Goal: Task Accomplishment & Management: Use online tool/utility

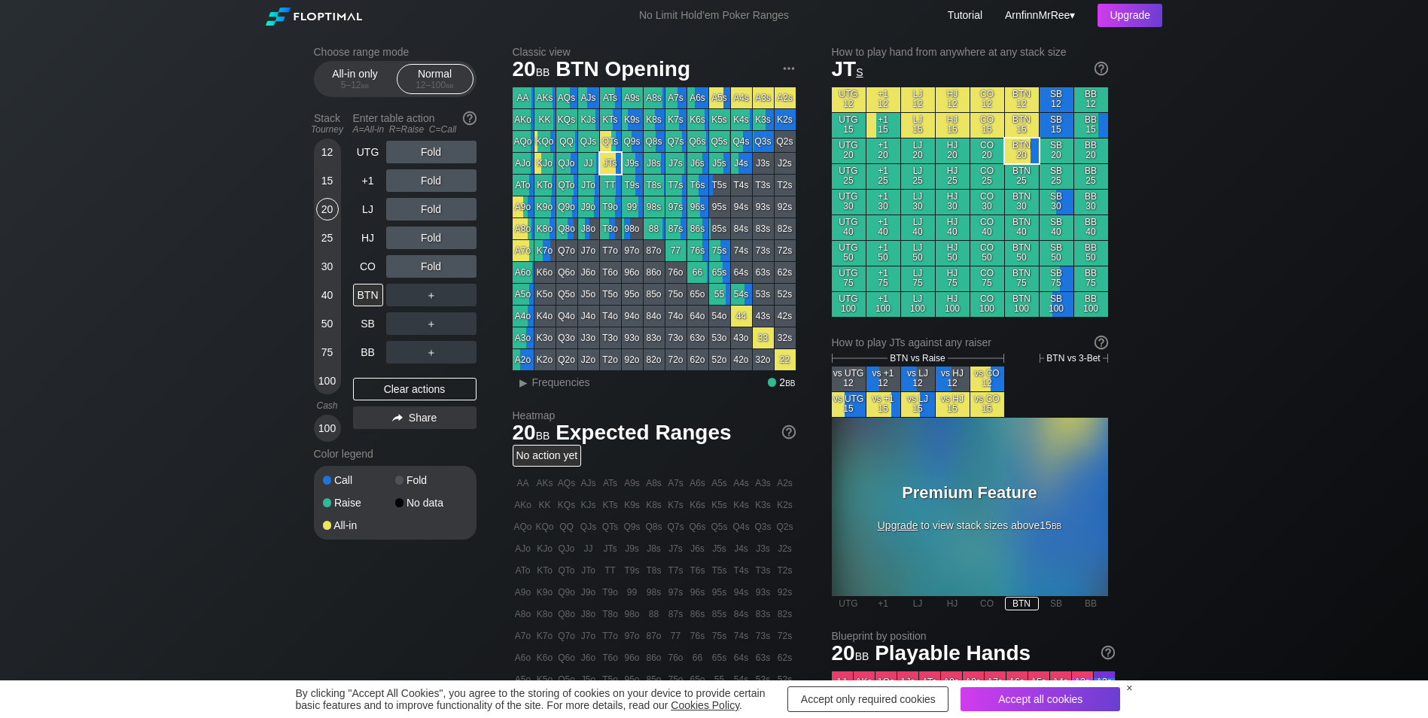
drag, startPoint x: 1220, startPoint y: 232, endPoint x: 1215, endPoint y: 211, distance: 21.0
click at [1220, 232] on div "Choose range mode All-in only 5 – 12 bb Normal 12 – 100 bb Stack Tourney Enter …" at bounding box center [714, 511] width 1428 height 961
click at [1132, 13] on div "Upgrade" at bounding box center [1129, 15] width 65 height 23
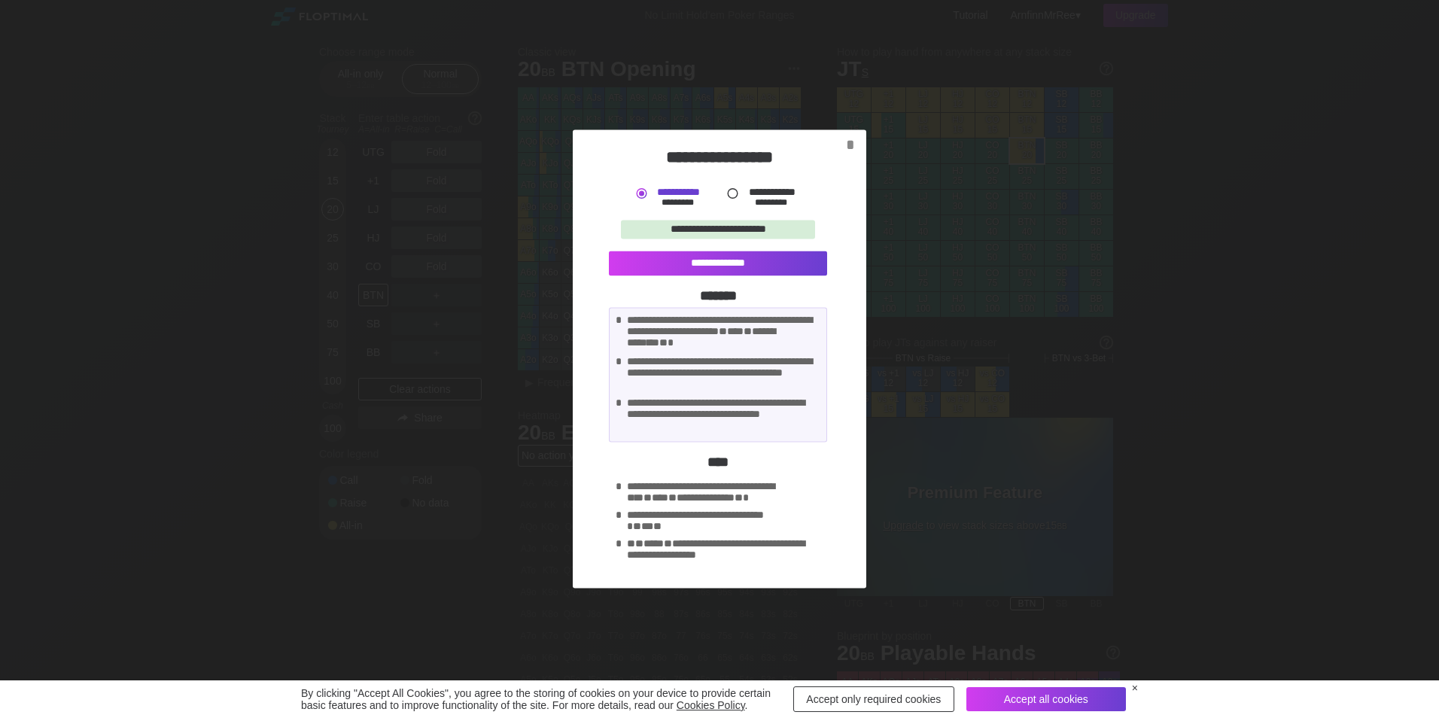
click at [736, 193] on div at bounding box center [733, 194] width 16 height 16
click at [850, 142] on div "*" at bounding box center [850, 145] width 20 height 18
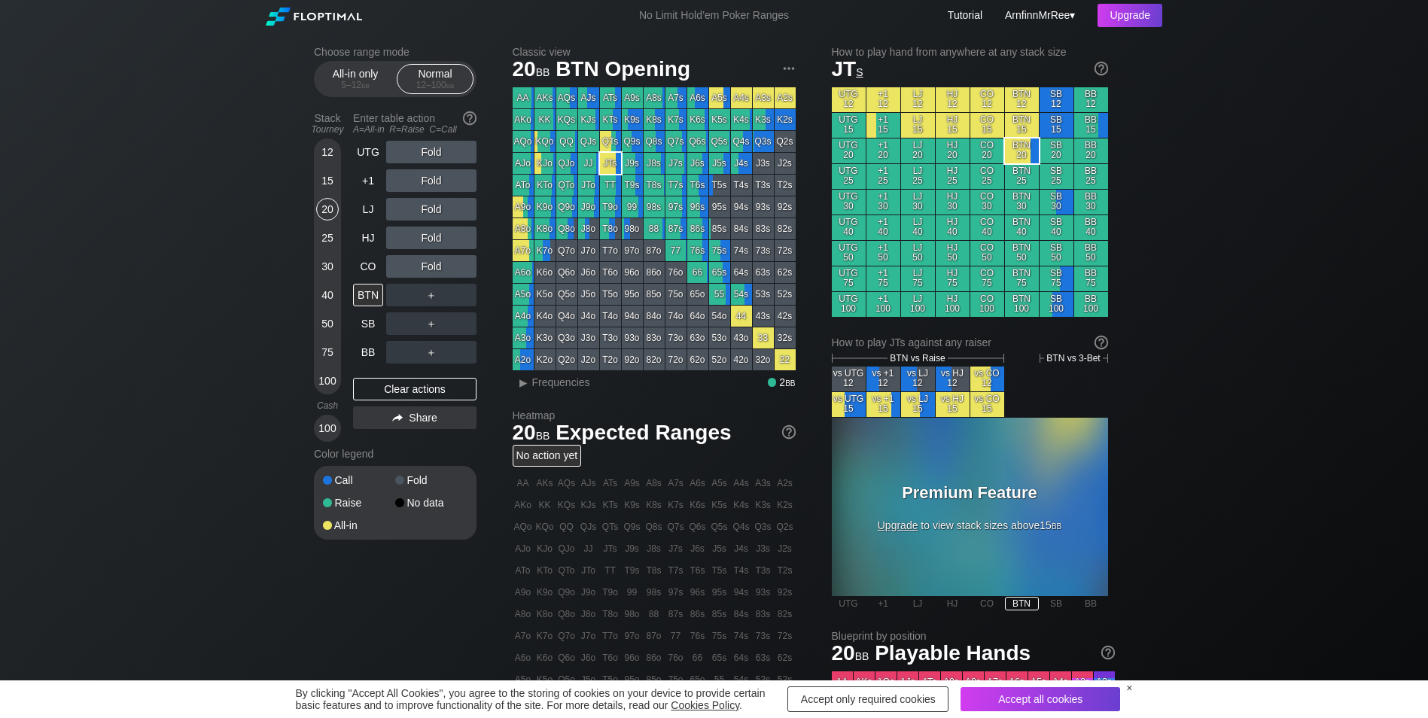
click at [1254, 268] on div "Choose range mode All-in only 5 – 12 bb Normal 12 – 100 bb Stack Tourney Enter …" at bounding box center [714, 511] width 1428 height 961
click at [233, 233] on div "Choose range mode All-in only 5 – 12 bb Normal 12 – 100 bb Stack Tourney Enter …" at bounding box center [714, 511] width 1428 height 961
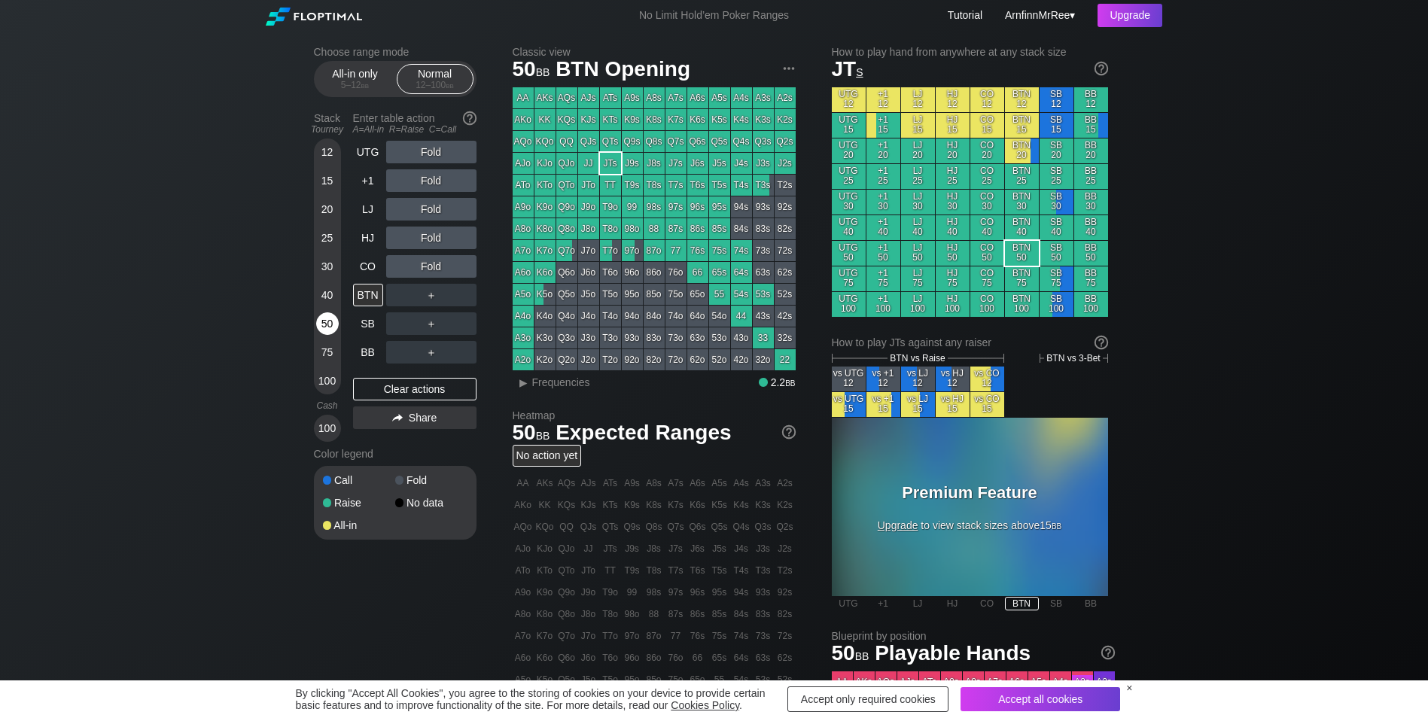
click at [330, 327] on div "50" at bounding box center [327, 323] width 23 height 23
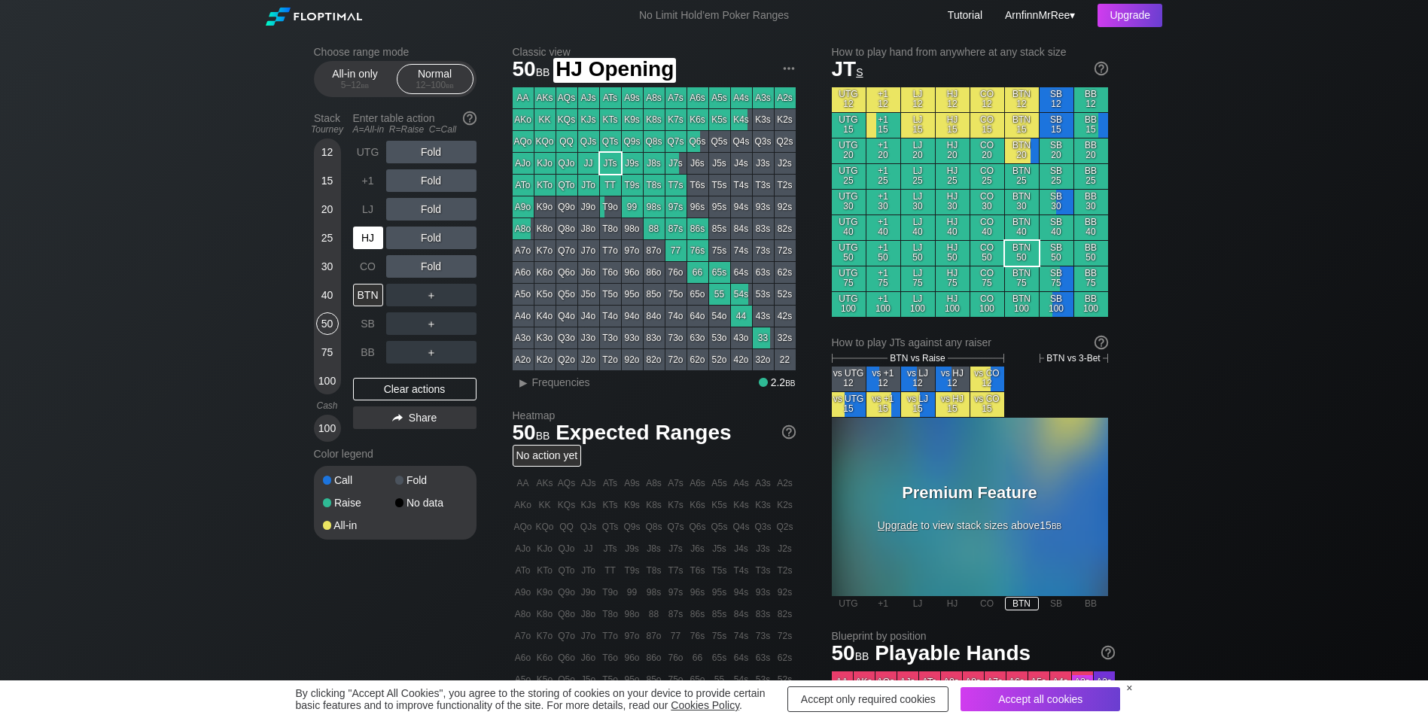
click at [365, 252] on div "HJ" at bounding box center [369, 238] width 33 height 29
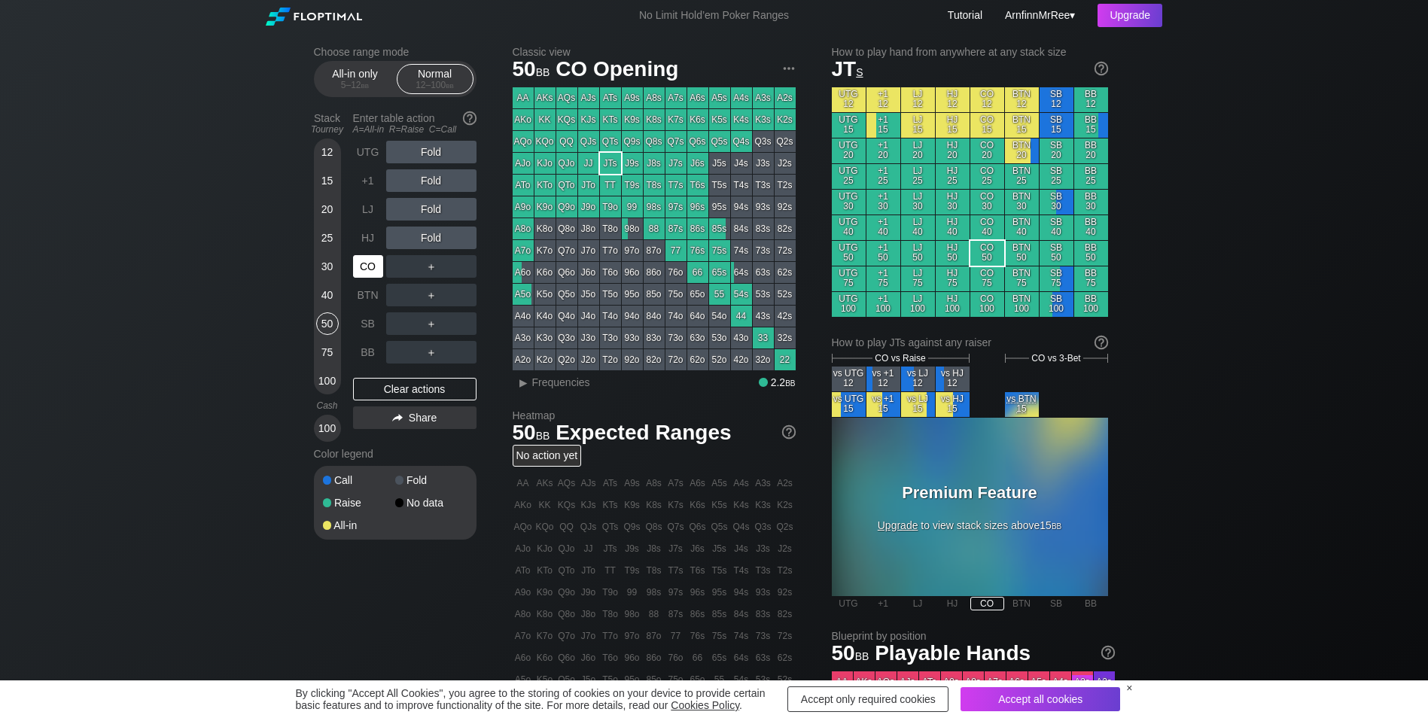
click at [360, 270] on div "CO" at bounding box center [368, 266] width 30 height 23
click at [436, 243] on div "R ✕" at bounding box center [430, 238] width 29 height 23
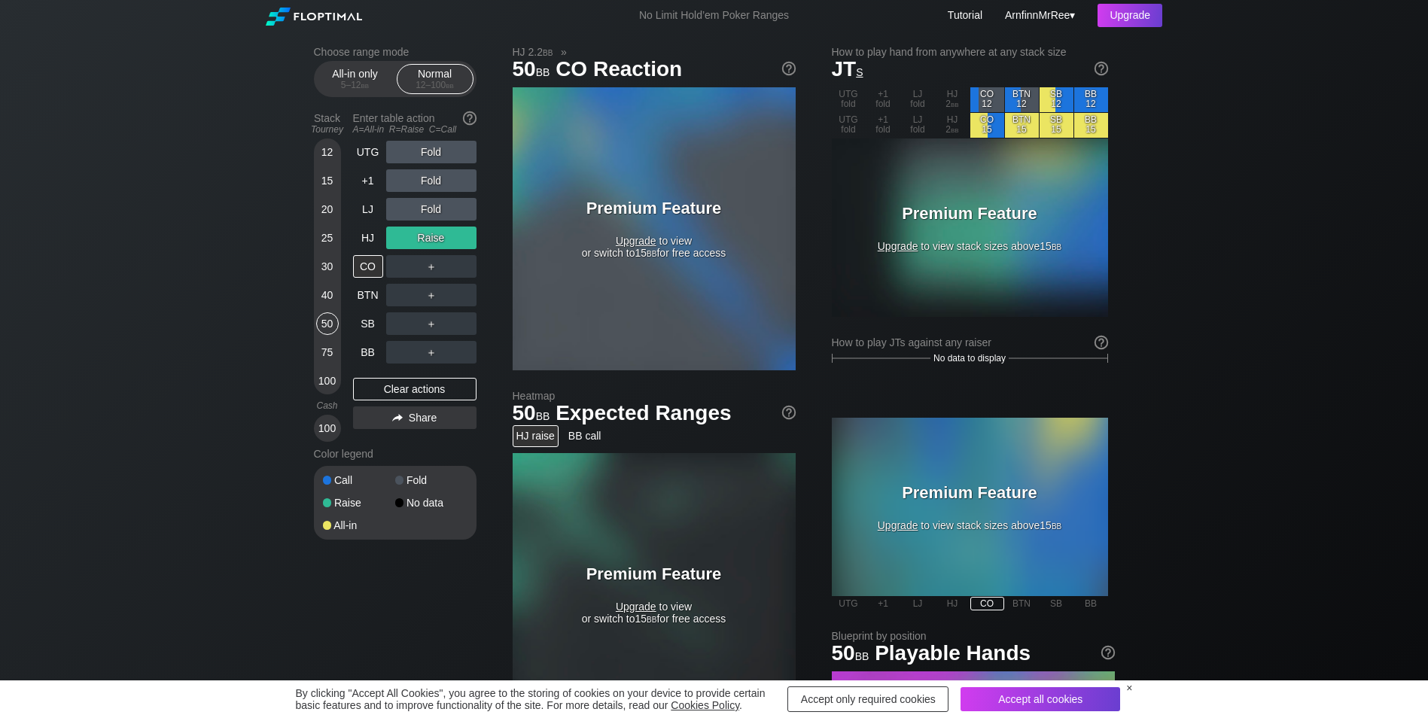
click at [637, 239] on span "Upgrade" at bounding box center [636, 241] width 41 height 12
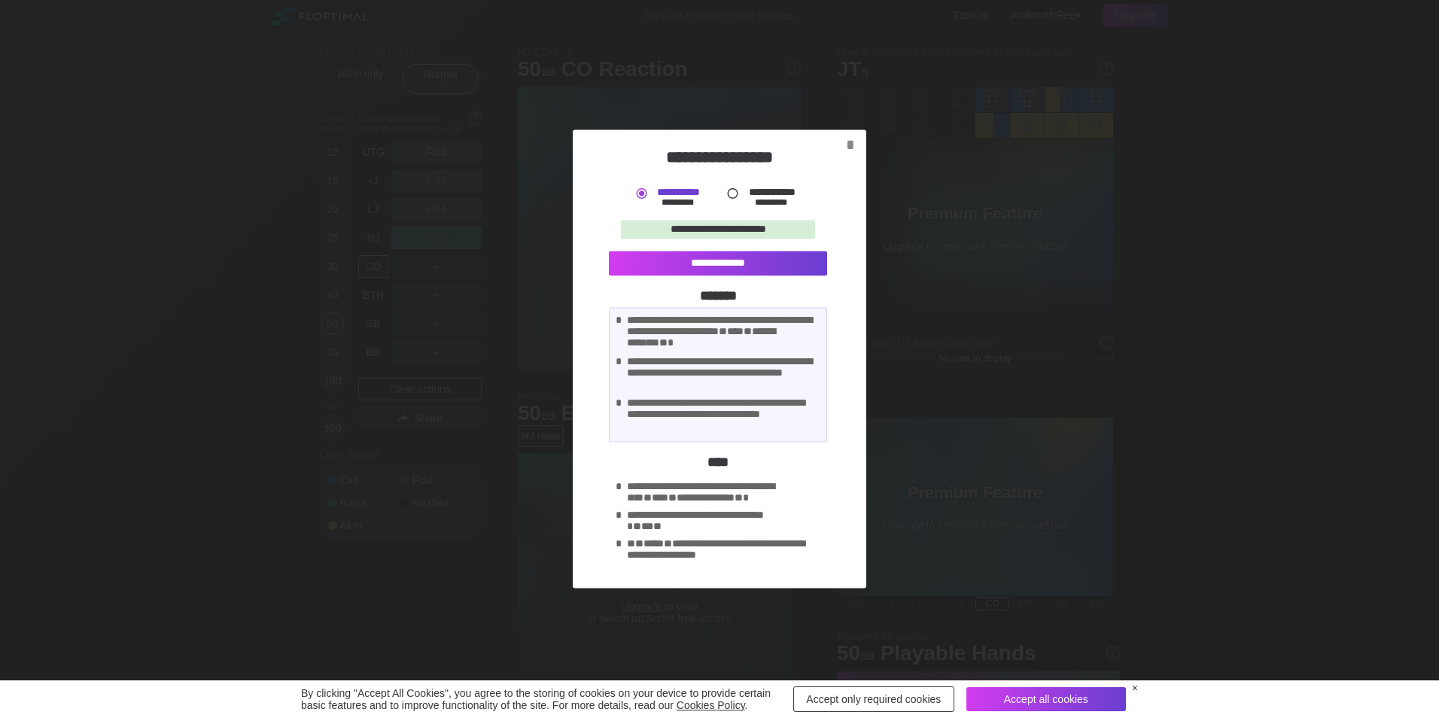
click at [736, 186] on div at bounding box center [733, 194] width 16 height 16
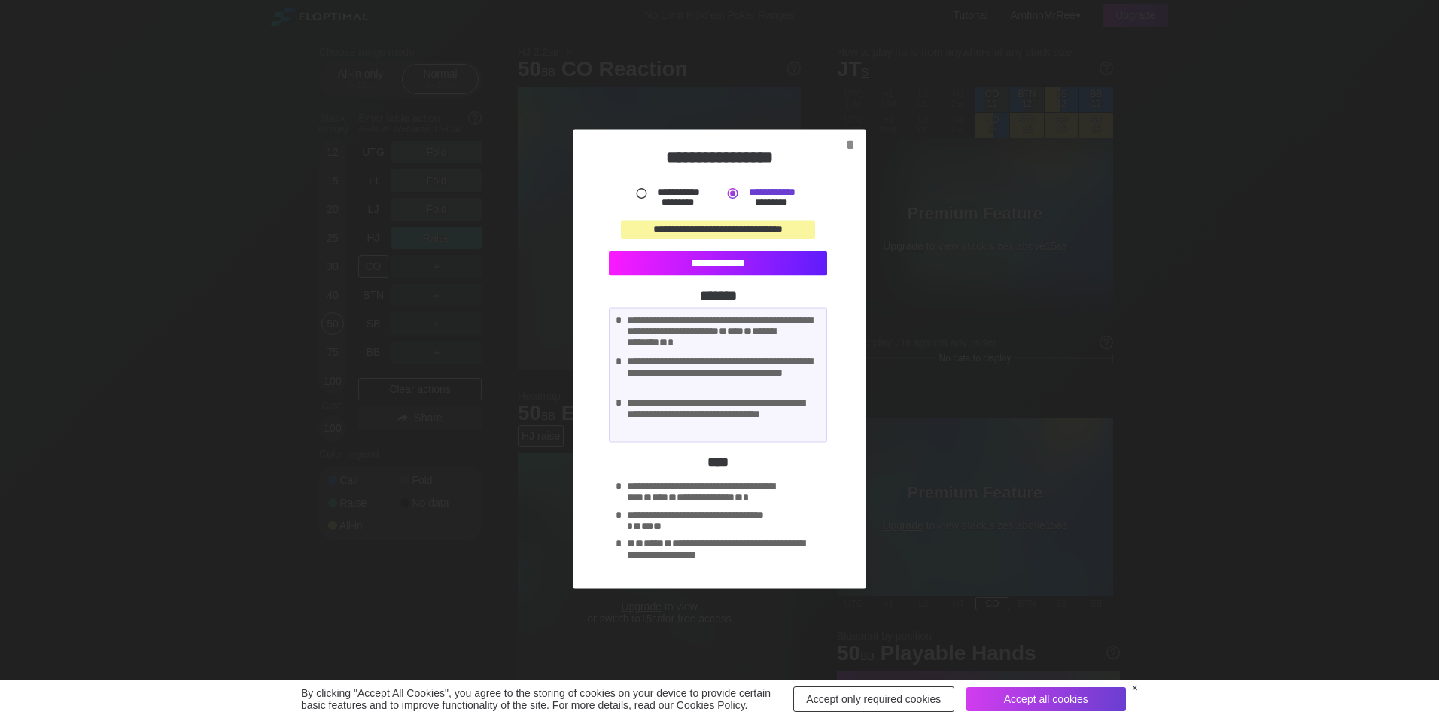
click at [729, 266] on div "**********" at bounding box center [718, 263] width 218 height 25
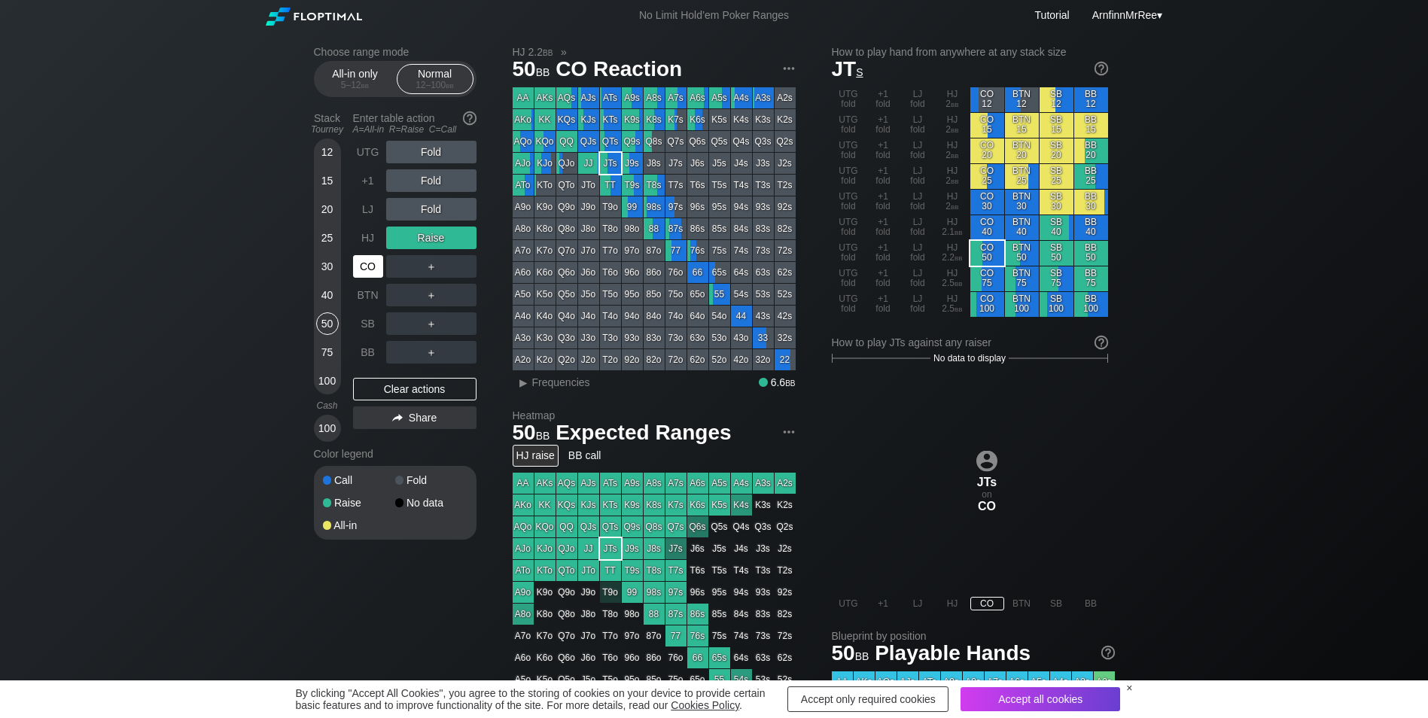
click at [362, 270] on div "CO" at bounding box center [368, 266] width 30 height 23
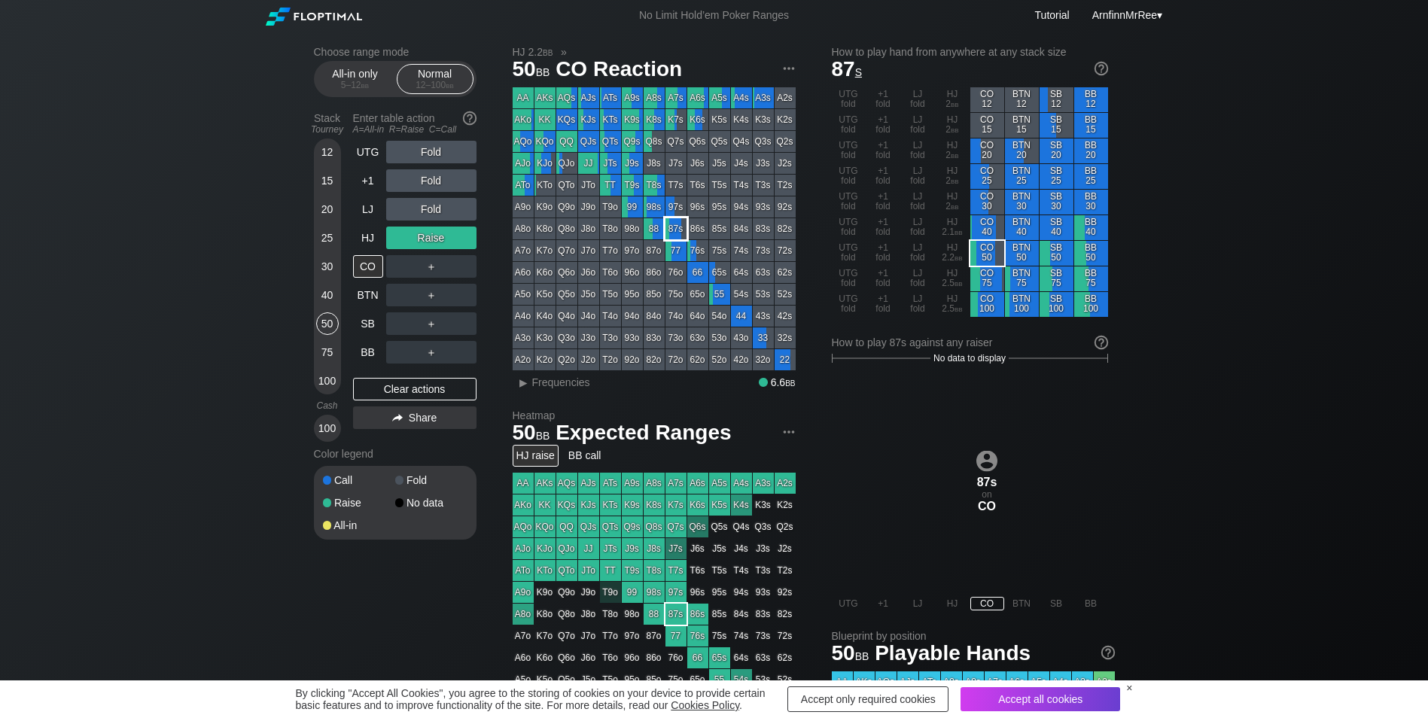
click at [676, 234] on div "87s" at bounding box center [675, 228] width 21 height 21
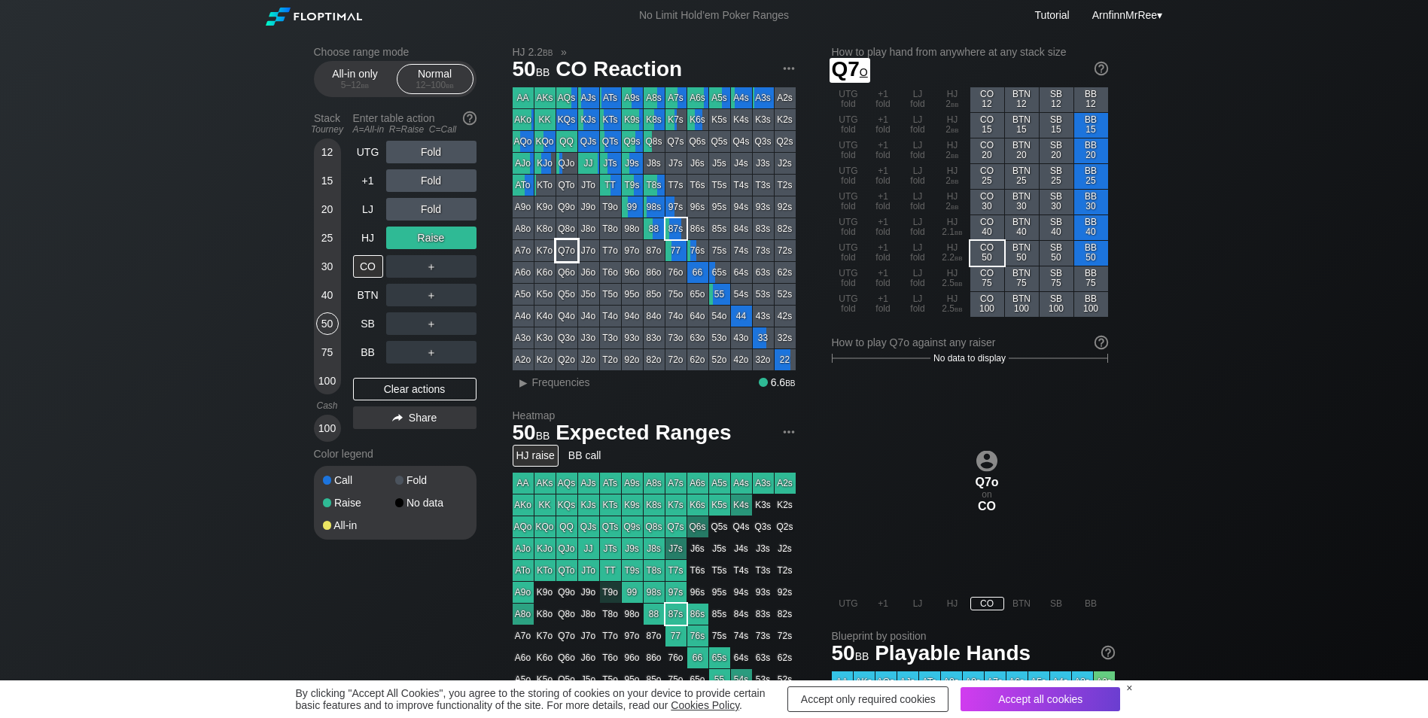
click at [569, 254] on div "Q7o" at bounding box center [566, 250] width 21 height 21
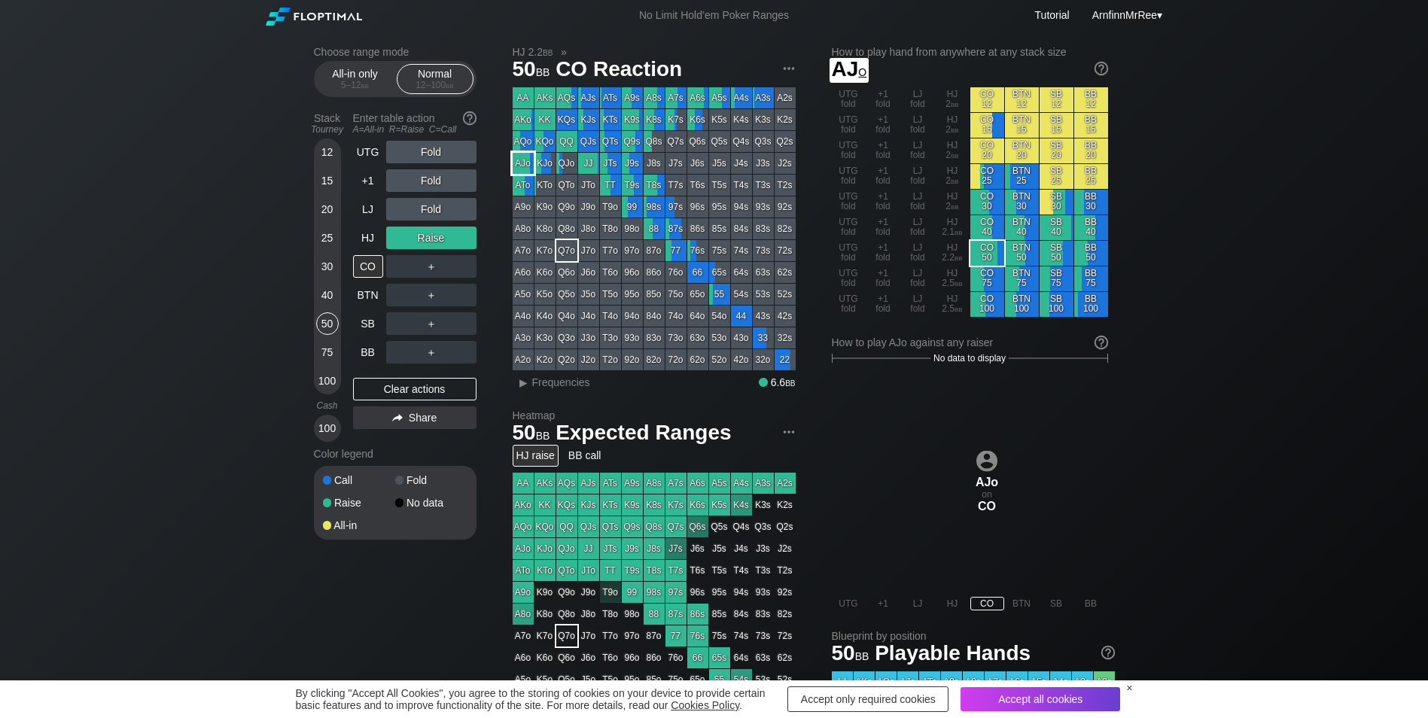
click at [525, 170] on div "AJo" at bounding box center [522, 163] width 21 height 21
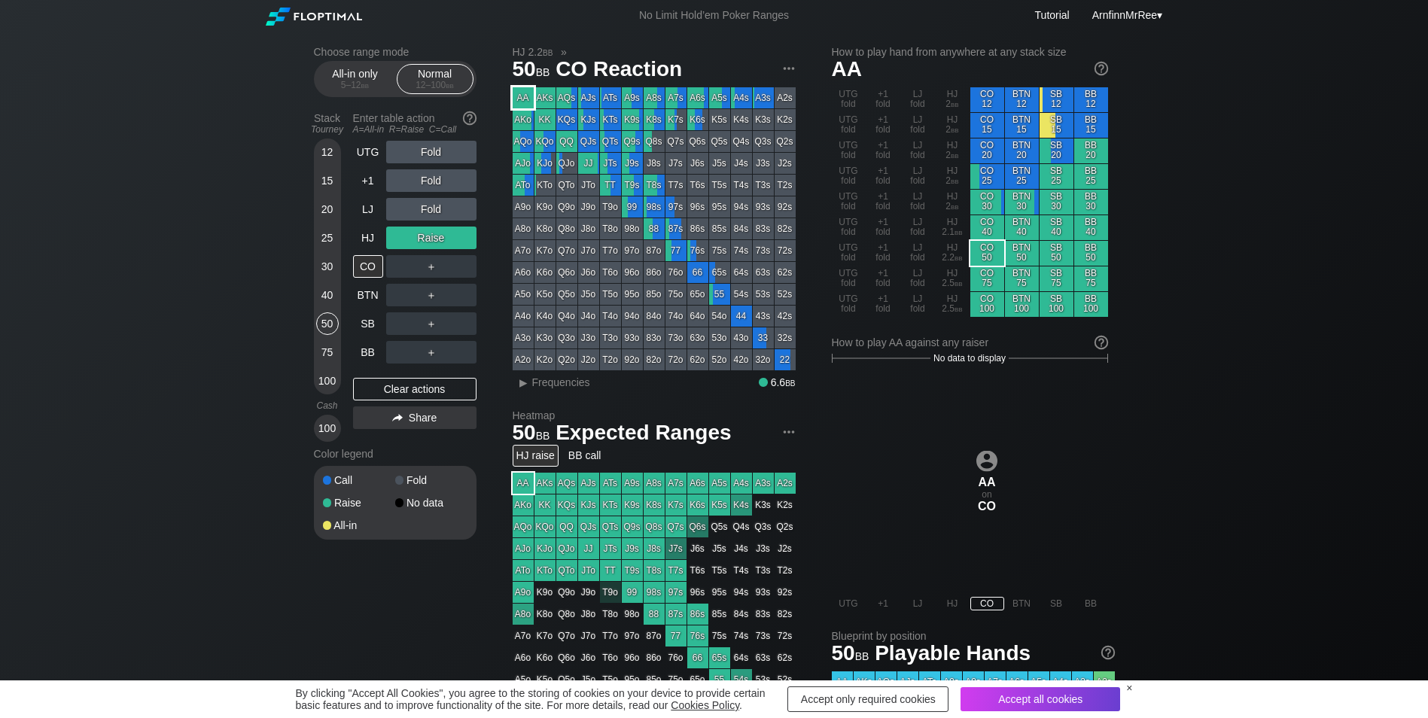
click at [528, 99] on div "AA" at bounding box center [522, 97] width 21 height 21
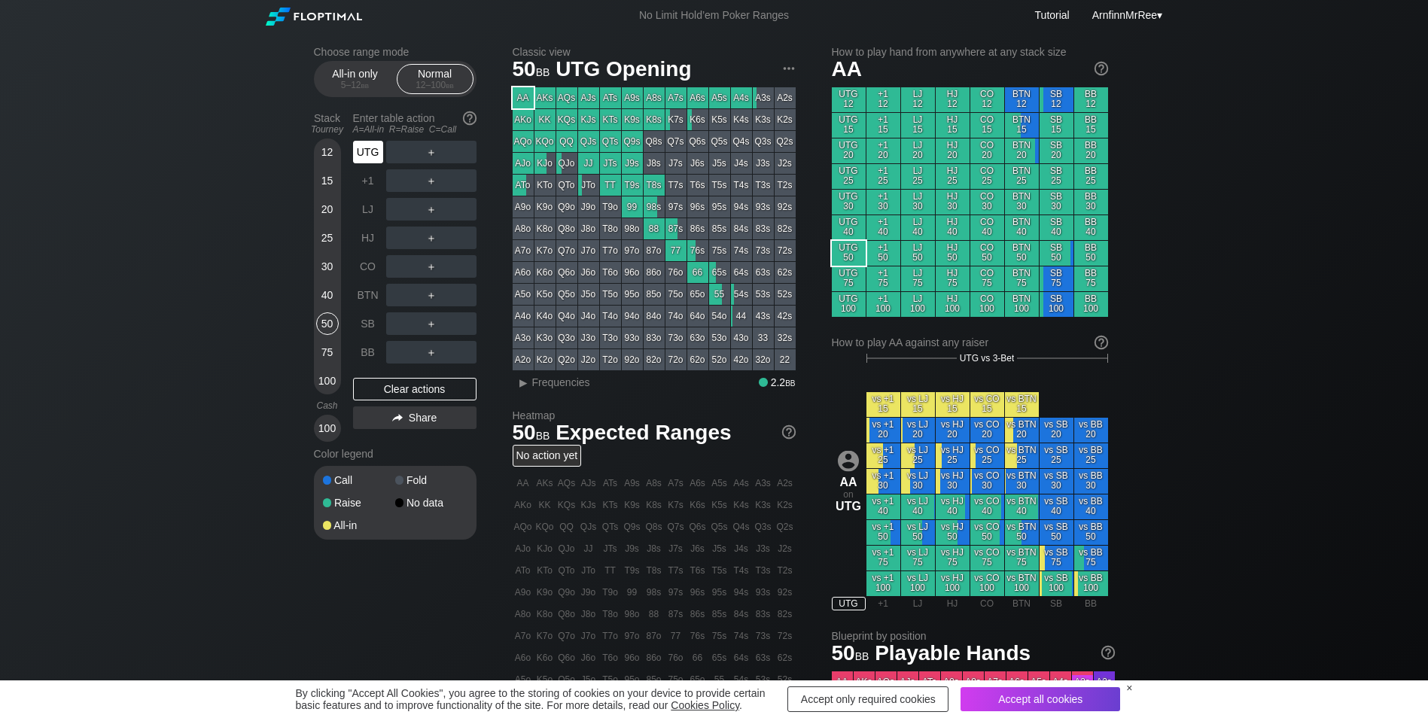
click at [376, 153] on div "UTG" at bounding box center [368, 152] width 30 height 23
click at [525, 99] on div "AA" at bounding box center [522, 97] width 21 height 21
click at [373, 151] on div "UTG" at bounding box center [368, 152] width 30 height 23
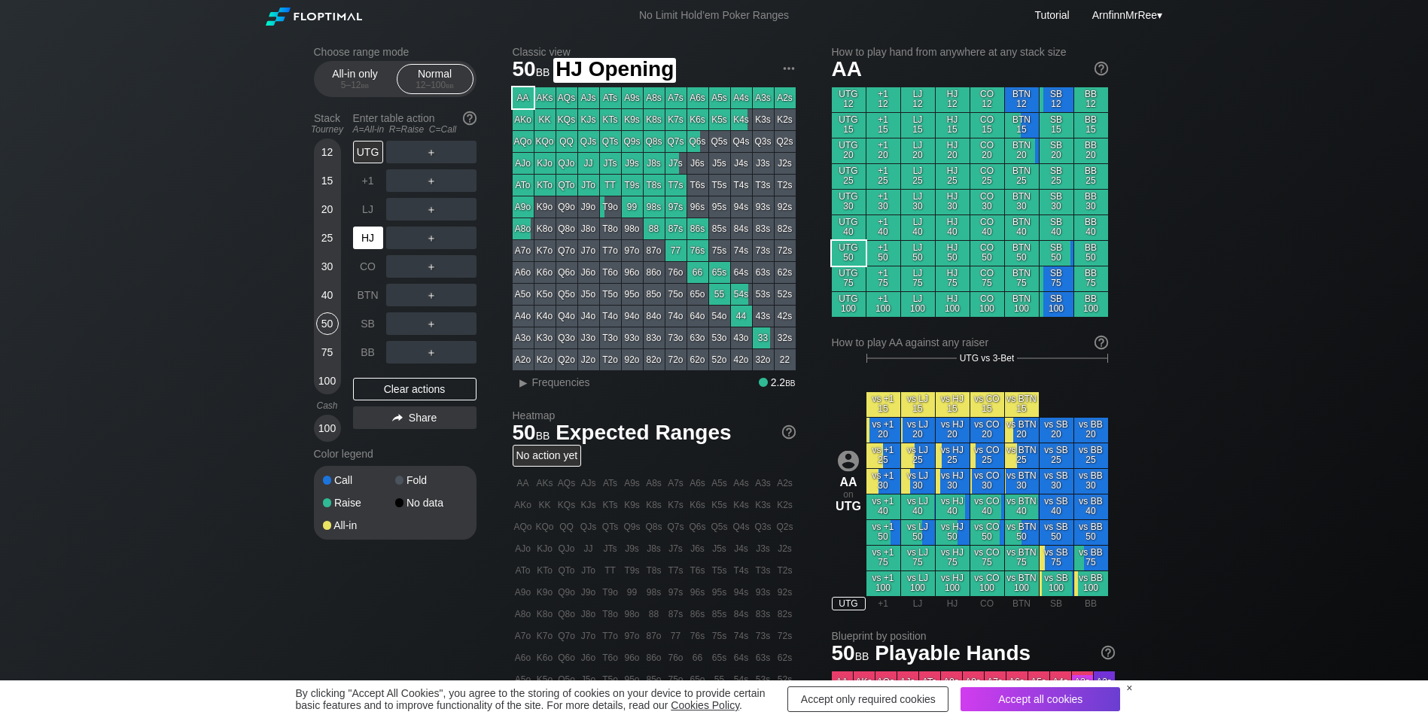
click at [368, 243] on div "HJ" at bounding box center [368, 238] width 30 height 23
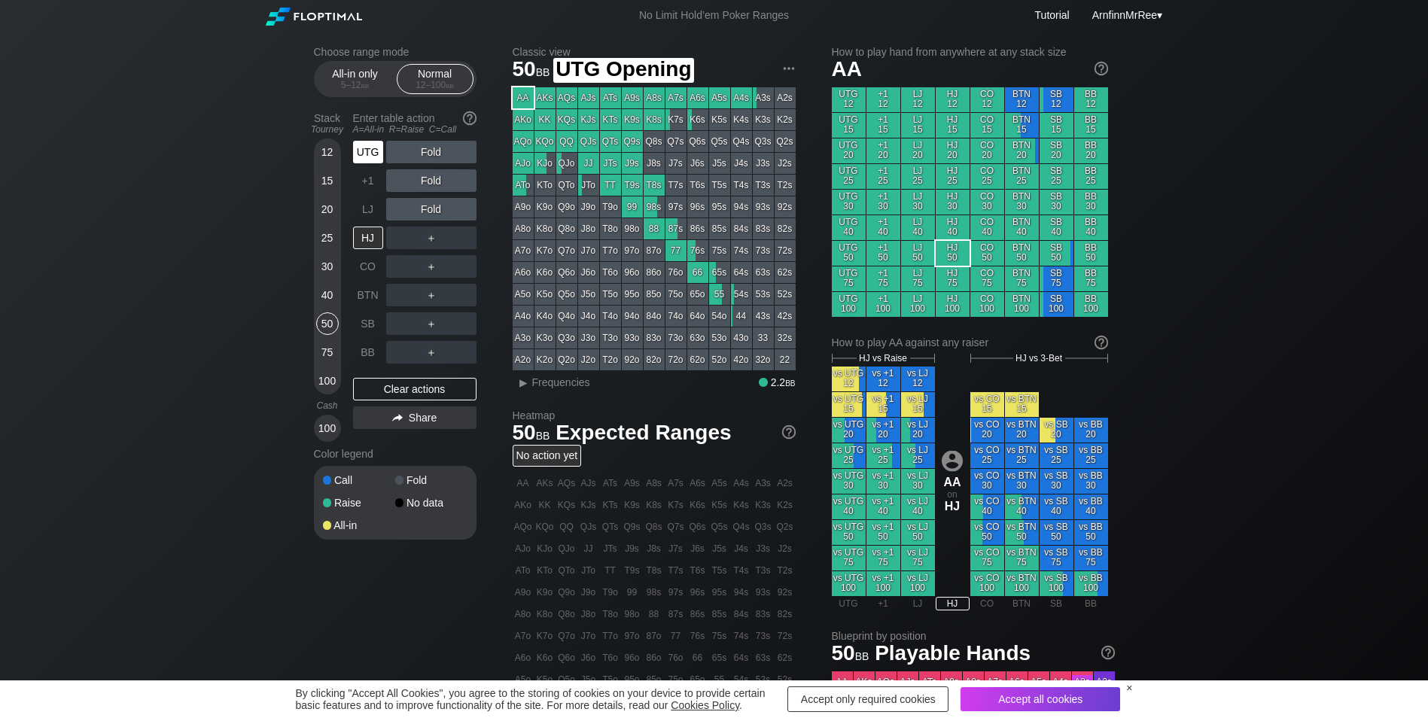
click at [368, 158] on div "UTG" at bounding box center [368, 152] width 30 height 23
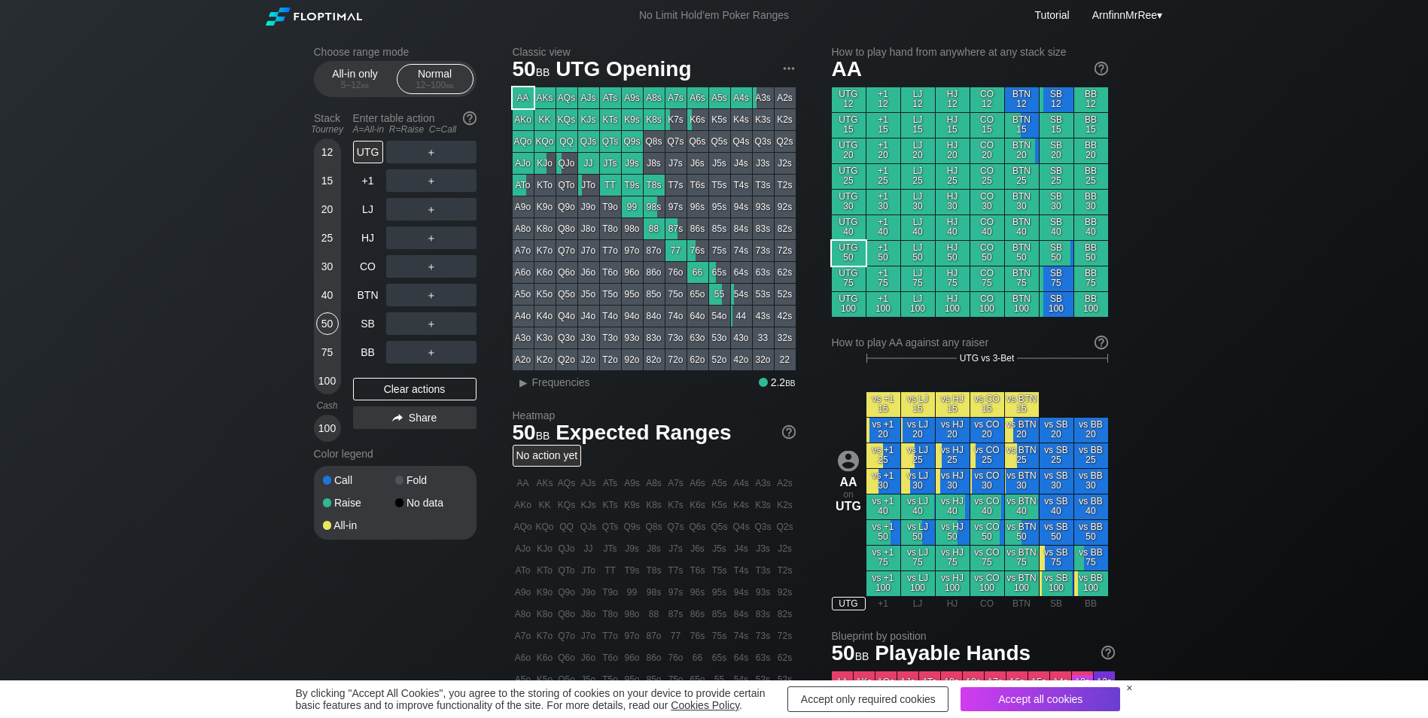
click at [1259, 239] on div "Choose range mode All-in only 5 – 12 bb Normal 12 – 100 bb Stack Tourney Enter …" at bounding box center [714, 511] width 1428 height 961
click at [653, 145] on div "Q8s" at bounding box center [653, 141] width 21 height 21
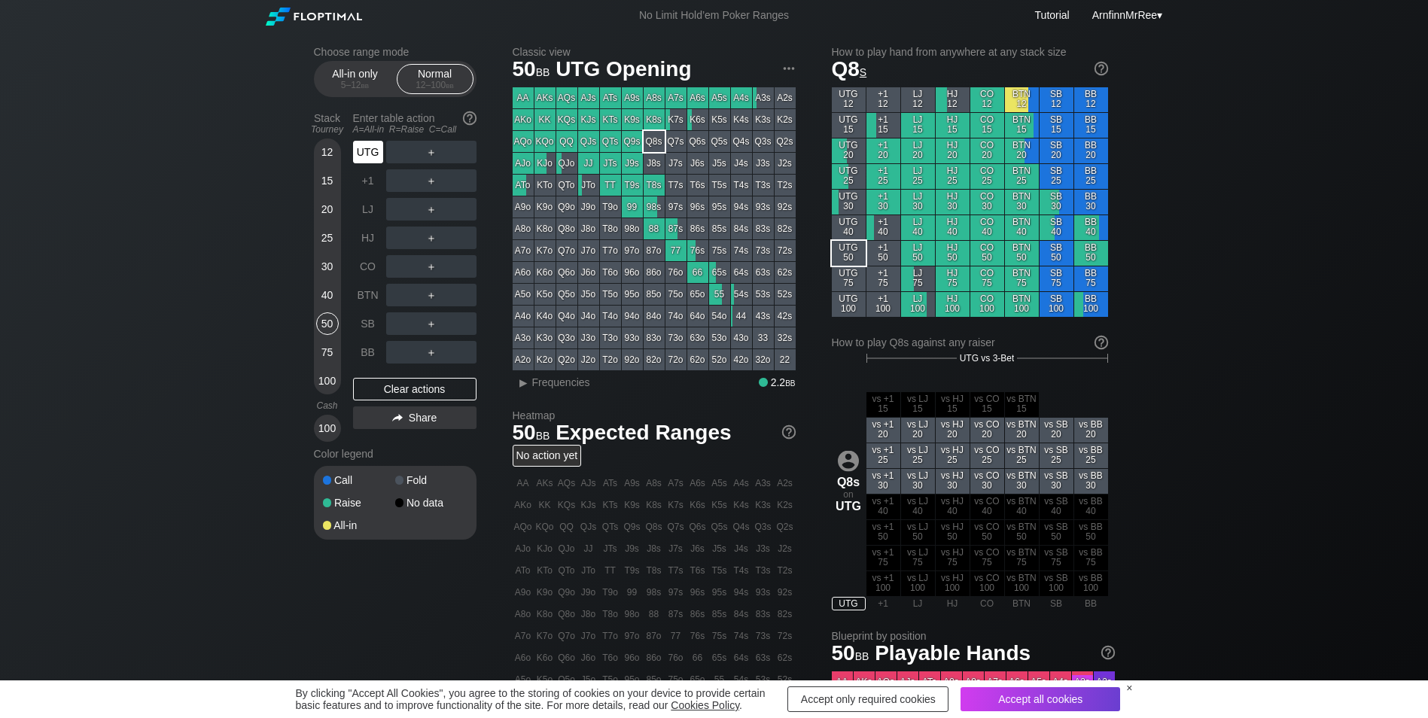
click at [368, 149] on div "UTG" at bounding box center [368, 152] width 30 height 23
click at [366, 211] on div "LJ" at bounding box center [368, 209] width 30 height 23
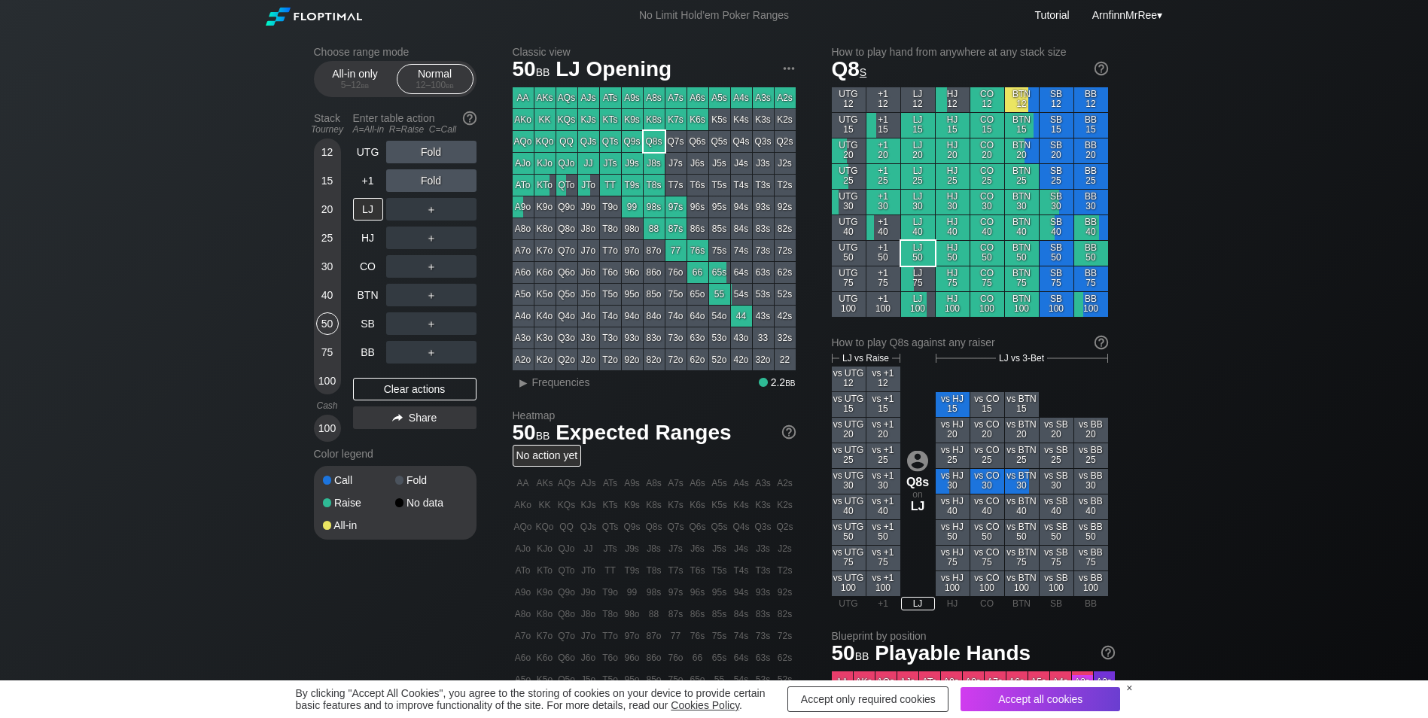
click at [1209, 215] on div "Choose range mode All-in only 5 – 12 bb Normal 12 – 100 bb Stack Tourney Enter …" at bounding box center [714, 511] width 1428 height 961
click at [196, 415] on div "Choose range mode All-in only 5 – 12 bb Normal 12 – 100 bb Stack Tourney Enter …" at bounding box center [714, 511] width 1428 height 961
click at [1158, 14] on div "ArnfinnMrRee ▾" at bounding box center [1126, 15] width 76 height 17
click at [1307, 203] on div "Choose range mode All-in only 5 – 12 bb Normal 12 – 100 bb Stack Tourney Enter …" at bounding box center [714, 511] width 1428 height 961
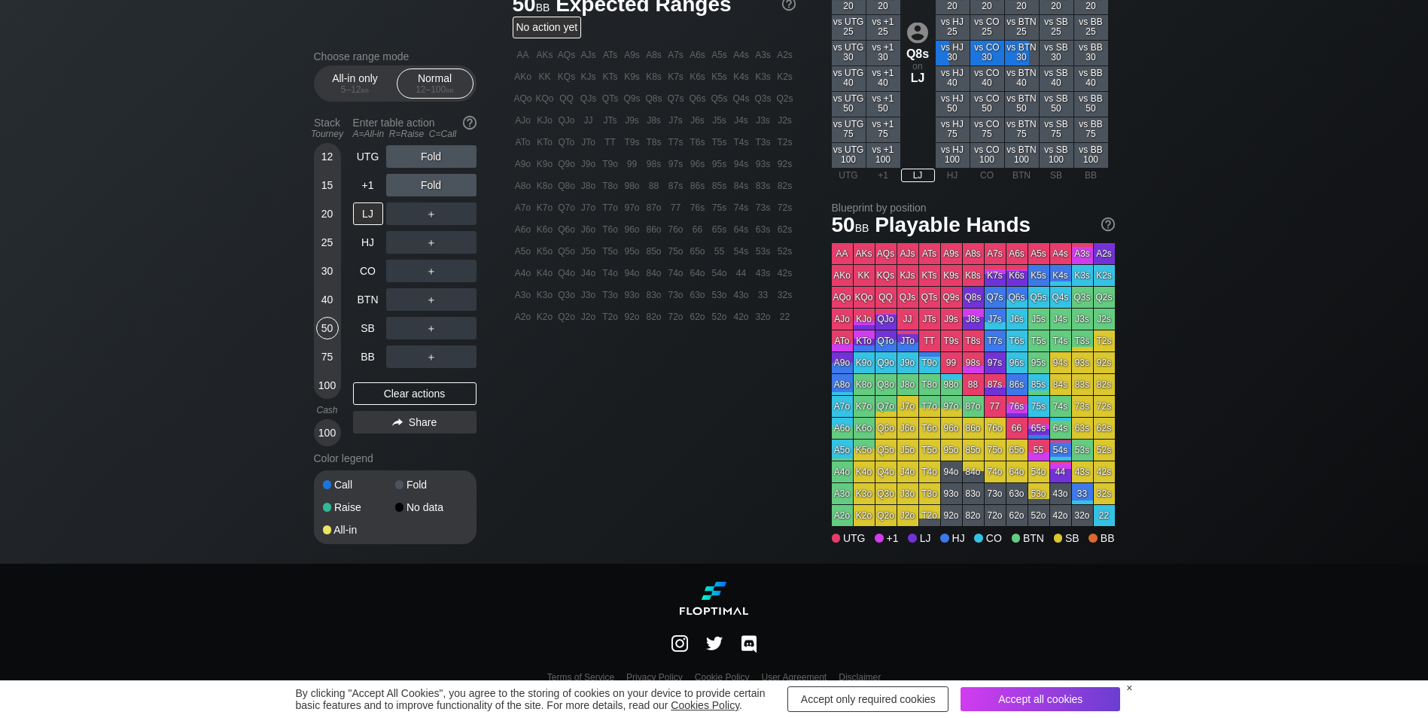
scroll to position [492, 0]
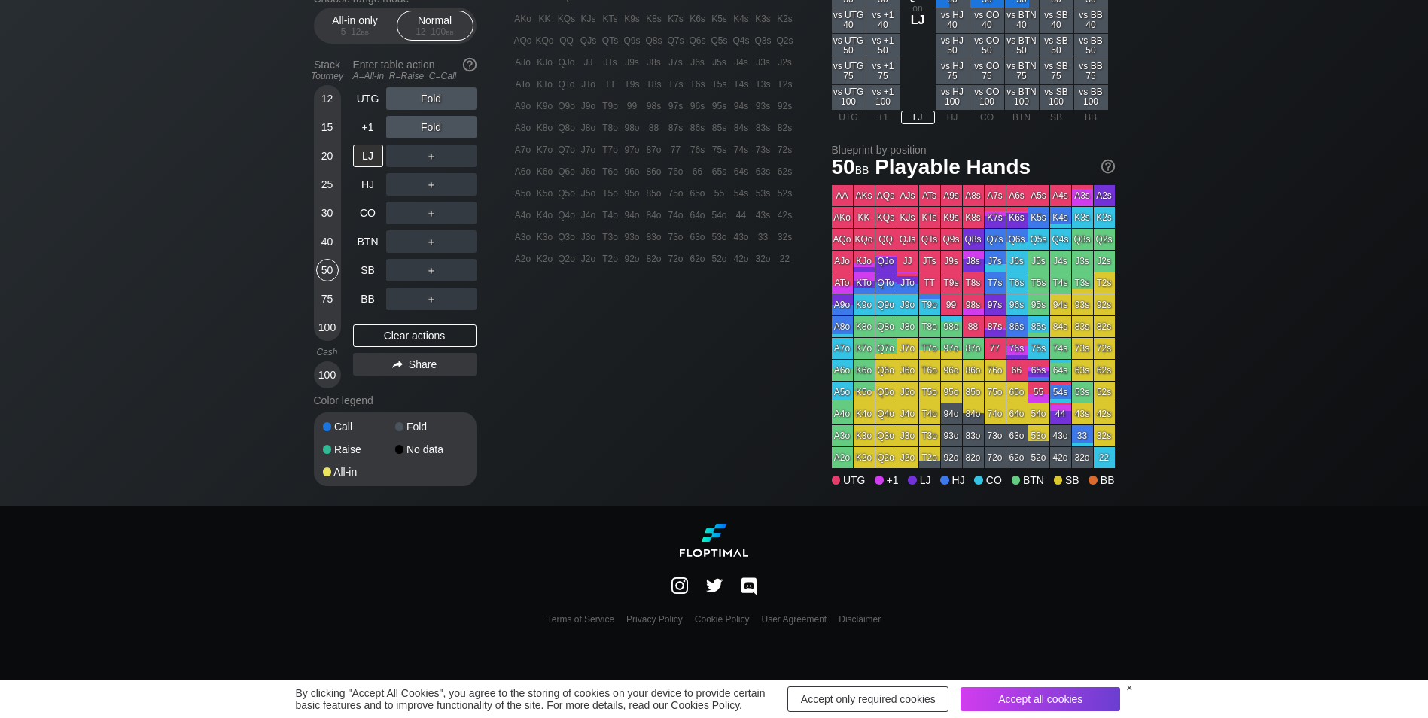
click at [1243, 317] on div "Choose range mode All-in only 5 – 12 bb Normal 12 – 100 bb Stack Tourney Enter …" at bounding box center [714, 25] width 1428 height 961
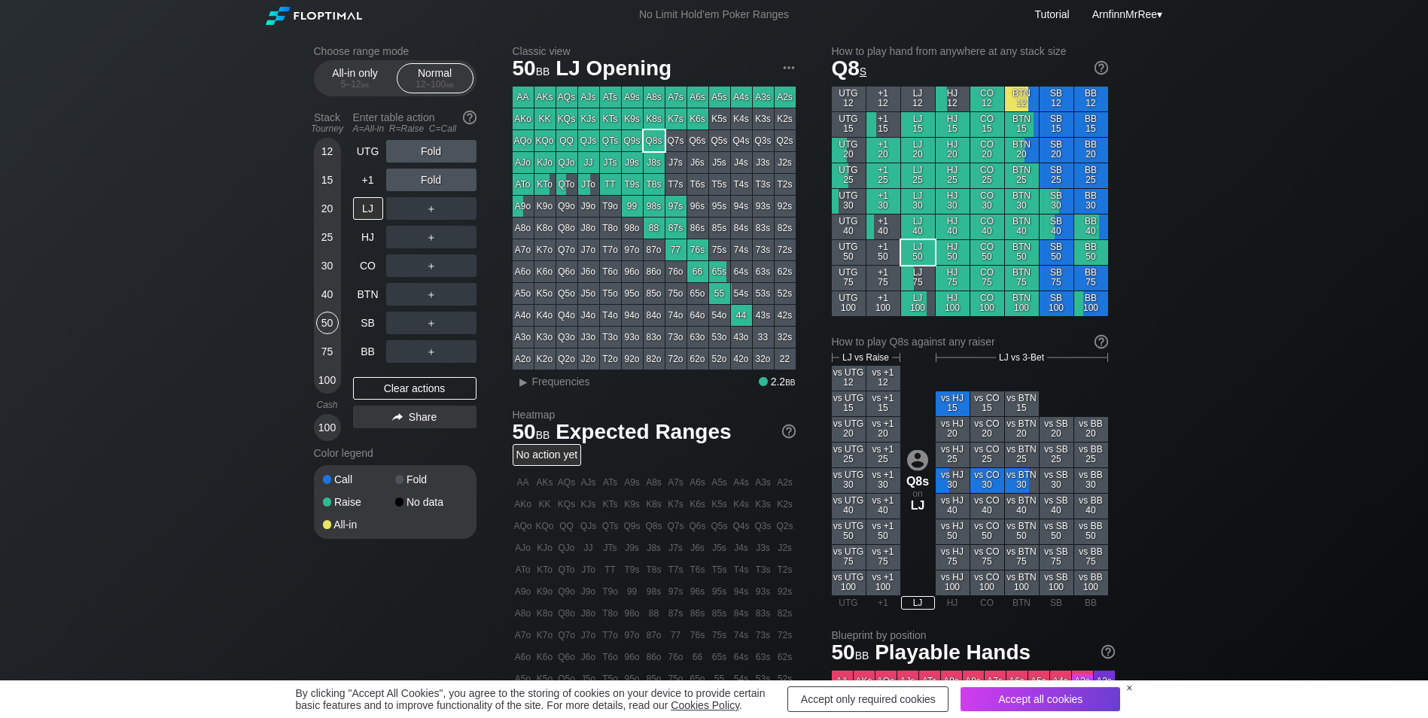
scroll to position [0, 0]
click at [370, 210] on div "LJ" at bounding box center [368, 209] width 30 height 23
click at [1264, 260] on div "Choose range mode All-in only 5 – 12 bb Normal 12 – 100 bb Stack Tourney Enter …" at bounding box center [714, 511] width 1428 height 961
click at [652, 146] on div "Q8s" at bounding box center [653, 141] width 21 height 21
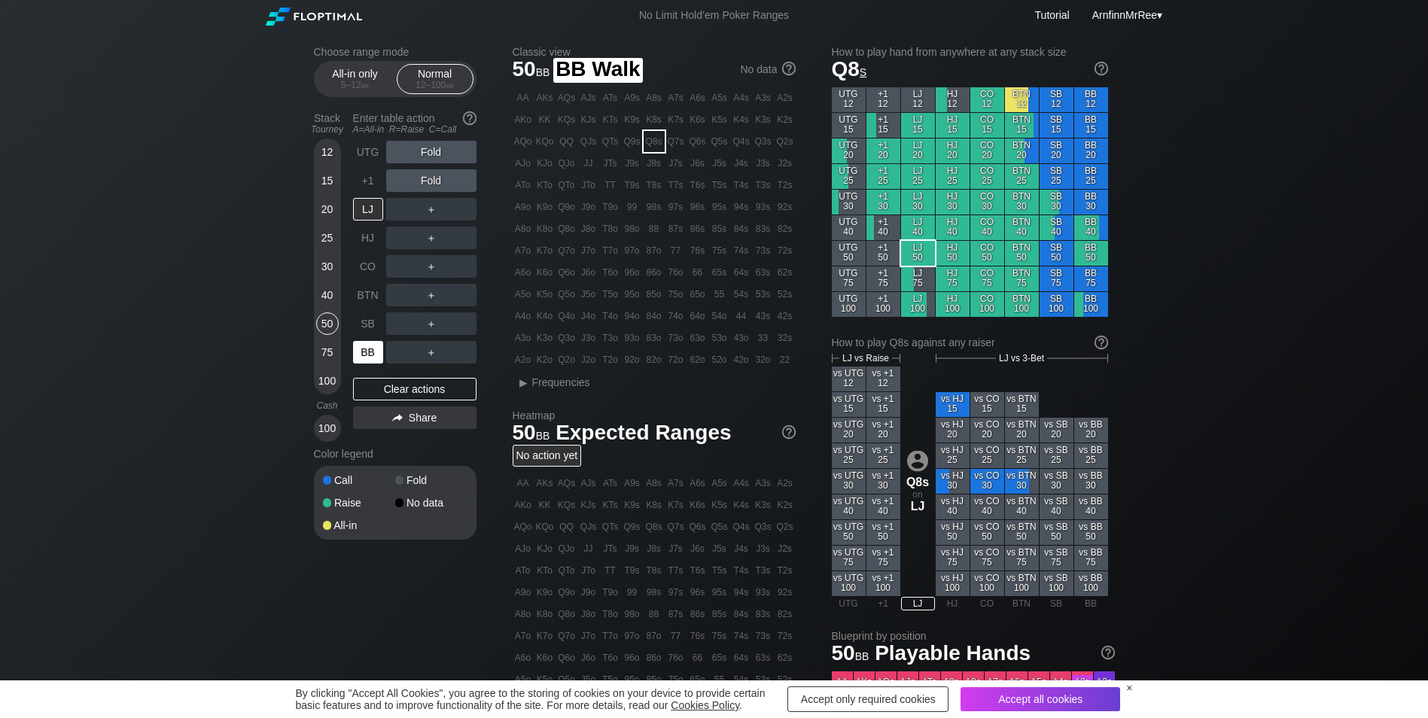
click at [374, 355] on div "BB" at bounding box center [368, 352] width 30 height 23
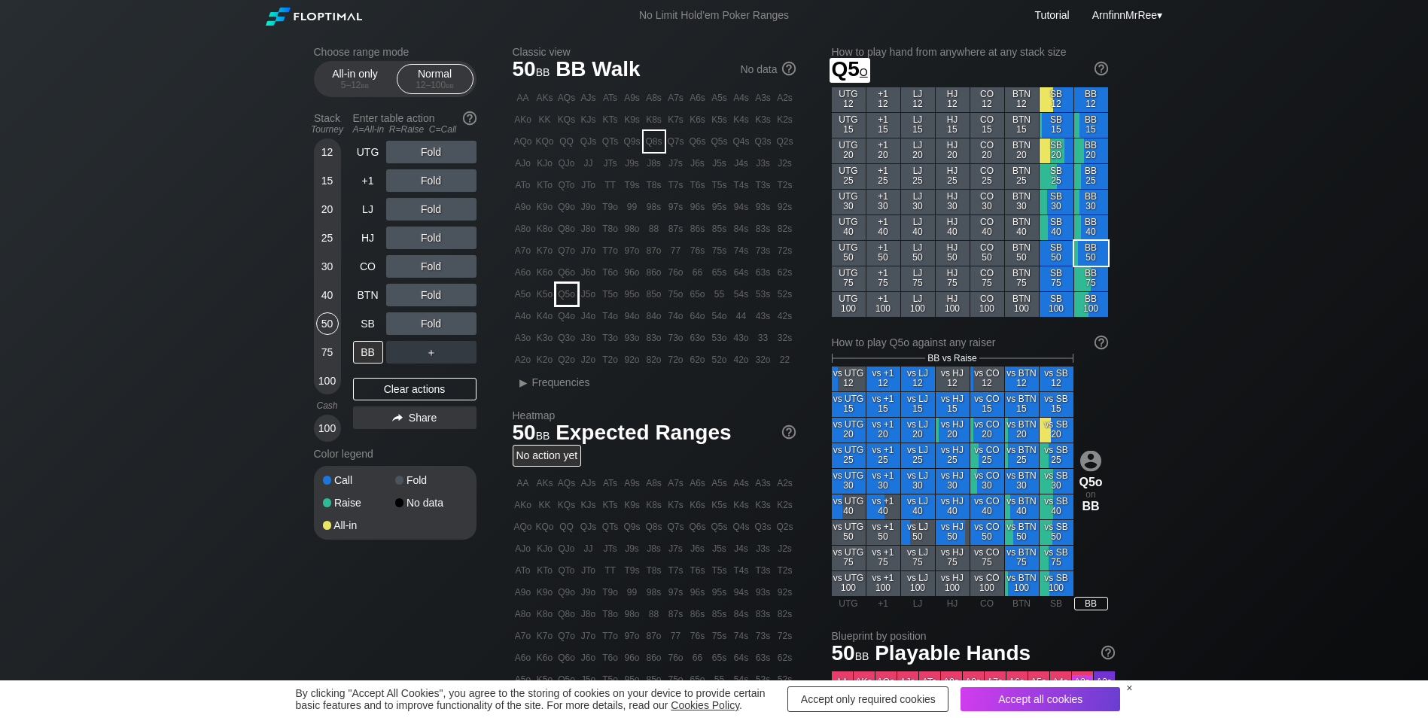
click at [570, 295] on div "Q5o" at bounding box center [566, 294] width 21 height 21
click at [433, 244] on div "R ✕" at bounding box center [430, 238] width 29 height 23
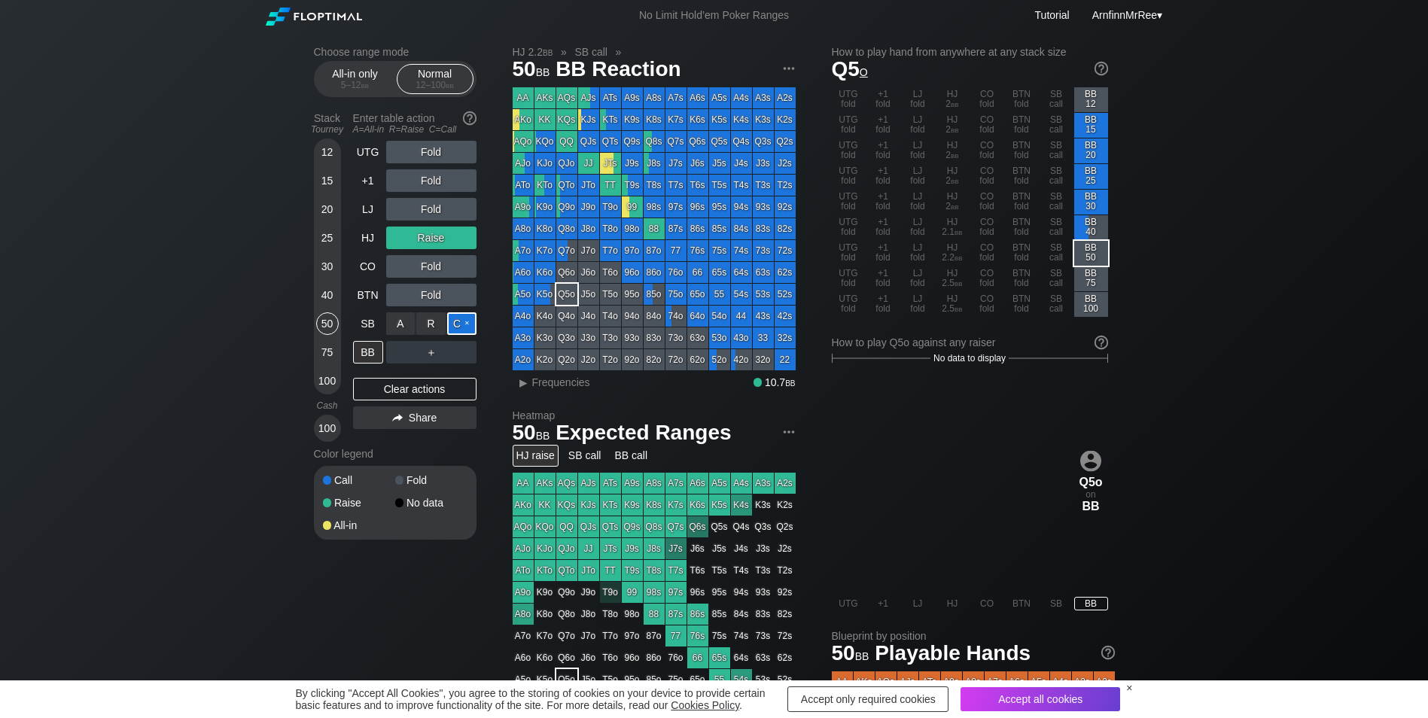
click at [458, 330] on div "C ✕" at bounding box center [461, 323] width 29 height 23
click at [325, 266] on div "30" at bounding box center [327, 266] width 23 height 23
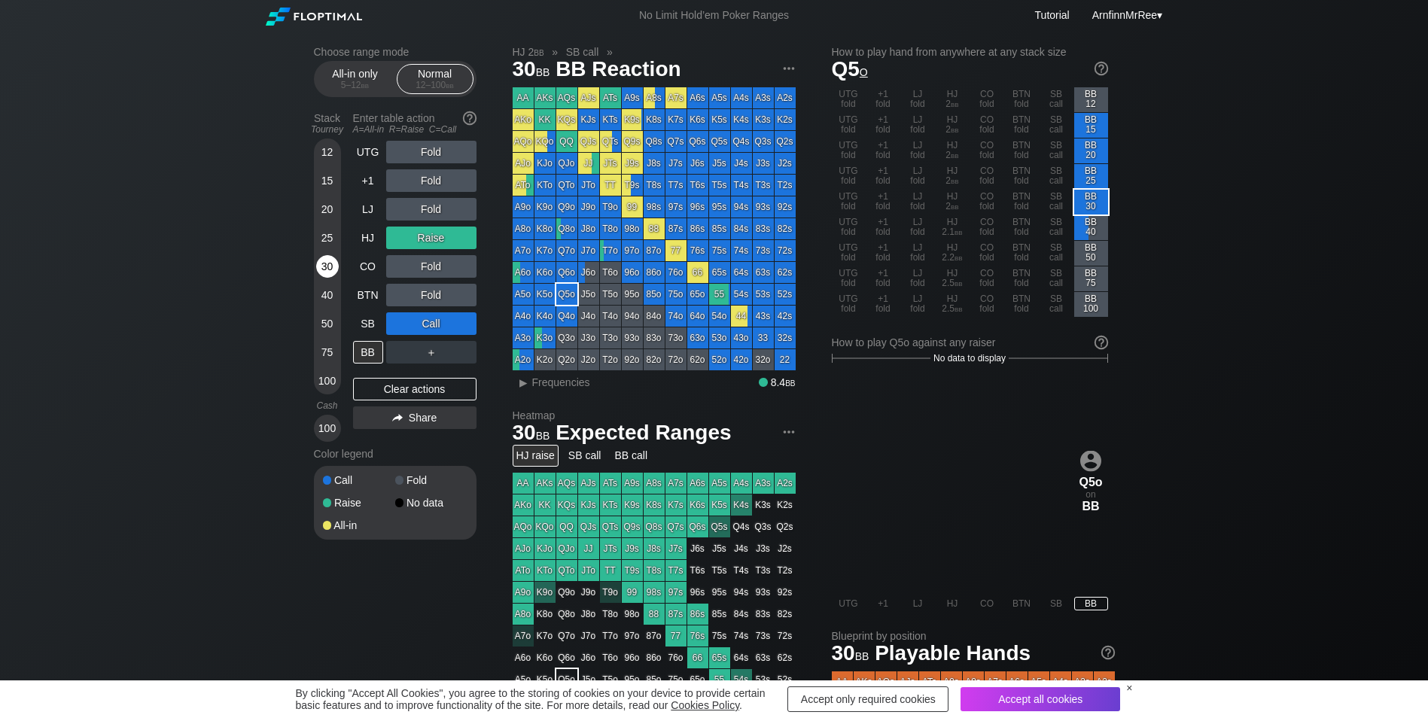
click at [324, 284] on div "30" at bounding box center [327, 269] width 23 height 29
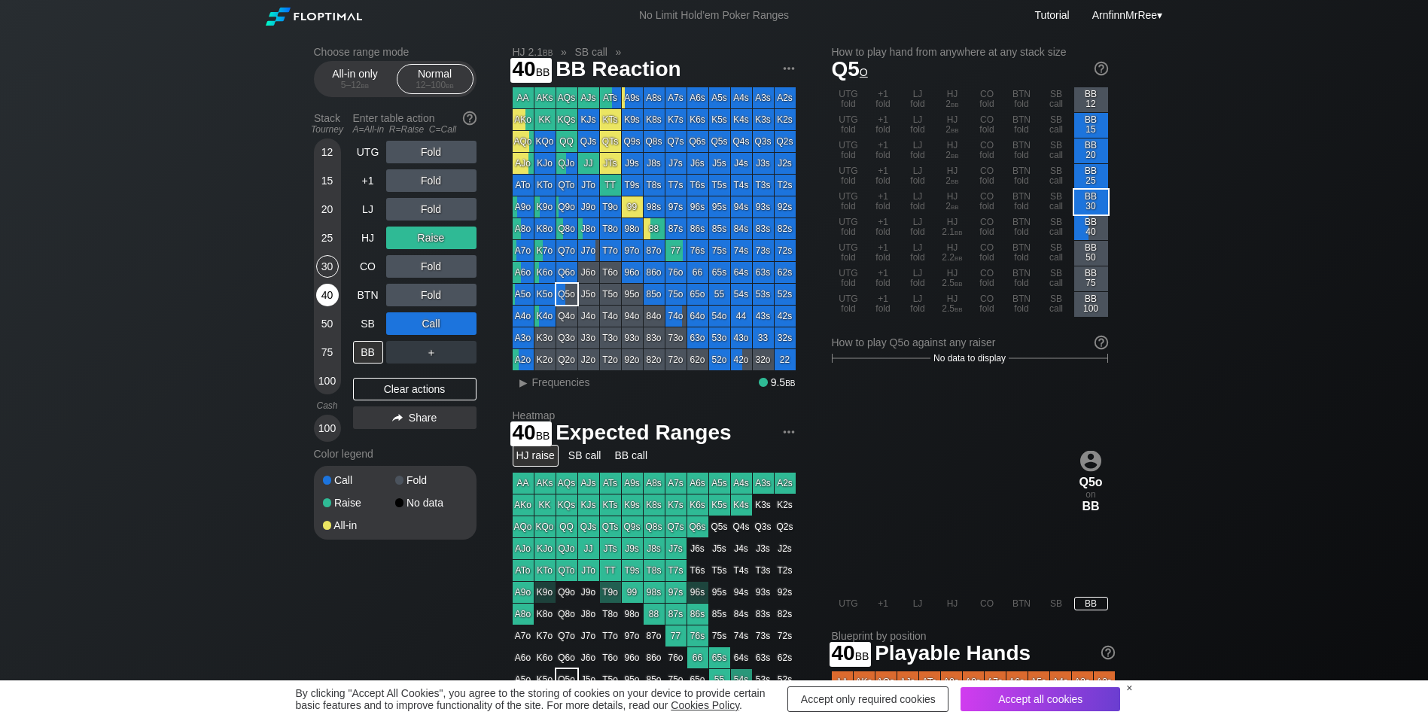
click at [322, 292] on div "40" at bounding box center [327, 295] width 23 height 23
click at [328, 291] on div "40" at bounding box center [327, 295] width 23 height 23
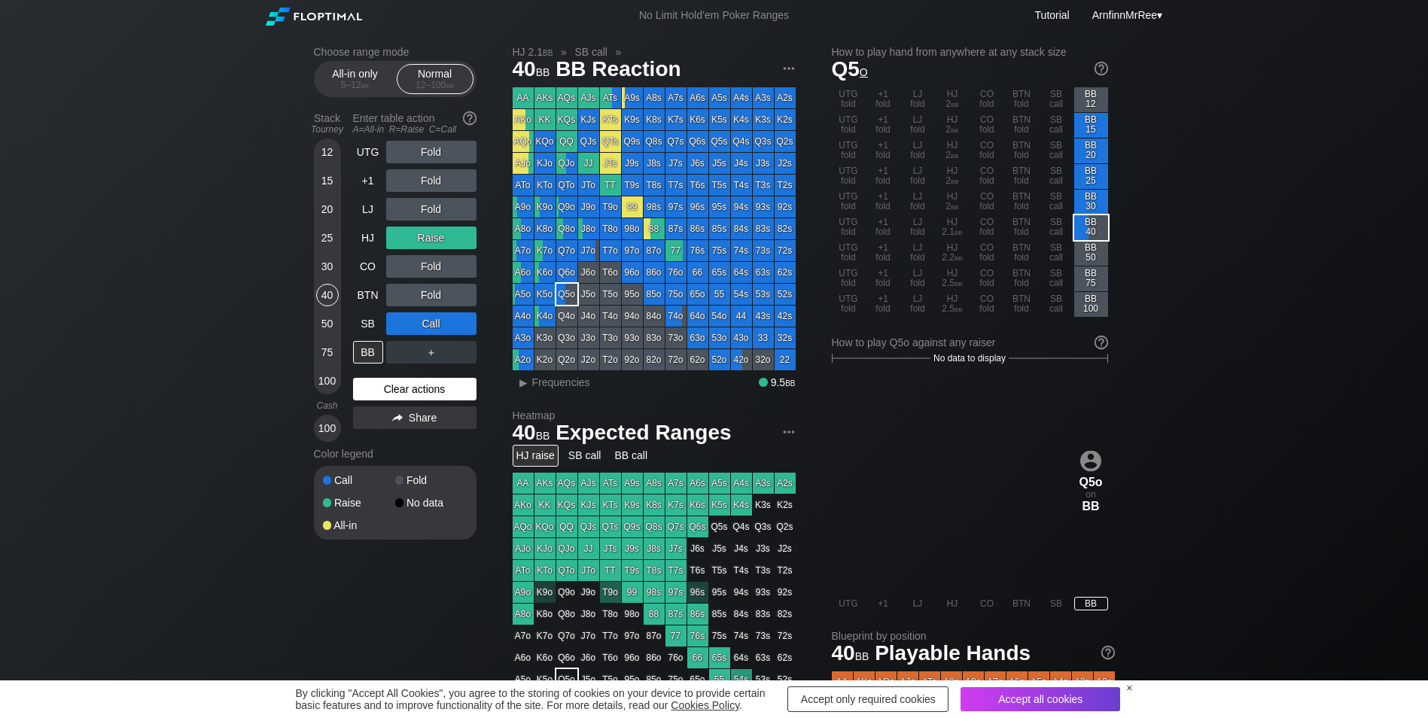
click at [417, 391] on div "Clear actions" at bounding box center [414, 389] width 123 height 23
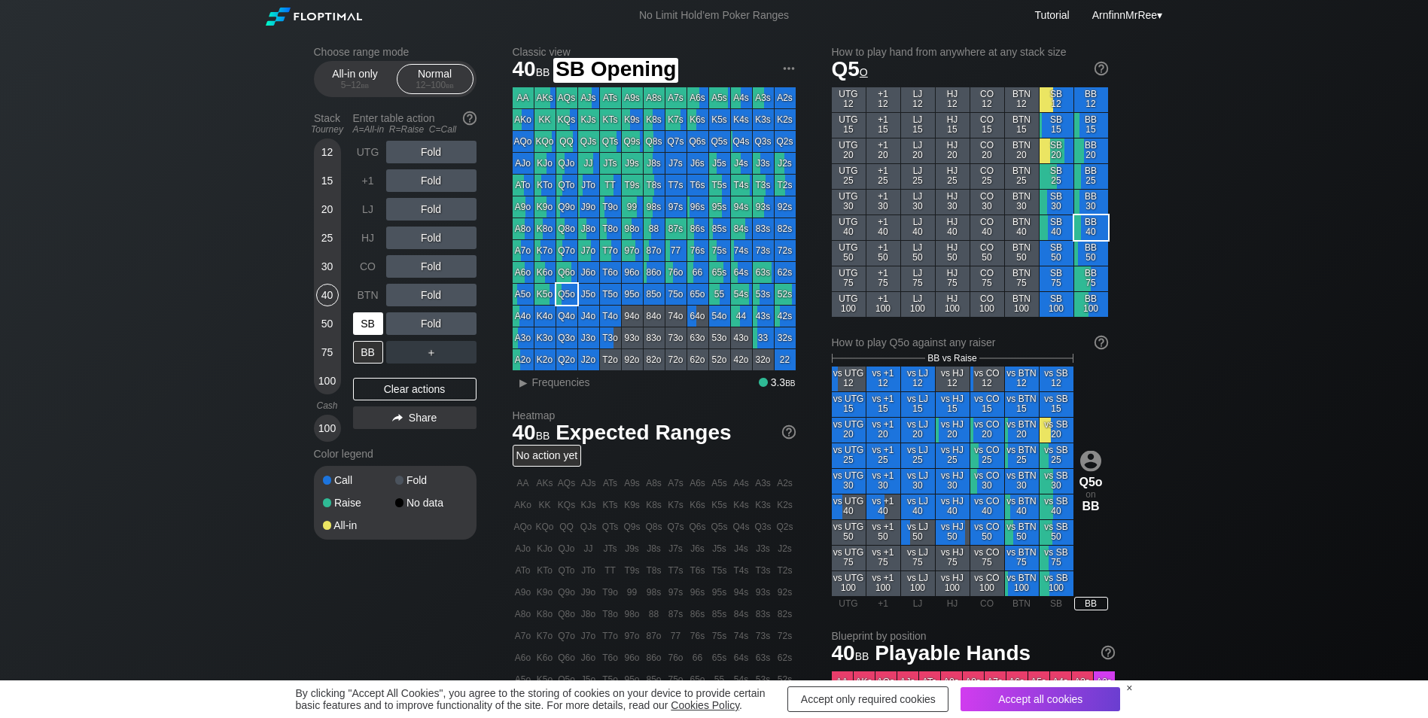
click at [370, 333] on div "SB" at bounding box center [368, 323] width 30 height 23
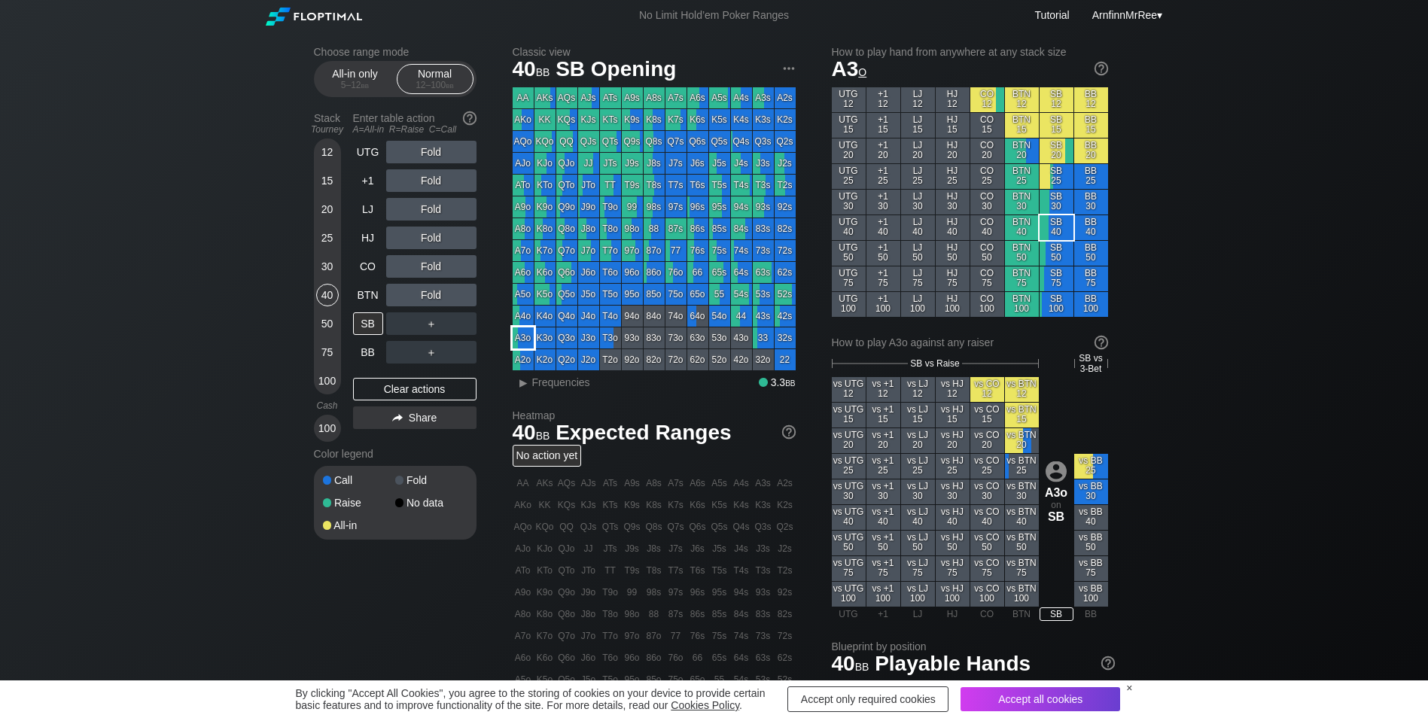
click at [528, 337] on div "A3o" at bounding box center [522, 337] width 21 height 21
click at [429, 236] on div "R ✕" at bounding box center [430, 238] width 29 height 23
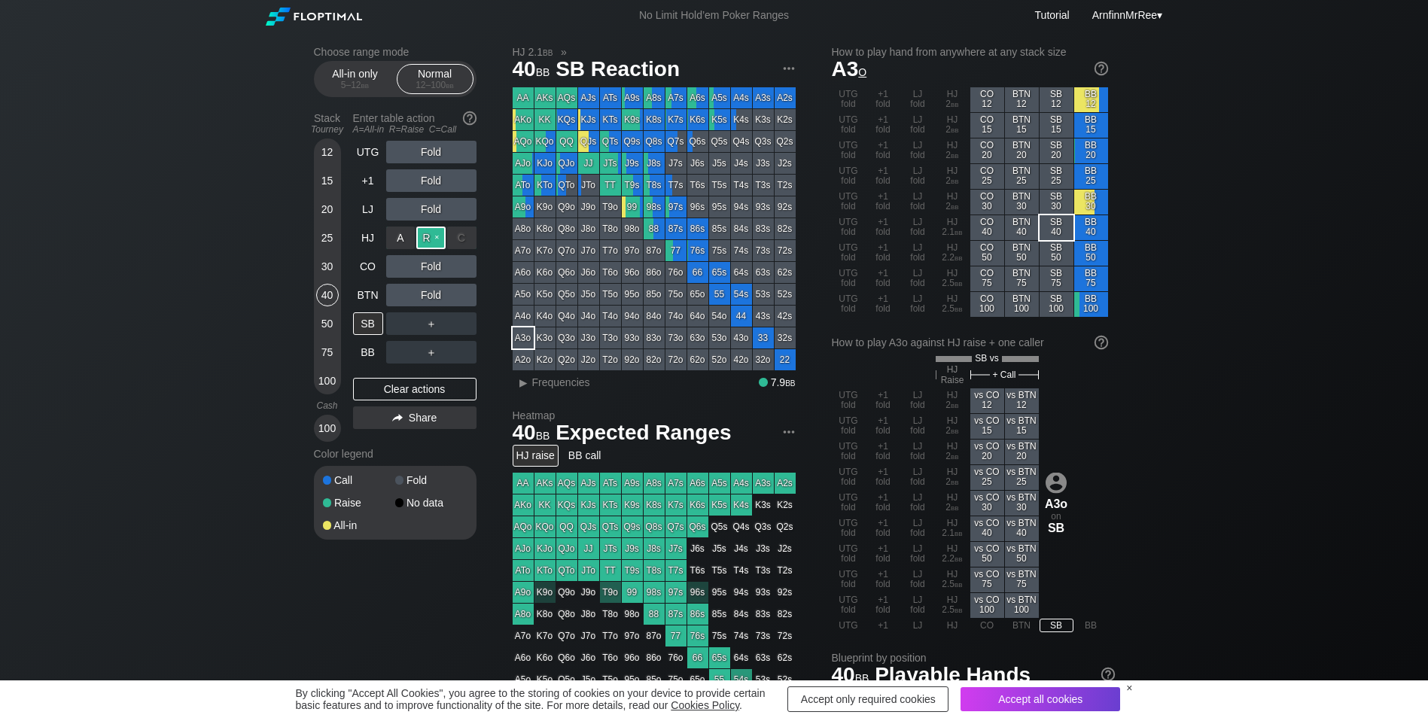
click at [429, 236] on div "R ✕" at bounding box center [430, 238] width 29 height 23
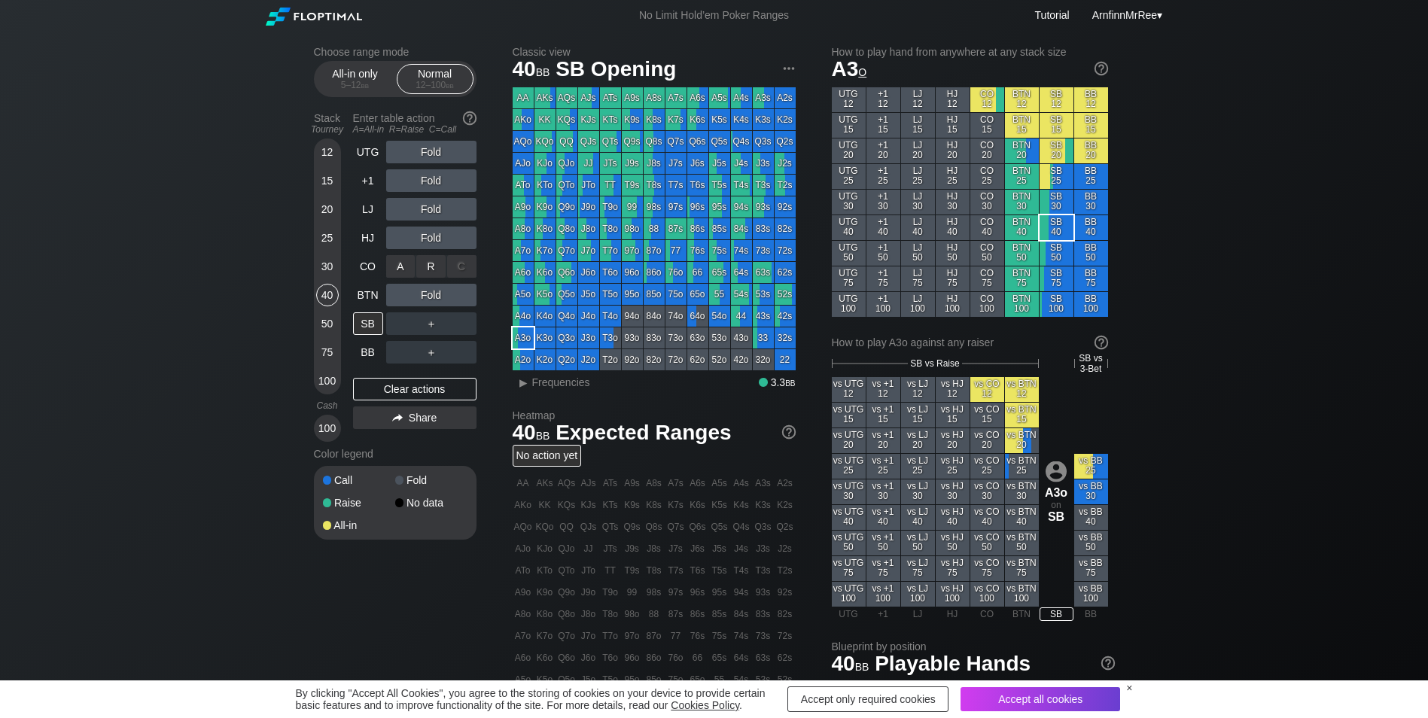
click at [428, 266] on div "R ✕" at bounding box center [430, 266] width 29 height 23
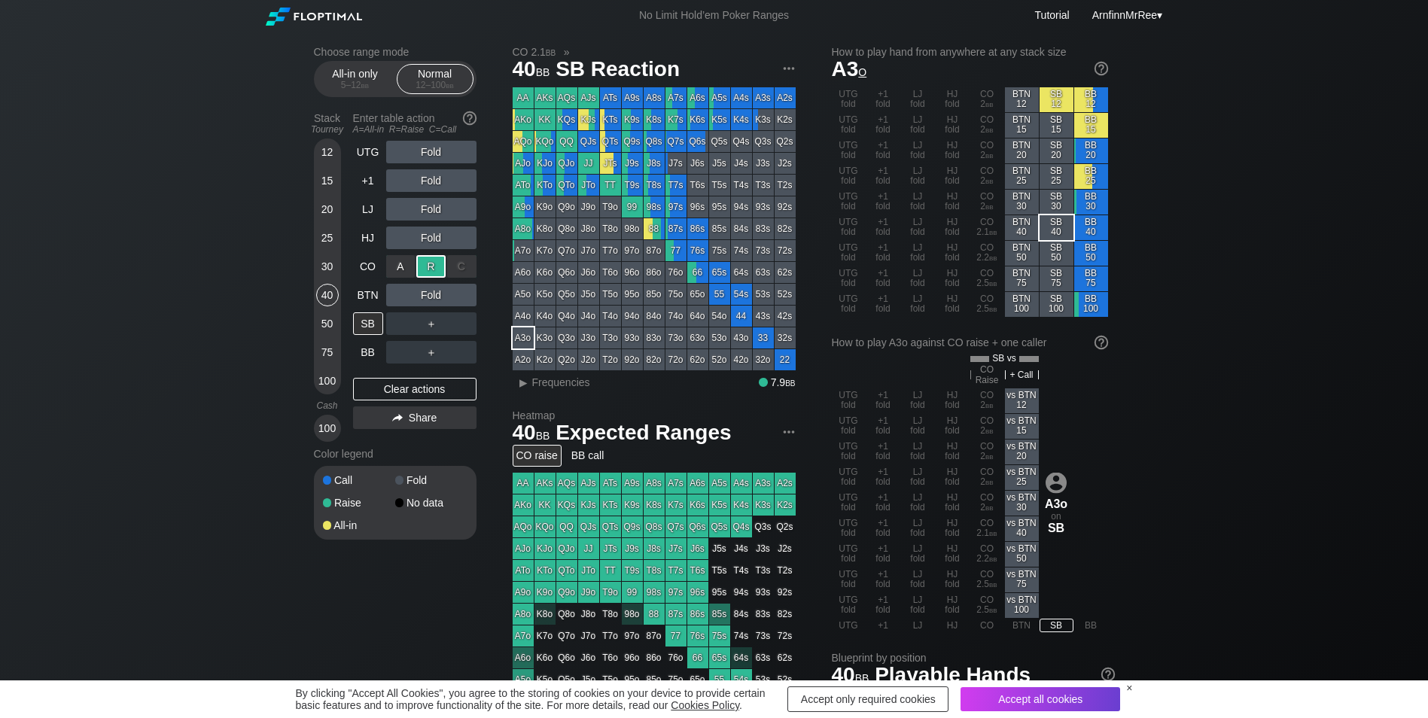
click at [428, 266] on div "R ✕" at bounding box center [430, 266] width 29 height 23
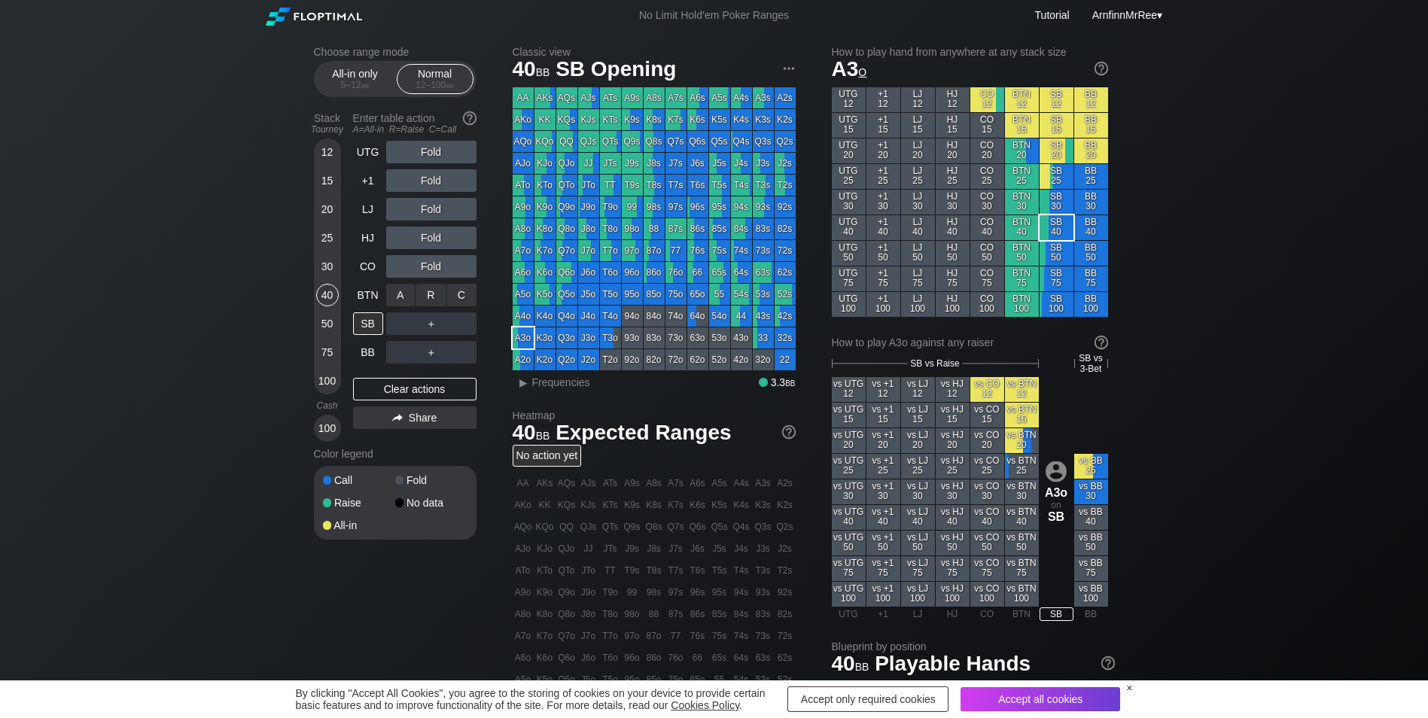
click at [428, 290] on div "R ✕" at bounding box center [430, 295] width 29 height 23
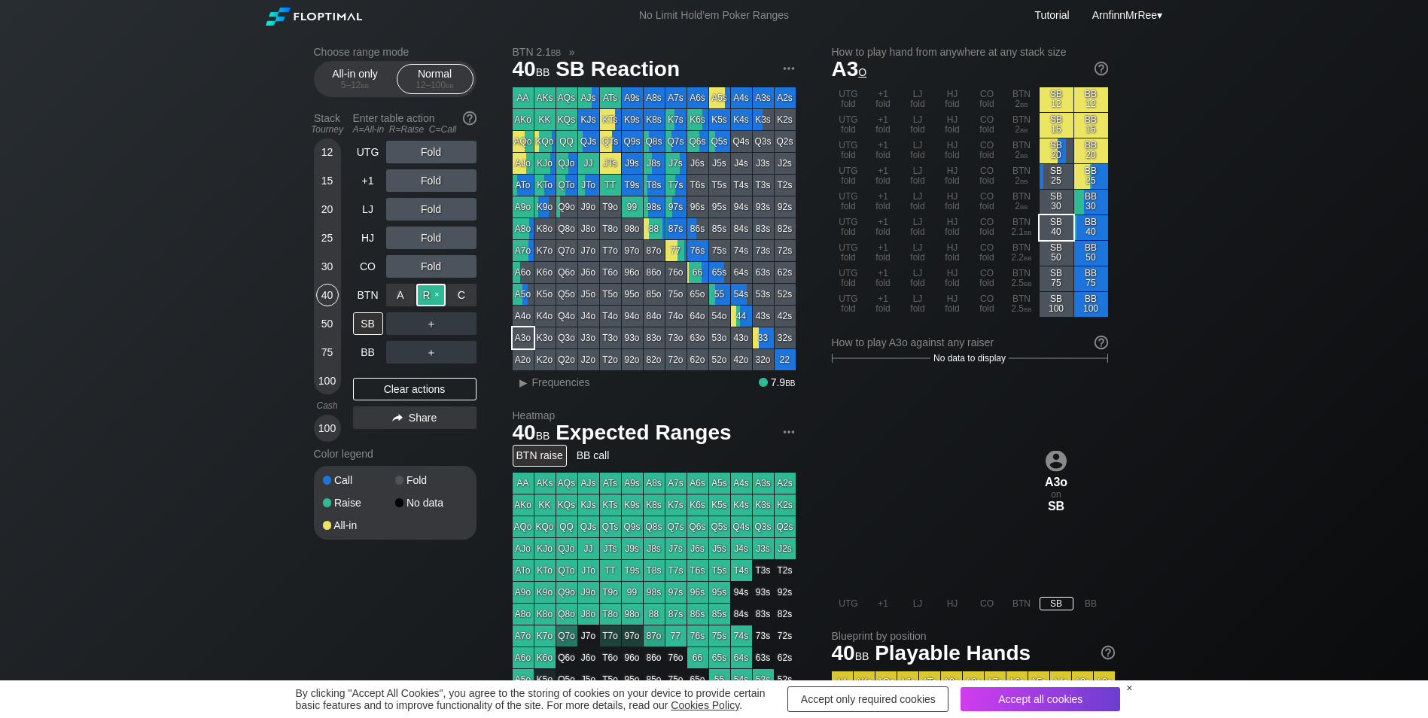
click at [430, 297] on div "R ✕" at bounding box center [430, 295] width 29 height 23
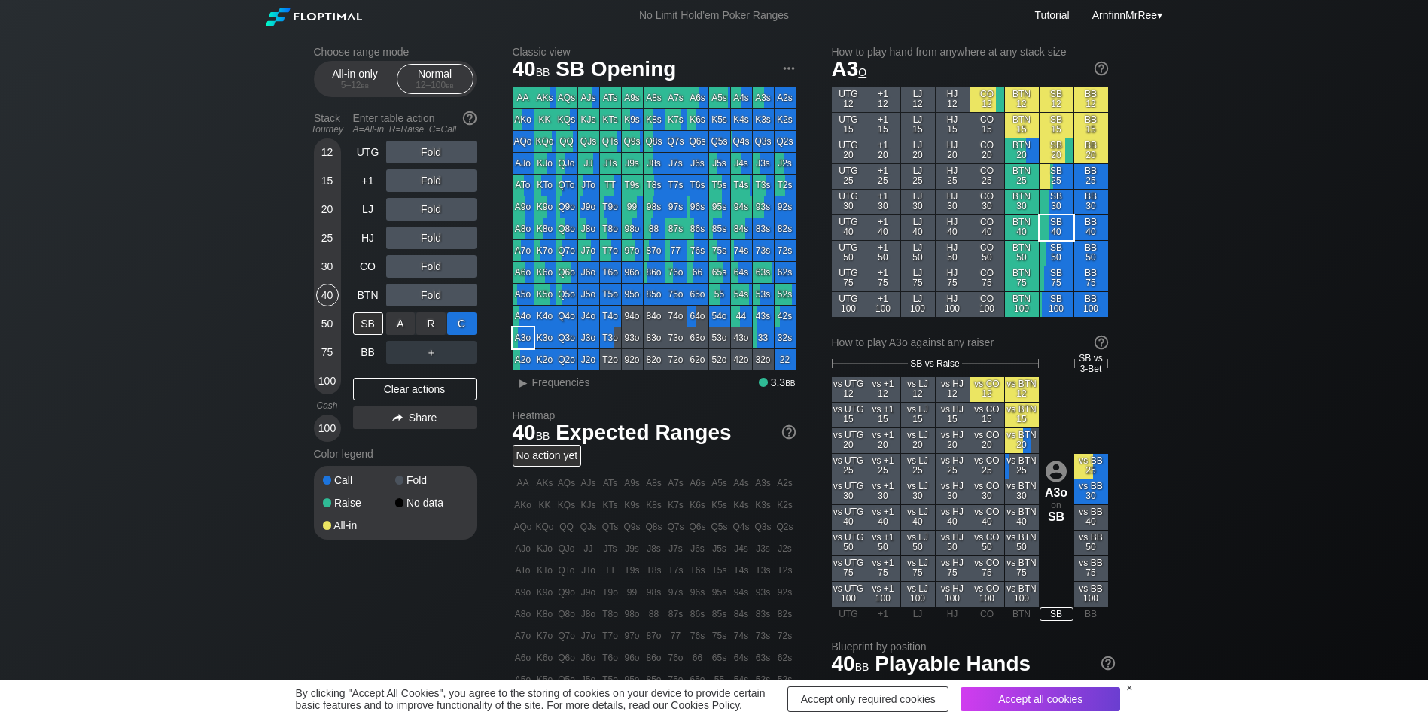
click at [466, 327] on div "C ✕" at bounding box center [461, 323] width 29 height 23
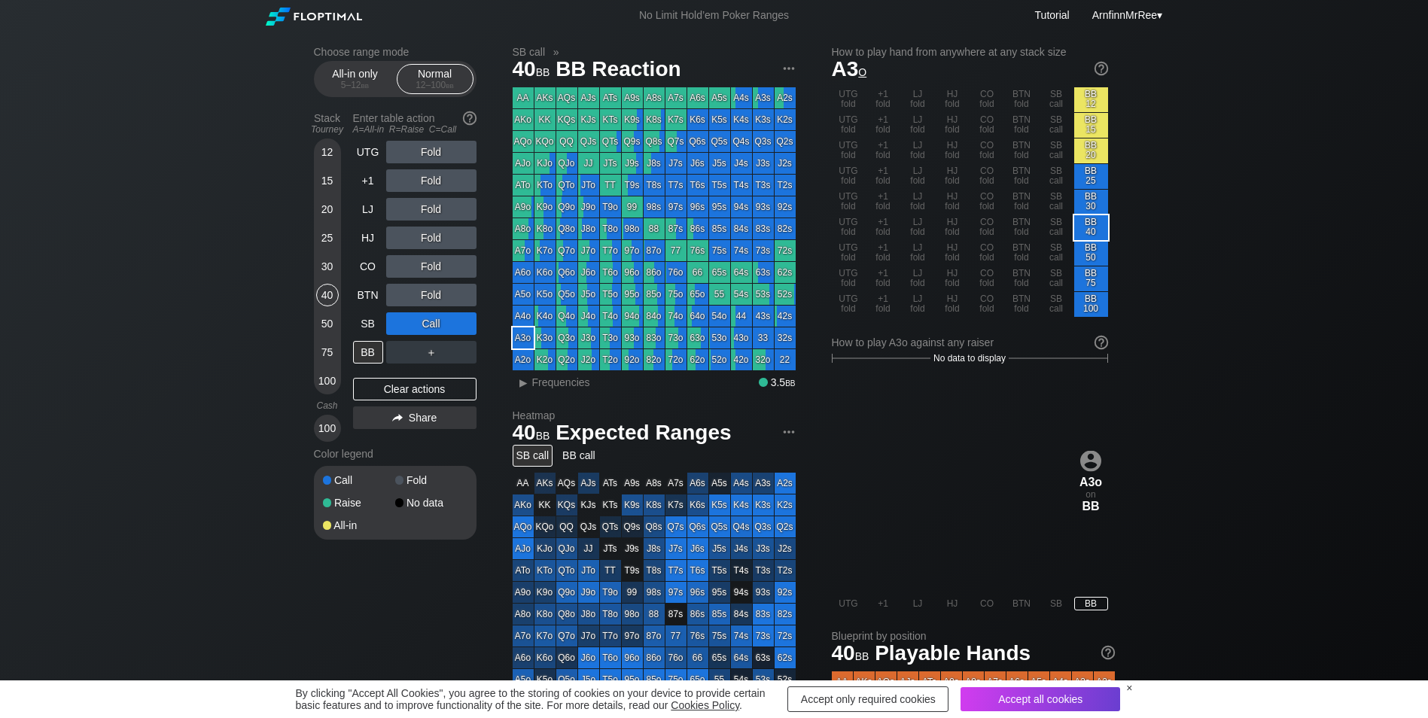
click at [428, 356] on div "＋" at bounding box center [431, 352] width 90 height 23
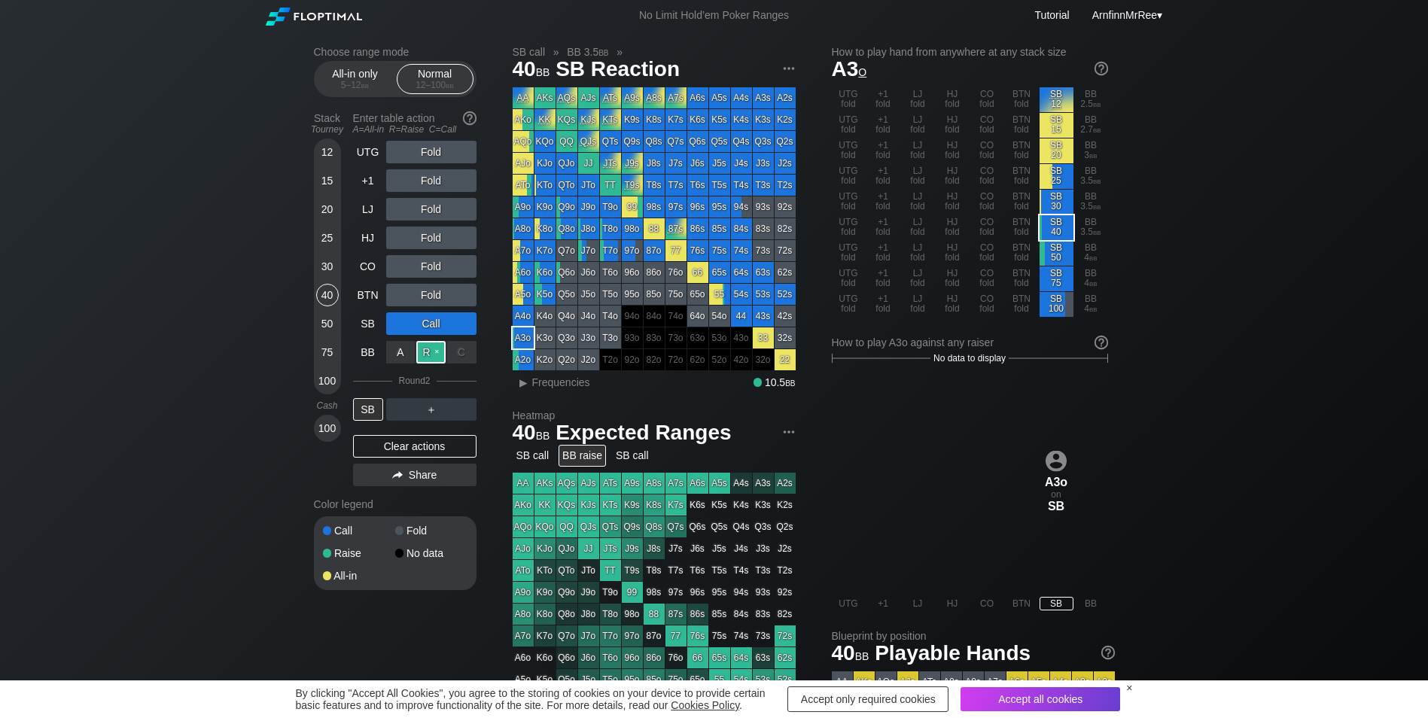
click at [433, 356] on div "R ✕" at bounding box center [430, 352] width 29 height 23
click at [430, 409] on div "＋" at bounding box center [431, 409] width 90 height 23
drag, startPoint x: 409, startPoint y: 452, endPoint x: 409, endPoint y: 421, distance: 30.9
click at [409, 452] on div "Clear actions" at bounding box center [414, 446] width 123 height 23
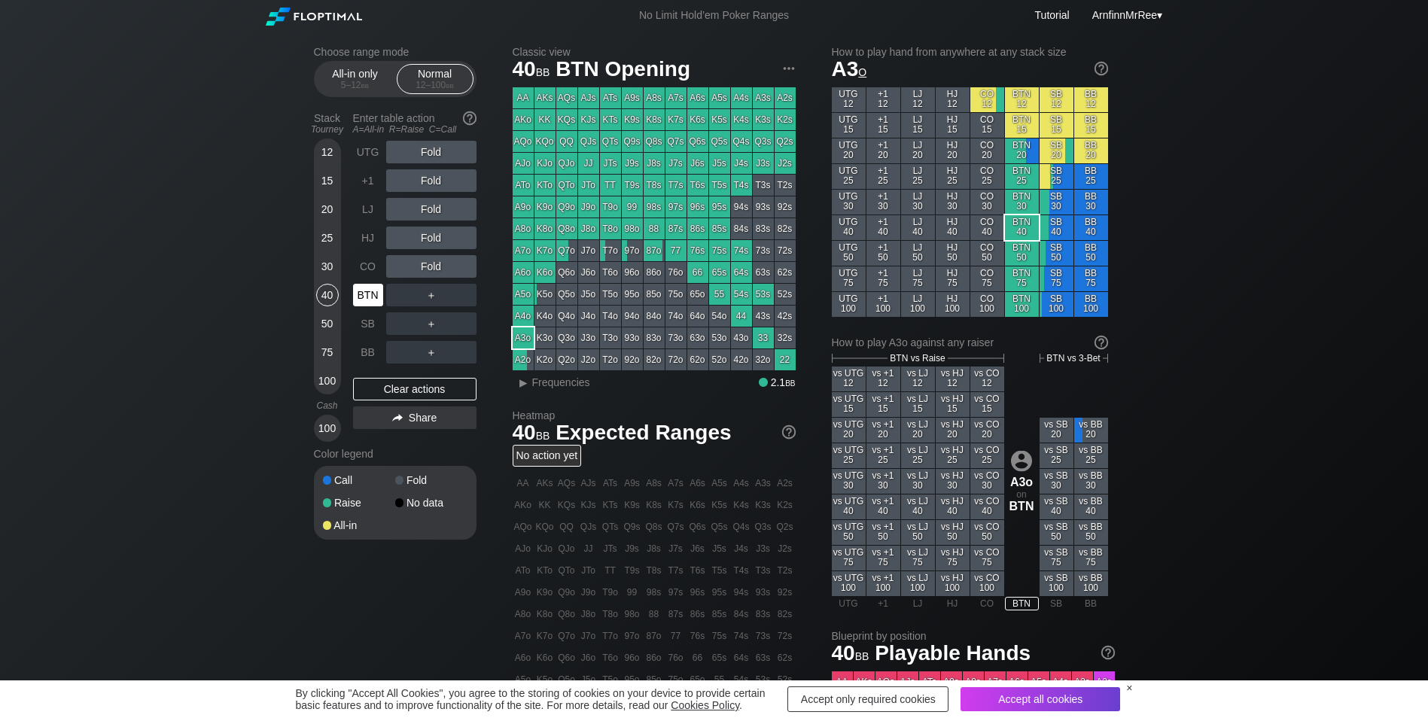
click at [364, 297] on div "BTN" at bounding box center [368, 295] width 30 height 23
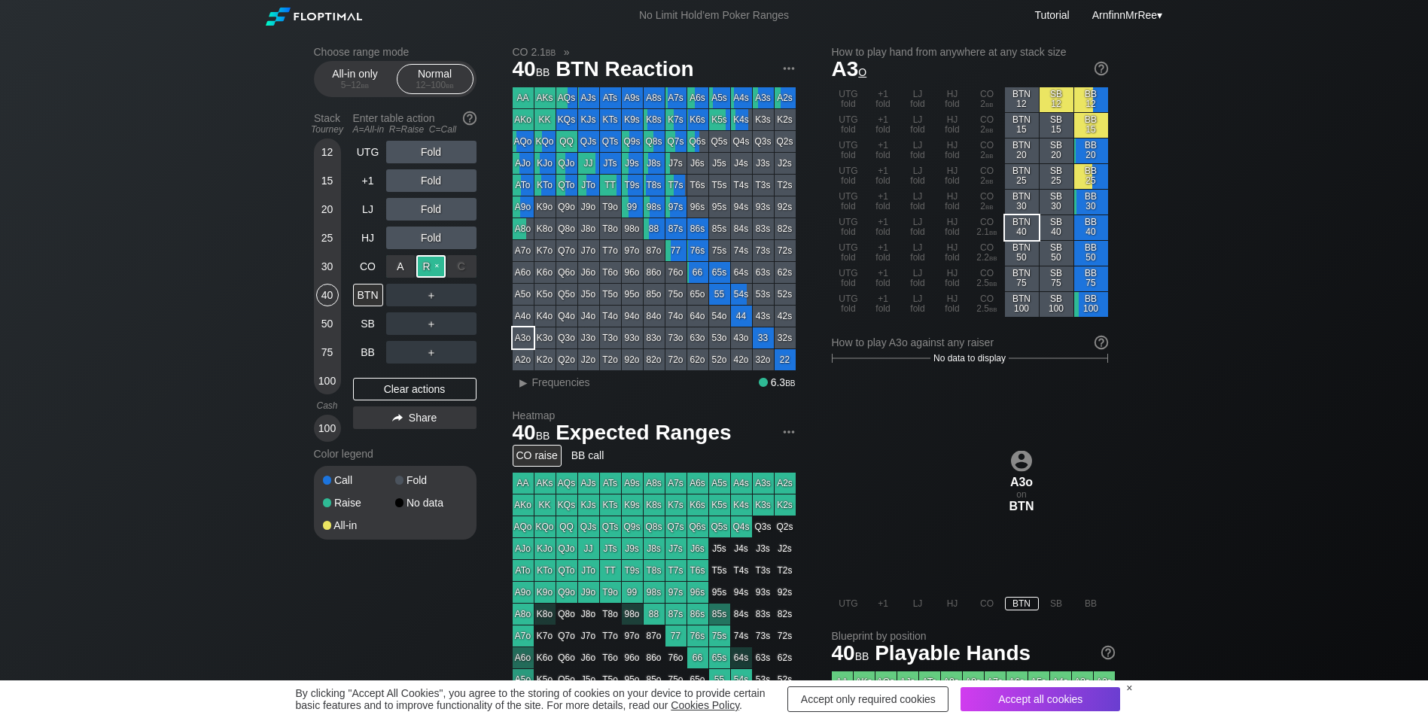
click at [425, 267] on div "R ✕" at bounding box center [430, 266] width 29 height 23
click at [330, 300] on div "40" at bounding box center [327, 295] width 23 height 23
click at [330, 264] on div "30" at bounding box center [327, 266] width 23 height 23
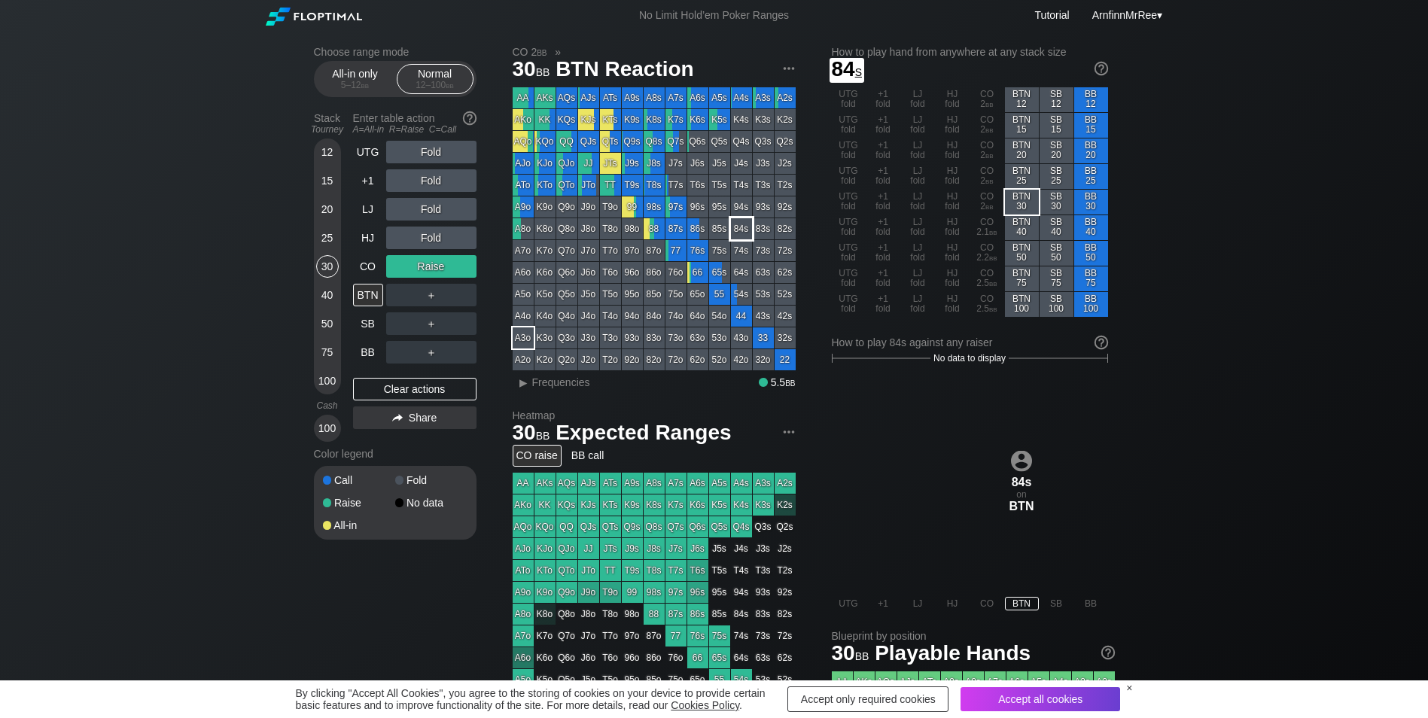
click at [722, 230] on div "85s" at bounding box center [719, 228] width 21 height 21
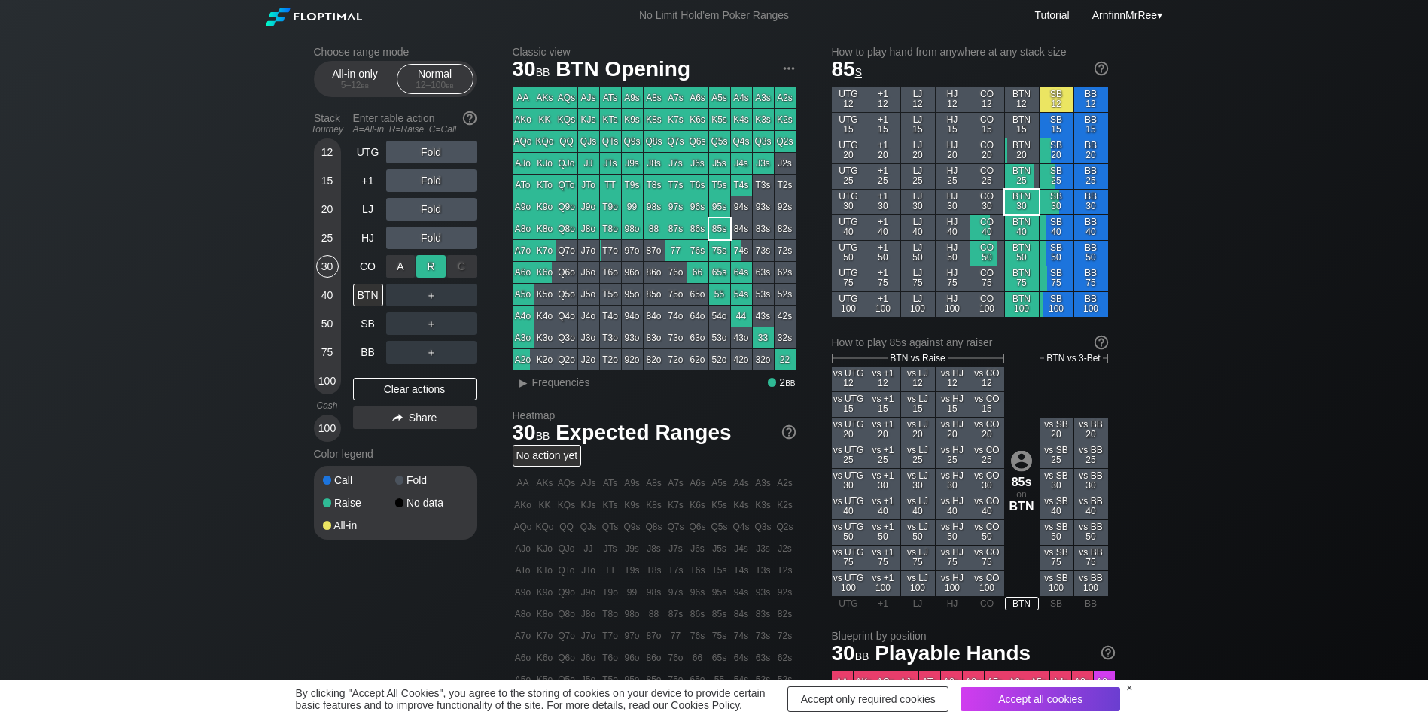
click at [436, 266] on div "R ✕" at bounding box center [430, 266] width 29 height 23
click at [357, 293] on div "BTN" at bounding box center [368, 295] width 30 height 23
click at [436, 269] on div "R ✕" at bounding box center [430, 266] width 29 height 23
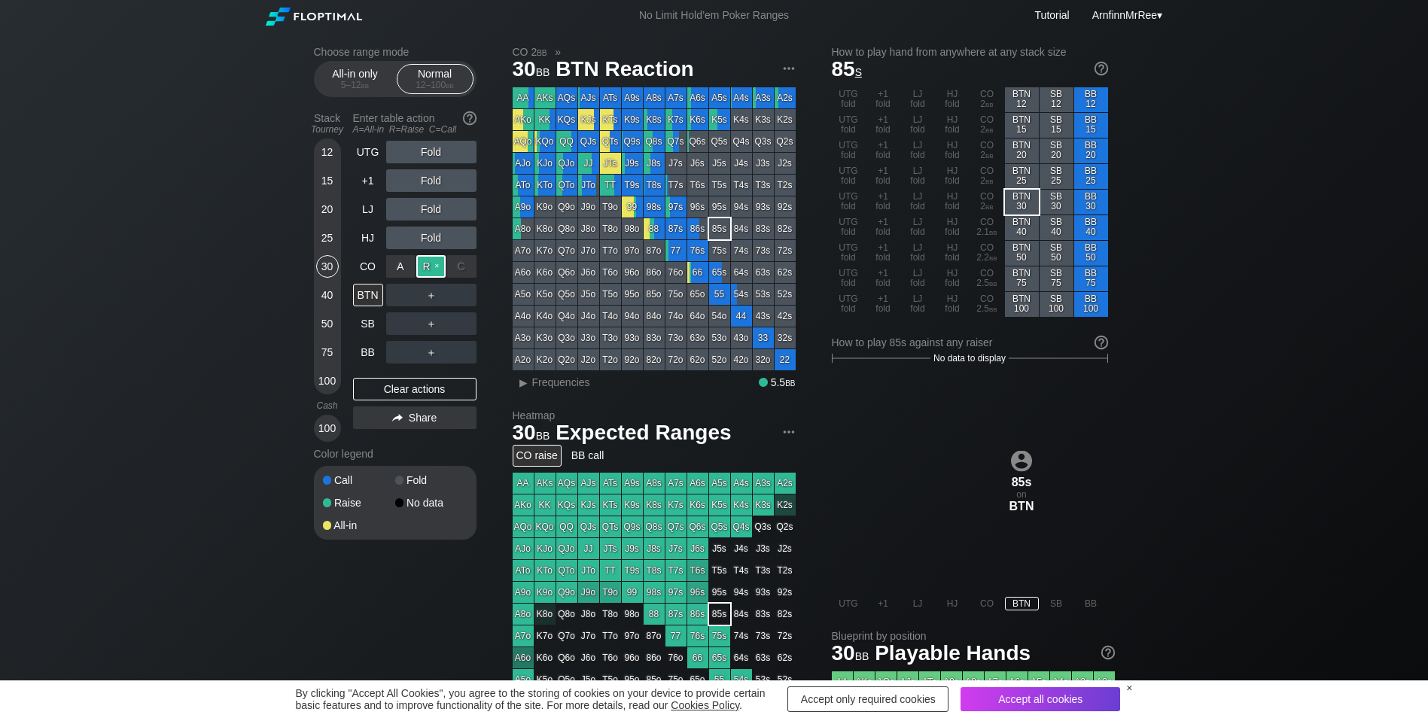
click at [436, 269] on div "R ✕" at bounding box center [430, 266] width 29 height 23
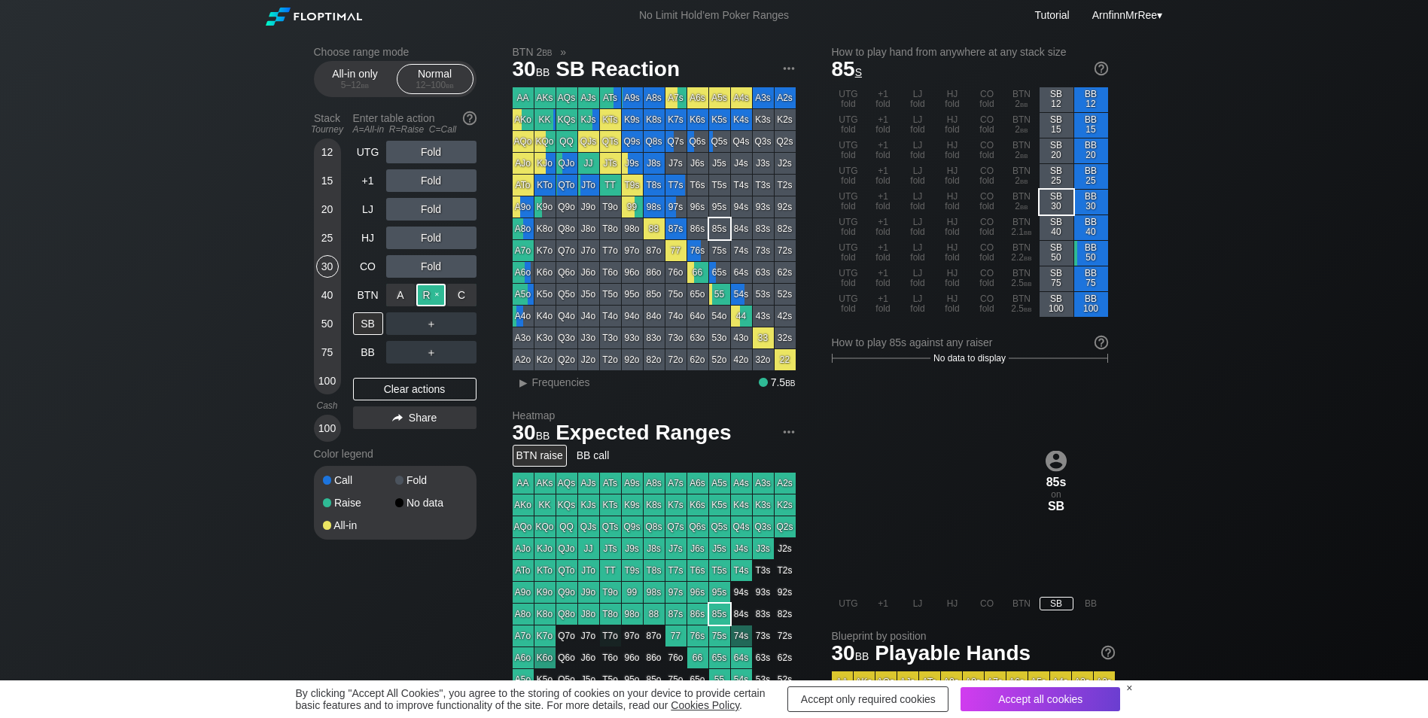
click at [432, 294] on div "R ✕" at bounding box center [430, 295] width 29 height 23
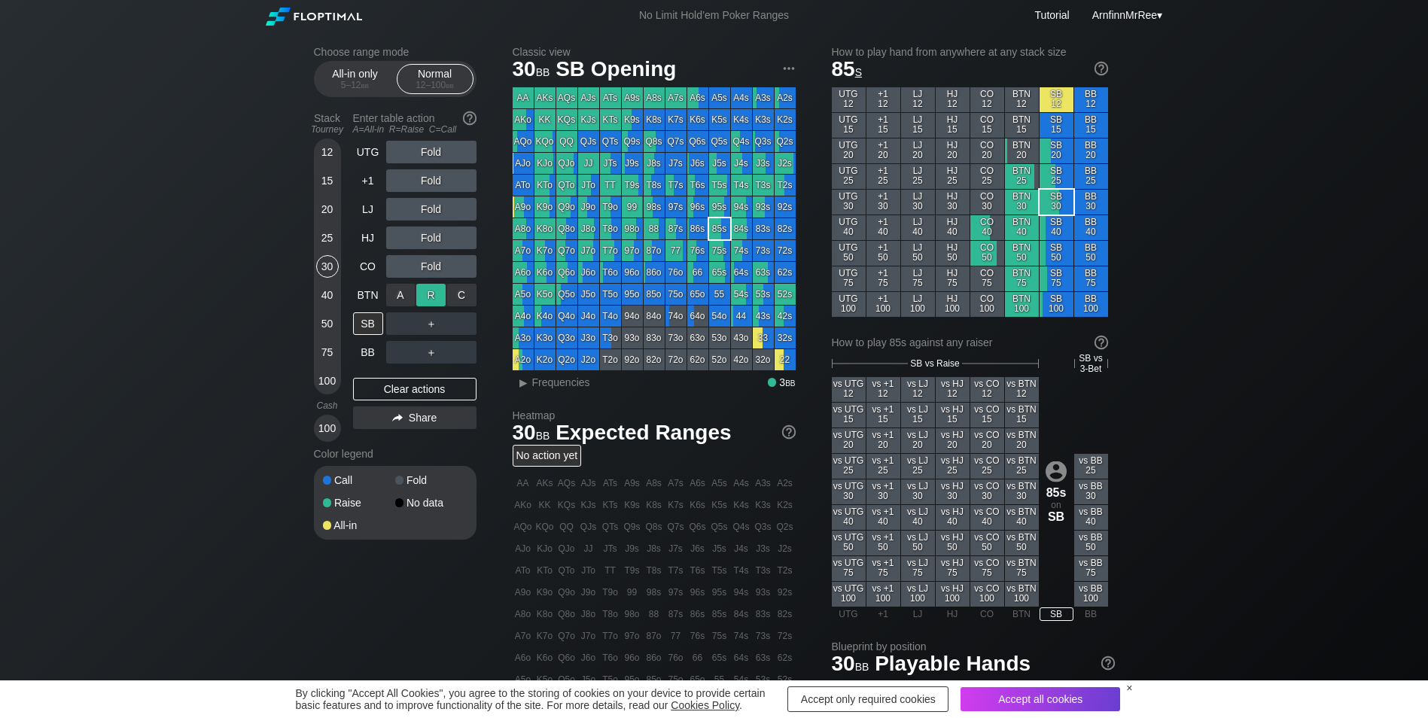
click at [432, 294] on div "R ✕" at bounding box center [430, 295] width 29 height 23
click at [366, 322] on div "SB" at bounding box center [368, 323] width 30 height 23
click at [436, 293] on div "R ✕" at bounding box center [430, 295] width 29 height 23
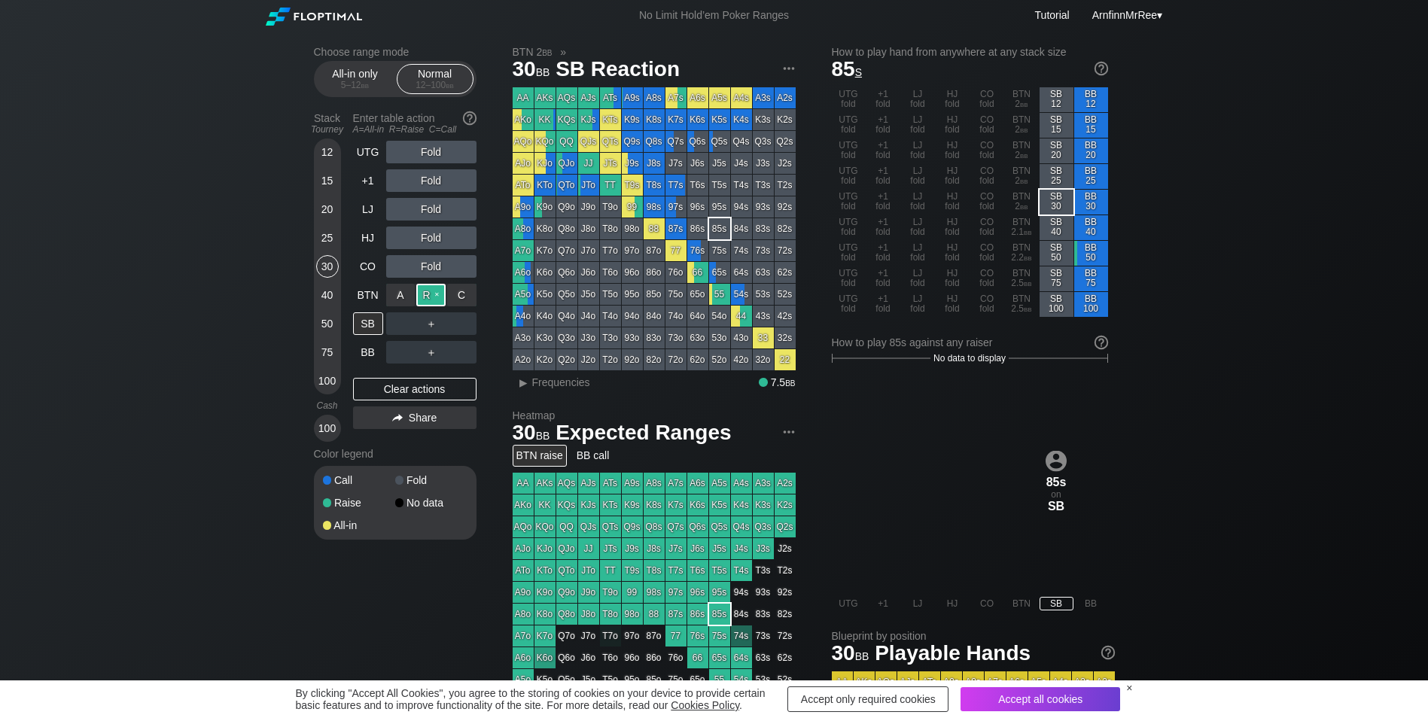
click at [436, 293] on div "R ✕" at bounding box center [430, 295] width 29 height 23
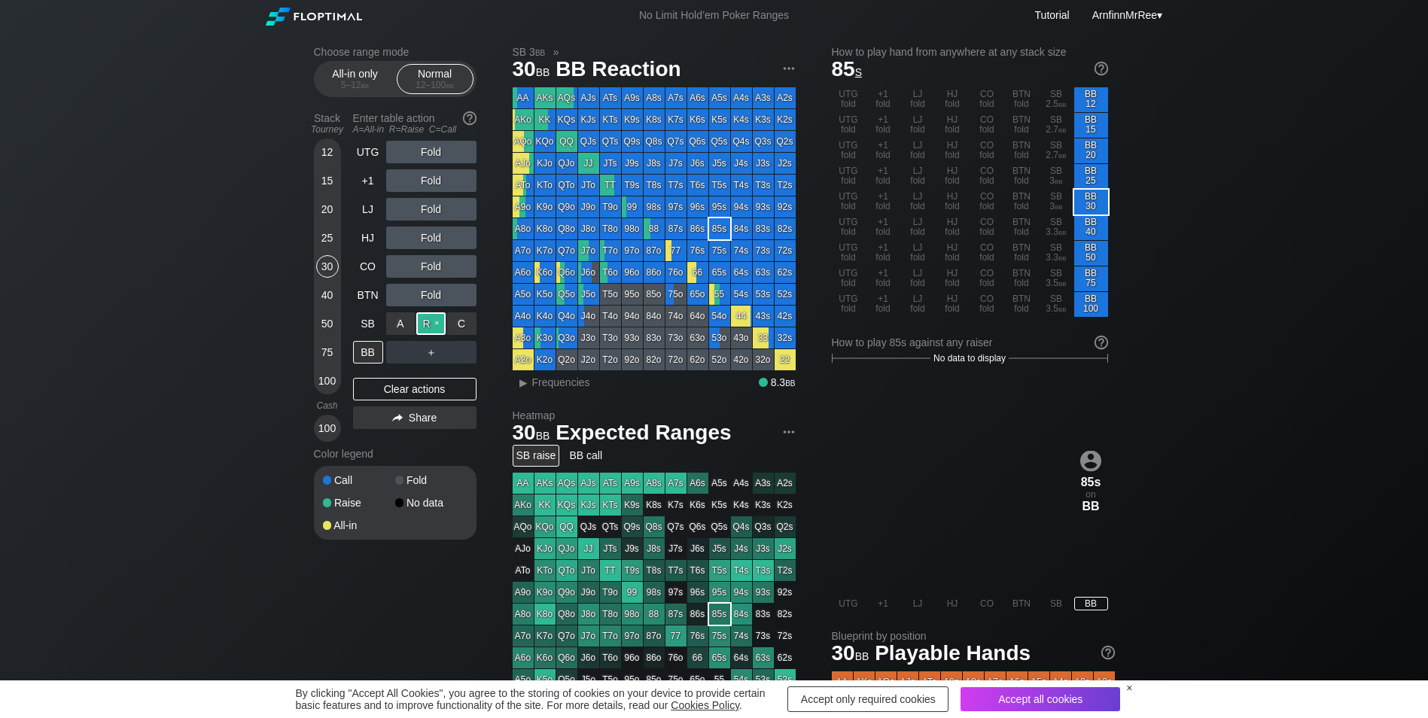
click at [432, 324] on div "R ✕" at bounding box center [430, 323] width 29 height 23
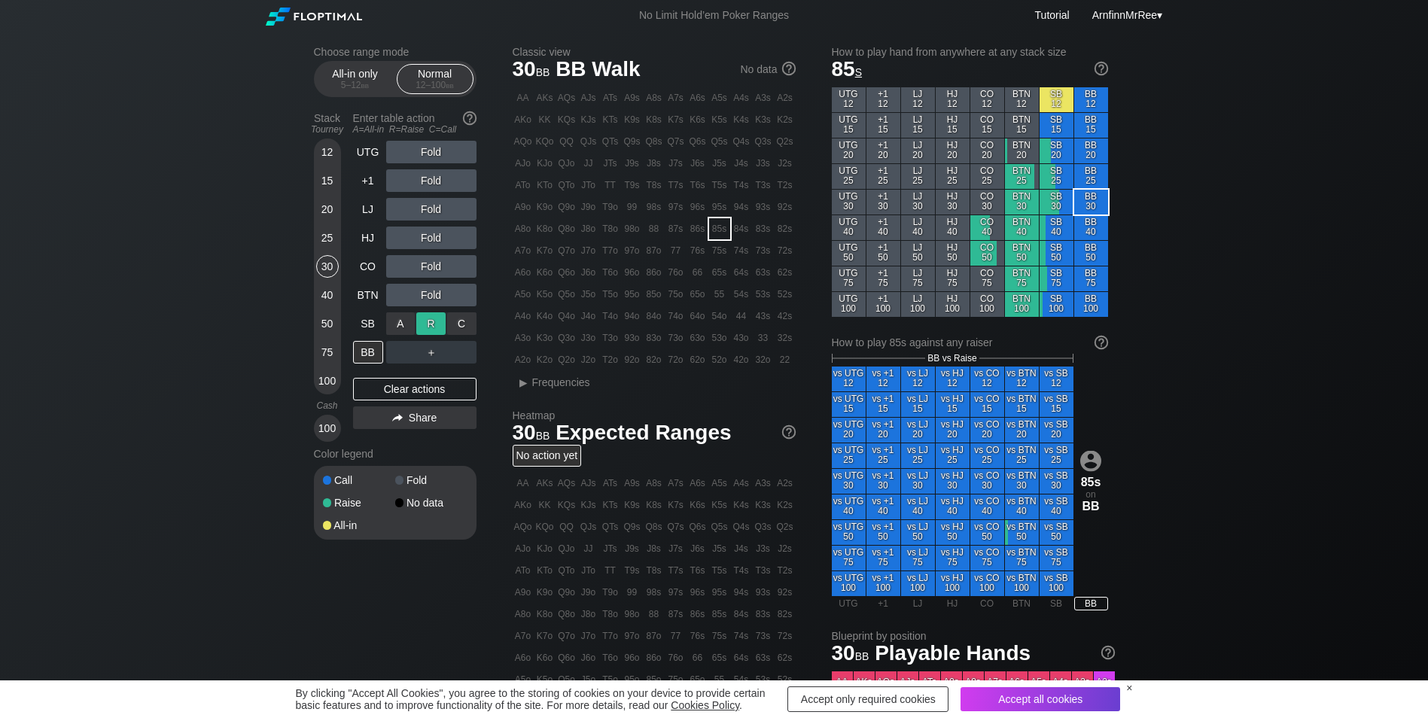
click at [432, 324] on div "R ✕" at bounding box center [430, 323] width 29 height 23
click at [371, 268] on div "CO" at bounding box center [368, 266] width 30 height 23
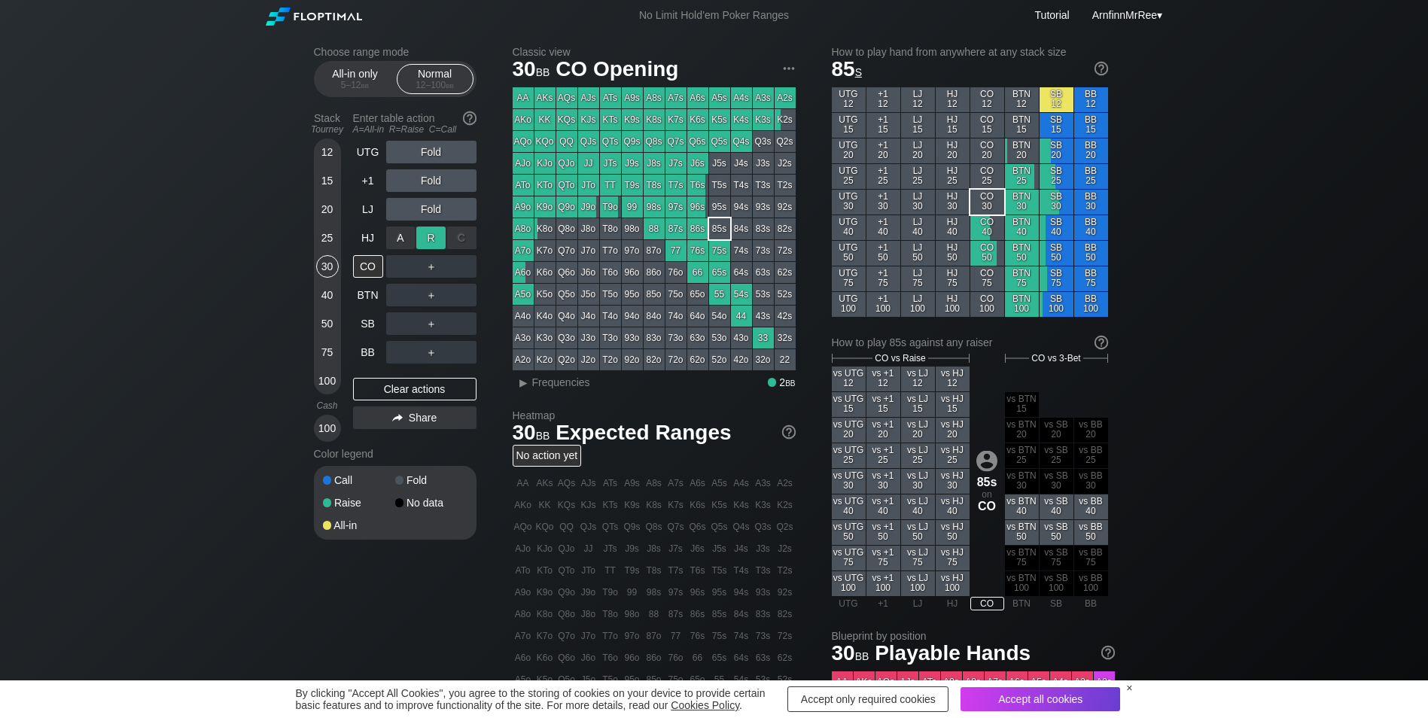
click at [427, 238] on div "R ✕" at bounding box center [430, 238] width 29 height 23
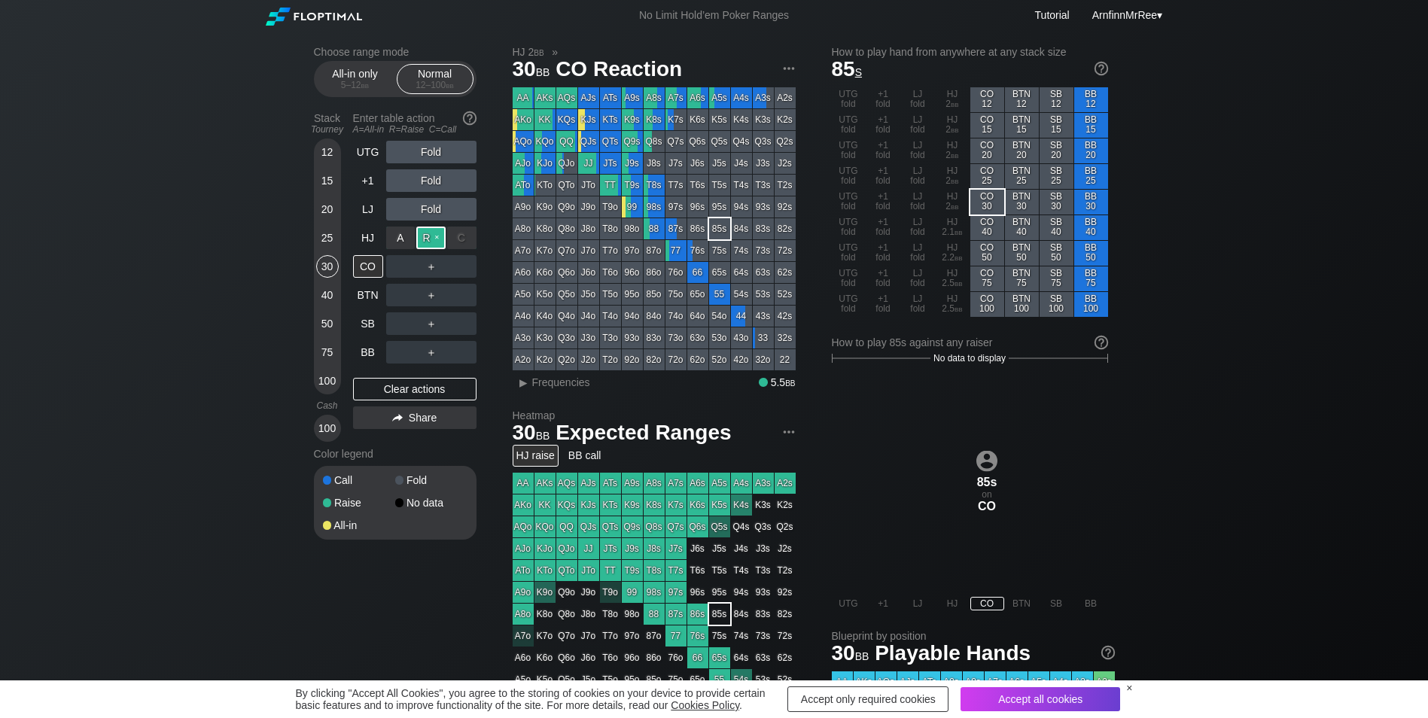
click at [435, 237] on div "R ✕" at bounding box center [430, 238] width 29 height 23
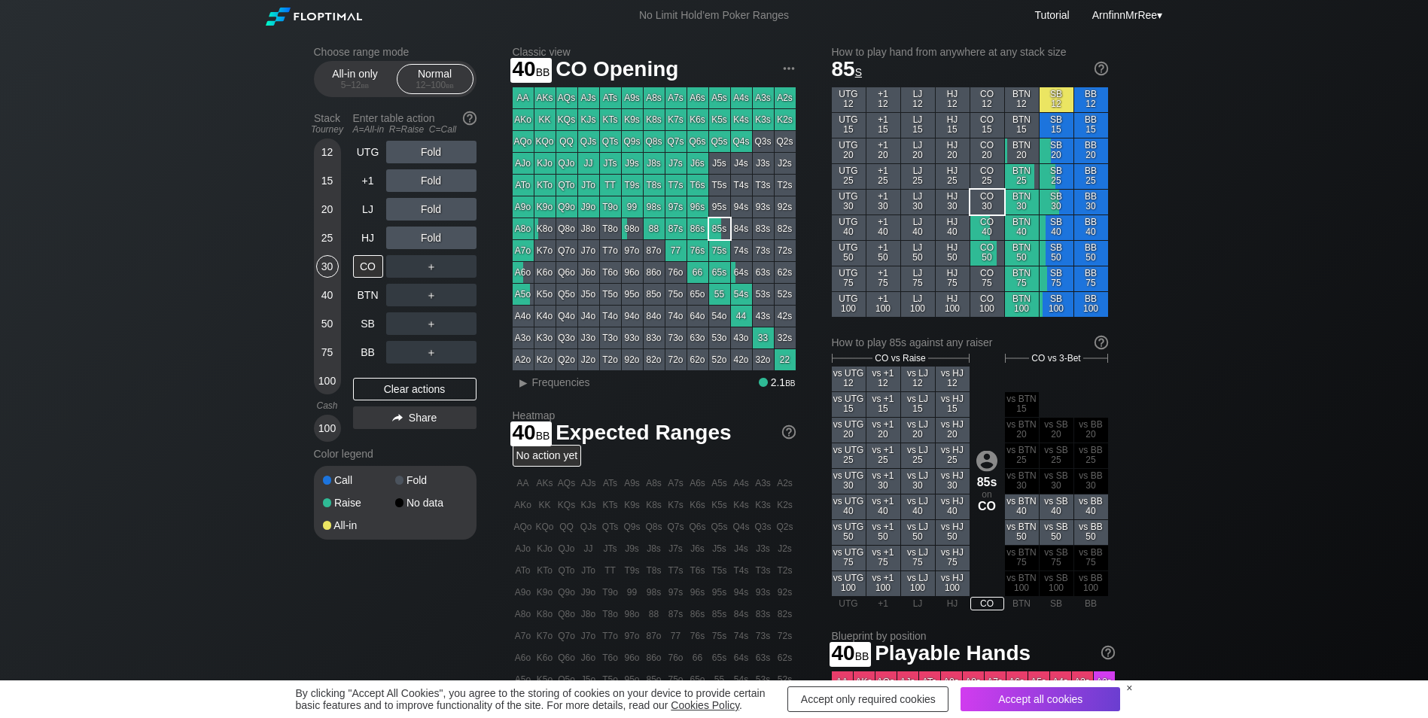
click at [311, 291] on div "Choose range mode All-in only 5 – 12 bb Normal 12 – 100 bb Stack Tourney Enter …" at bounding box center [714, 511] width 825 height 961
click at [318, 295] on div "40" at bounding box center [327, 295] width 23 height 23
click at [359, 269] on div "CO" at bounding box center [368, 266] width 30 height 23
click at [1230, 306] on div "Choose range mode All-in only 5 – 12 bb Normal 12 – 100 bb Stack Tourney Enter …" at bounding box center [714, 511] width 1428 height 961
click at [376, 216] on div "LJ" at bounding box center [368, 209] width 30 height 23
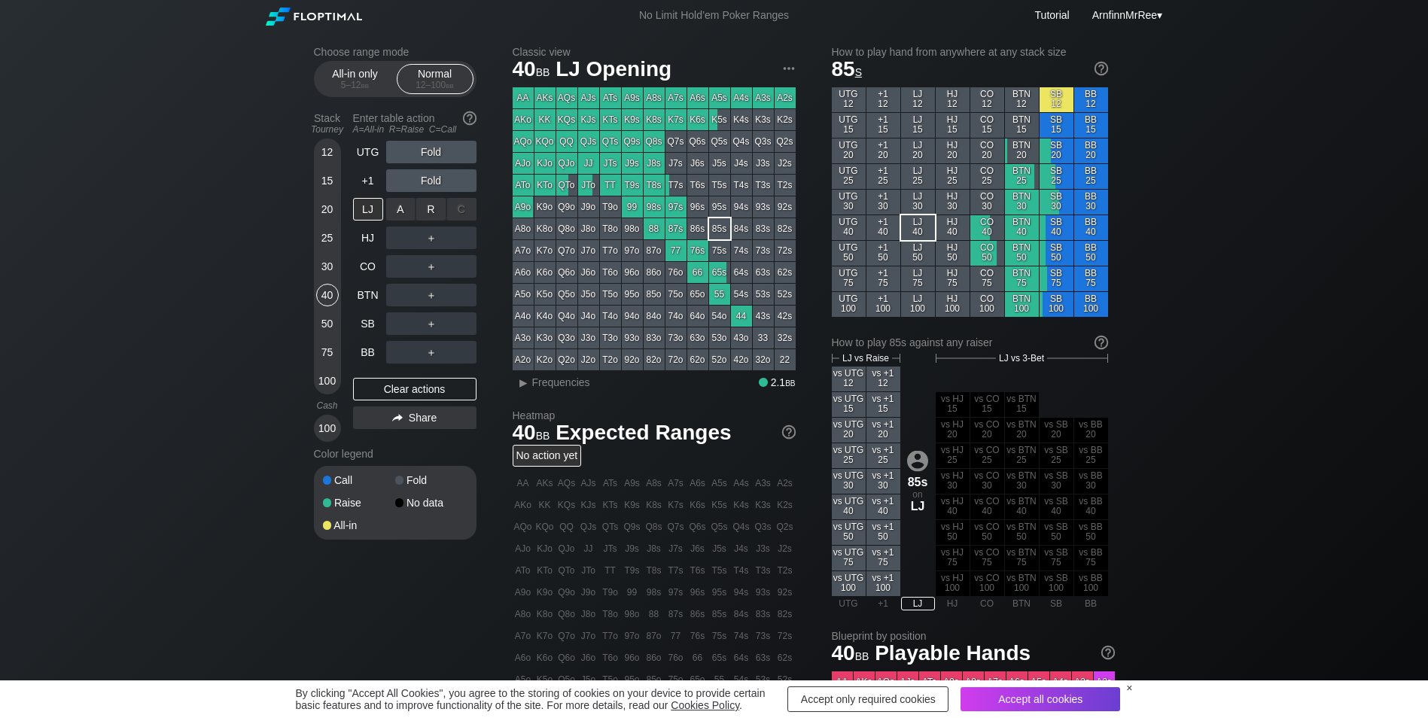
click at [432, 212] on div "A ✕ R ✕ C ✕ ＋" at bounding box center [431, 209] width 90 height 23
click at [430, 205] on div "R ✕" at bounding box center [430, 209] width 29 height 23
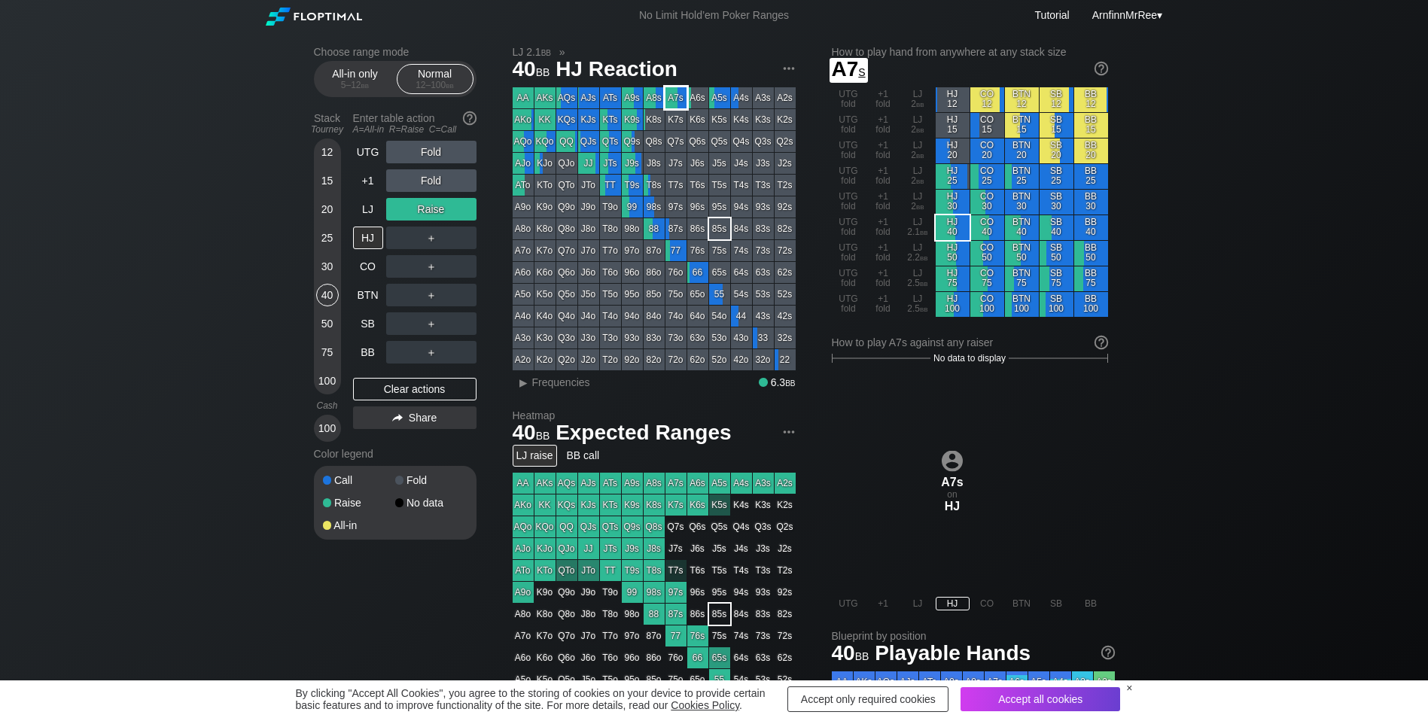
click at [677, 99] on div "A7s" at bounding box center [675, 97] width 21 height 21
click at [458, 297] on div "C ✕" at bounding box center [461, 295] width 29 height 23
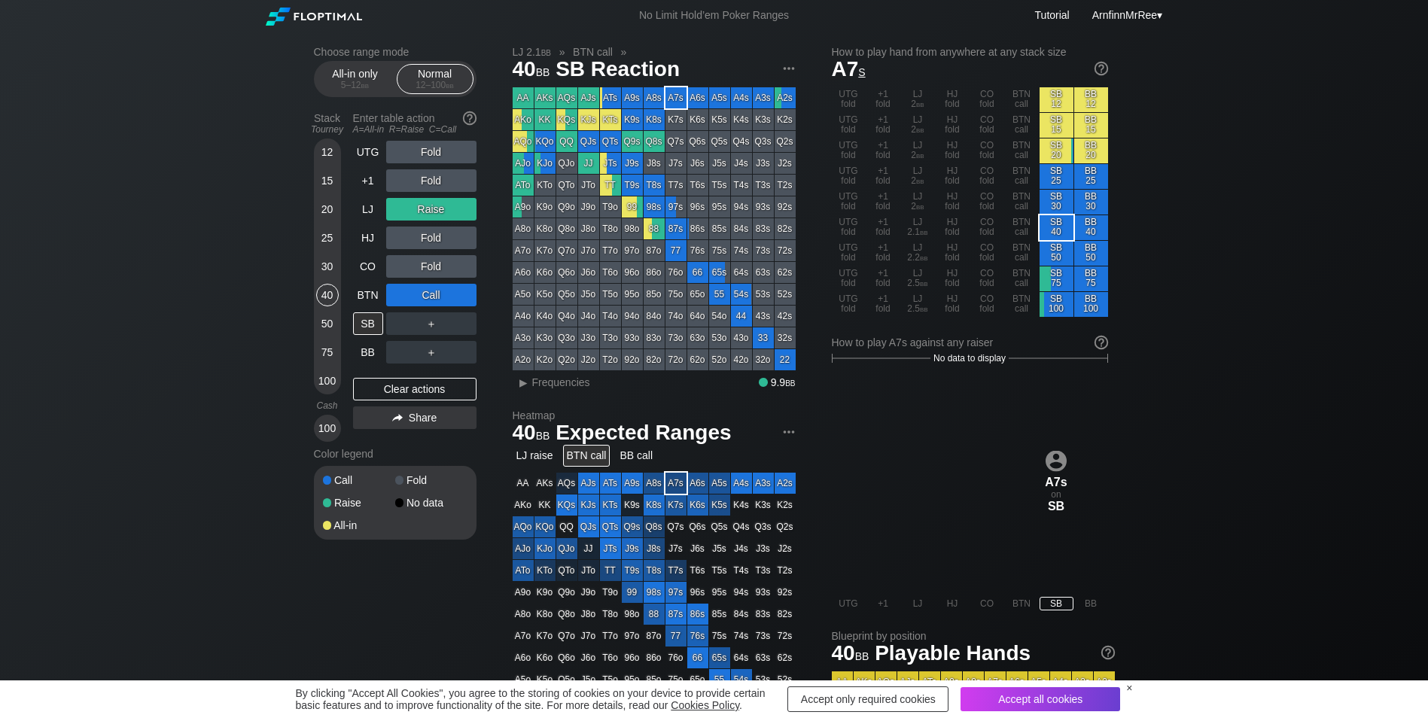
click at [1303, 374] on div "Choose range mode All-in only 5 – 12 bb Normal 12 – 100 bb Stack Tourney Enter …" at bounding box center [714, 511] width 1428 height 961
click at [1149, 14] on span "ArnfinnMrRee" at bounding box center [1124, 15] width 65 height 12
click at [1265, 205] on div "Choose range mode All-in only 5 – 12 bb Normal 12 – 100 bb Stack Tourney Enter …" at bounding box center [714, 511] width 1428 height 961
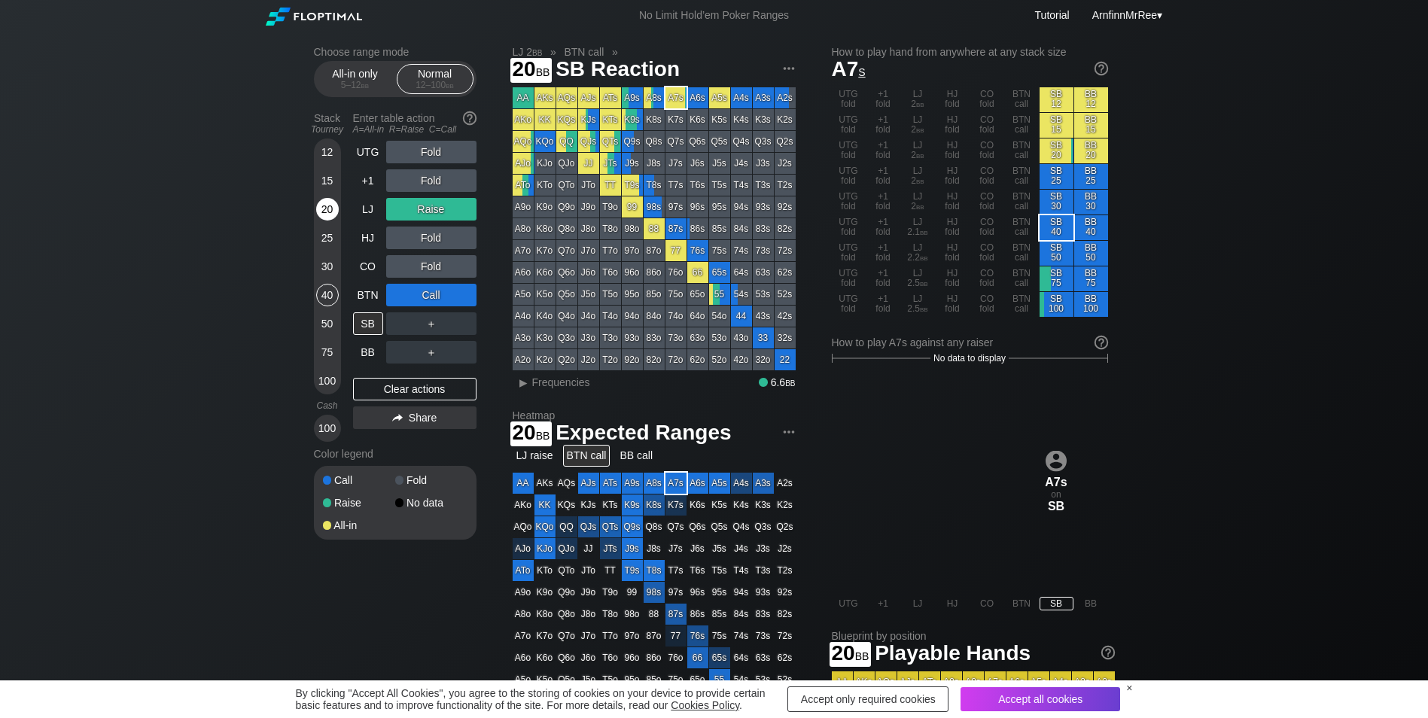
click at [330, 216] on div "20" at bounding box center [327, 209] width 23 height 23
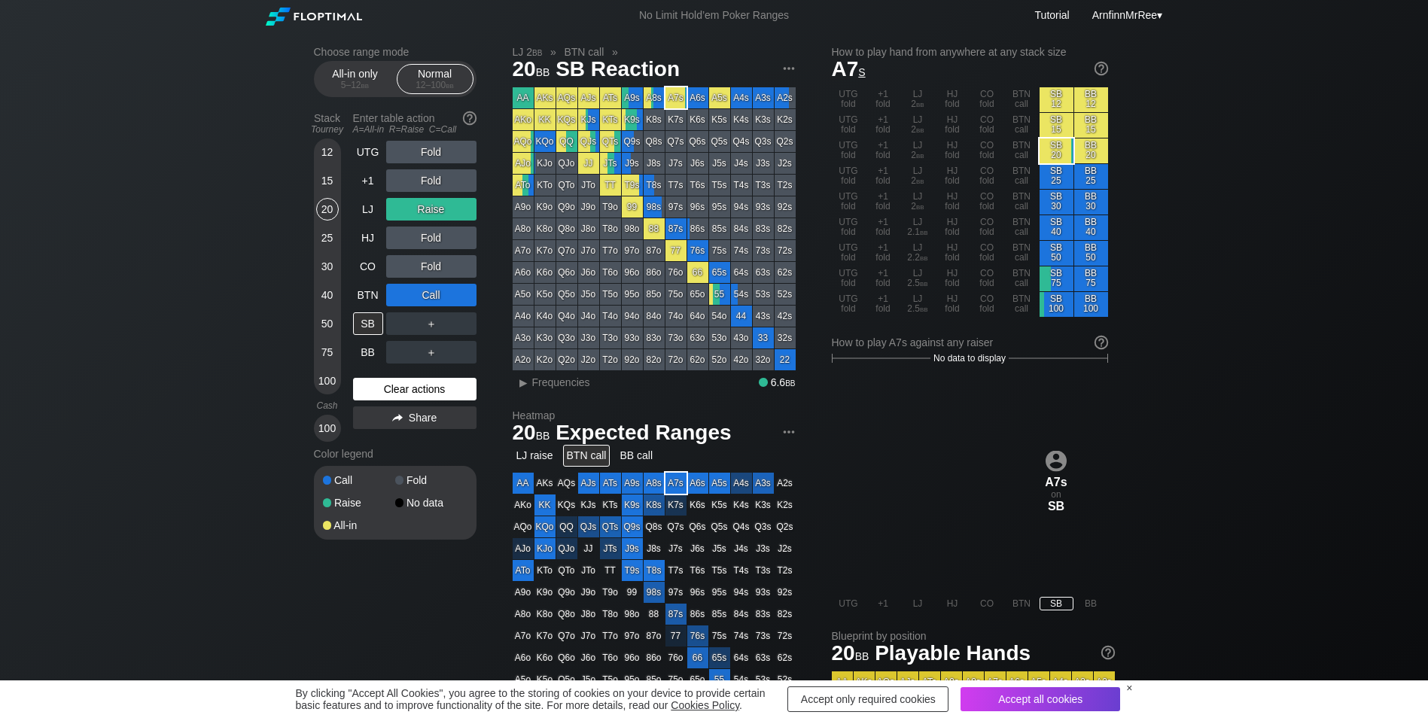
click at [399, 394] on div "Clear actions" at bounding box center [414, 389] width 123 height 23
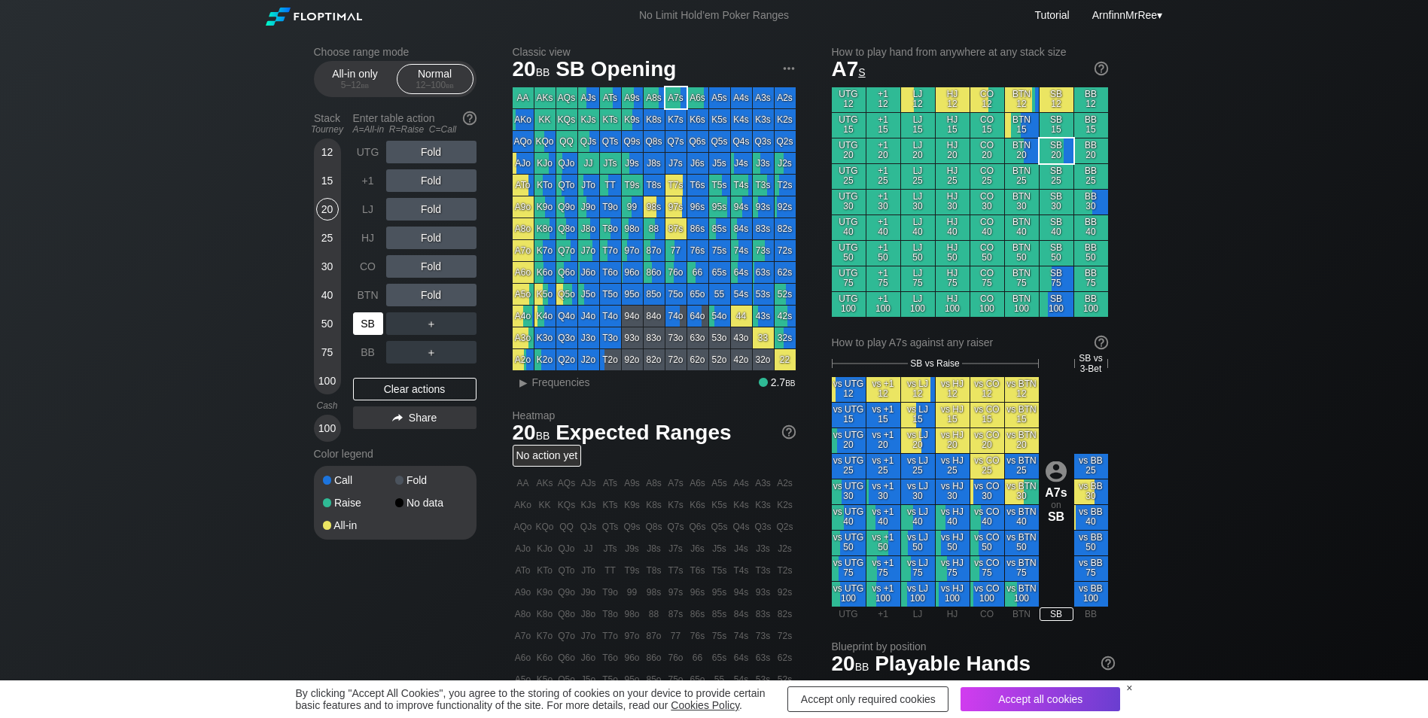
click at [369, 330] on div "SB" at bounding box center [368, 323] width 30 height 23
click at [541, 273] on div "K6o" at bounding box center [544, 272] width 21 height 21
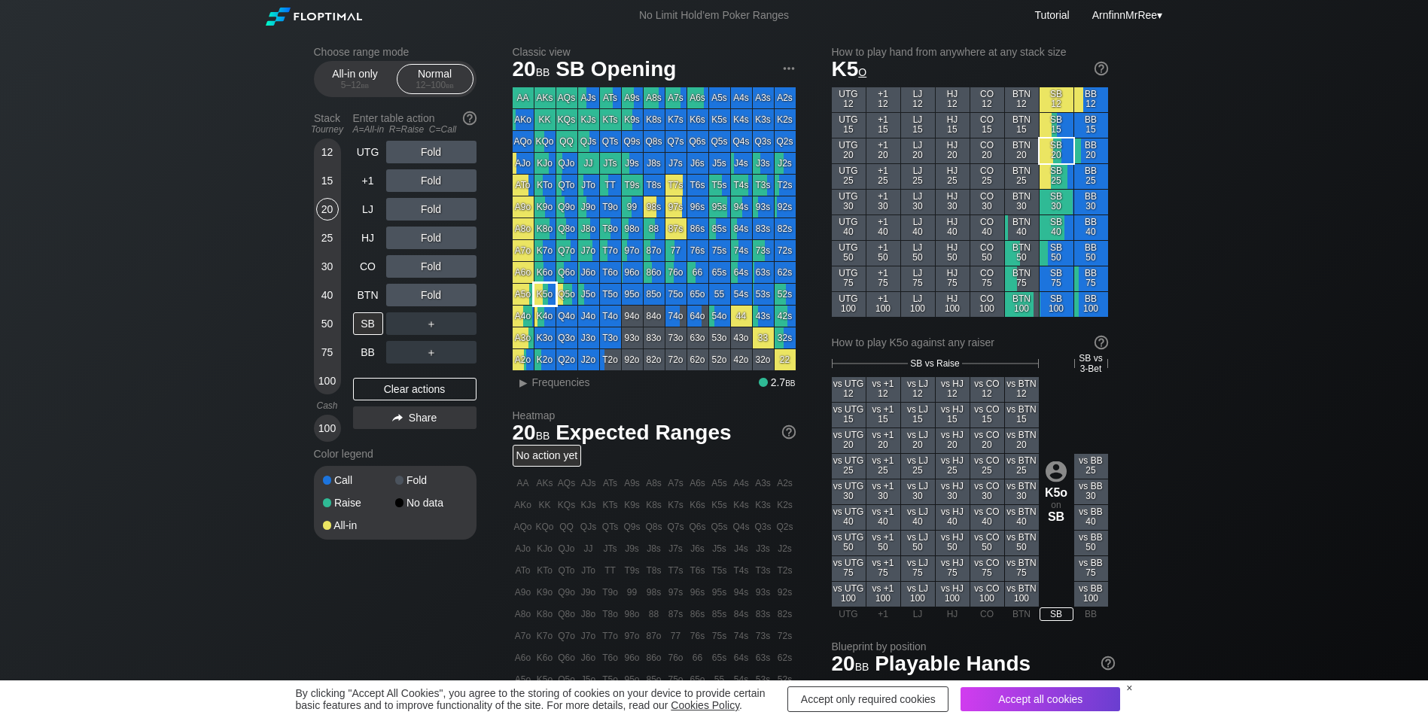
click at [540, 302] on div "K5o" at bounding box center [544, 294] width 21 height 21
click at [357, 300] on div "BTN" at bounding box center [368, 295] width 30 height 23
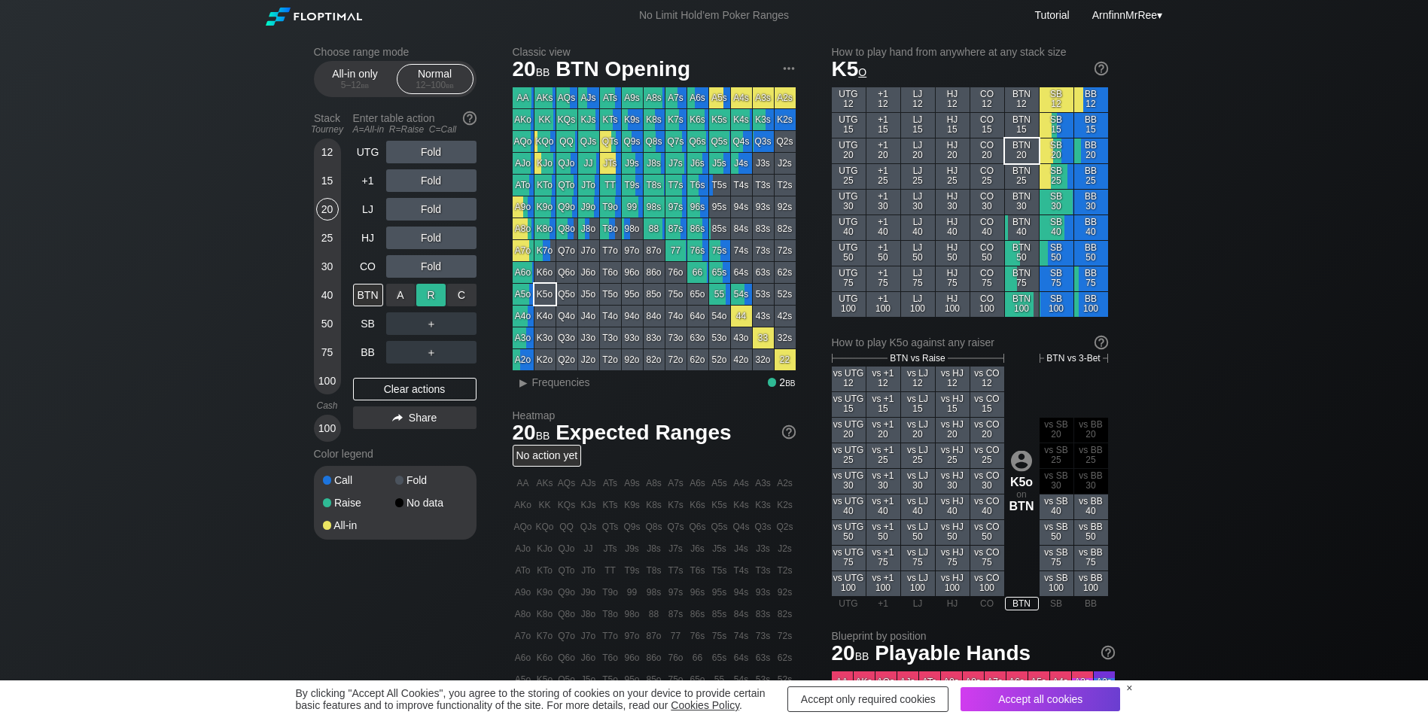
click at [432, 297] on div "R ✕" at bounding box center [430, 295] width 29 height 23
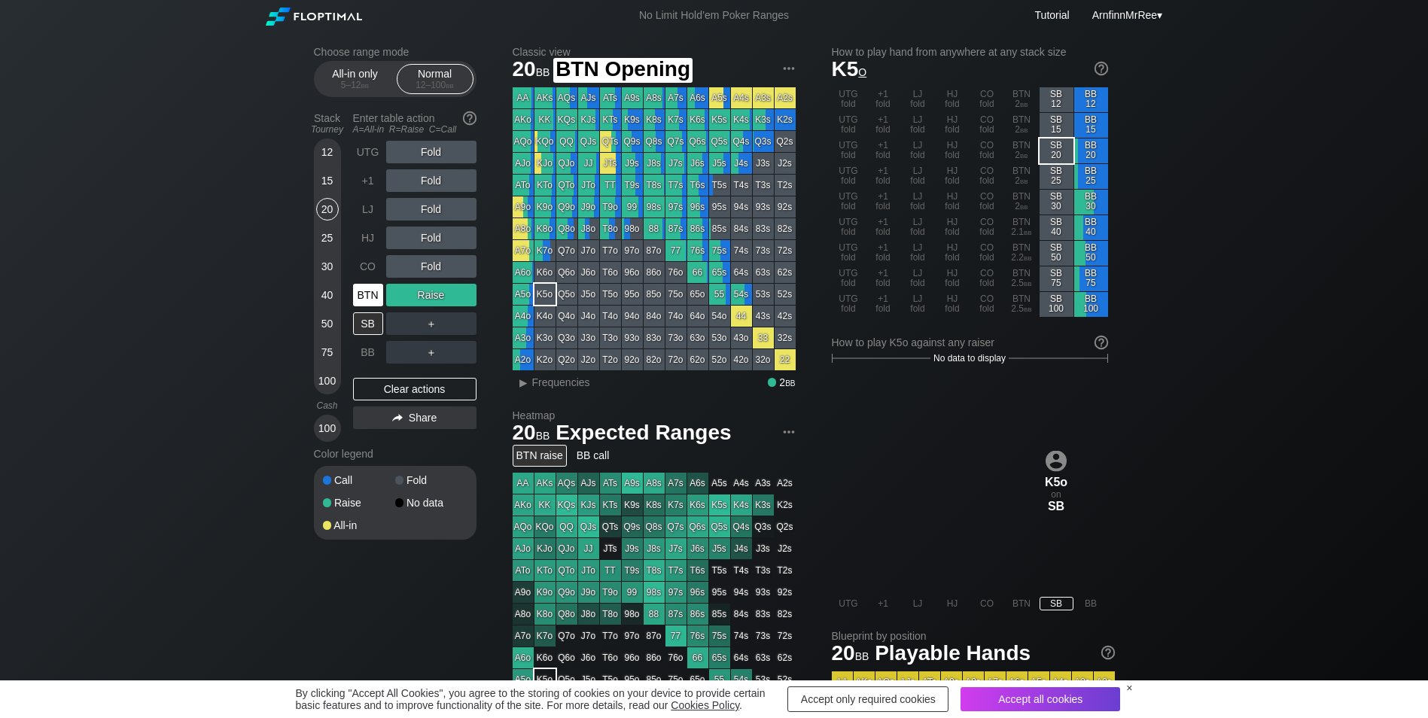
click at [366, 293] on div "BTN" at bounding box center [368, 295] width 30 height 23
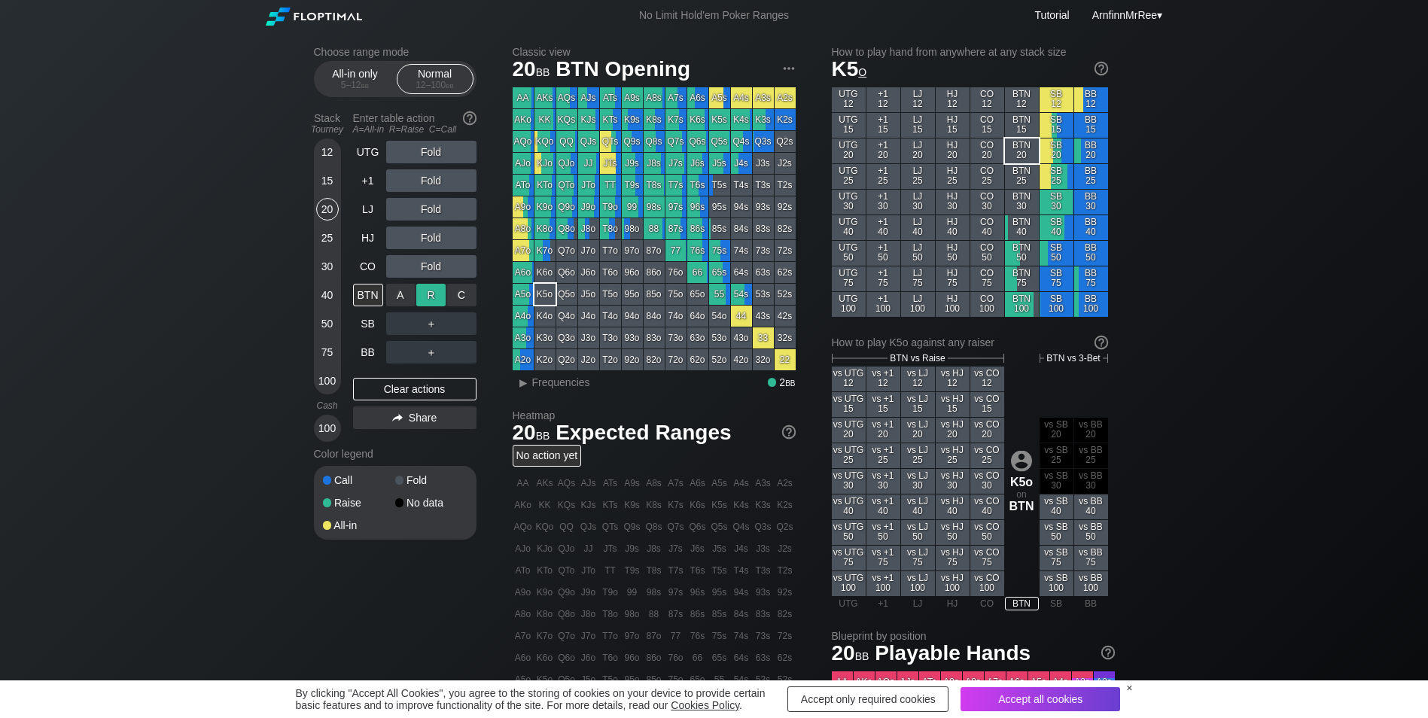
click at [433, 299] on div "R ✕" at bounding box center [430, 295] width 29 height 23
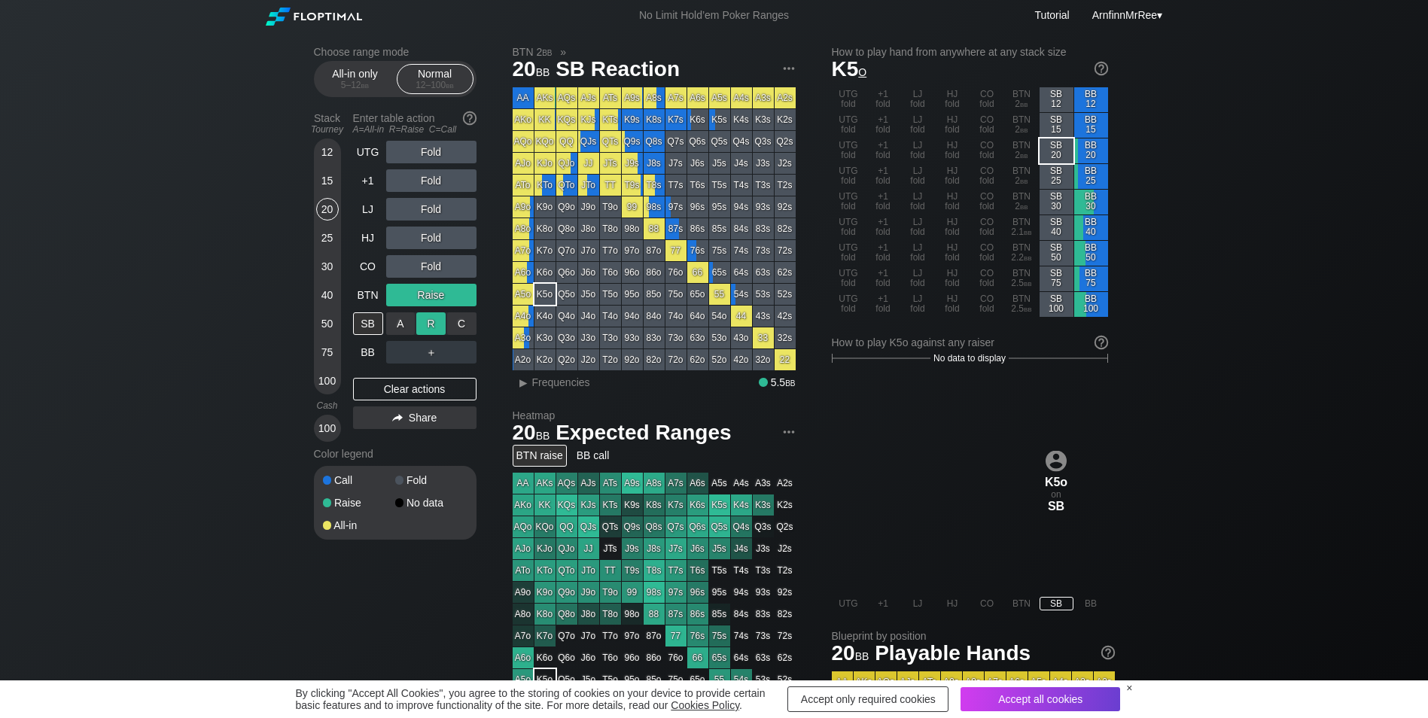
click at [430, 327] on div "R ✕" at bounding box center [430, 323] width 29 height 23
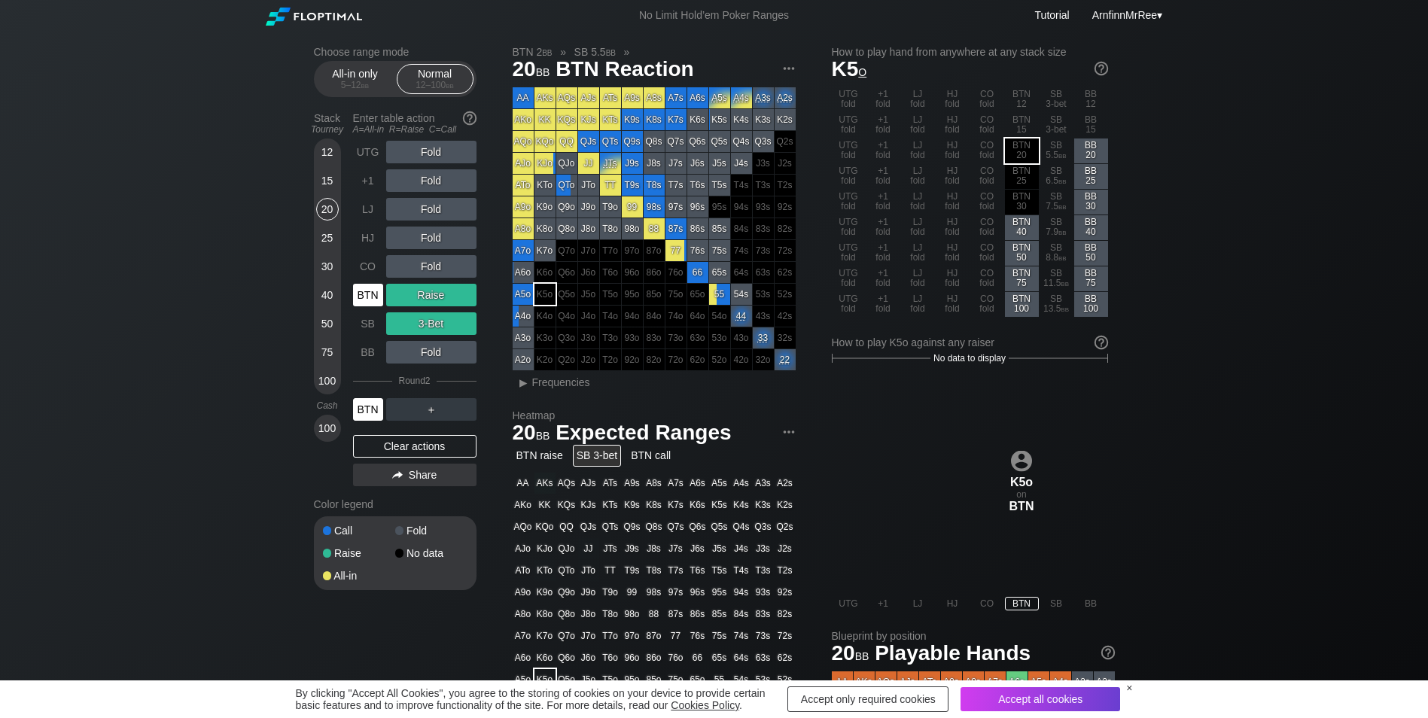
click at [371, 415] on div "BTN" at bounding box center [368, 409] width 30 height 23
click at [355, 411] on div "BTN" at bounding box center [368, 409] width 30 height 23
click at [374, 268] on div "CO" at bounding box center [368, 266] width 30 height 23
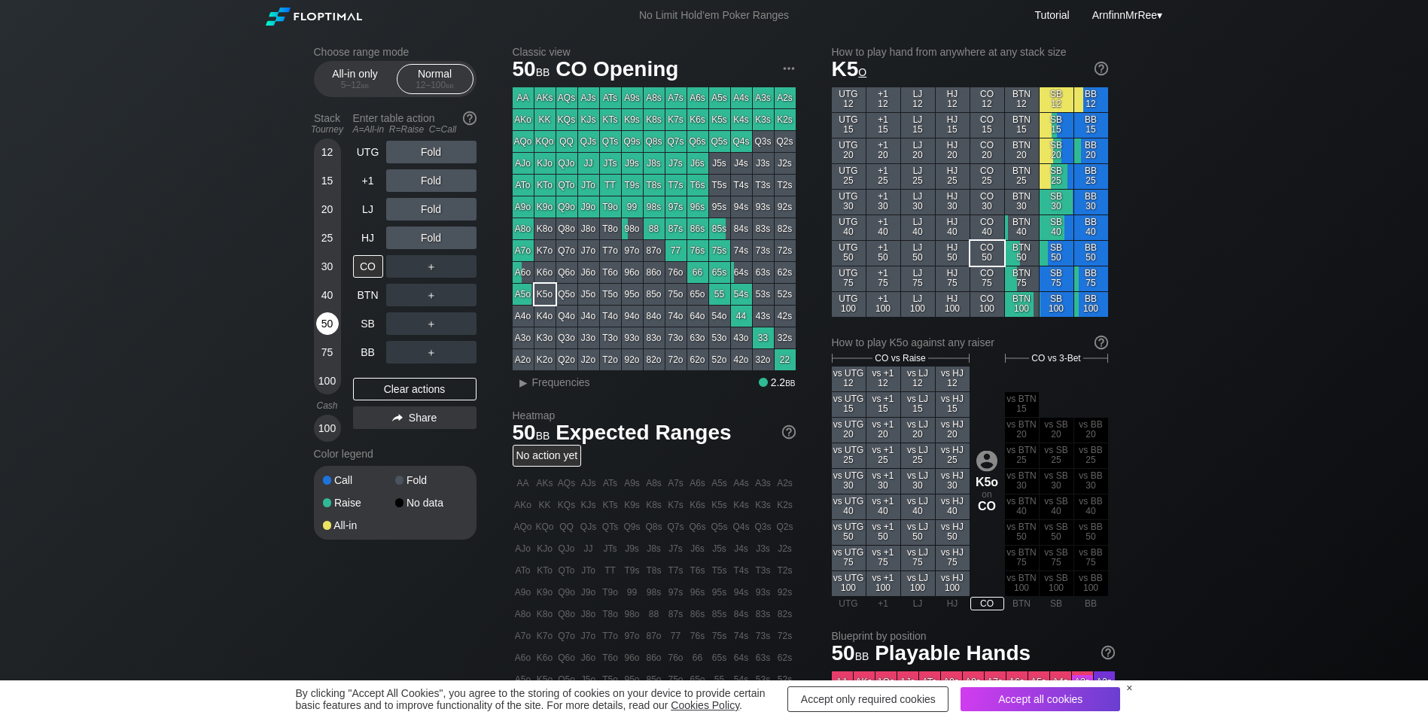
click at [326, 323] on div "50" at bounding box center [327, 323] width 23 height 23
click at [372, 263] on div "CO" at bounding box center [368, 266] width 30 height 23
click at [366, 189] on div "+1" at bounding box center [368, 180] width 30 height 23
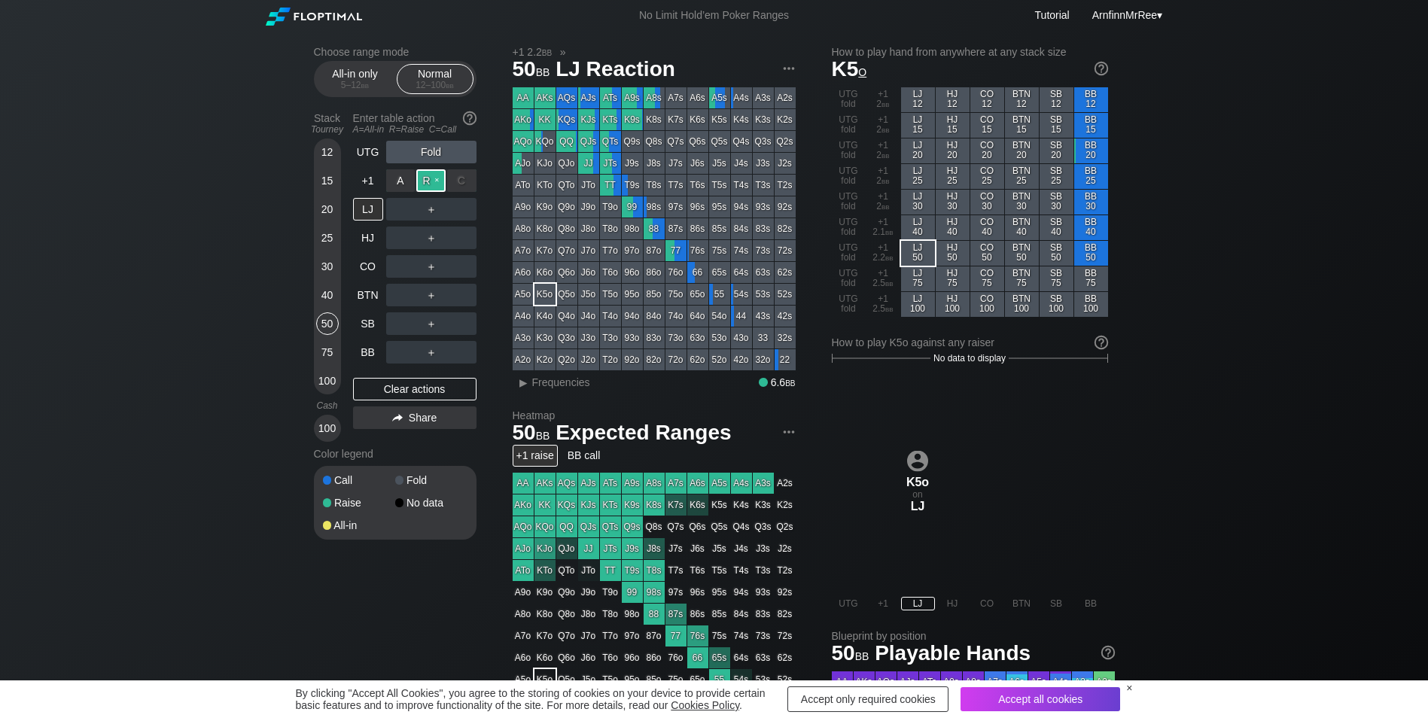
click at [428, 181] on div "R ✕" at bounding box center [430, 180] width 29 height 23
click at [396, 213] on div "A ✕" at bounding box center [400, 209] width 29 height 23
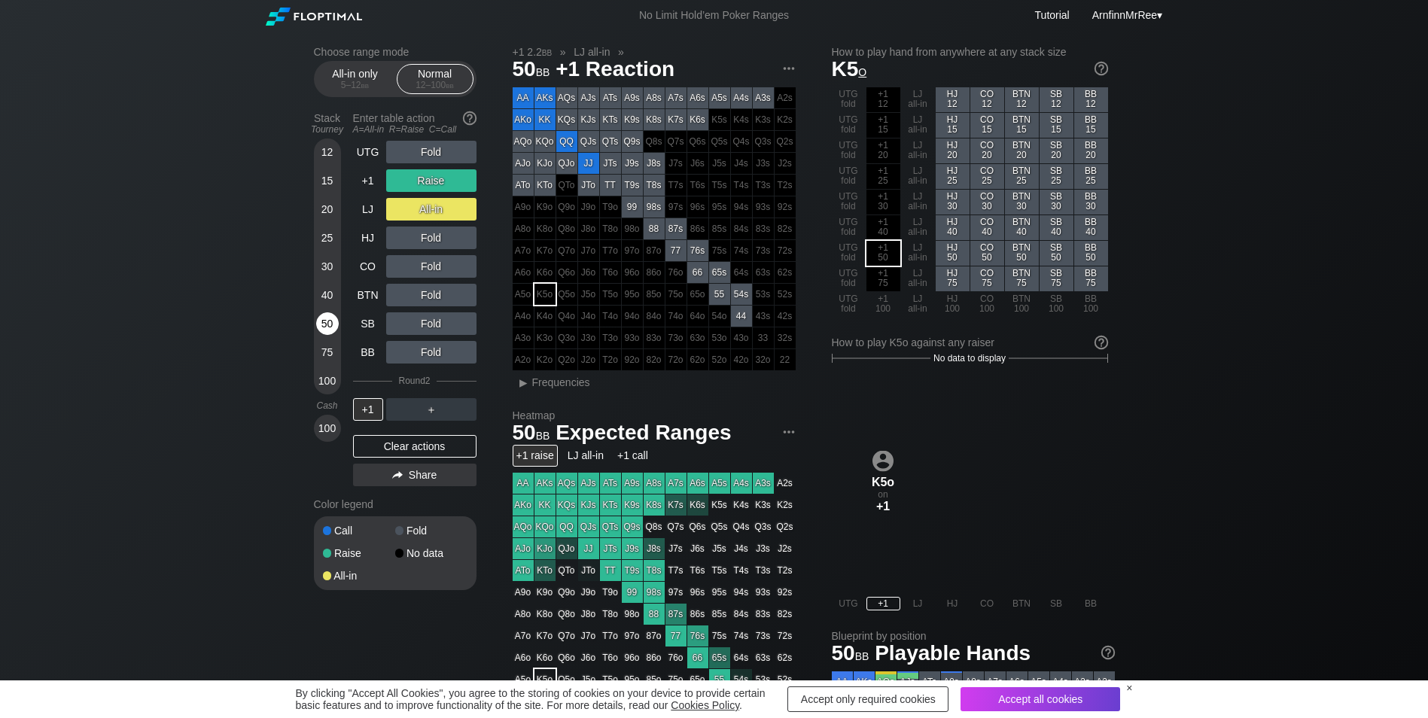
click at [326, 326] on div "50" at bounding box center [327, 323] width 23 height 23
click at [374, 271] on div "CO" at bounding box center [368, 266] width 30 height 23
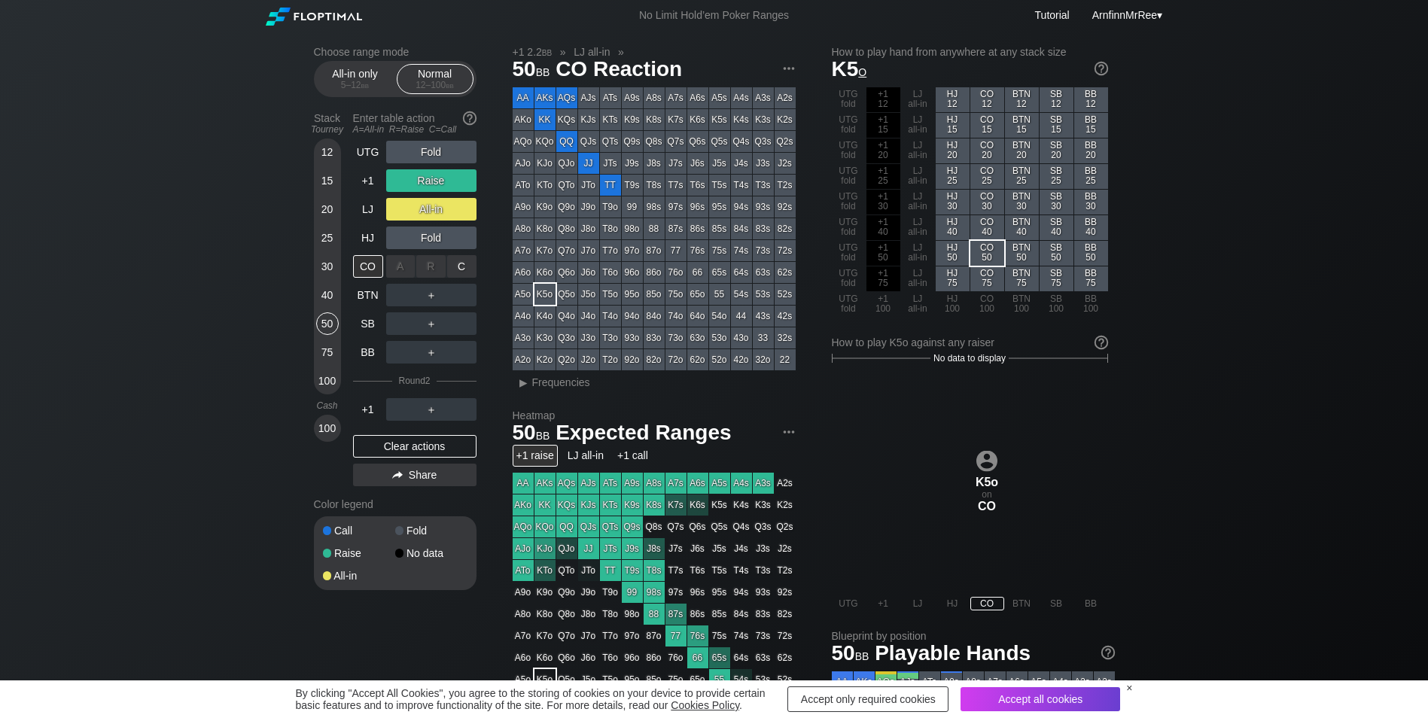
click at [430, 269] on div "R ✕" at bounding box center [430, 266] width 29 height 23
click at [431, 446] on div "Clear actions" at bounding box center [414, 446] width 123 height 23
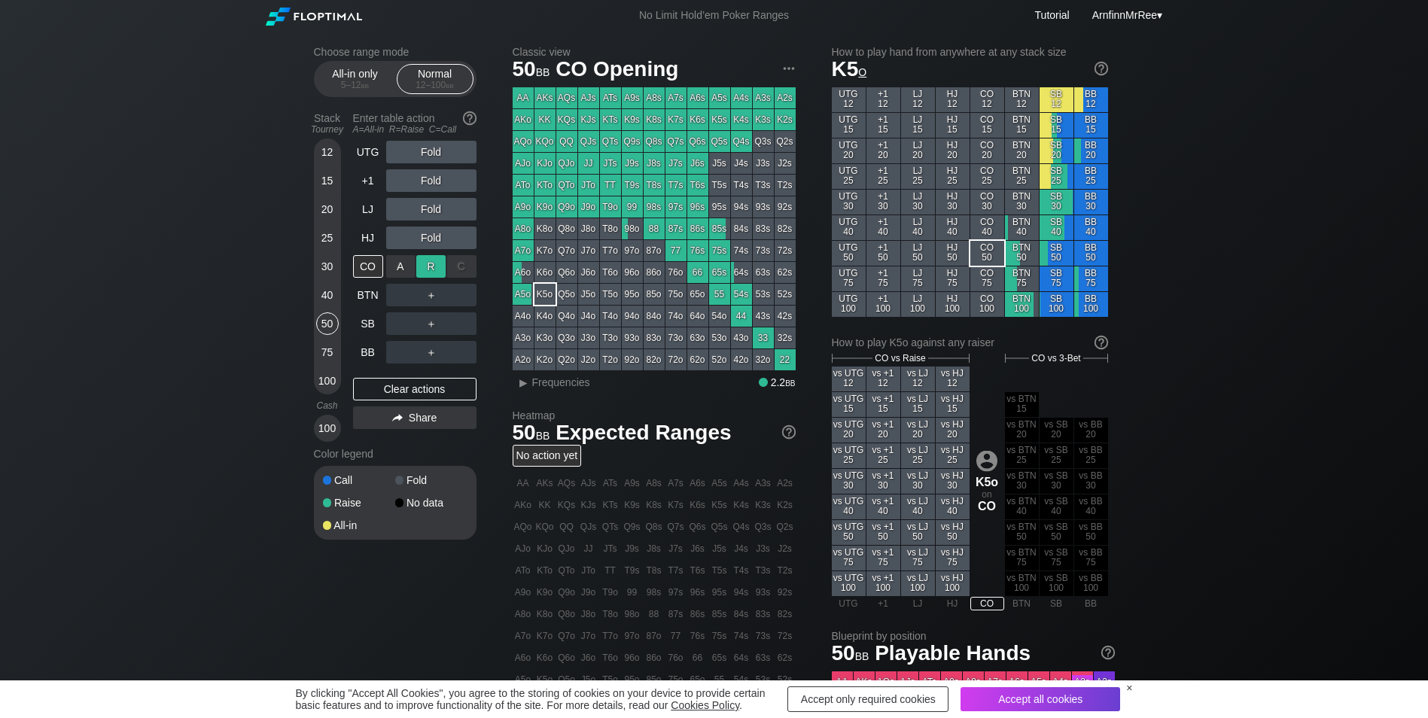
click at [430, 268] on div "R ✕" at bounding box center [430, 266] width 29 height 23
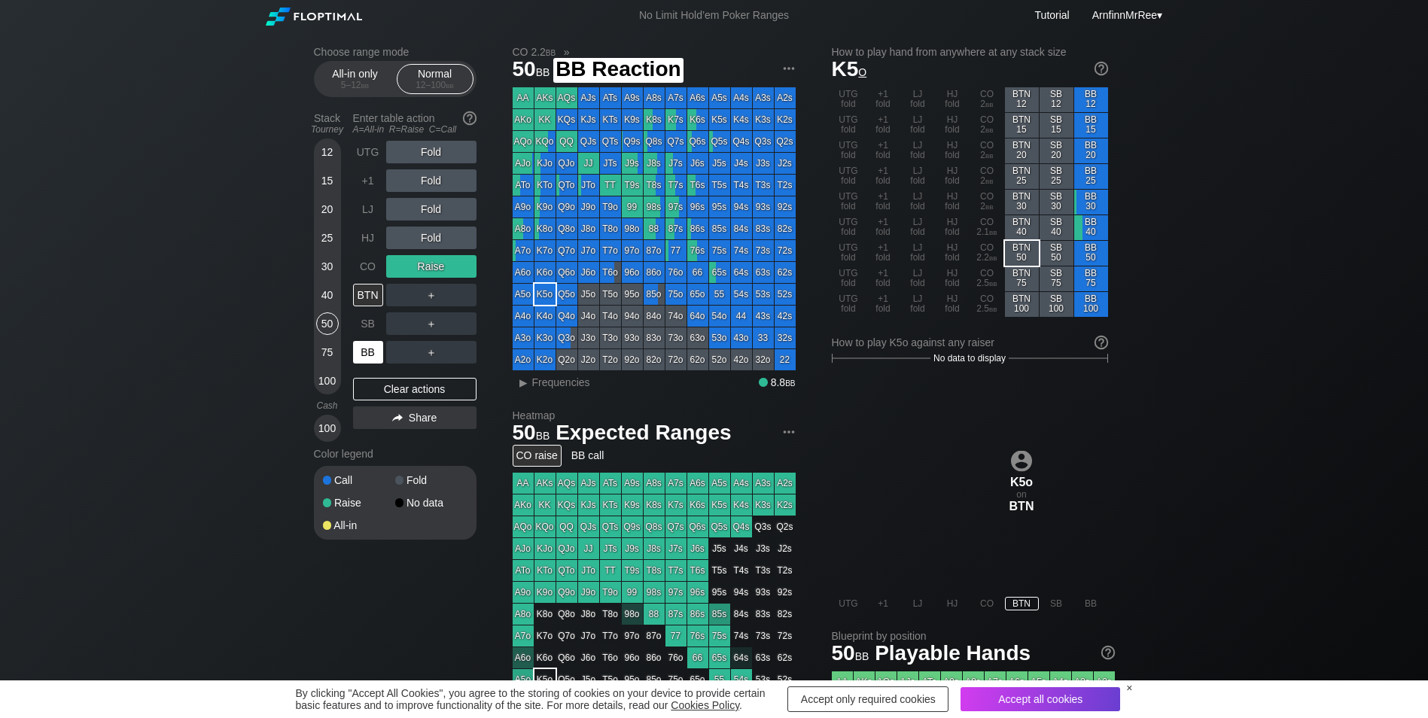
click at [371, 353] on div "BB" at bounding box center [368, 352] width 30 height 23
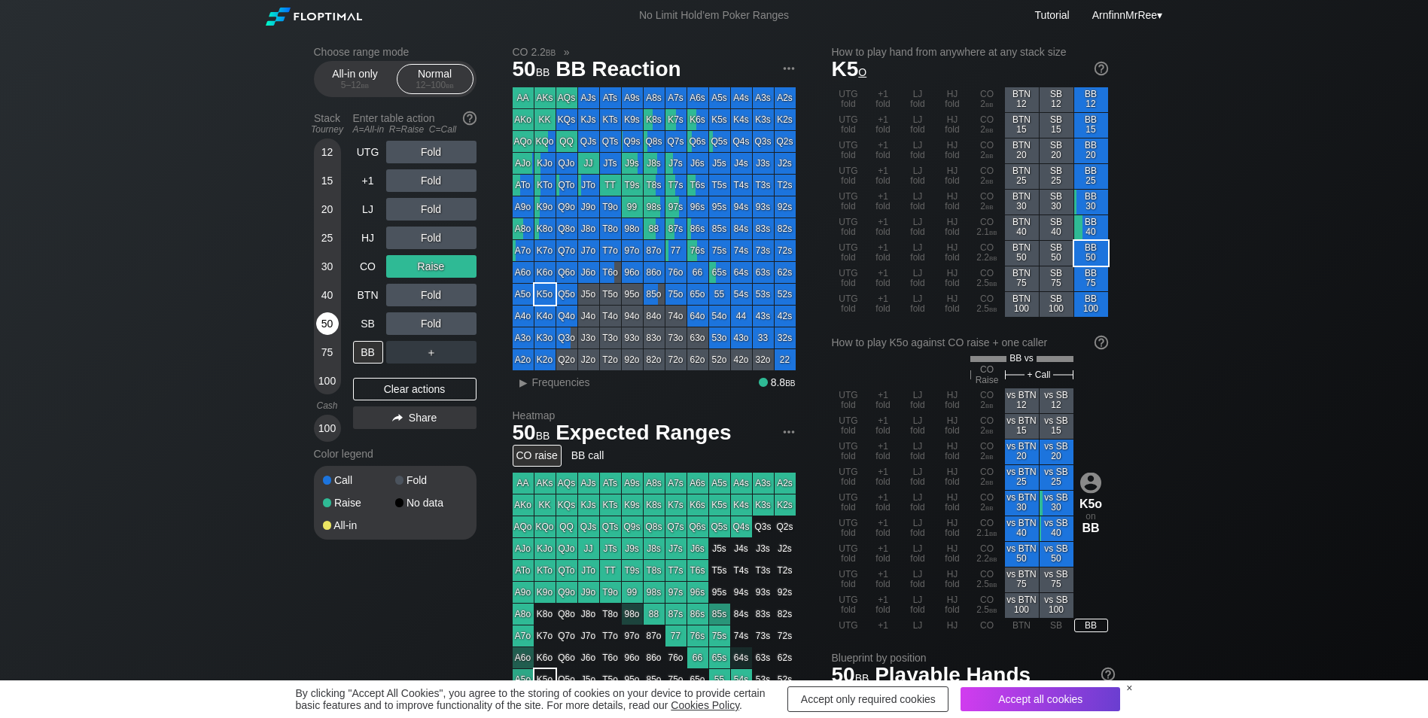
click at [326, 319] on div "50" at bounding box center [327, 323] width 23 height 23
click at [363, 362] on div "BB" at bounding box center [368, 352] width 30 height 23
click at [376, 293] on div "BTN" at bounding box center [368, 295] width 30 height 23
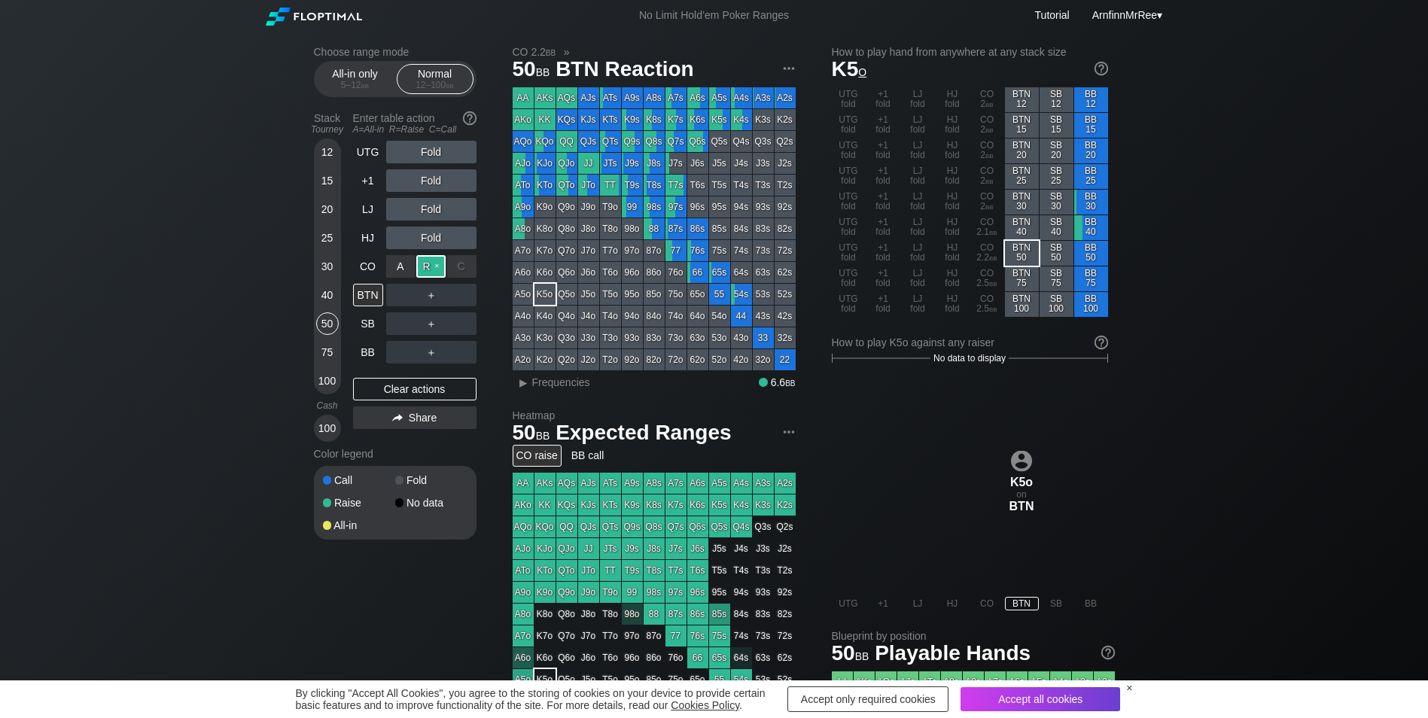
click at [439, 268] on div "R ✕" at bounding box center [430, 266] width 29 height 23
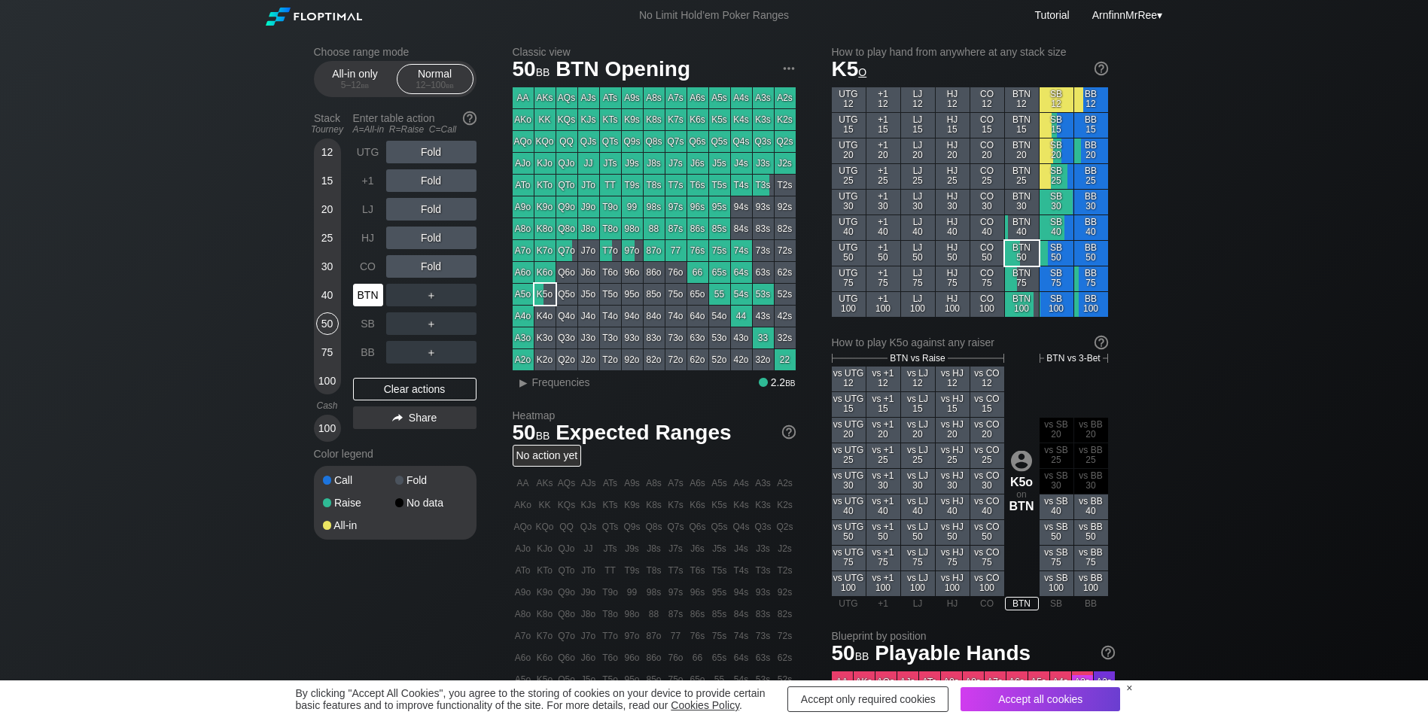
click at [371, 298] on div "BTN" at bounding box center [368, 295] width 30 height 23
click at [323, 321] on div "50" at bounding box center [327, 323] width 23 height 23
click at [370, 263] on div "CO" at bounding box center [368, 266] width 30 height 23
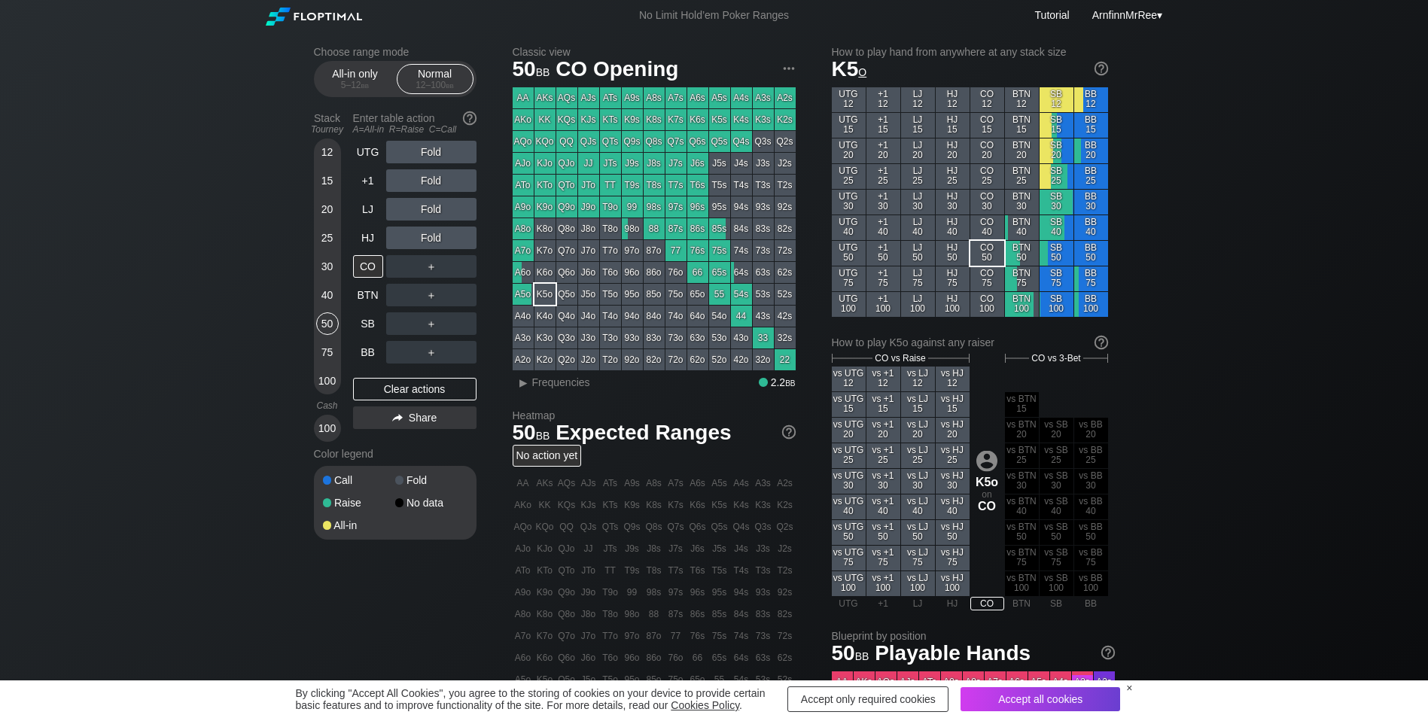
click at [425, 267] on div "＋" at bounding box center [431, 266] width 90 height 23
click at [437, 270] on div "R ✕" at bounding box center [430, 266] width 29 height 23
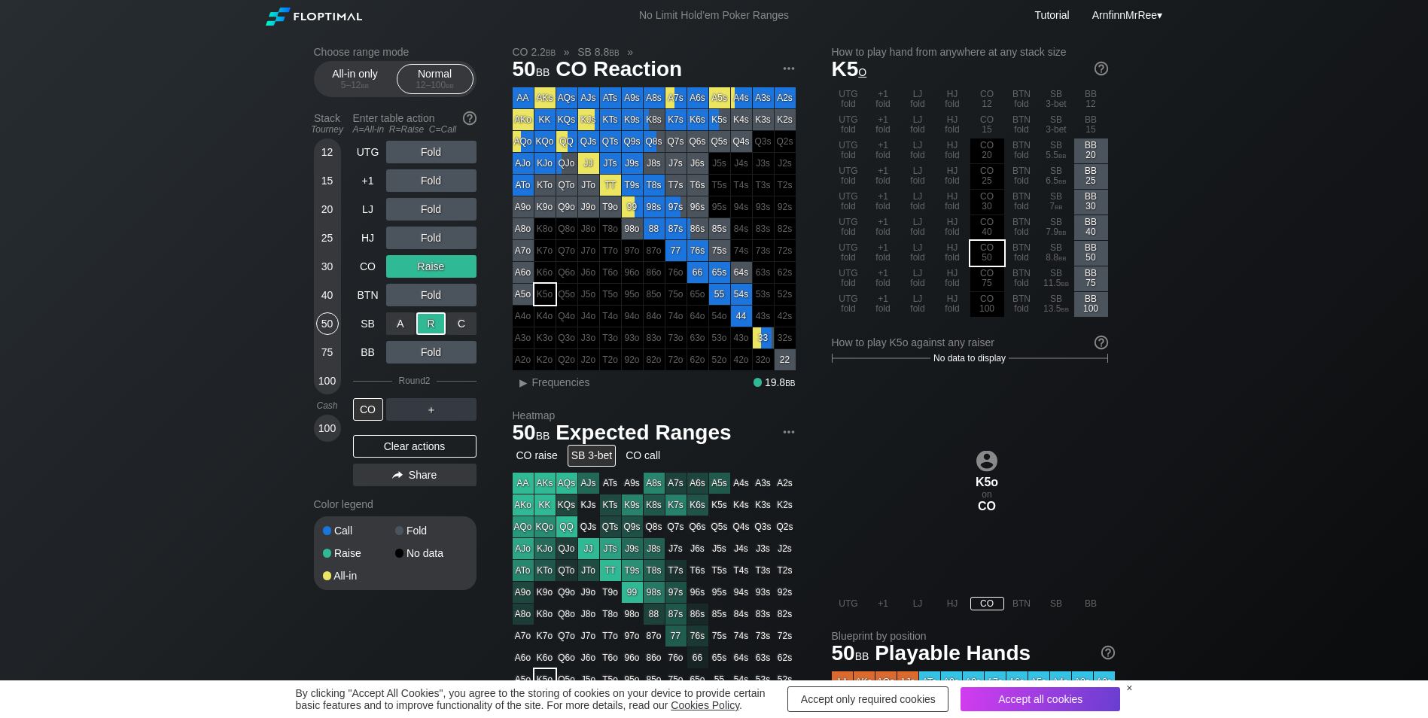
click at [428, 331] on div "R ✕" at bounding box center [430, 323] width 29 height 23
click at [367, 410] on div "CO" at bounding box center [368, 409] width 30 height 23
click at [405, 446] on div "Clear actions" at bounding box center [414, 446] width 123 height 23
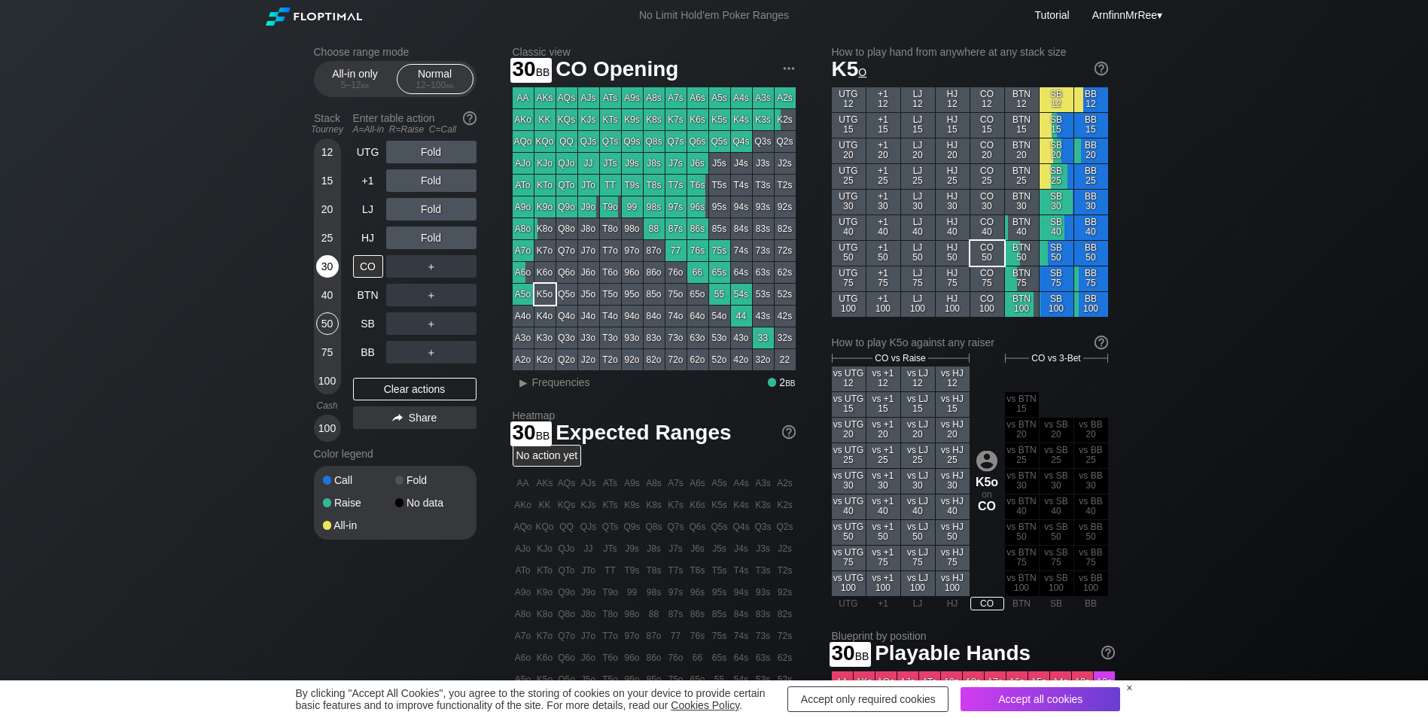
click at [324, 267] on div "30" at bounding box center [327, 266] width 23 height 23
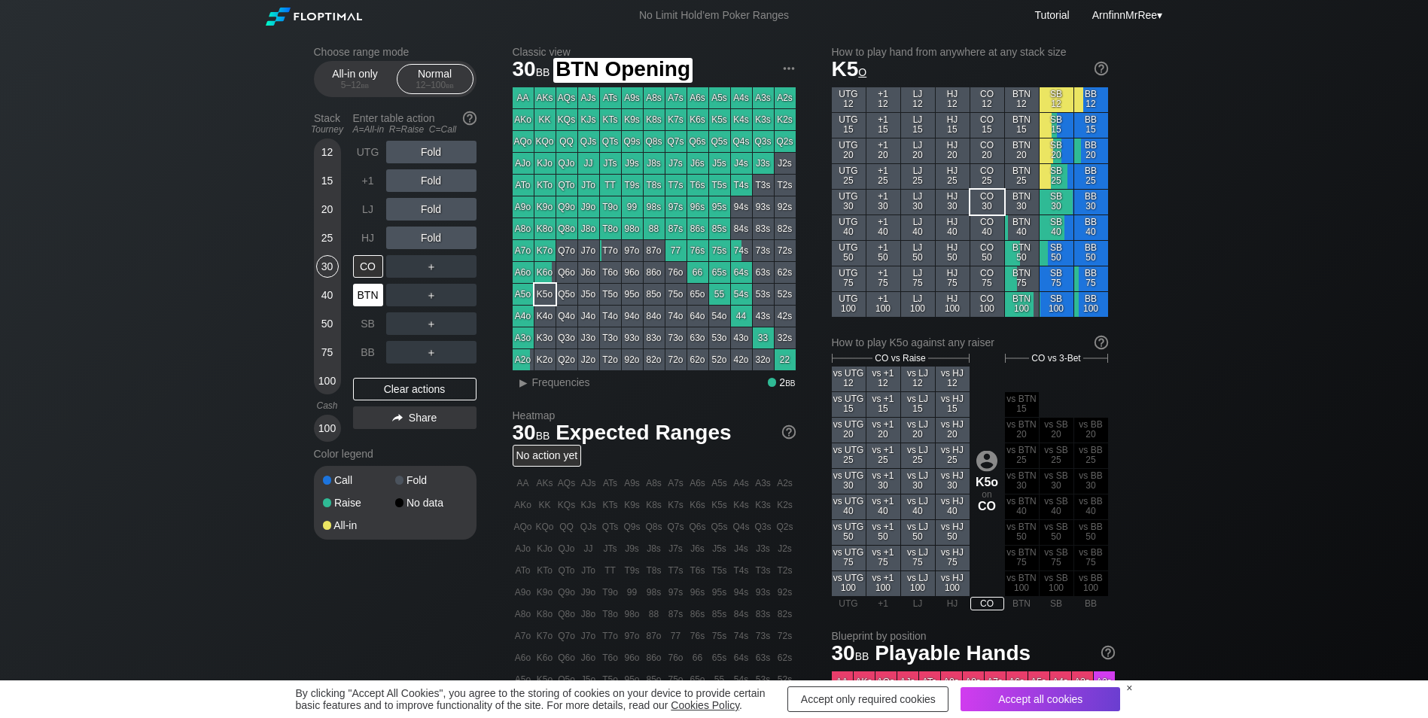
click at [366, 295] on div "BTN" at bounding box center [368, 295] width 30 height 23
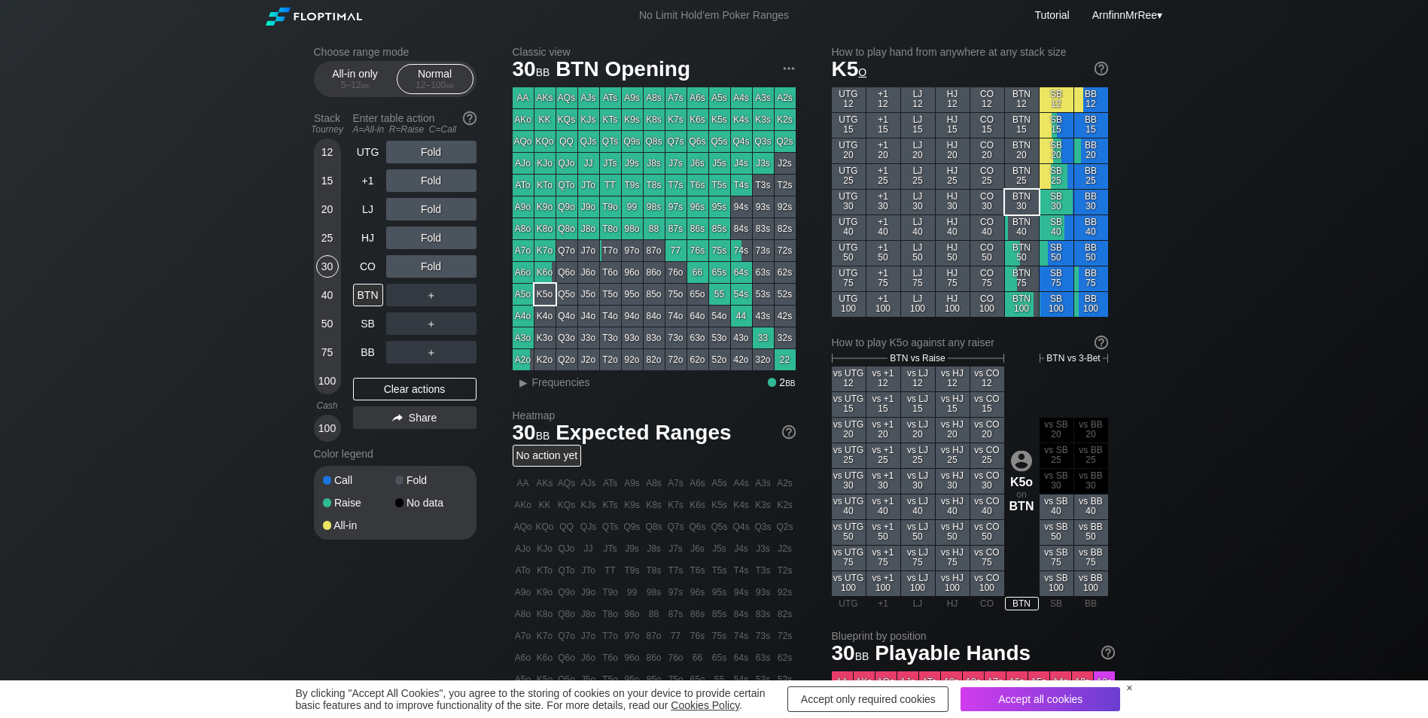
click at [432, 211] on div "Fold" at bounding box center [431, 209] width 90 height 23
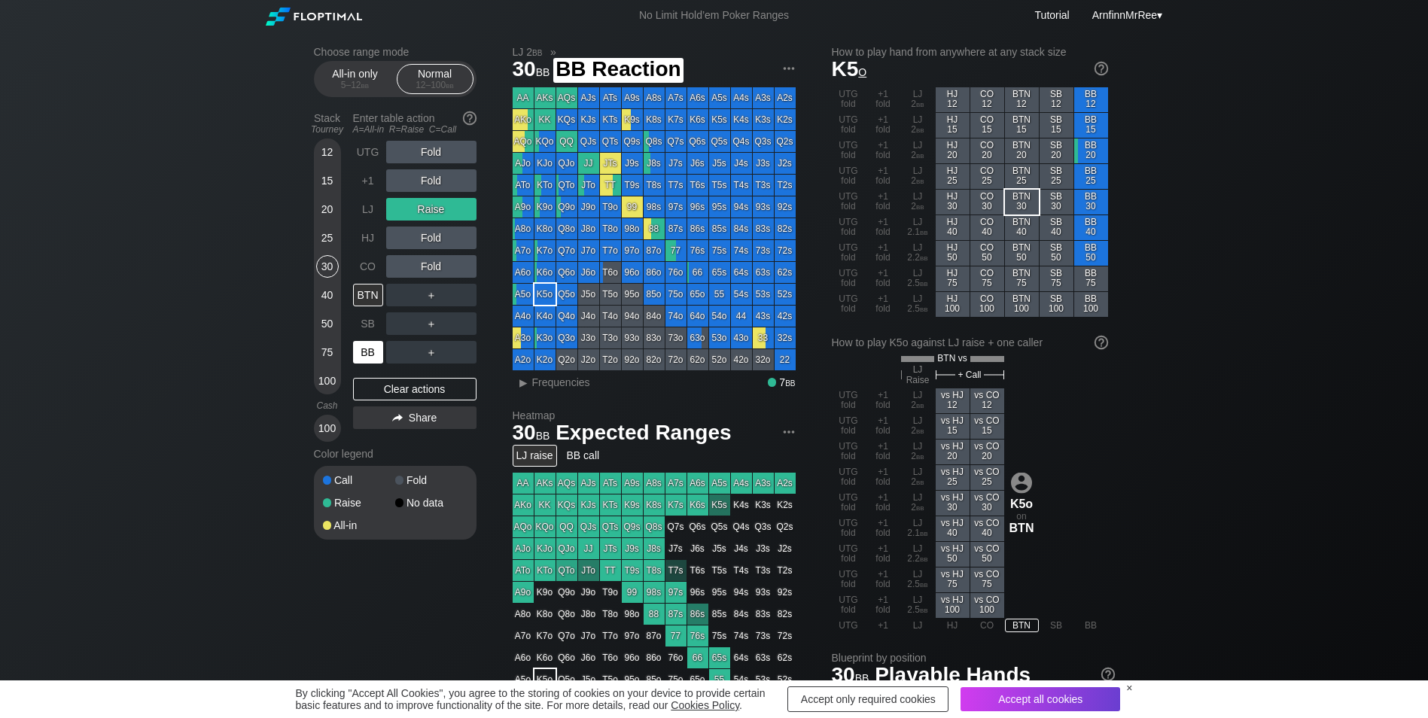
click at [368, 351] on div "BB" at bounding box center [368, 352] width 30 height 23
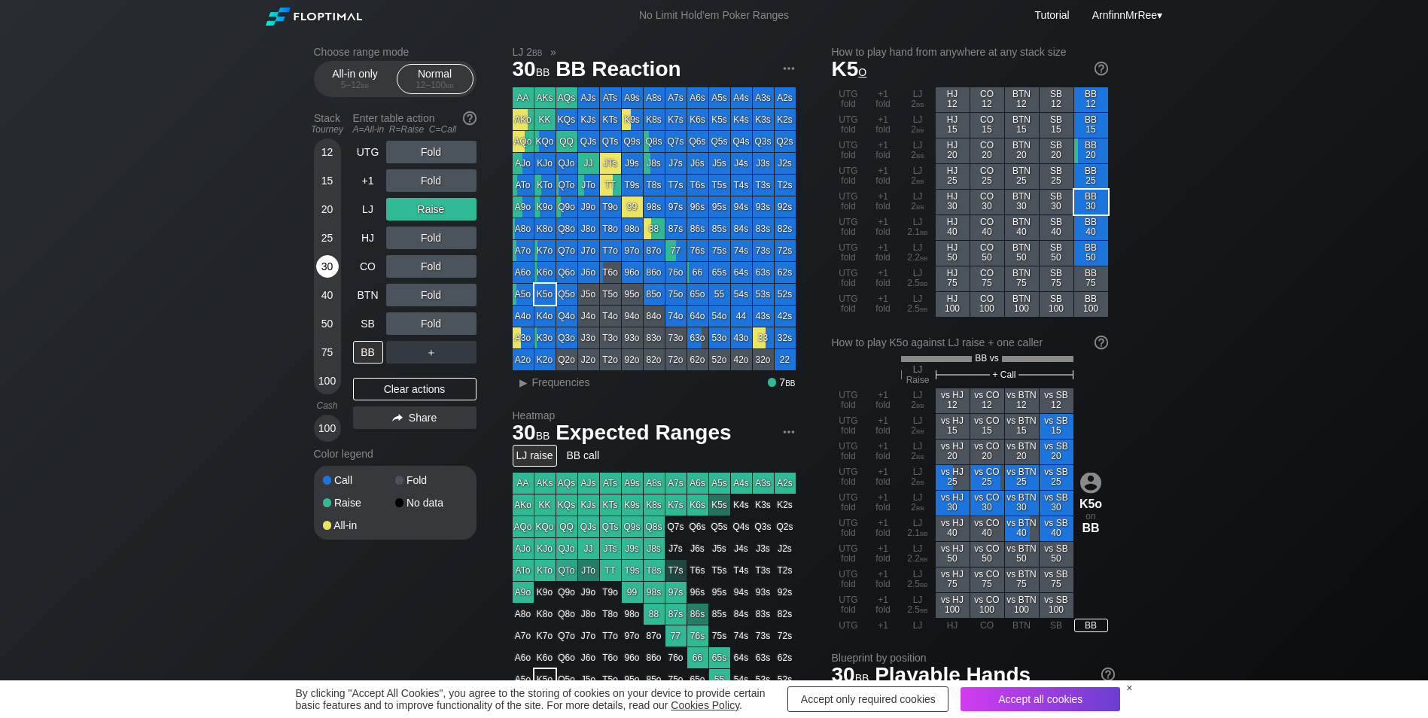
click at [323, 266] on div "30" at bounding box center [327, 266] width 23 height 23
click at [370, 358] on div "BB" at bounding box center [368, 352] width 30 height 23
click at [426, 393] on div "Clear actions" at bounding box center [414, 389] width 123 height 23
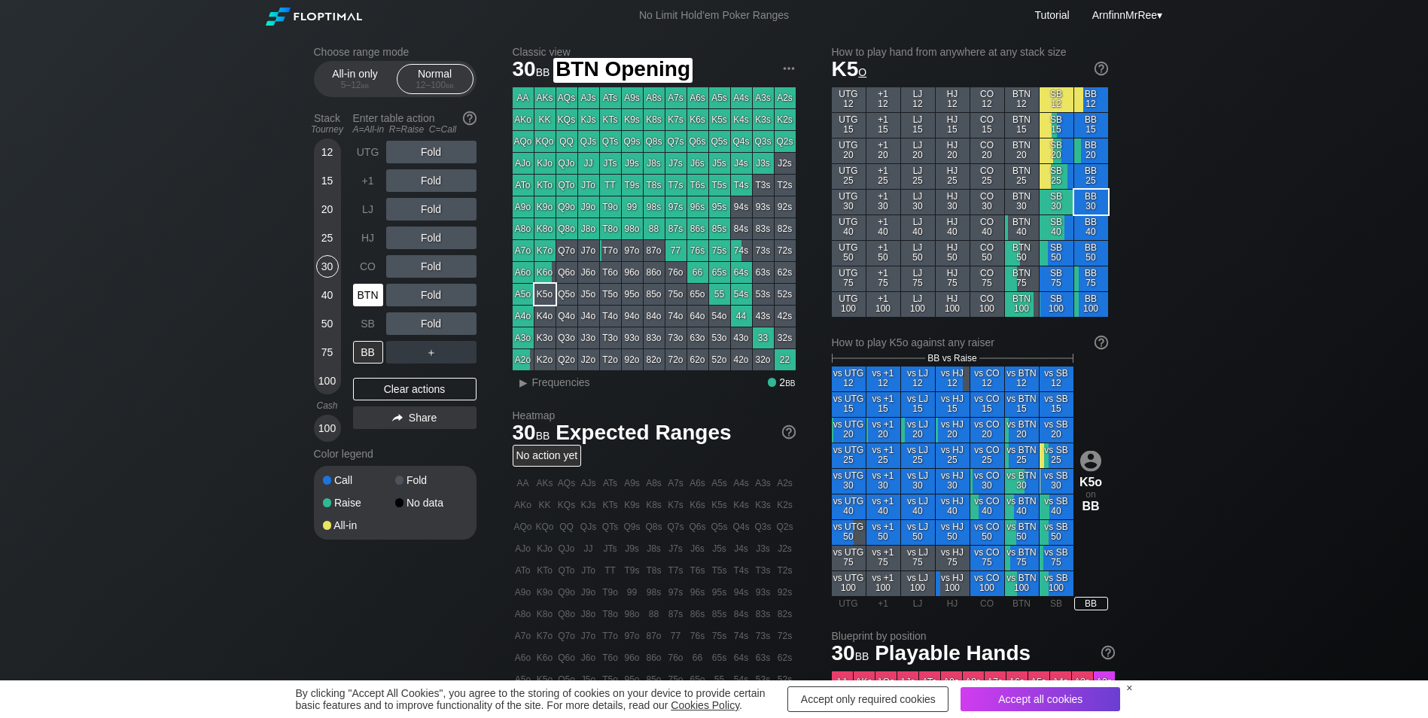
click at [368, 293] on div "BTN" at bounding box center [368, 295] width 30 height 23
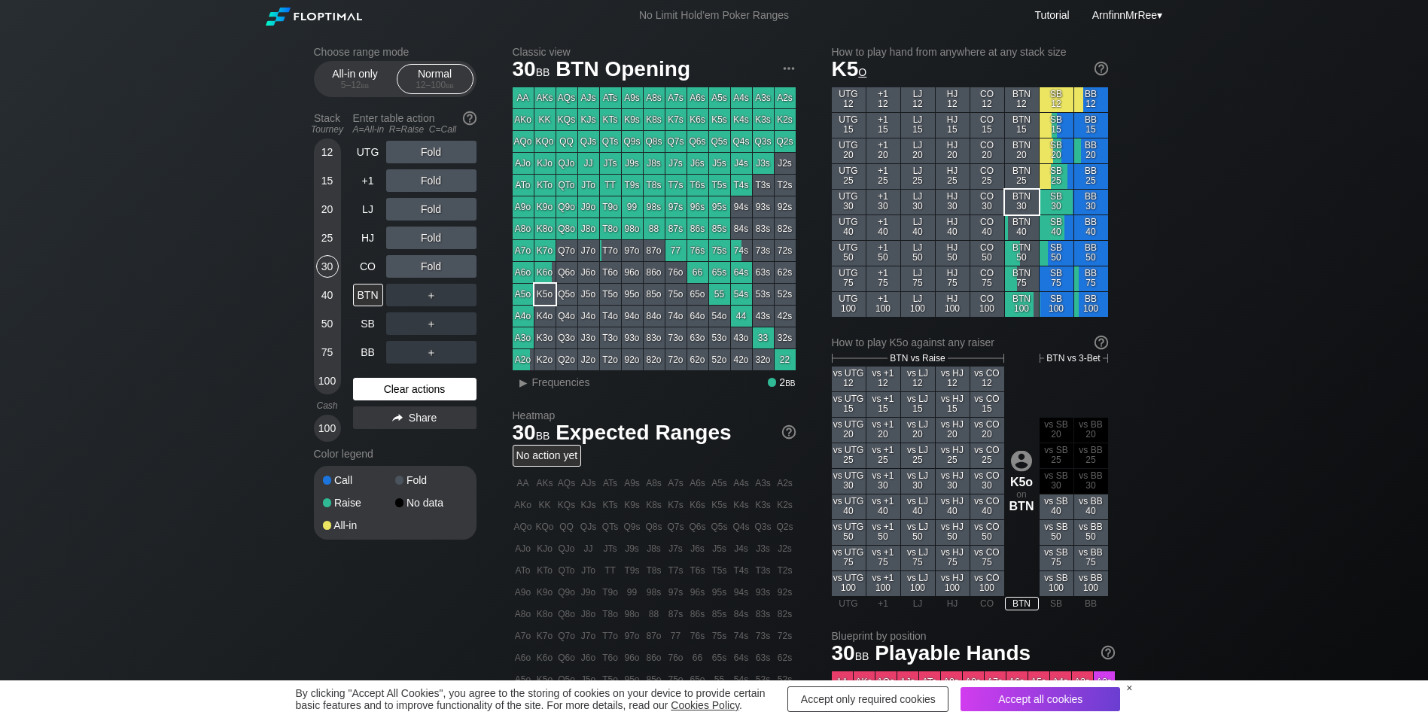
click at [415, 395] on div "Clear actions" at bounding box center [414, 389] width 123 height 23
click at [373, 303] on div "BTN" at bounding box center [368, 295] width 30 height 23
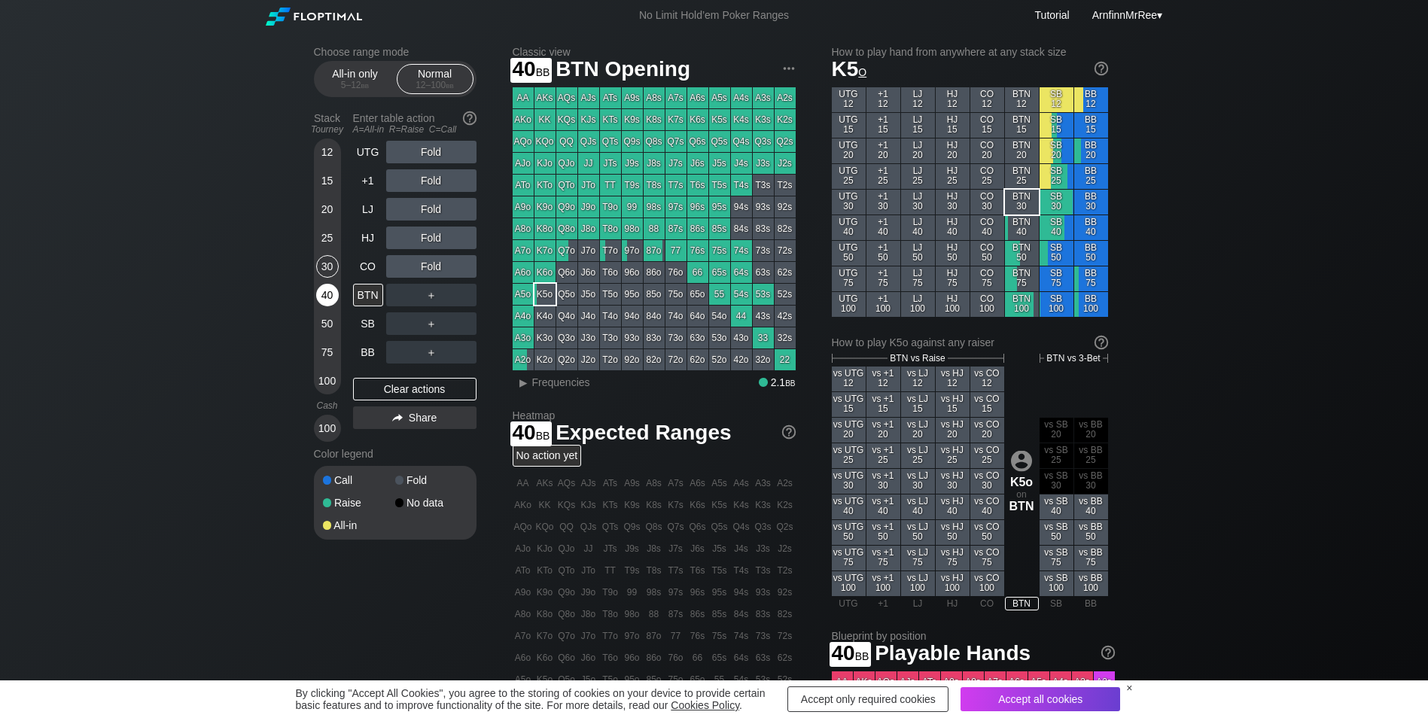
click at [325, 297] on div "40" at bounding box center [327, 295] width 23 height 23
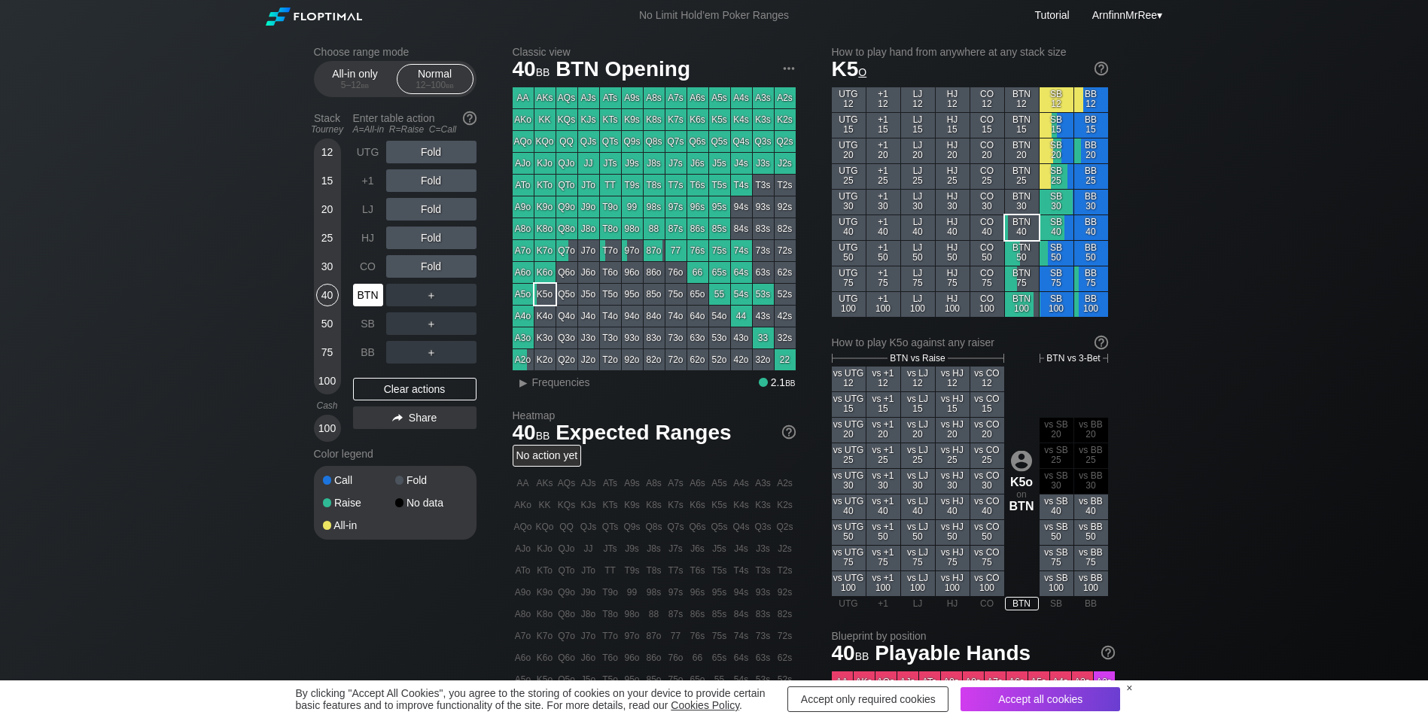
click at [371, 294] on div "BTN" at bounding box center [368, 295] width 30 height 23
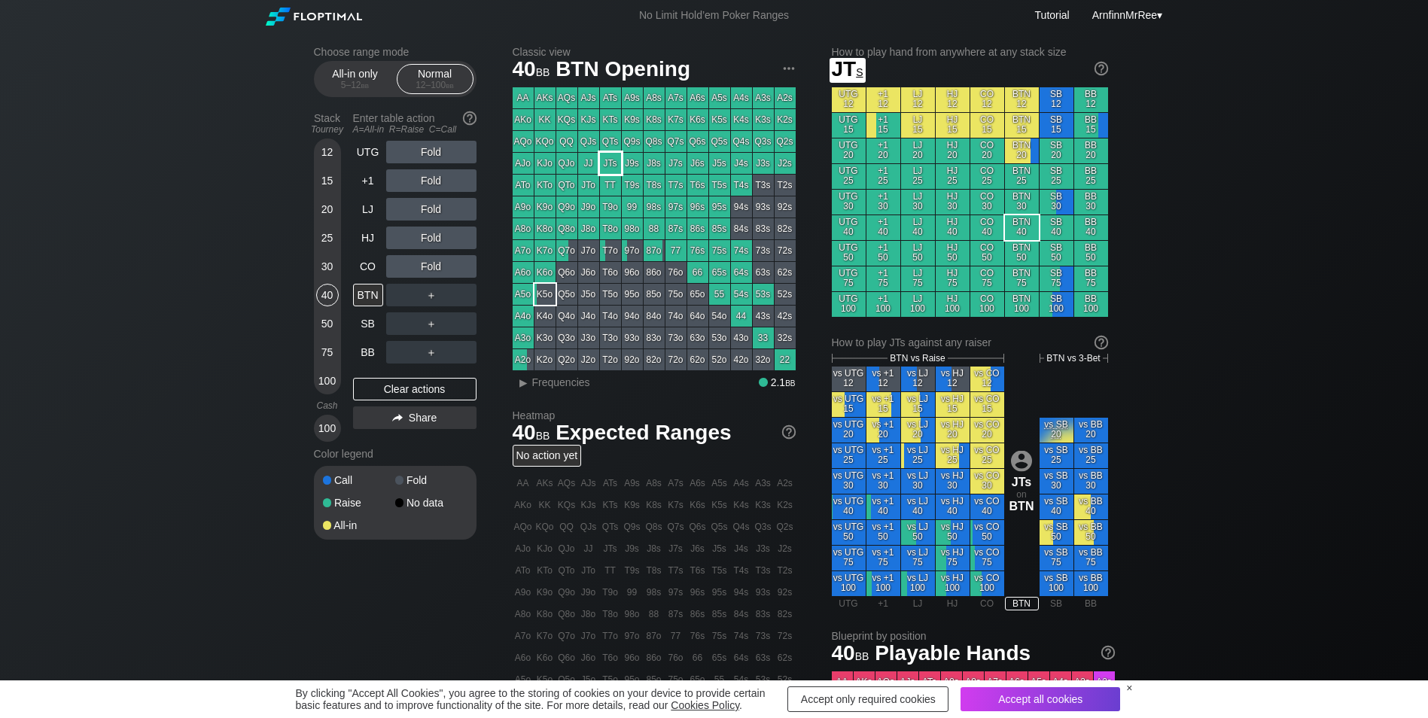
click at [613, 166] on div "JTs" at bounding box center [610, 163] width 21 height 21
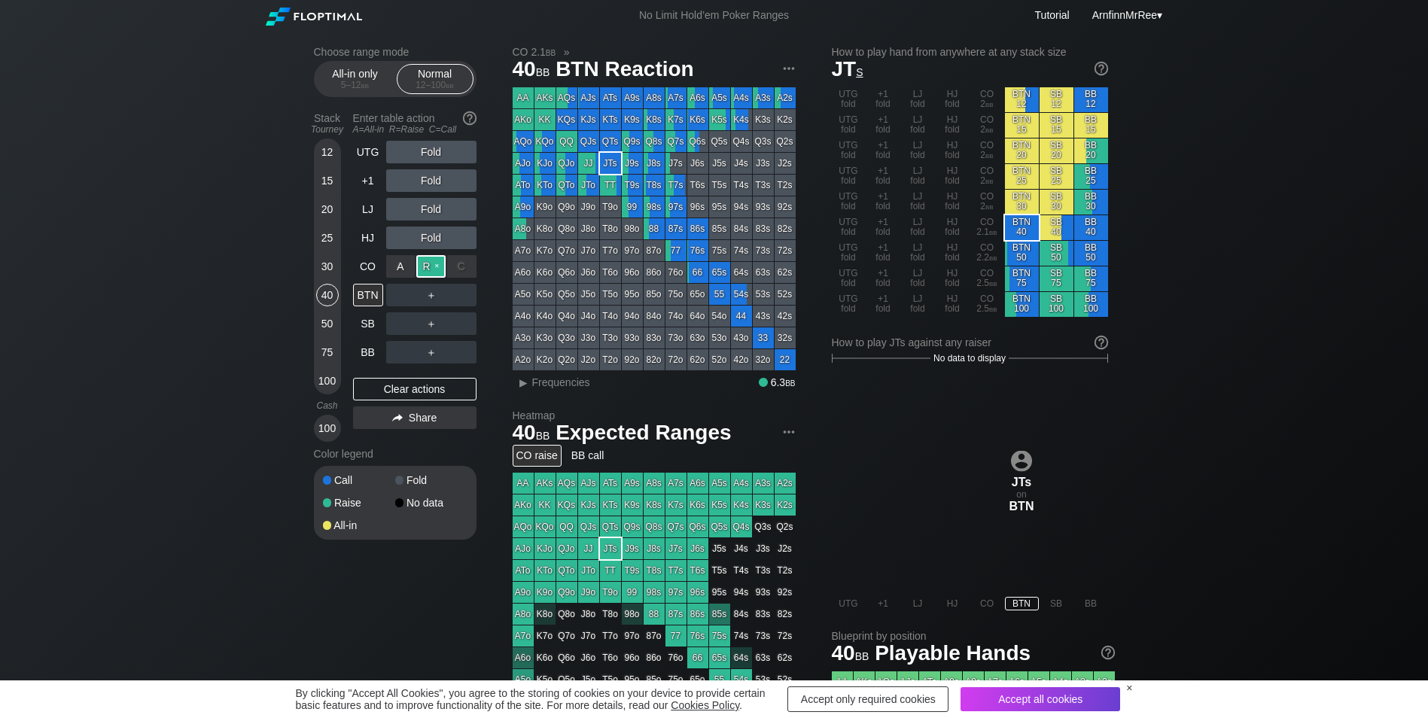
click at [433, 269] on div "R ✕" at bounding box center [430, 266] width 29 height 23
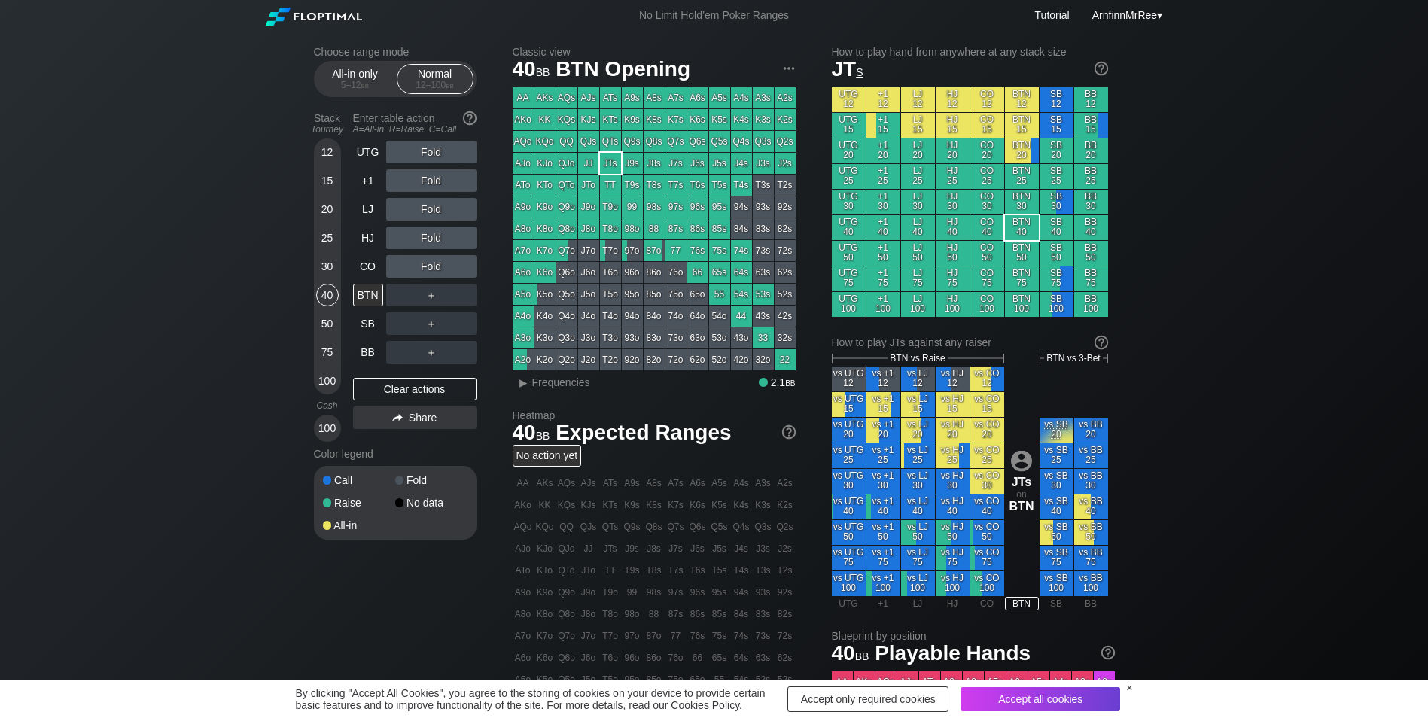
click at [334, 267] on div "30" at bounding box center [327, 266] width 23 height 23
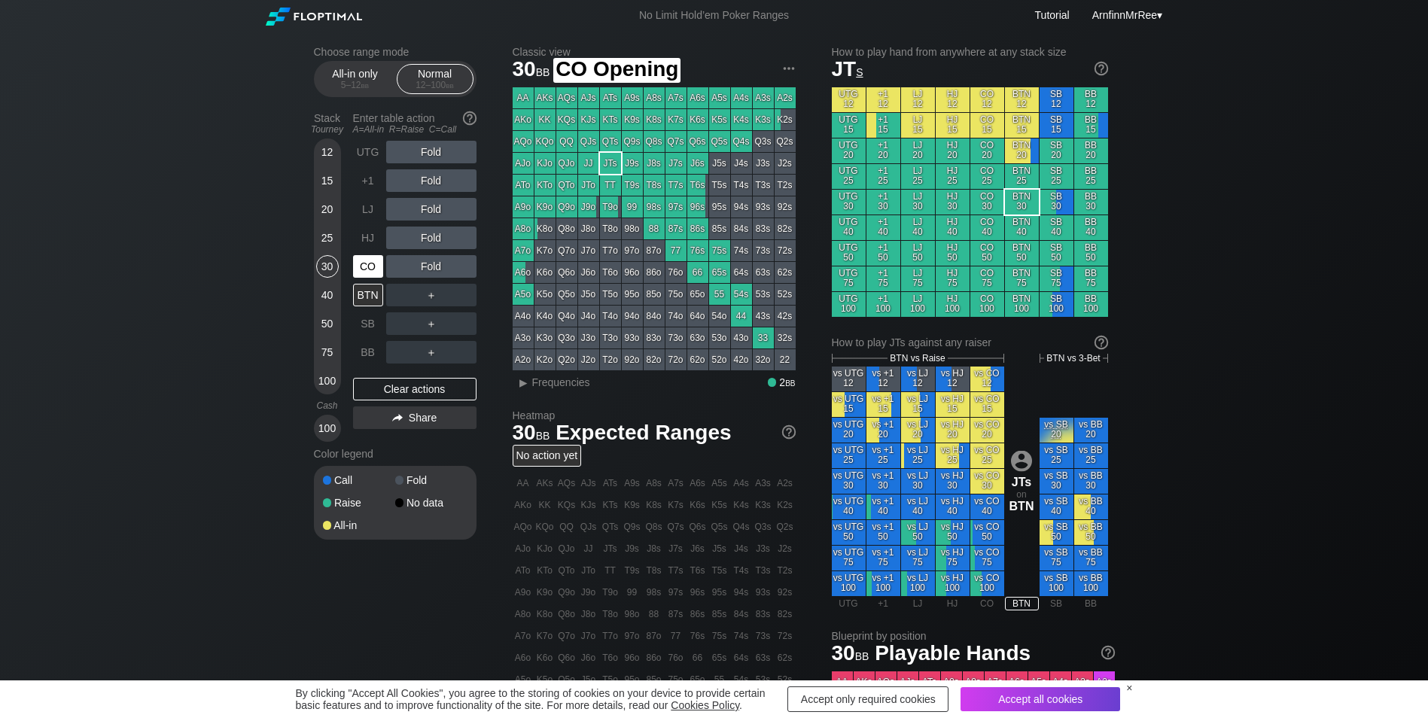
click at [368, 264] on div "CO" at bounding box center [368, 266] width 30 height 23
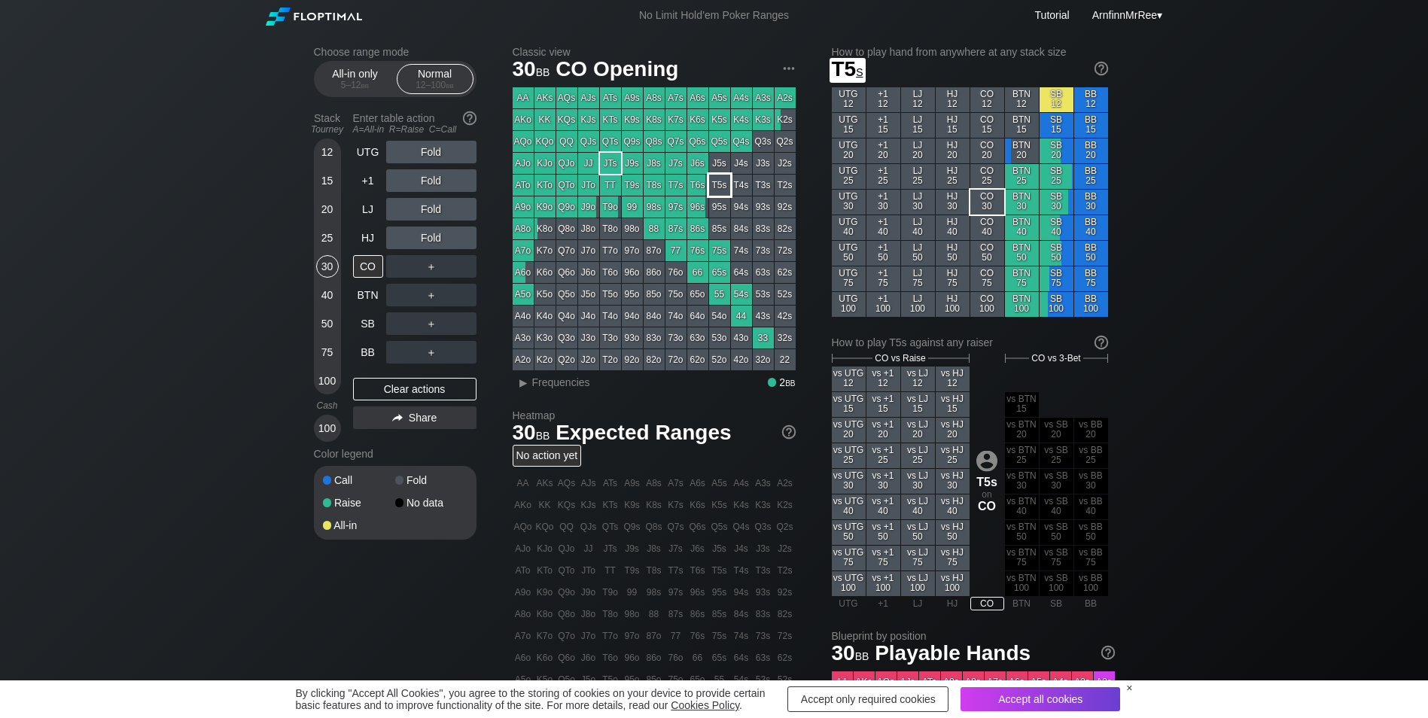
click at [723, 186] on div "T5s" at bounding box center [719, 185] width 21 height 21
click at [368, 349] on div "BB" at bounding box center [368, 352] width 30 height 23
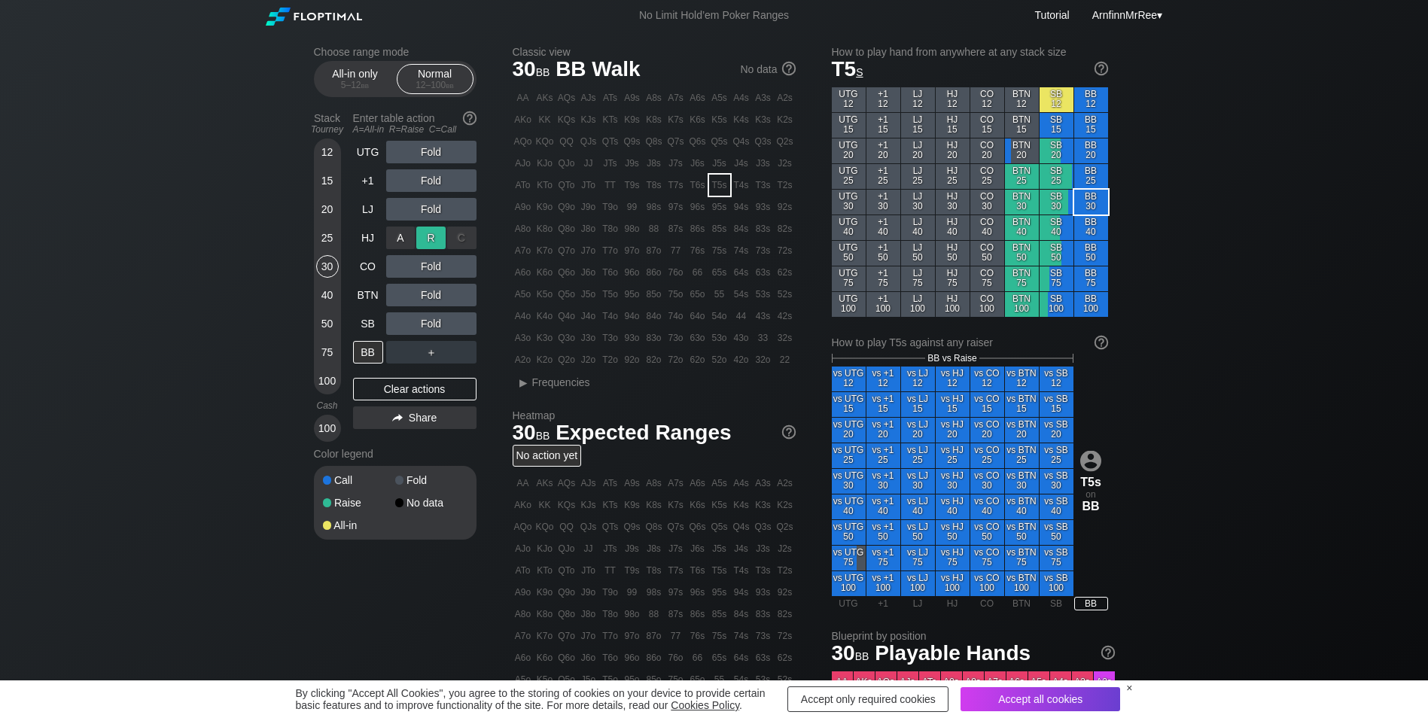
click at [434, 241] on div "R ✕" at bounding box center [430, 238] width 29 height 23
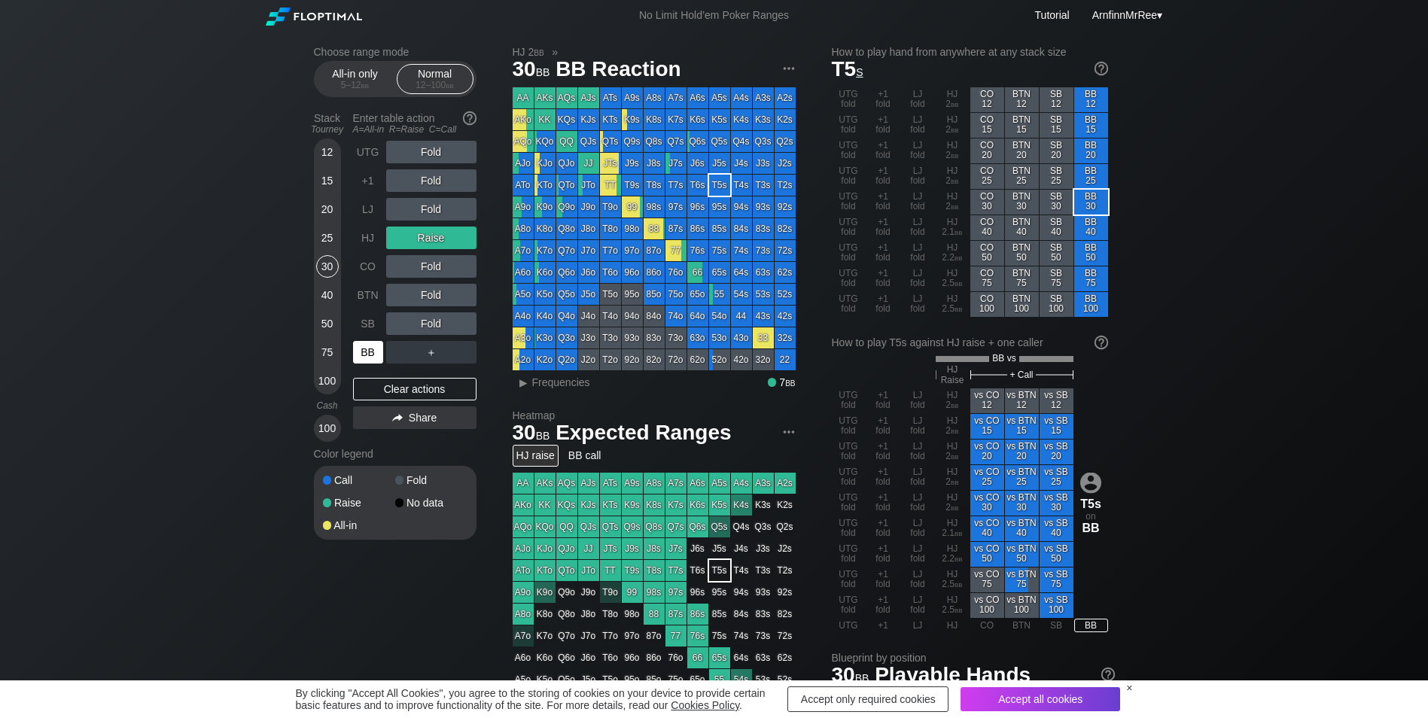
click at [370, 356] on div "BB" at bounding box center [368, 352] width 30 height 23
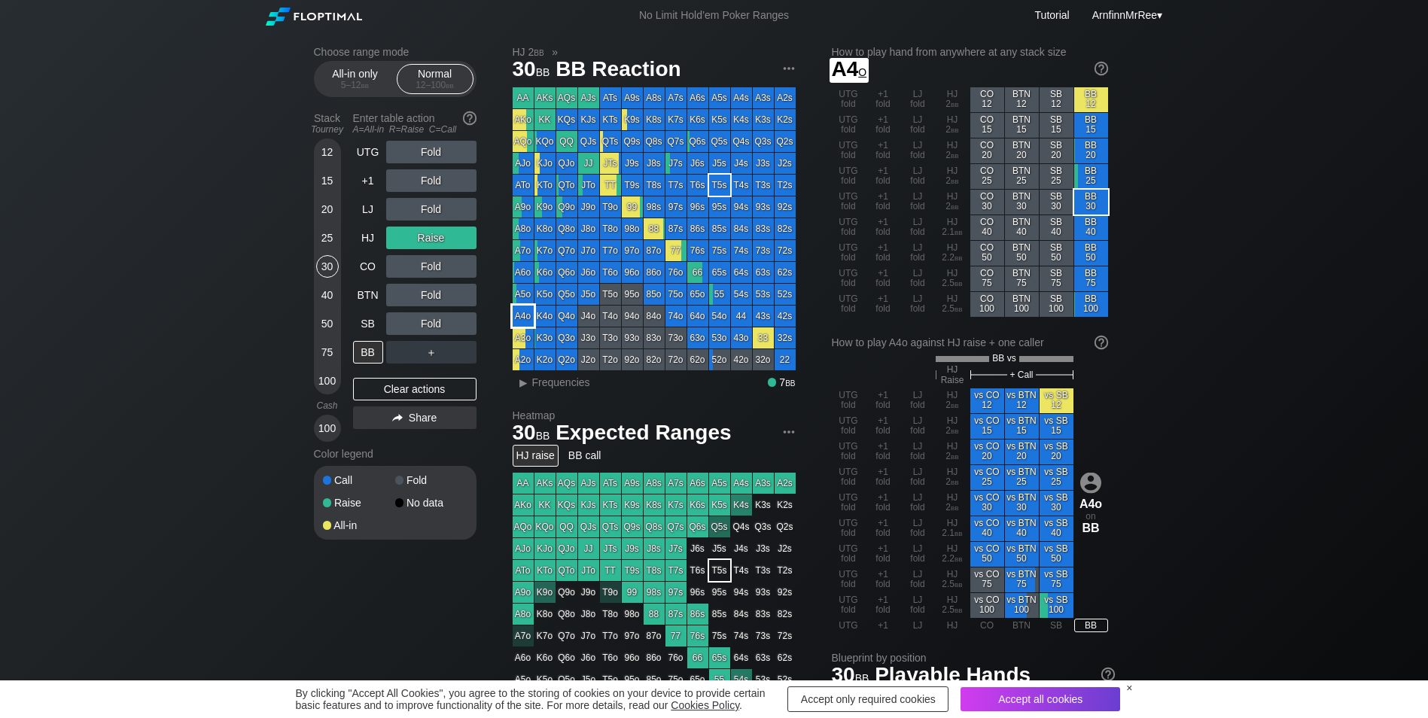
click at [519, 315] on div "A4o" at bounding box center [522, 316] width 21 height 21
click at [458, 327] on div "C ✕" at bounding box center [461, 323] width 29 height 23
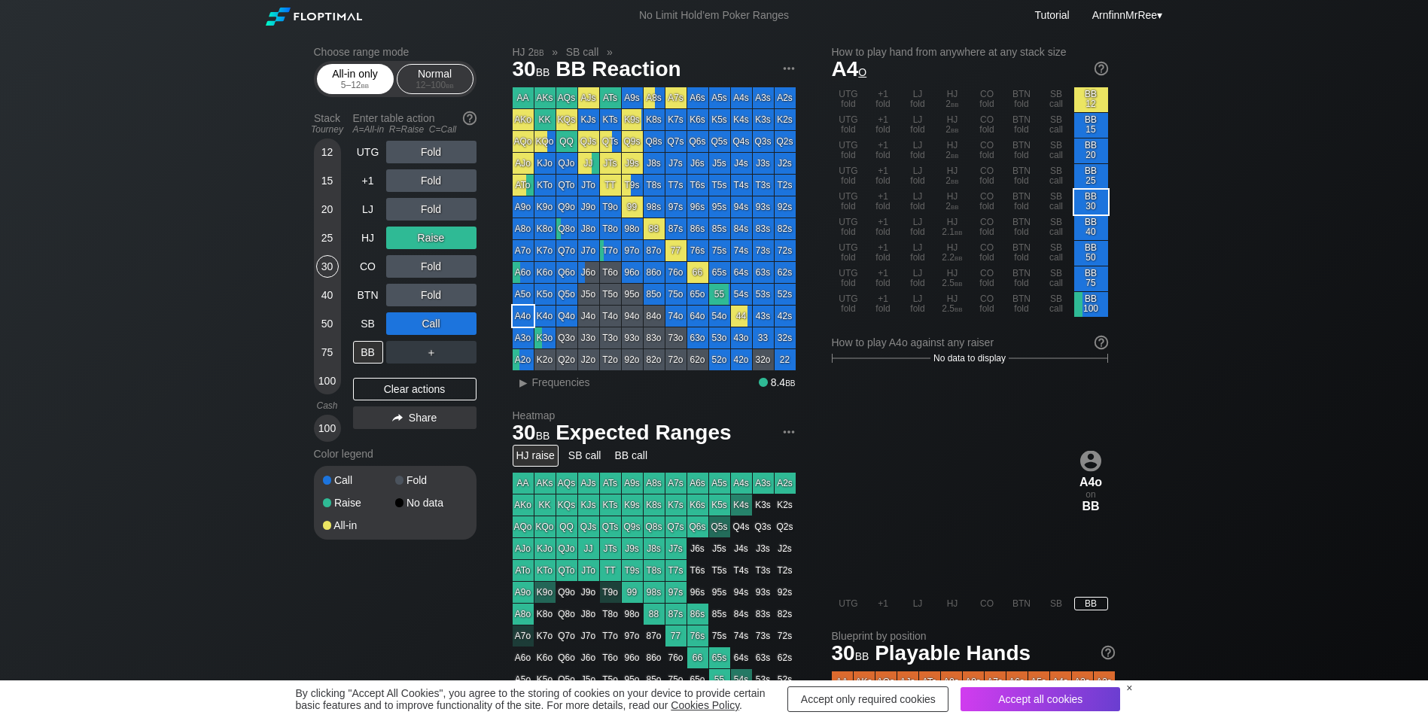
click at [360, 73] on div "All-in only 5 – 12 bb" at bounding box center [355, 79] width 69 height 29
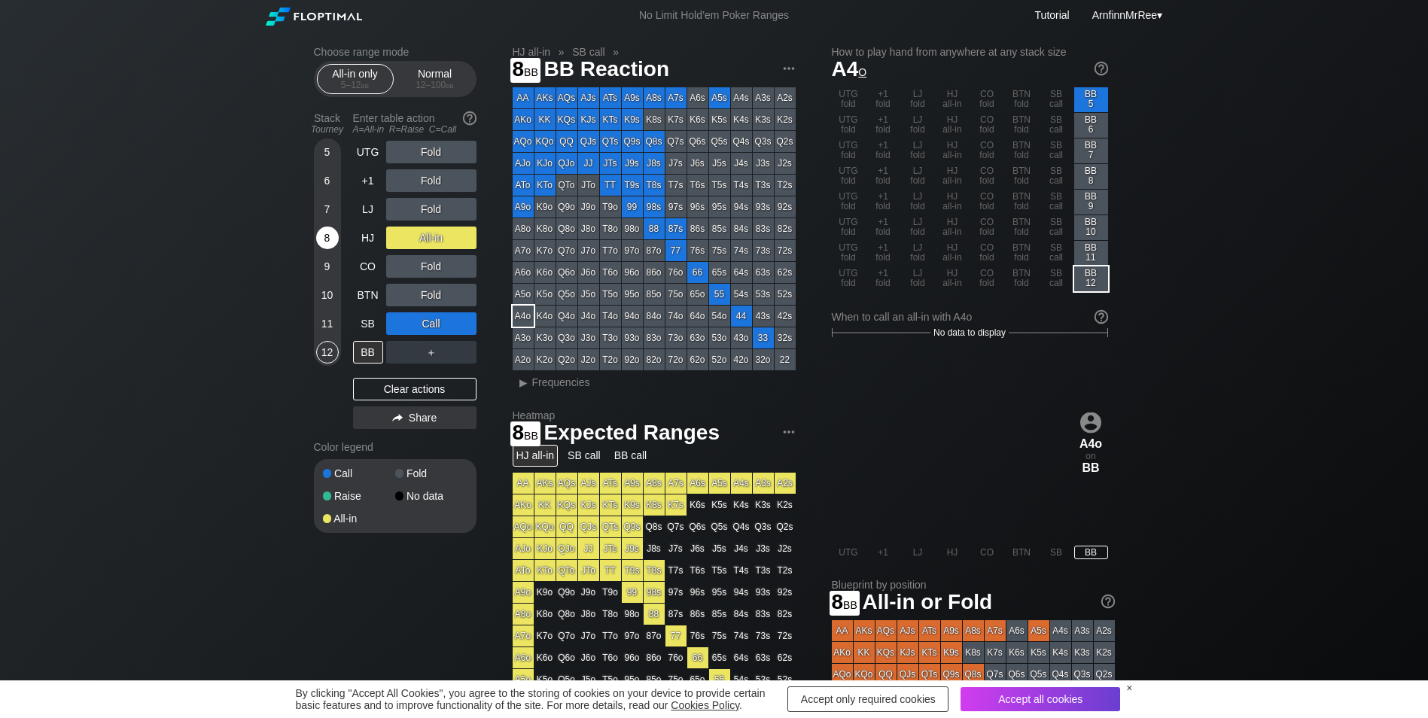
click at [328, 241] on div "8" at bounding box center [327, 238] width 23 height 23
click at [404, 233] on div "A ✕" at bounding box center [400, 238] width 29 height 23
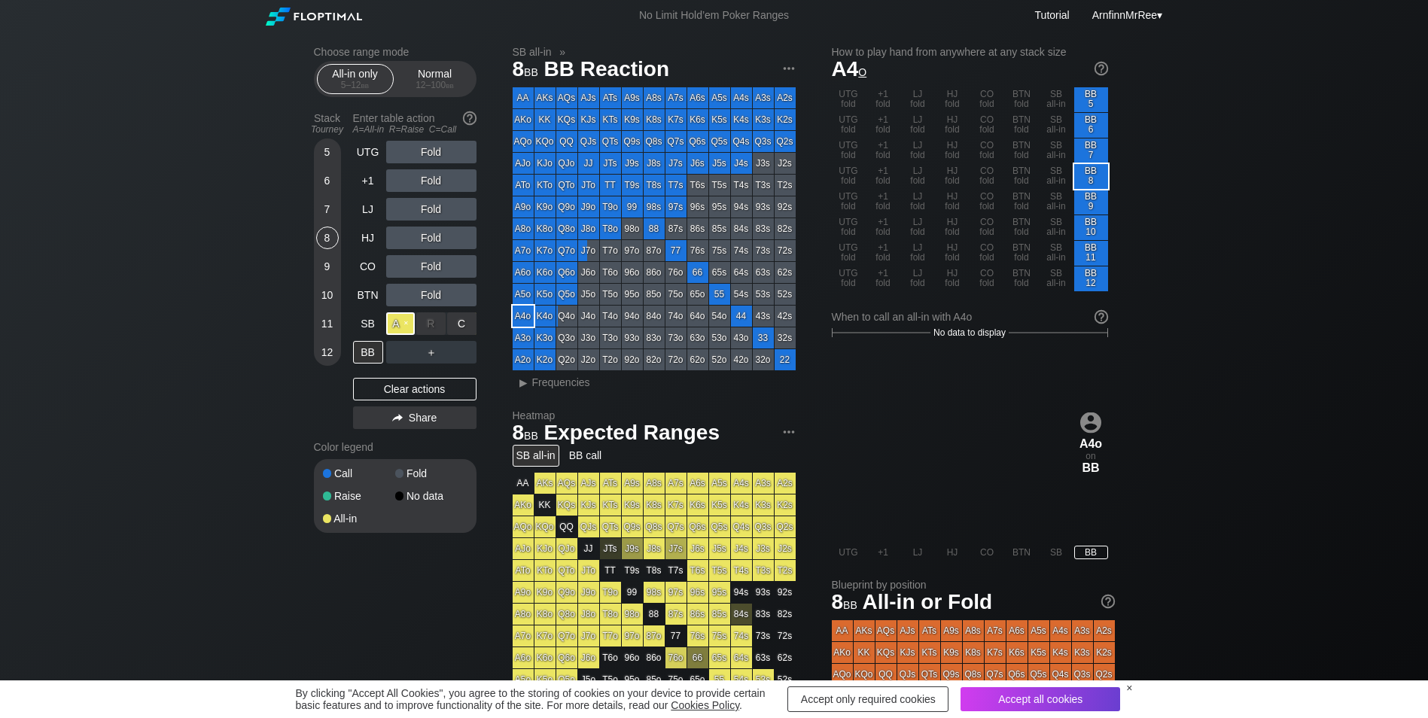
click at [399, 319] on div "A ✕" at bounding box center [400, 323] width 29 height 23
click at [367, 359] on div "BB" at bounding box center [368, 352] width 30 height 23
click at [431, 322] on div "All-in" at bounding box center [431, 323] width 90 height 23
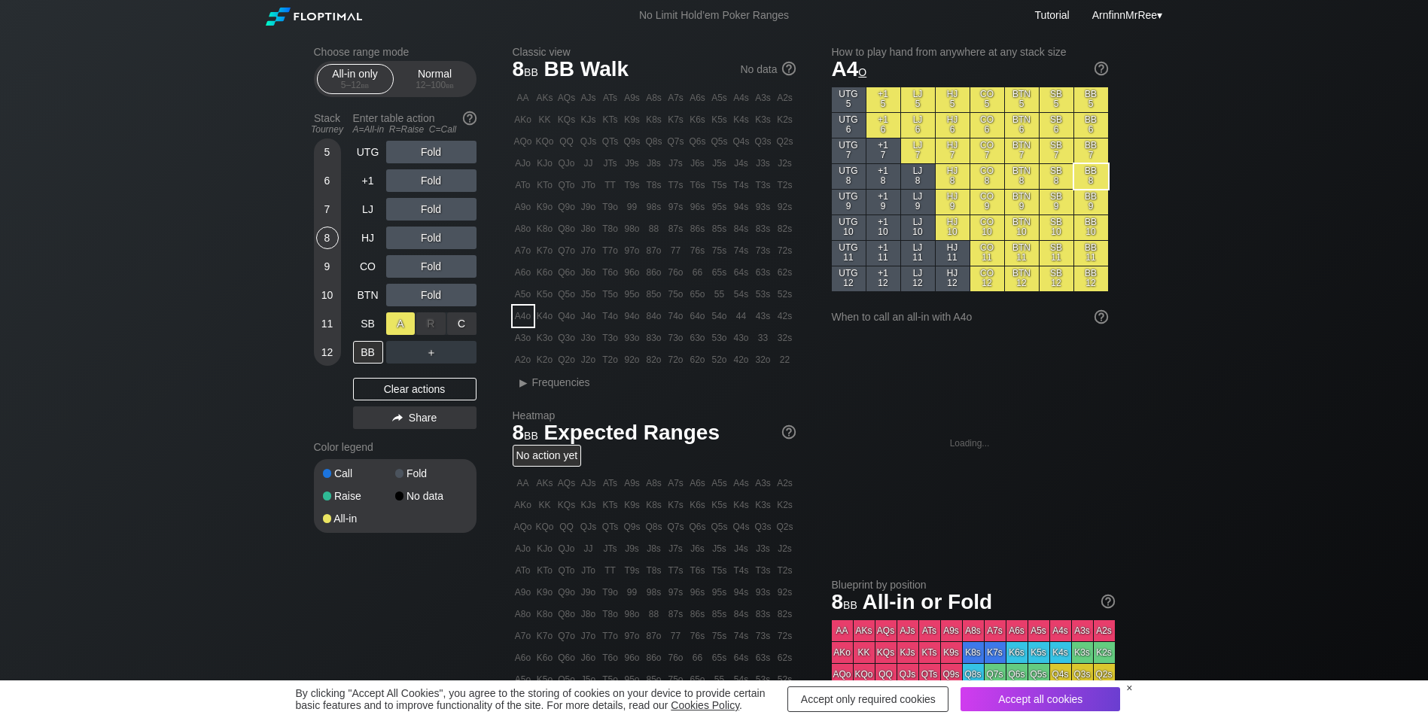
click at [410, 324] on div "A ✕" at bounding box center [400, 323] width 29 height 23
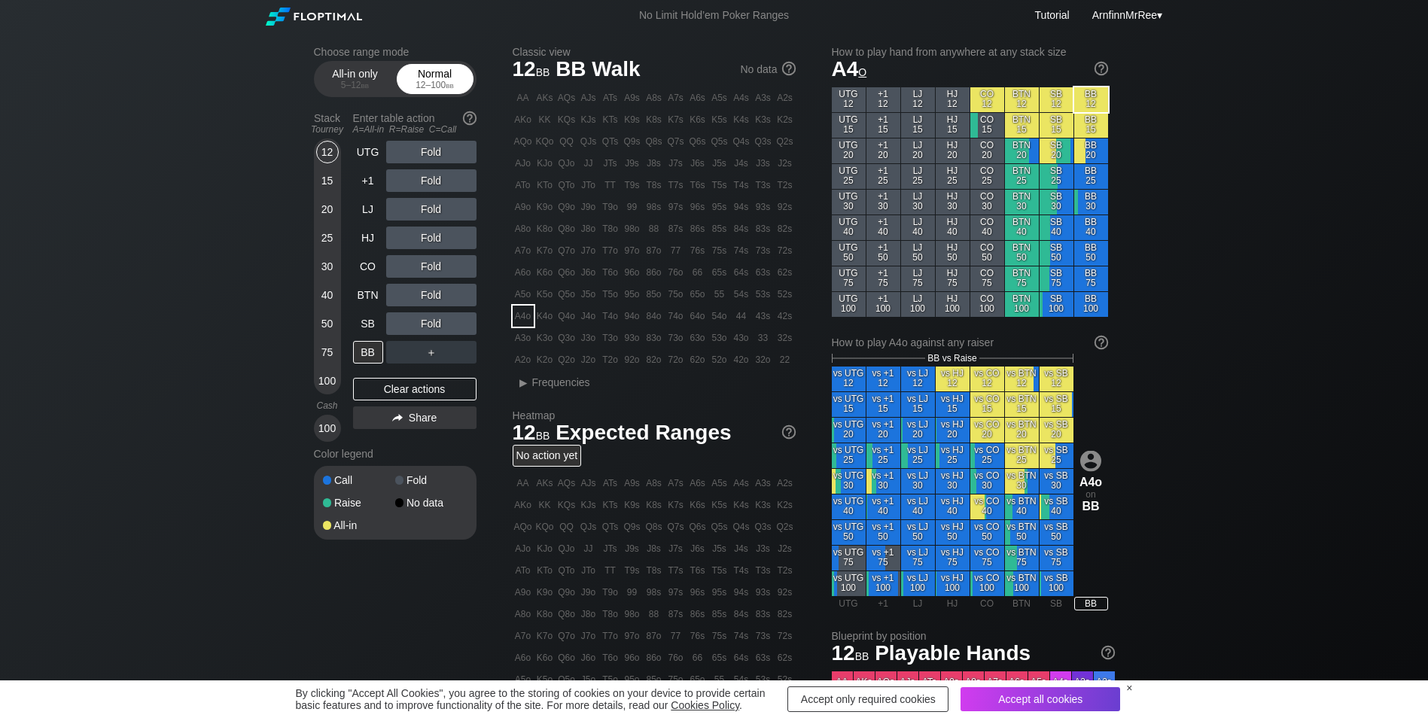
click at [450, 81] on span "bb" at bounding box center [450, 85] width 8 height 11
click at [326, 145] on div "12" at bounding box center [327, 152] width 23 height 23
click at [324, 154] on div "12" at bounding box center [327, 152] width 23 height 23
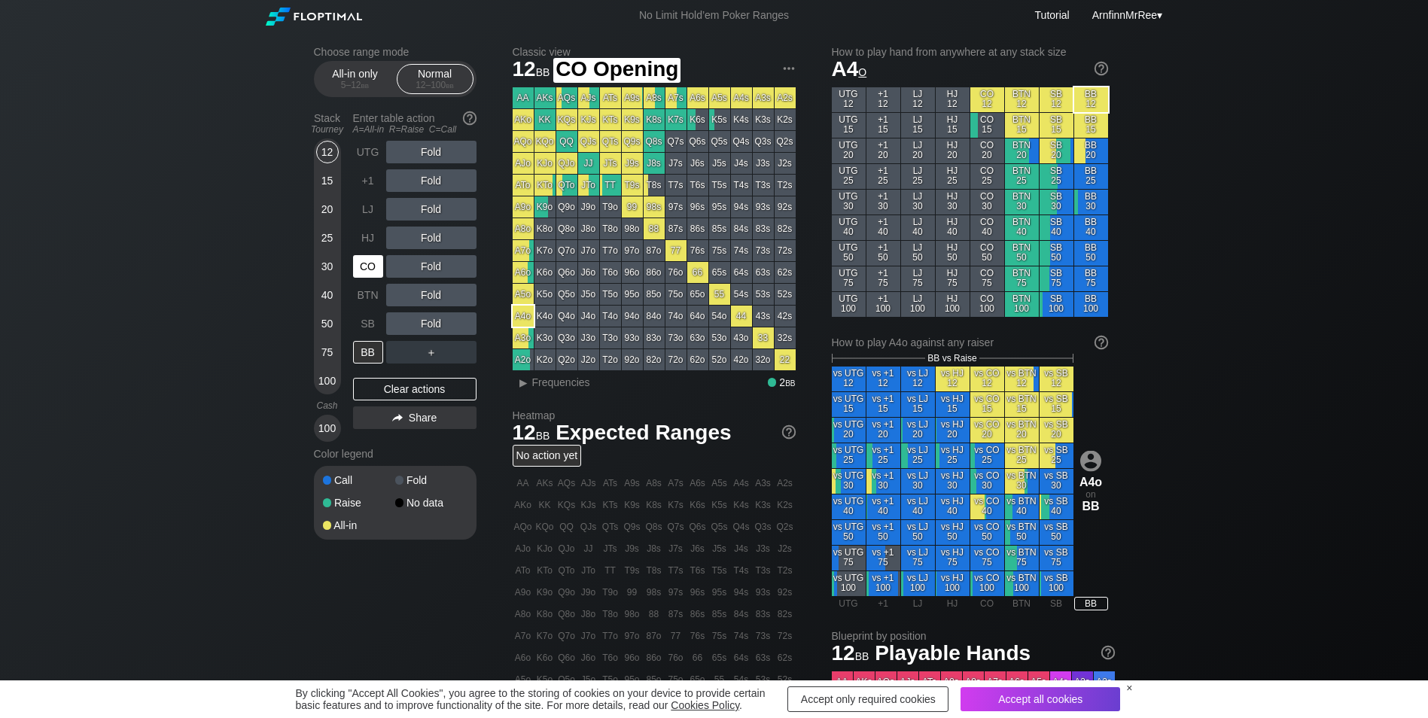
click at [363, 269] on div "CO" at bounding box center [368, 266] width 30 height 23
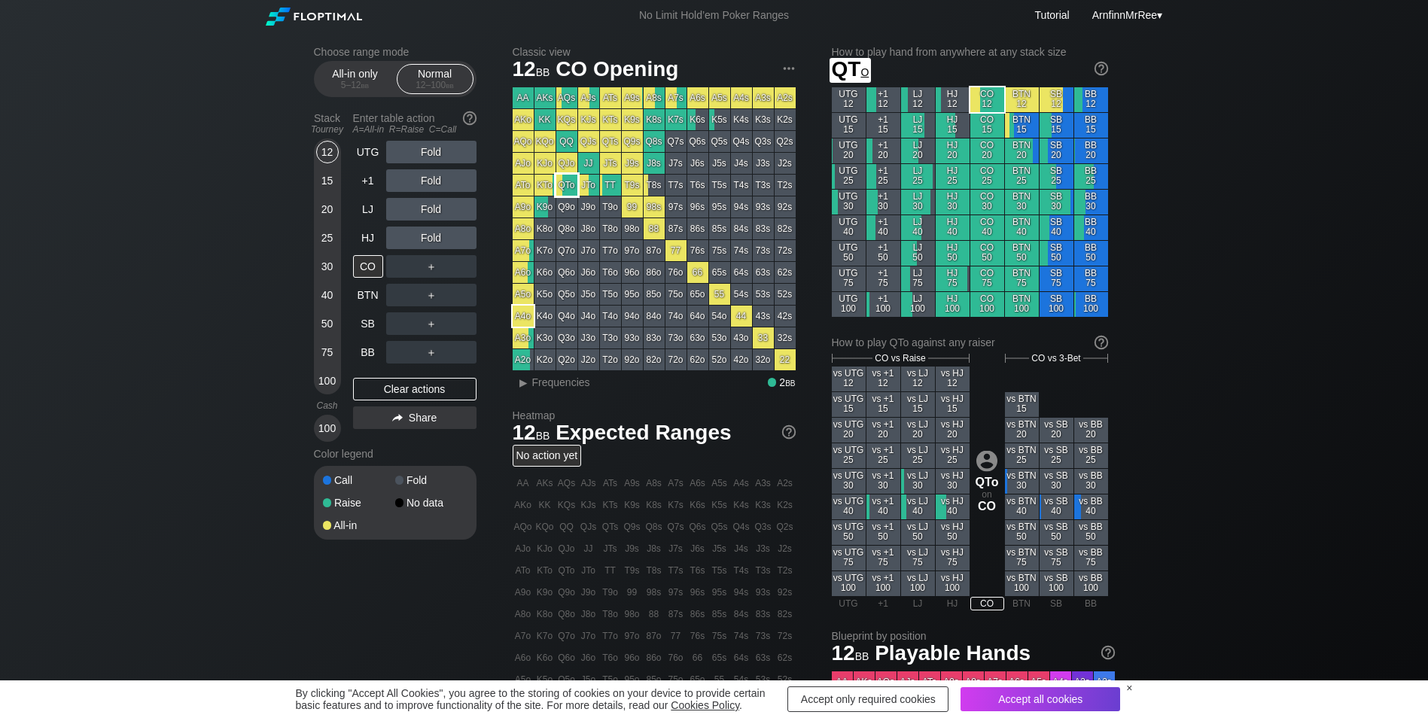
click at [564, 186] on div "QTo" at bounding box center [566, 185] width 21 height 21
click at [430, 233] on div "Fold" at bounding box center [431, 238] width 90 height 23
click at [434, 238] on div "R ✕" at bounding box center [430, 238] width 29 height 23
click at [326, 152] on div "12" at bounding box center [327, 152] width 23 height 23
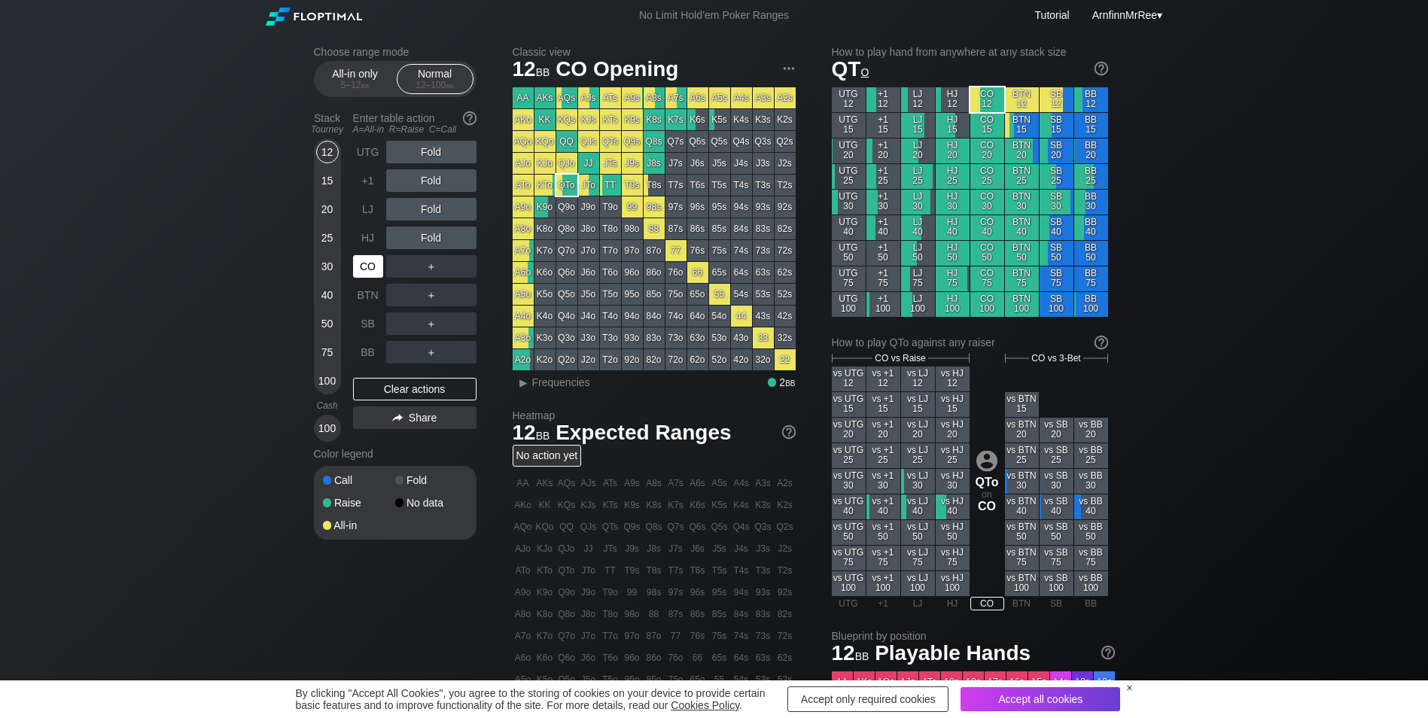
click at [365, 272] on div "CO" at bounding box center [368, 266] width 30 height 23
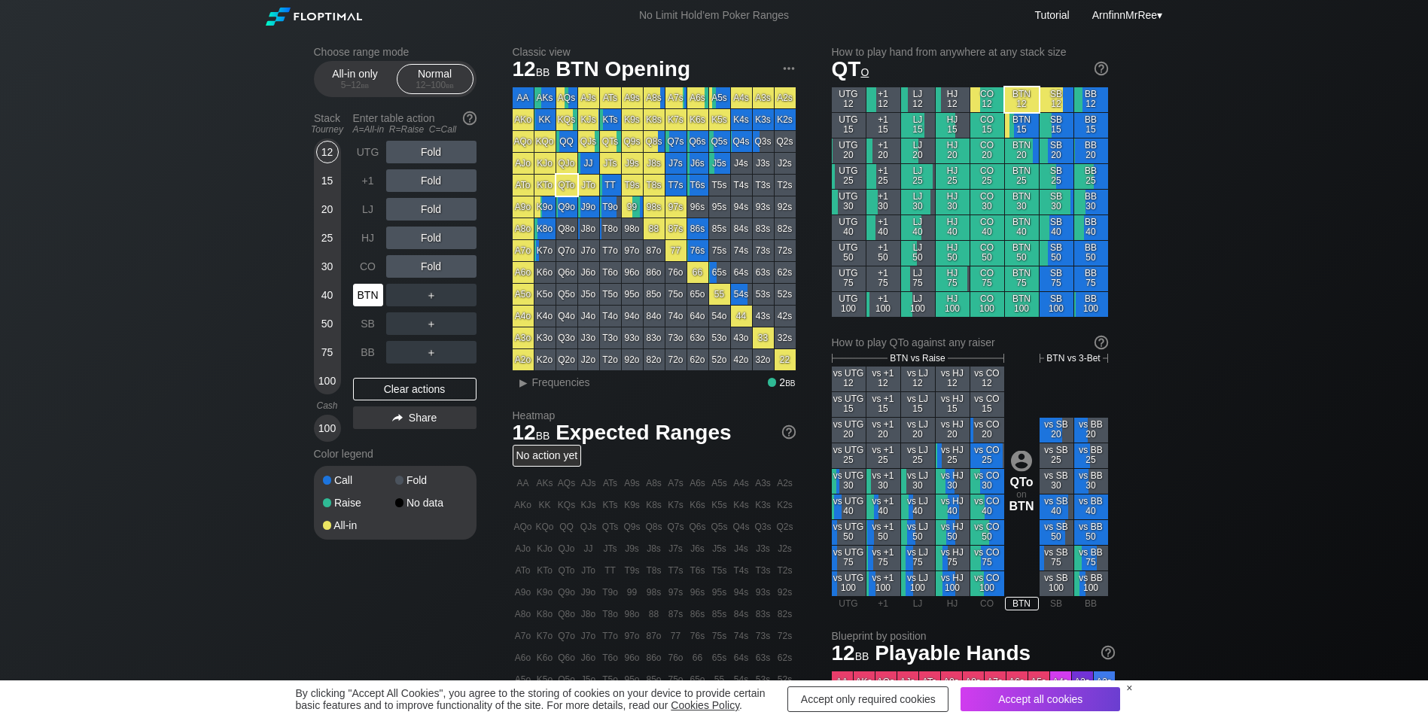
click at [365, 299] on div "BTN" at bounding box center [368, 295] width 30 height 23
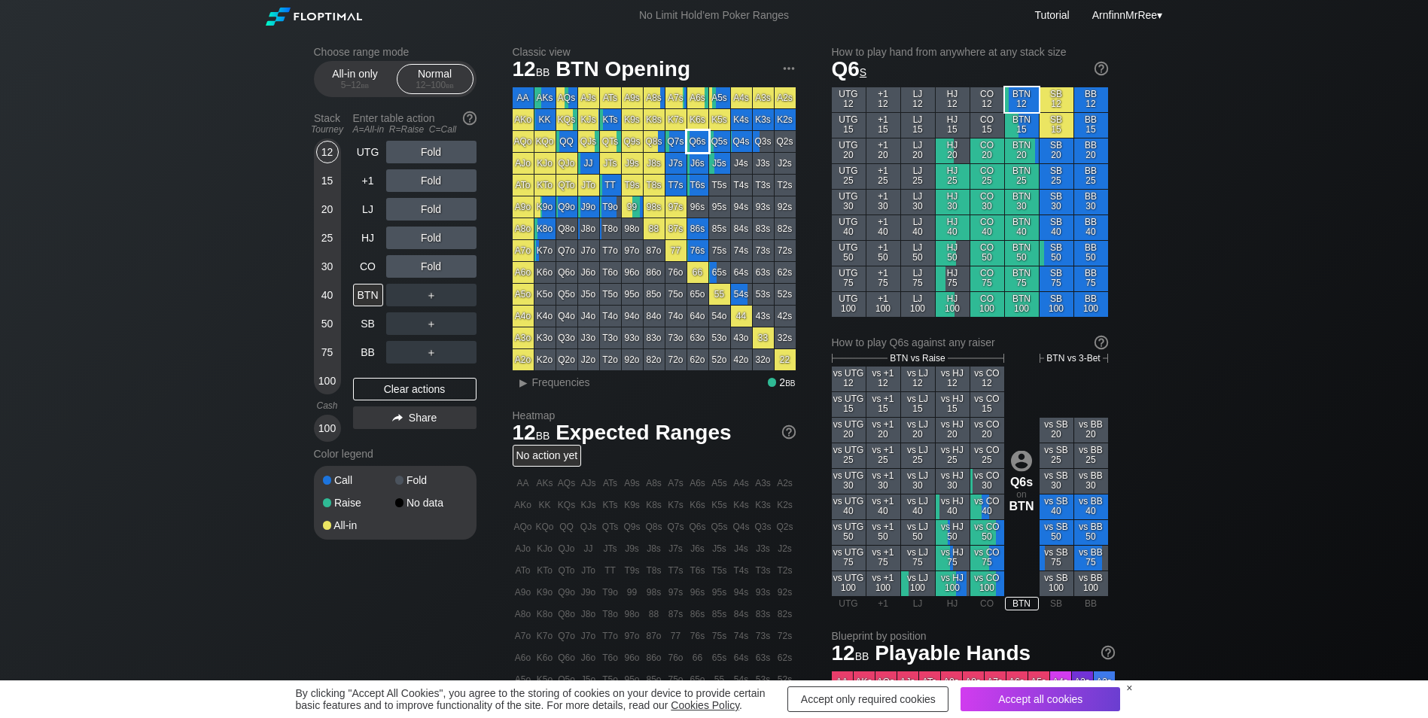
click at [701, 144] on div "Q6s" at bounding box center [697, 141] width 21 height 21
click at [440, 300] on div "＋" at bounding box center [431, 295] width 90 height 23
click at [460, 298] on div "C ✕" at bounding box center [461, 295] width 29 height 23
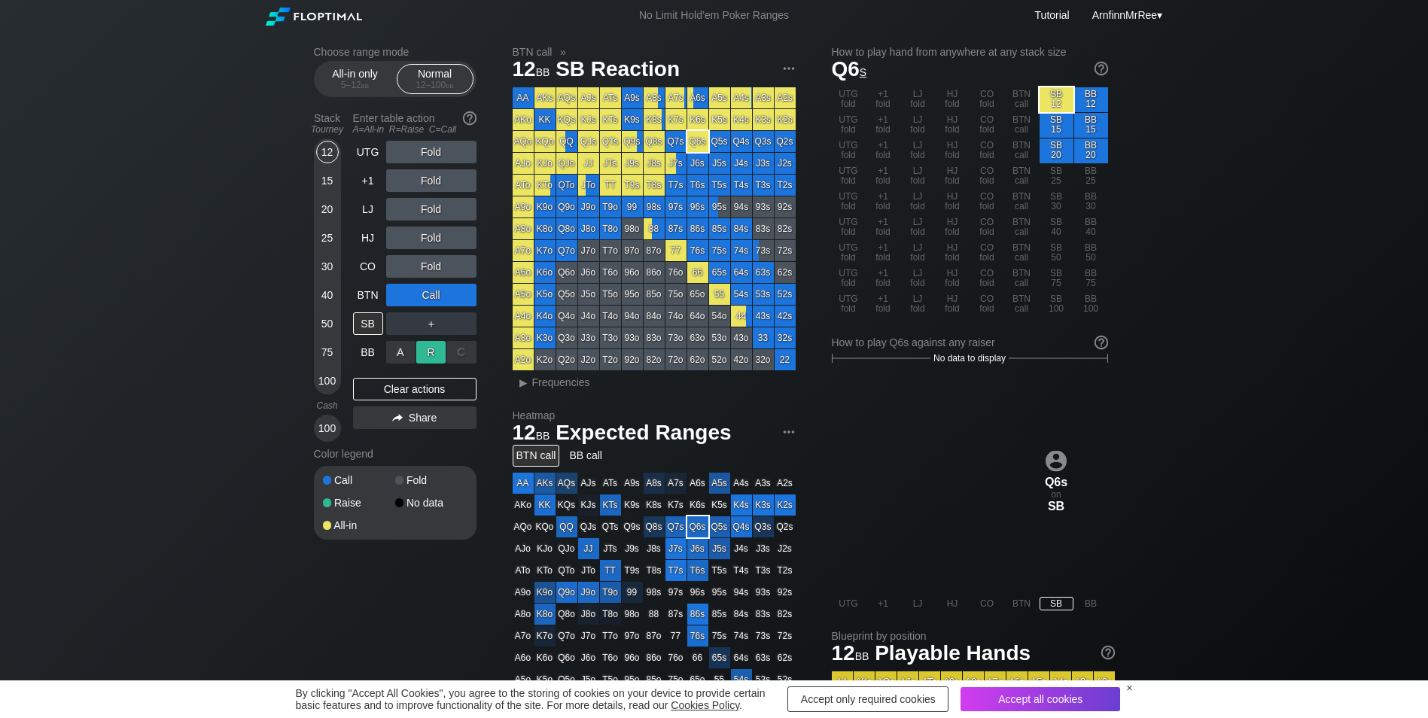
click at [436, 354] on div "R ✕" at bounding box center [430, 352] width 29 height 23
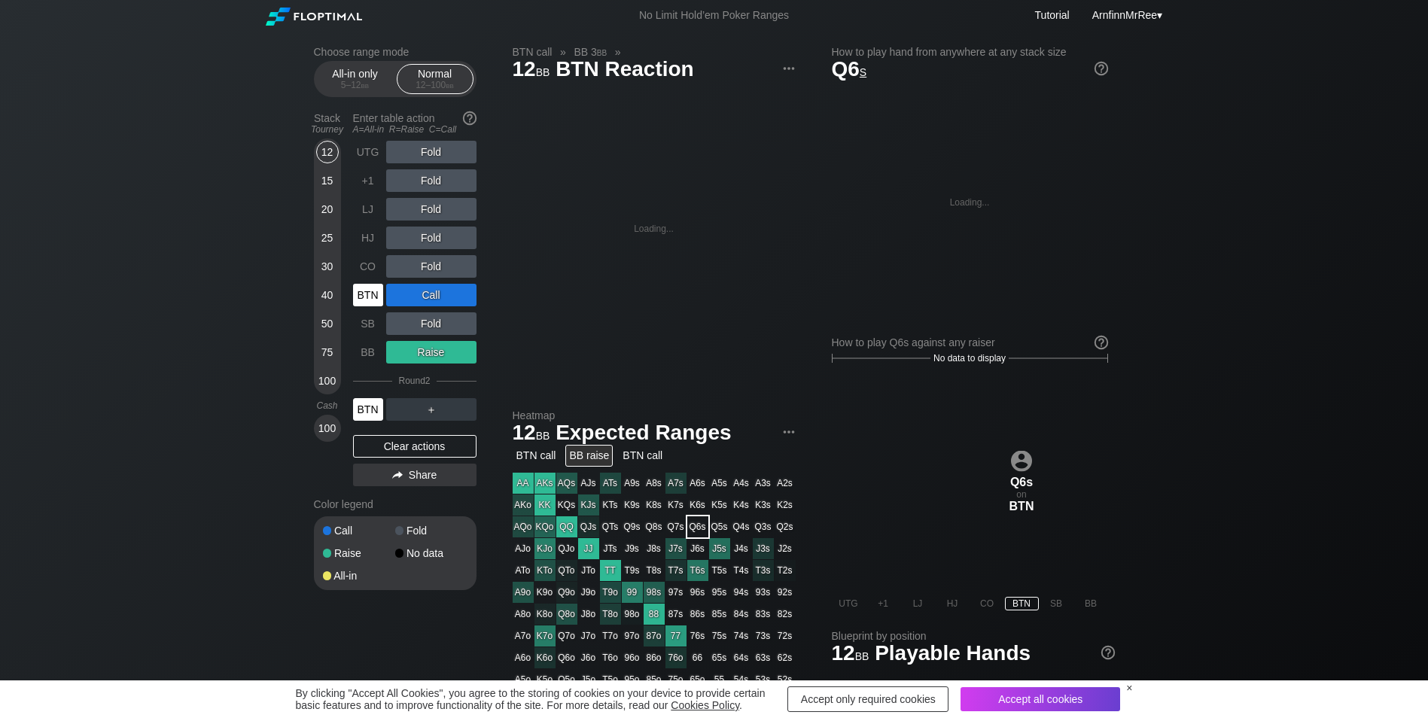
click at [372, 402] on div "BTN" at bounding box center [368, 409] width 30 height 23
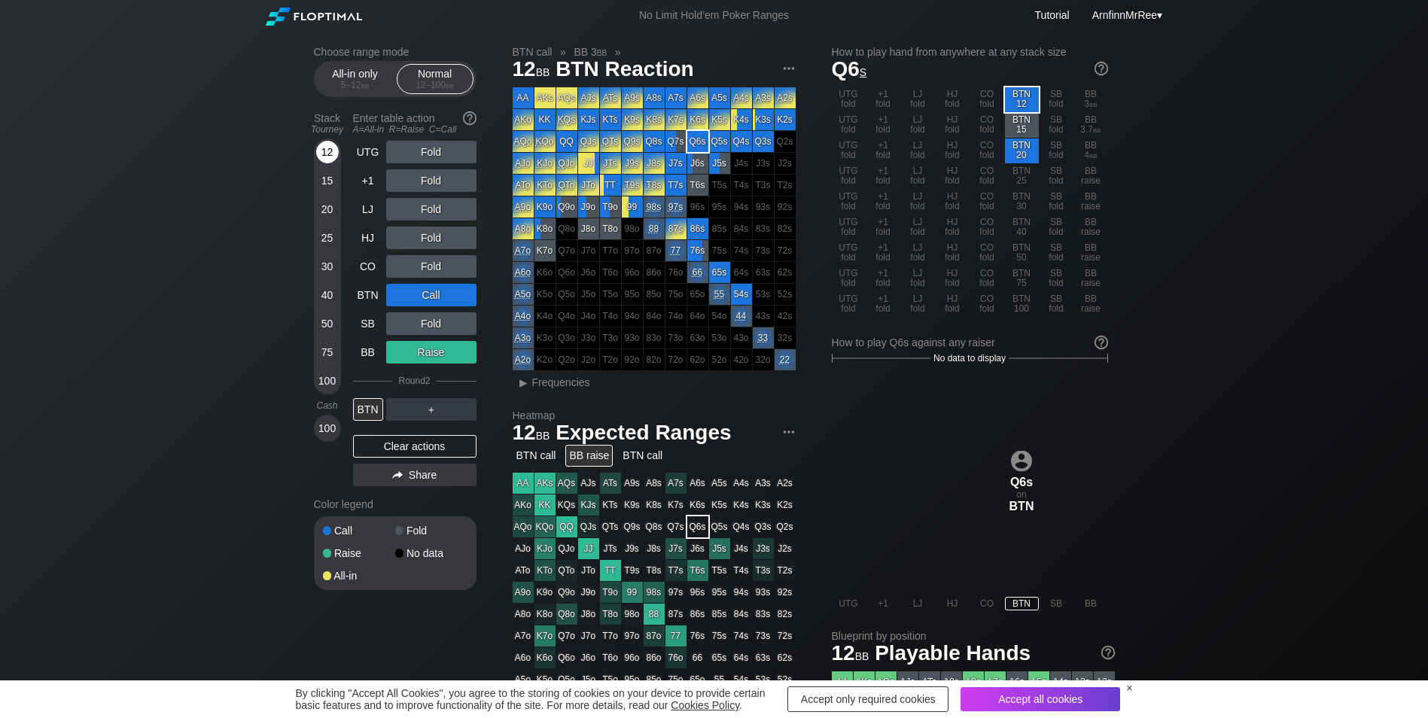
click at [325, 152] on div "12" at bounding box center [327, 152] width 23 height 23
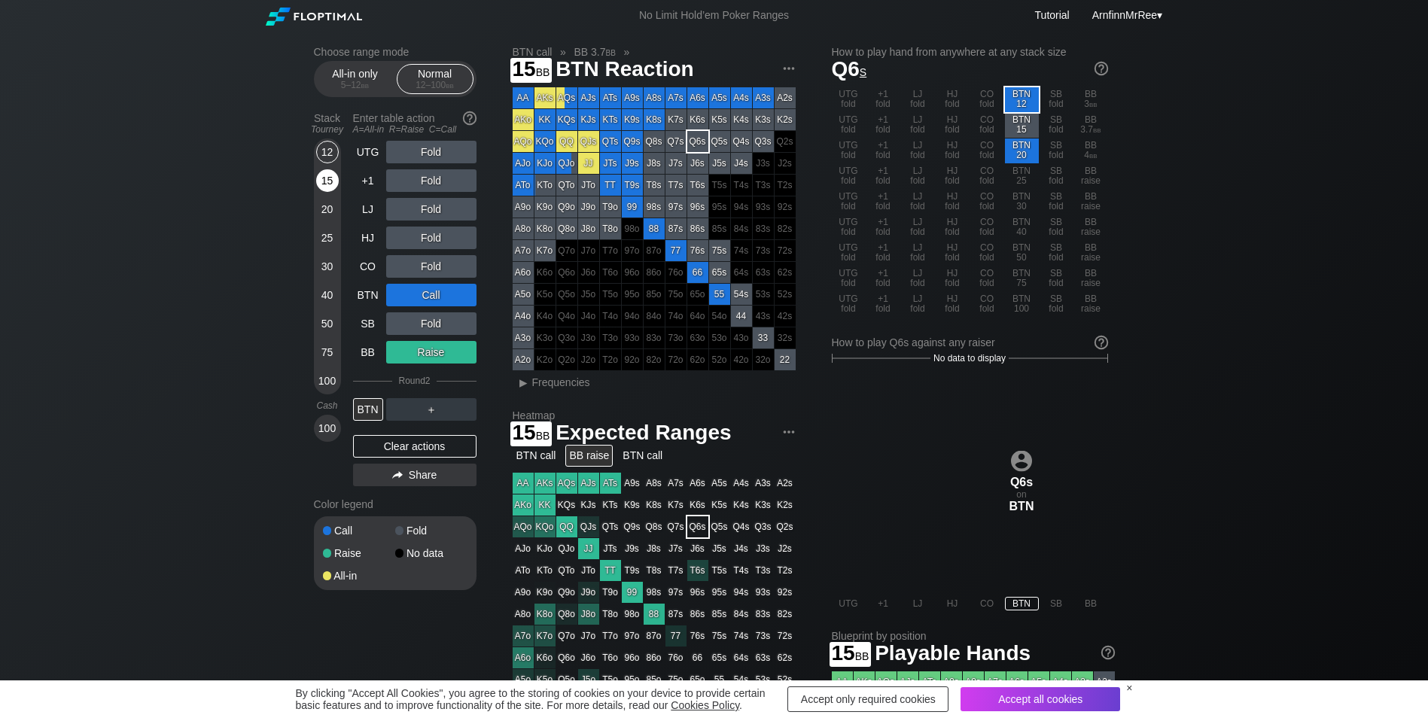
click at [321, 181] on div "15" at bounding box center [327, 180] width 23 height 23
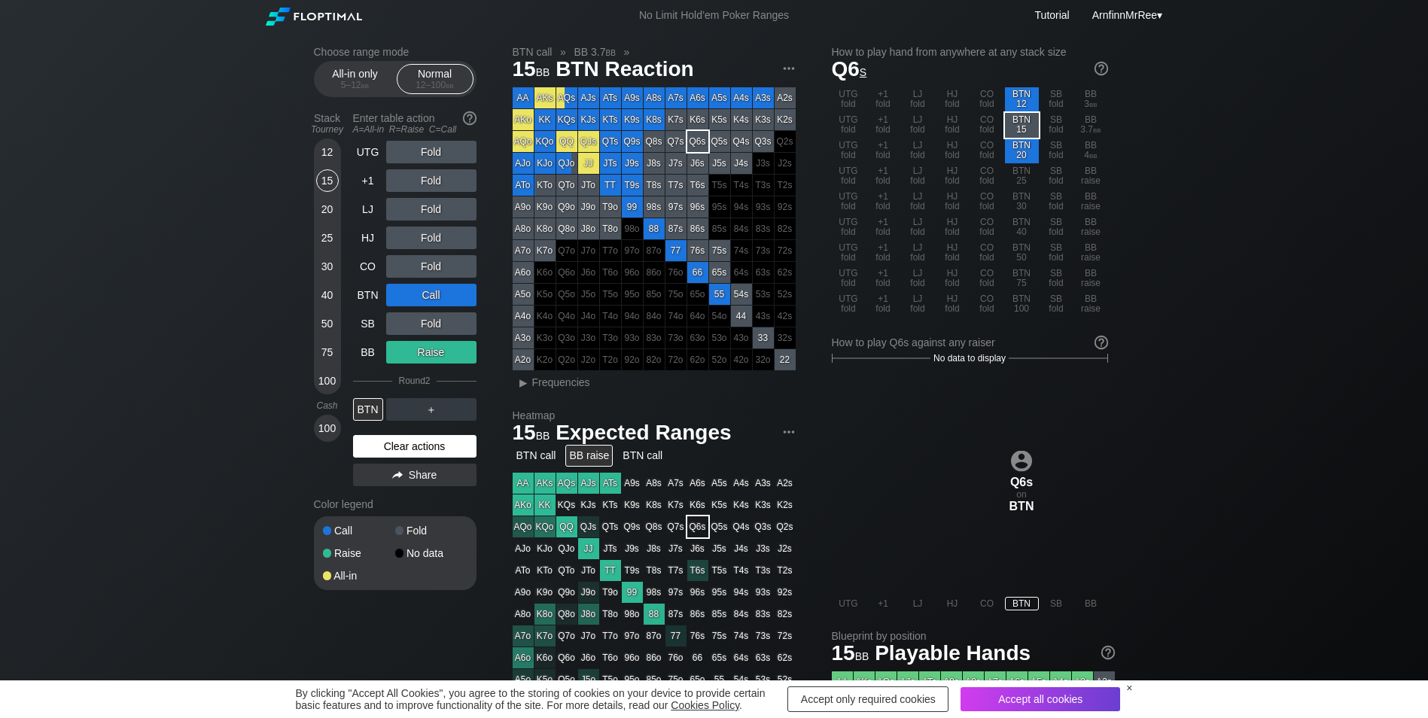
click at [401, 449] on div "Clear actions" at bounding box center [414, 446] width 123 height 23
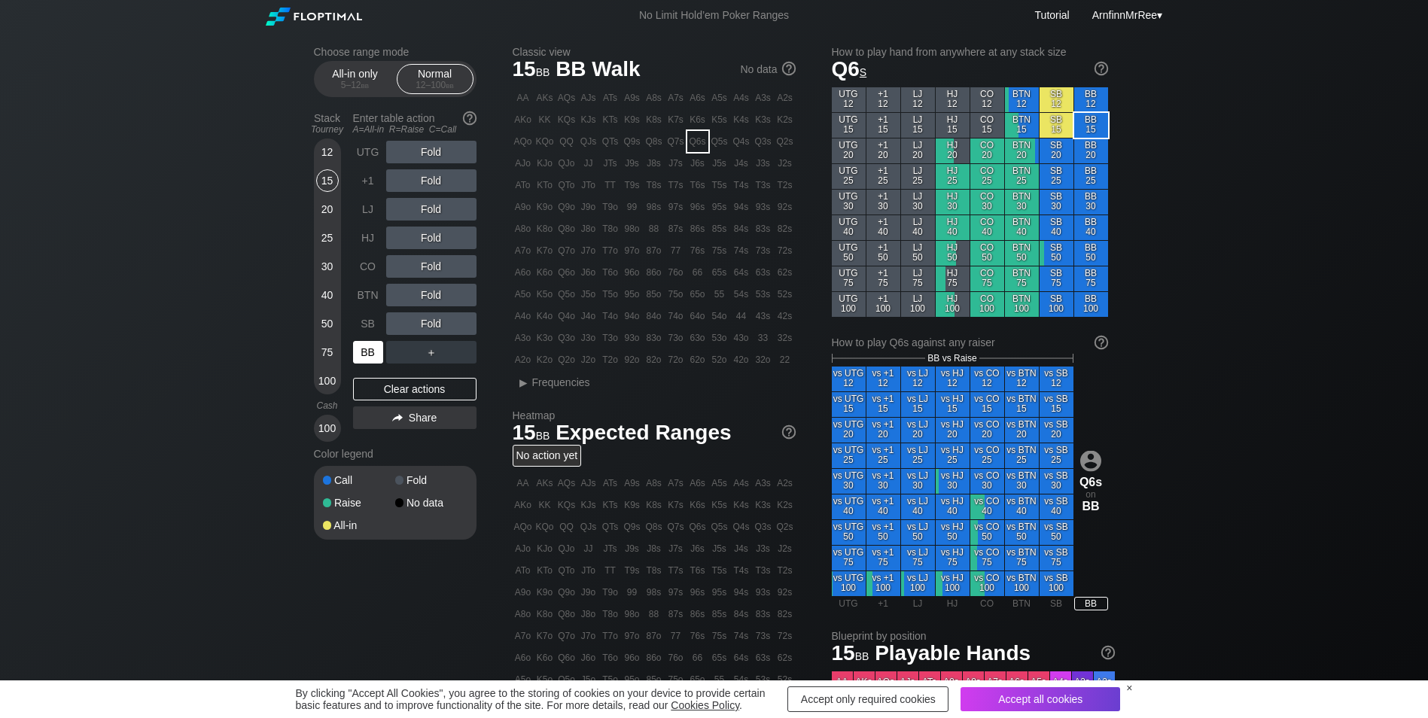
click at [370, 350] on div "BB" at bounding box center [368, 352] width 30 height 23
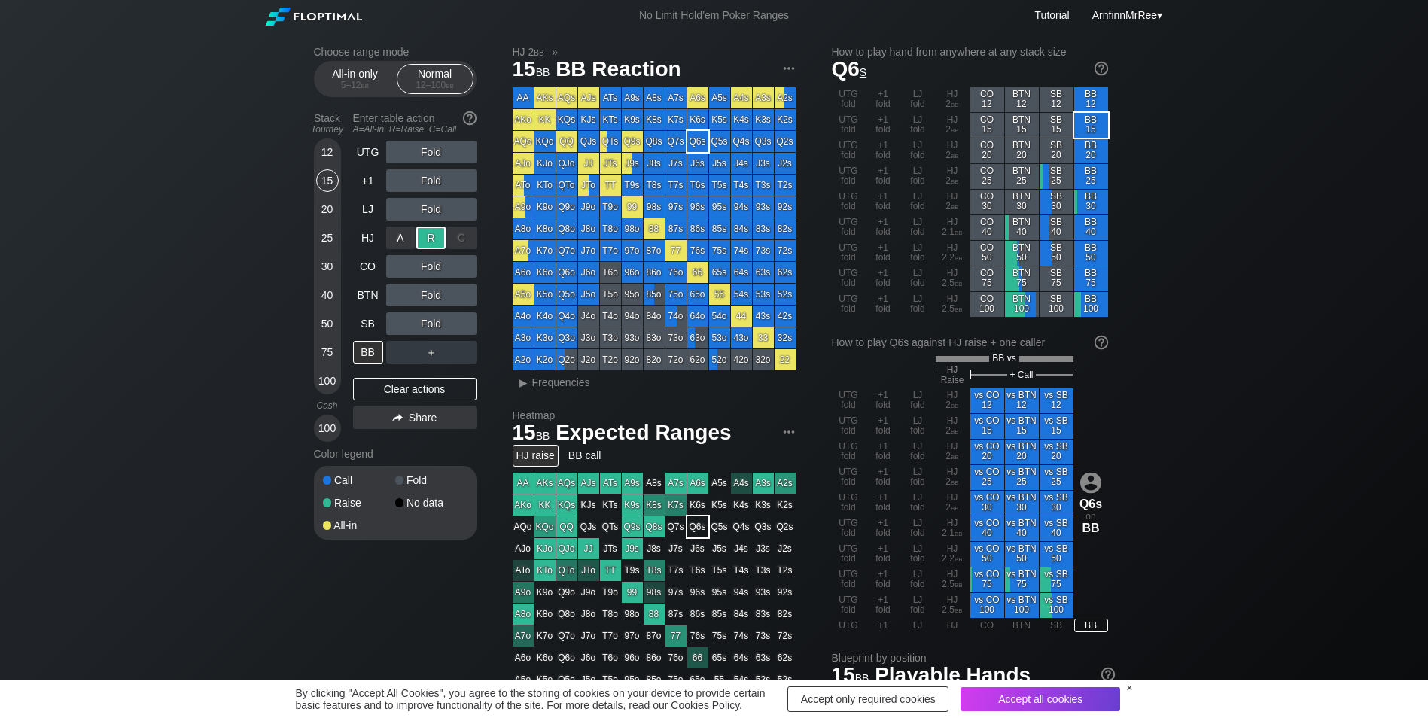
click at [430, 236] on div "R ✕" at bounding box center [430, 238] width 29 height 23
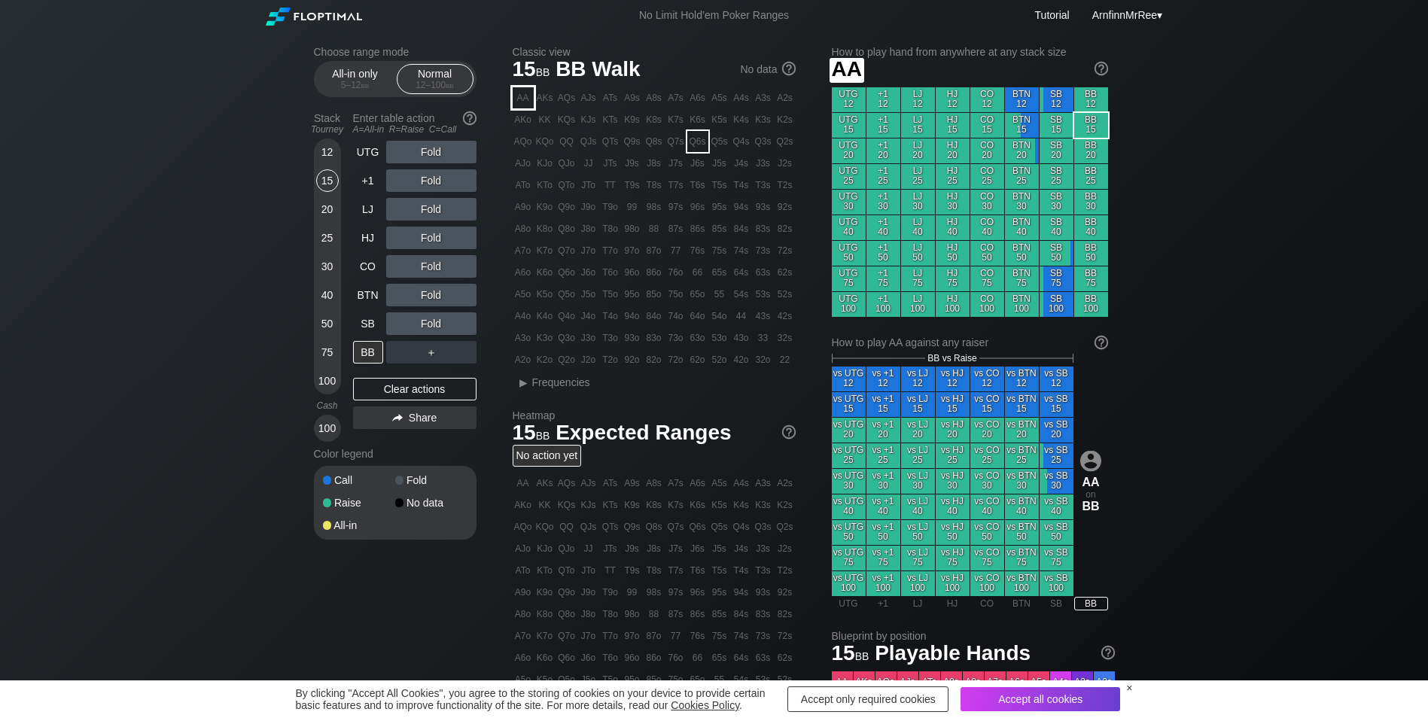
click at [525, 98] on div "AA" at bounding box center [522, 97] width 21 height 21
click at [318, 156] on div "12" at bounding box center [327, 152] width 23 height 23
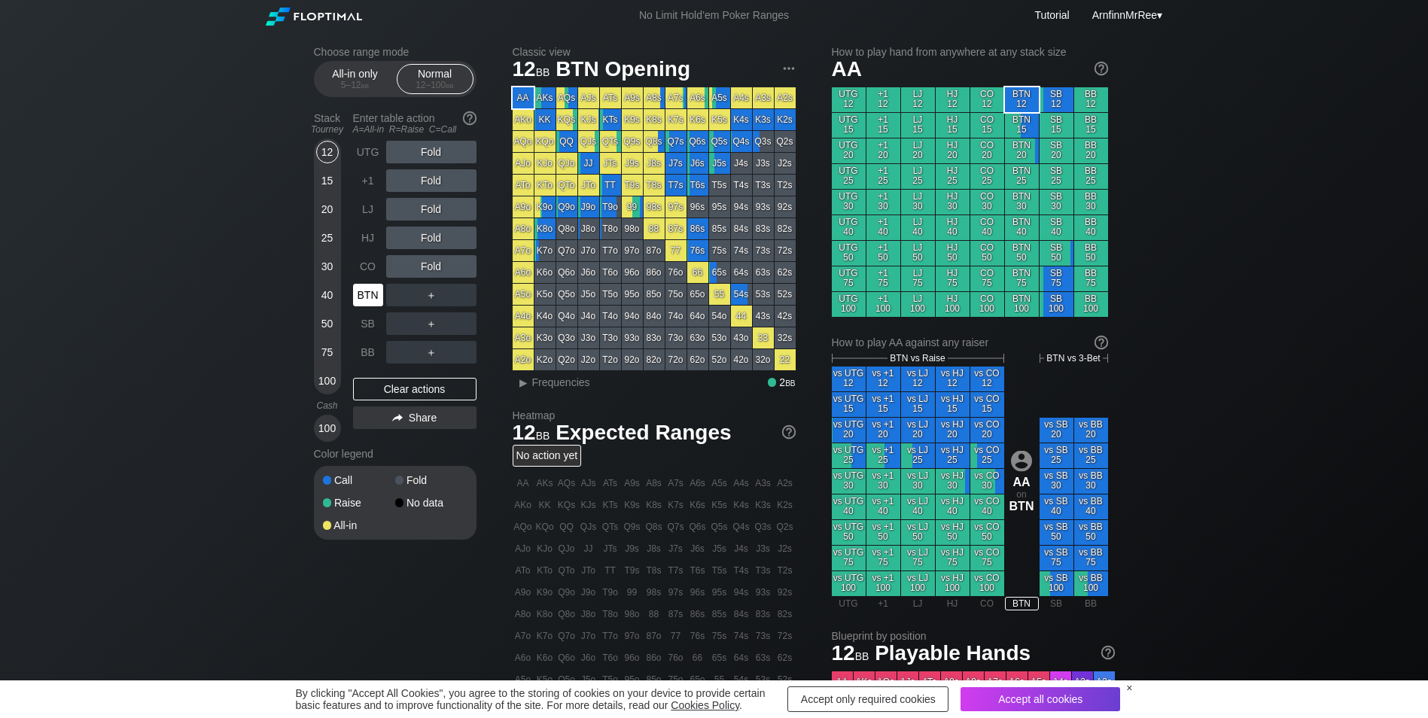
click at [371, 298] on div "BTN" at bounding box center [368, 295] width 30 height 23
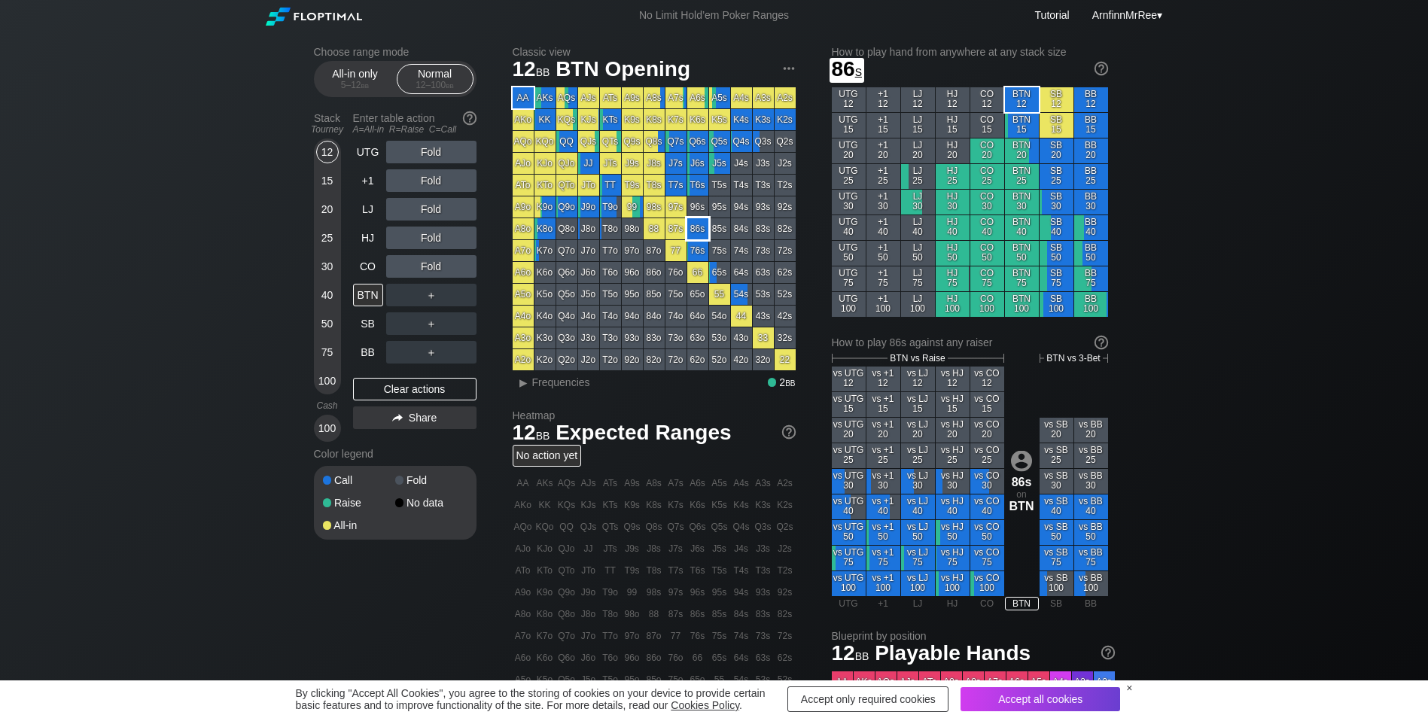
click at [701, 231] on div "86s" at bounding box center [697, 228] width 21 height 21
click at [466, 297] on div "C ✕" at bounding box center [461, 295] width 29 height 23
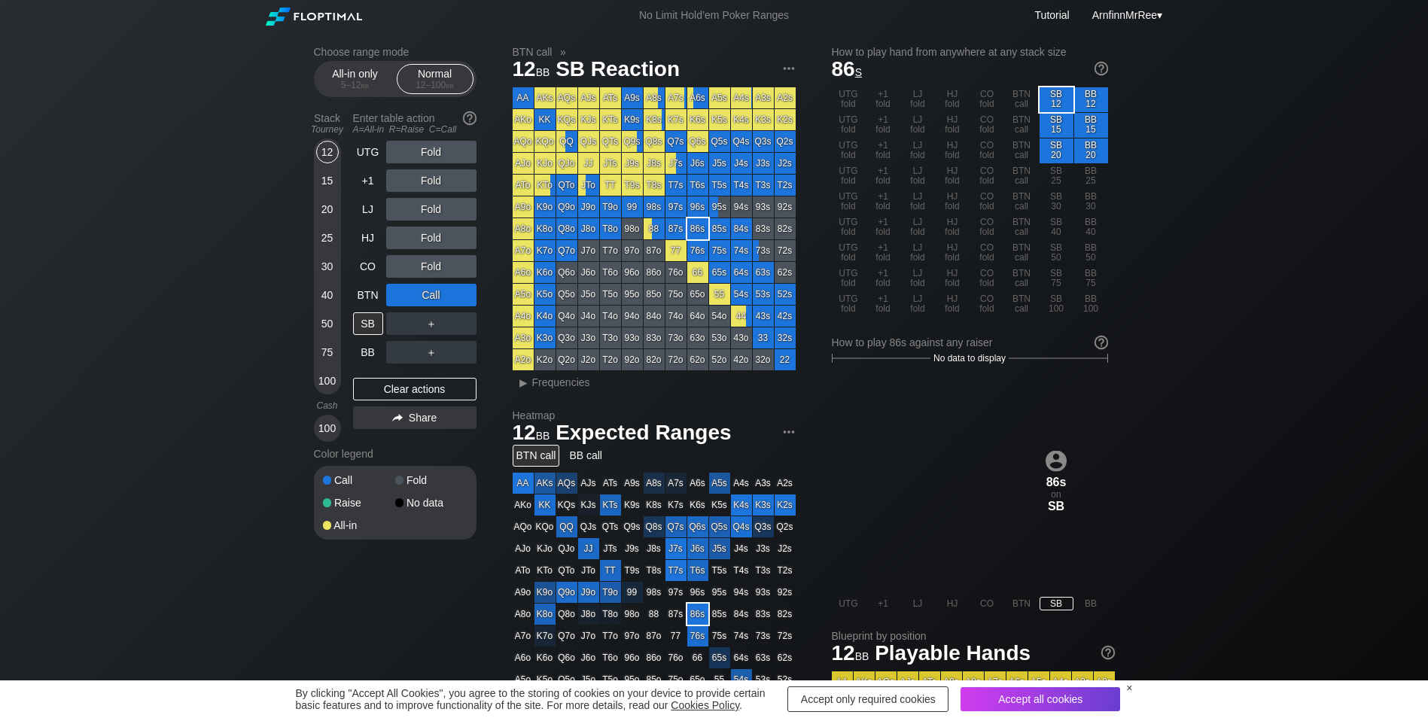
click at [439, 230] on div "Fold" at bounding box center [431, 238] width 90 height 23
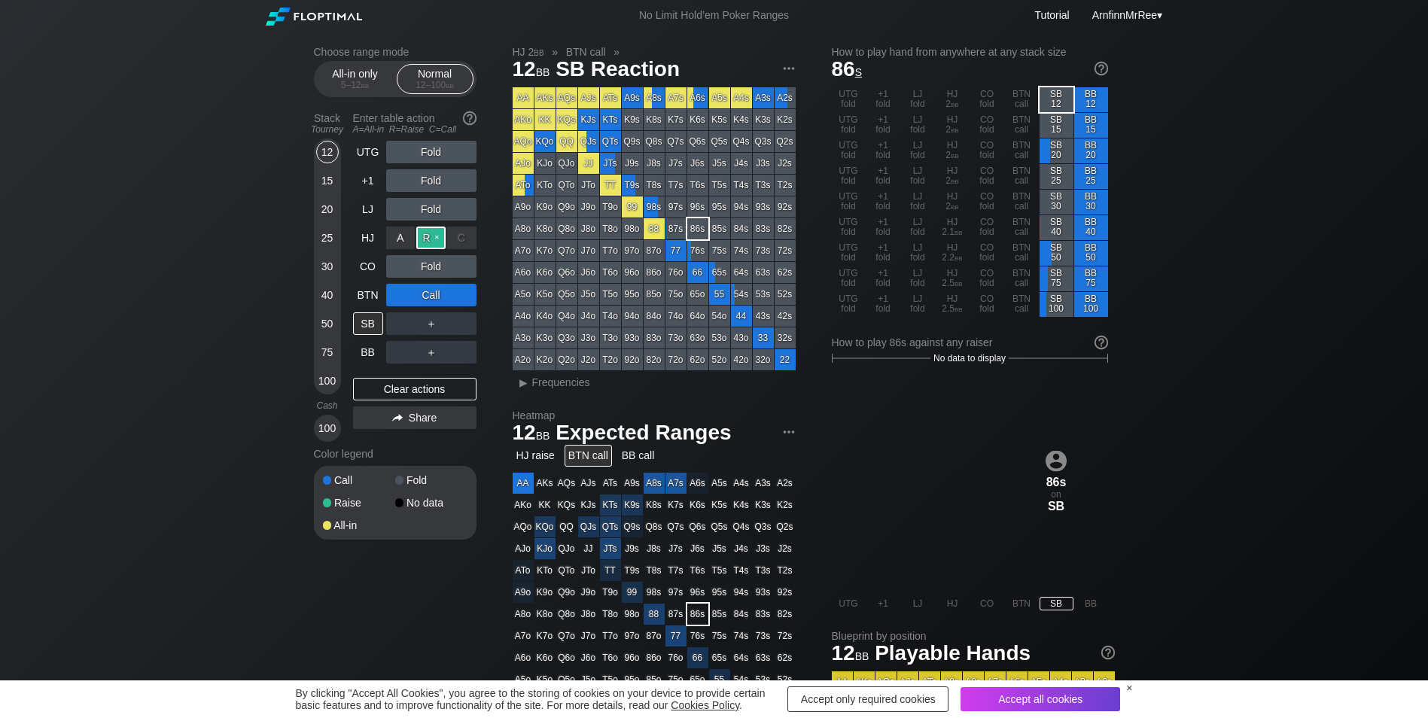
click at [438, 235] on div "R ✕" at bounding box center [430, 238] width 29 height 23
click at [468, 297] on div "C ✕" at bounding box center [461, 295] width 29 height 23
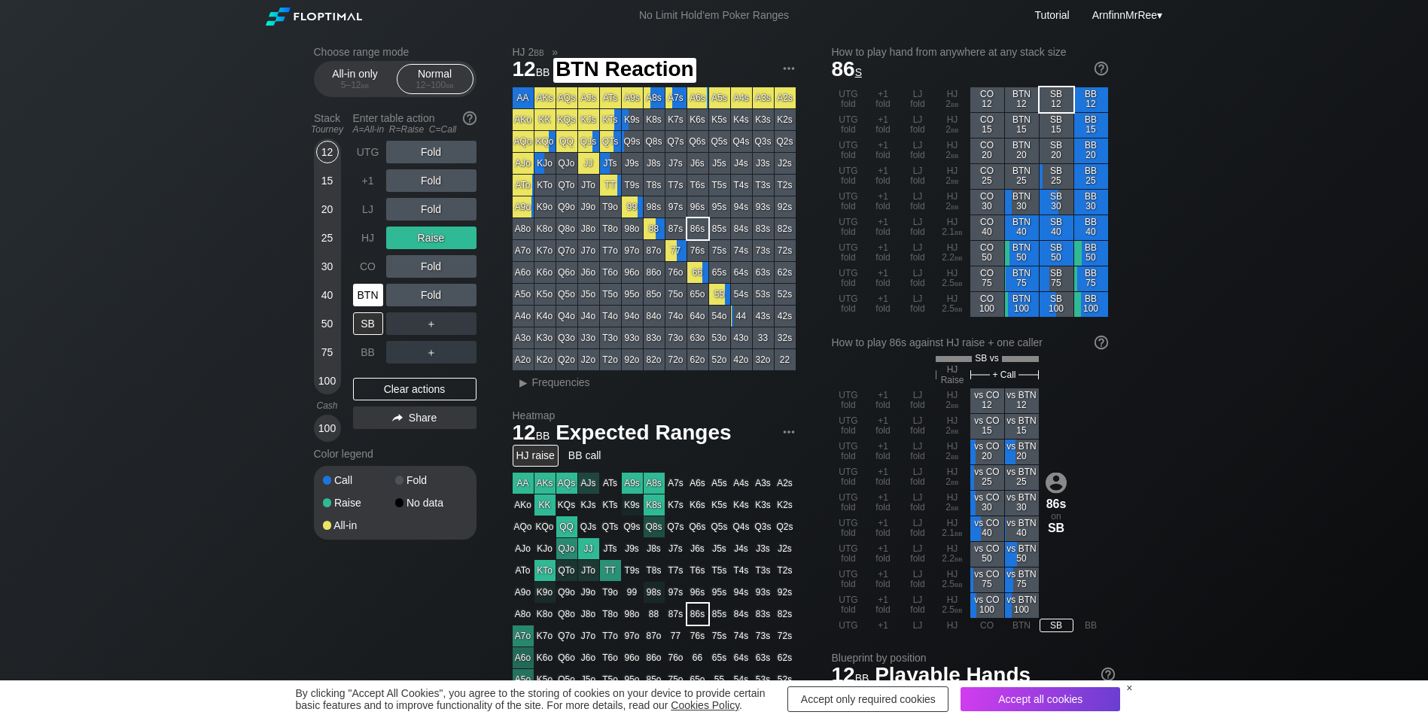
click at [367, 296] on div "BTN" at bounding box center [368, 295] width 30 height 23
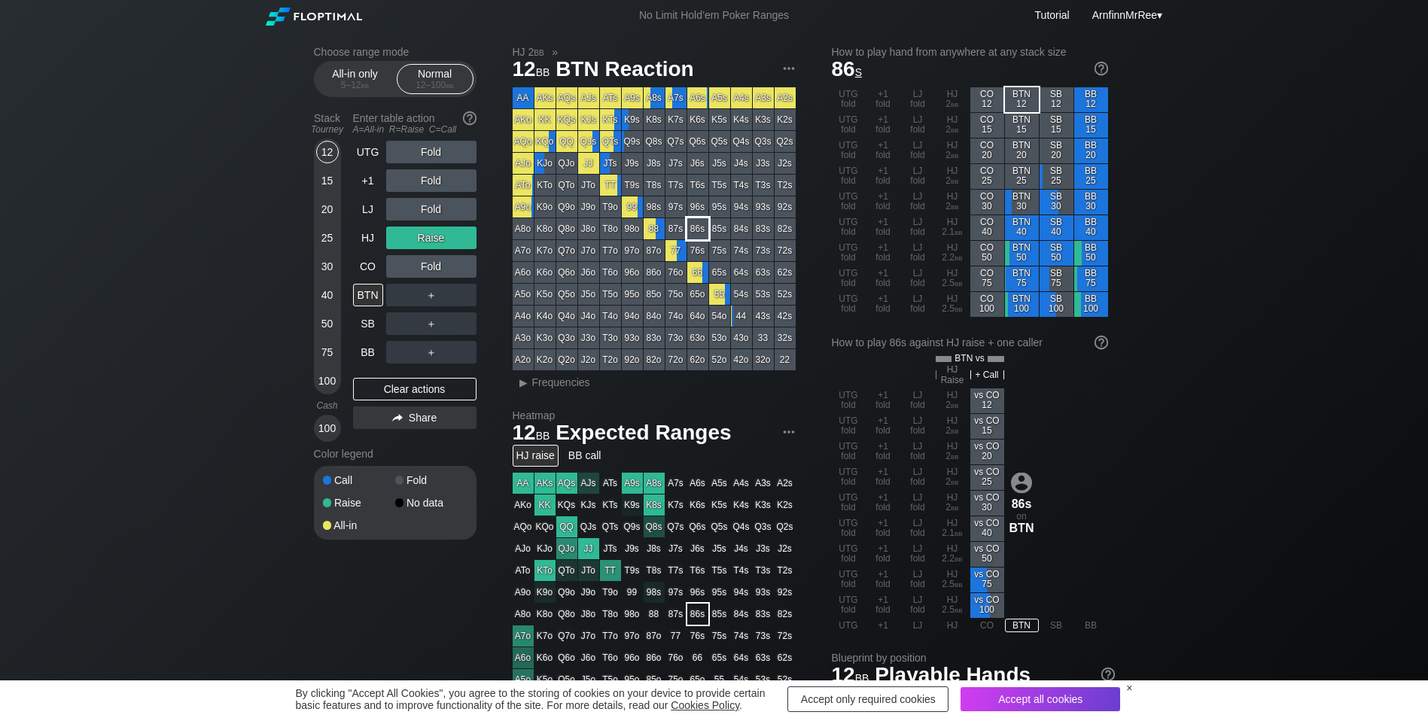
click at [688, 226] on div "86s" at bounding box center [697, 228] width 21 height 21
click at [437, 238] on div "R ✕" at bounding box center [430, 238] width 29 height 23
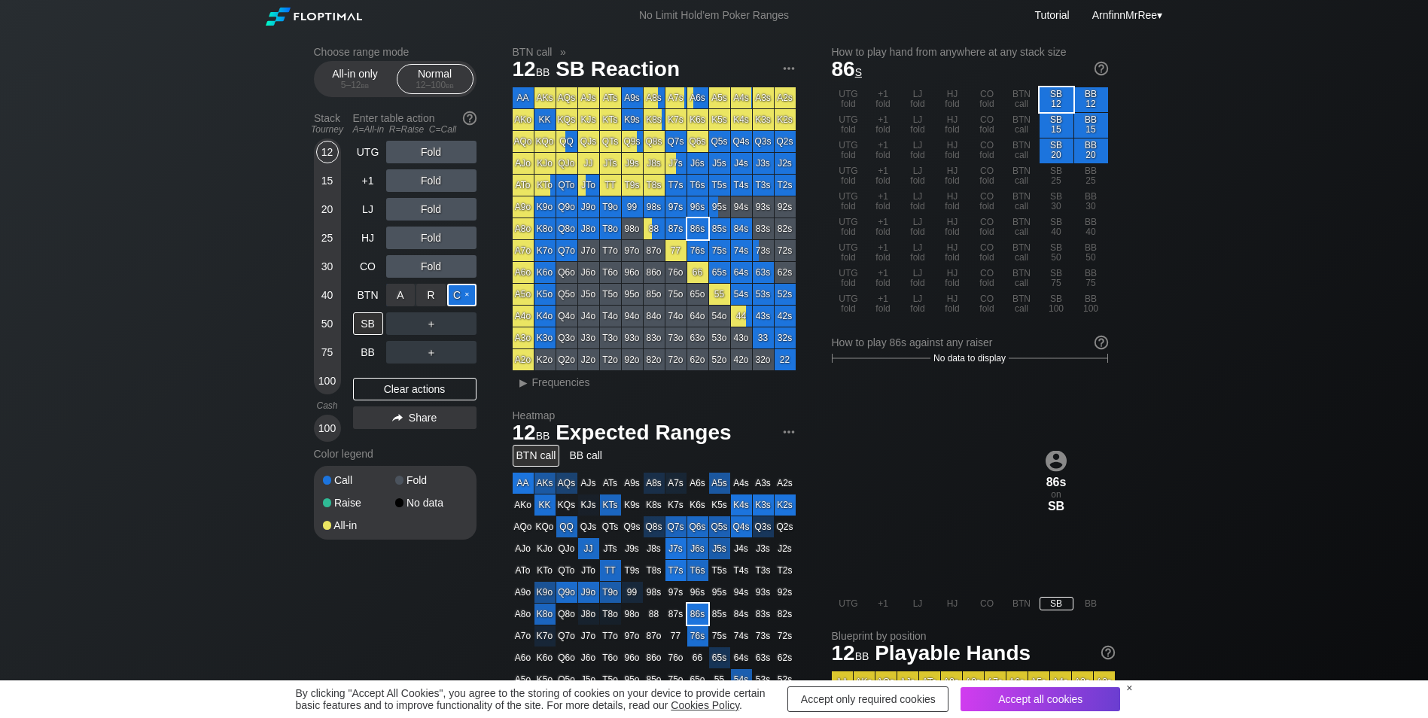
click at [464, 295] on div "C ✕" at bounding box center [461, 295] width 29 height 23
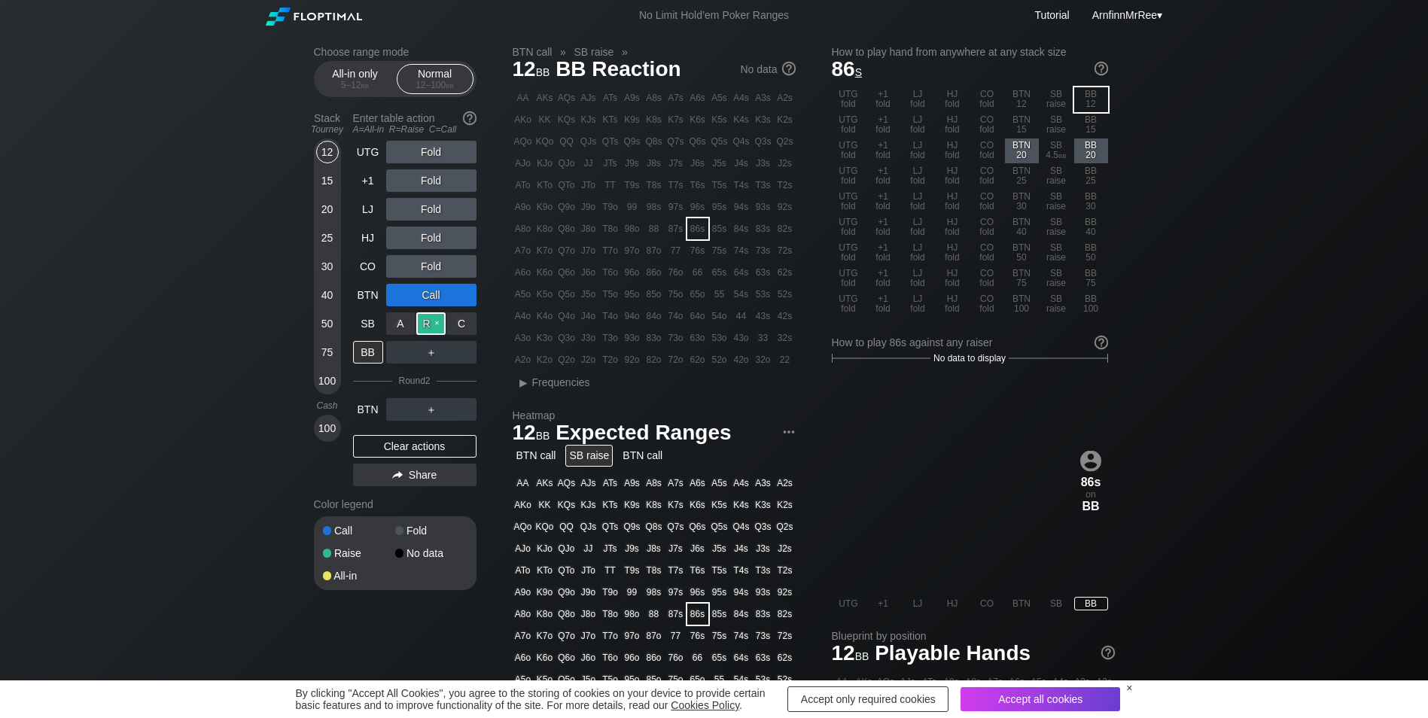
click at [427, 328] on div "R ✕" at bounding box center [430, 323] width 29 height 23
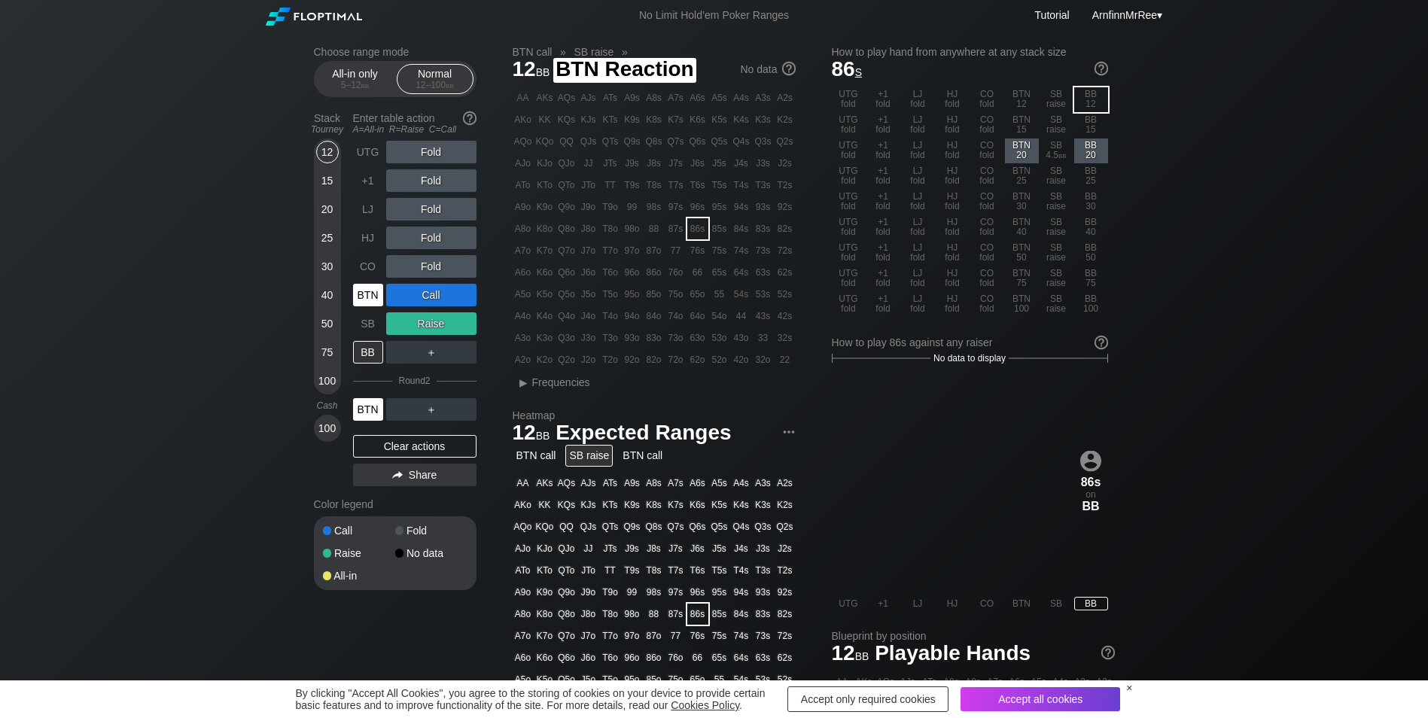
click at [367, 408] on div "BTN" at bounding box center [368, 409] width 30 height 23
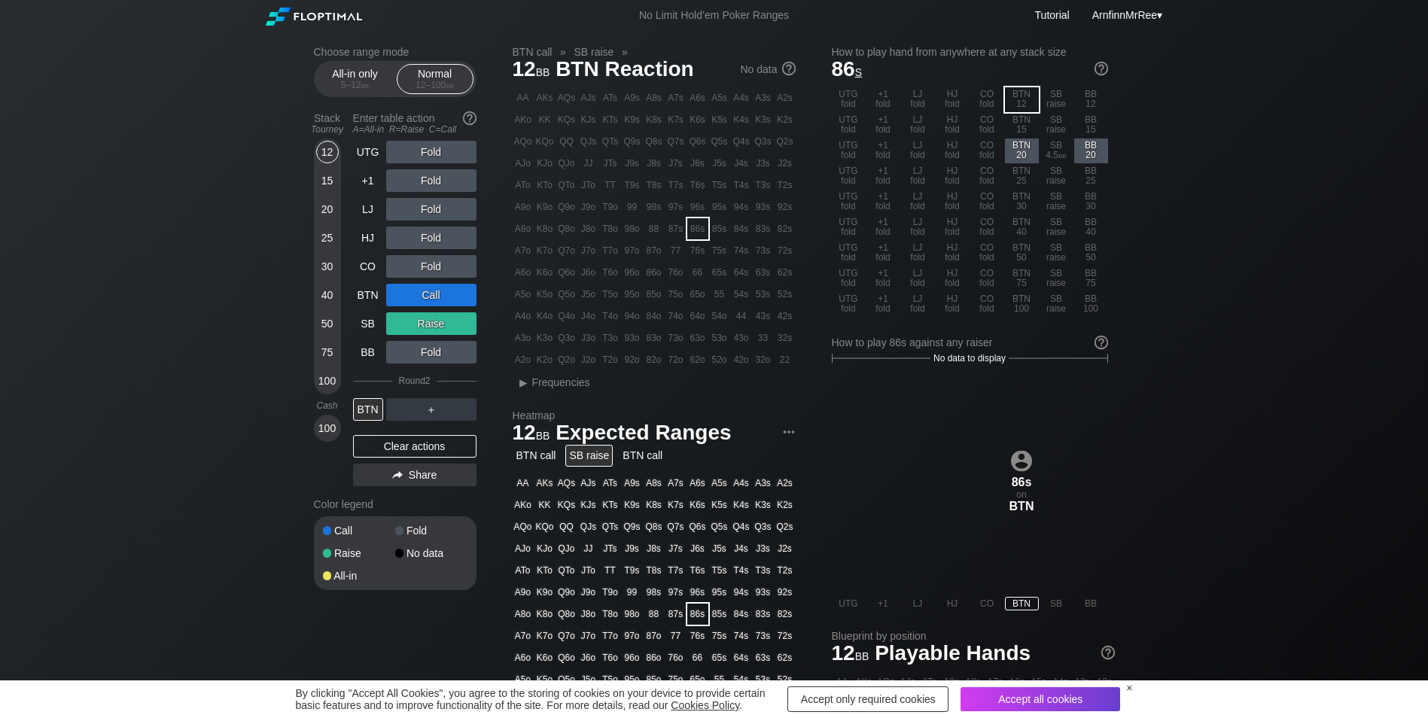
drag, startPoint x: 363, startPoint y: 270, endPoint x: 394, endPoint y: 315, distance: 54.7
click at [363, 270] on div "CO" at bounding box center [368, 266] width 30 height 23
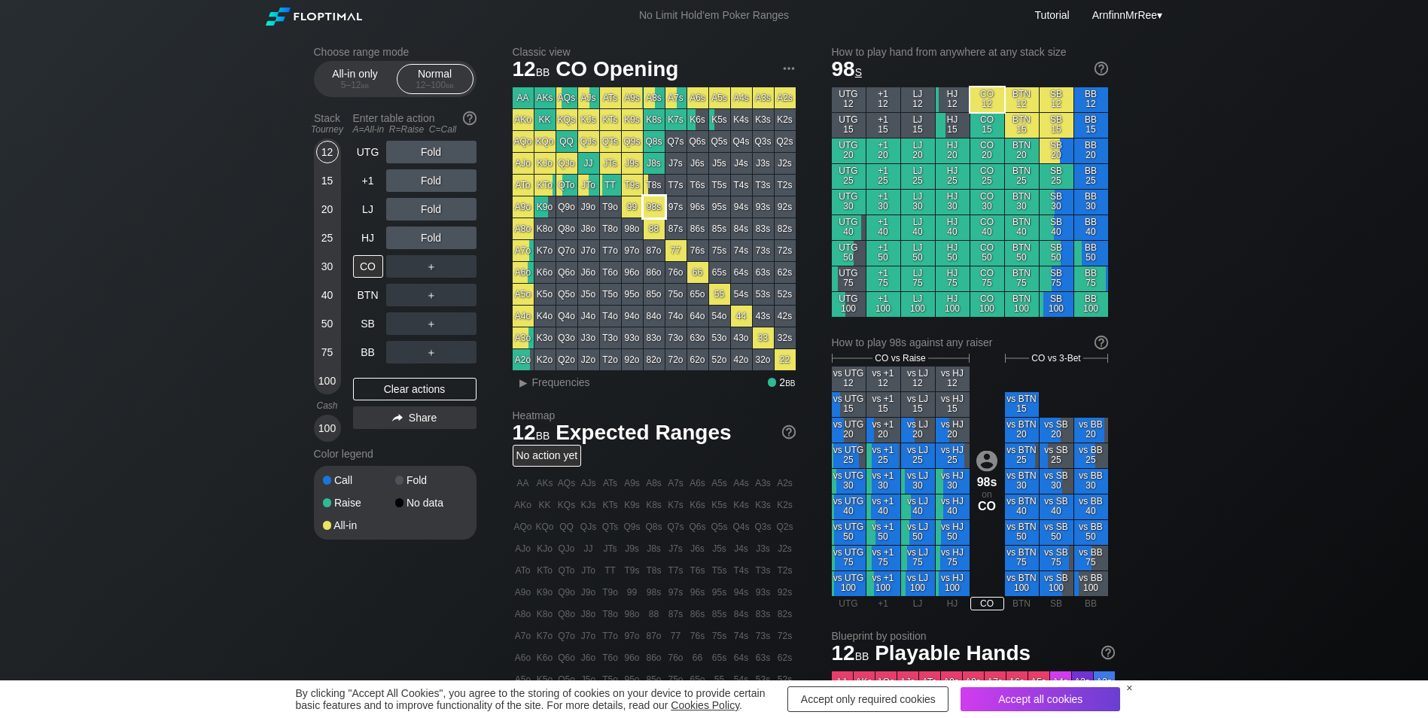
click at [651, 206] on div "98s" at bounding box center [653, 206] width 21 height 21
click at [367, 237] on div "HJ" at bounding box center [368, 238] width 30 height 23
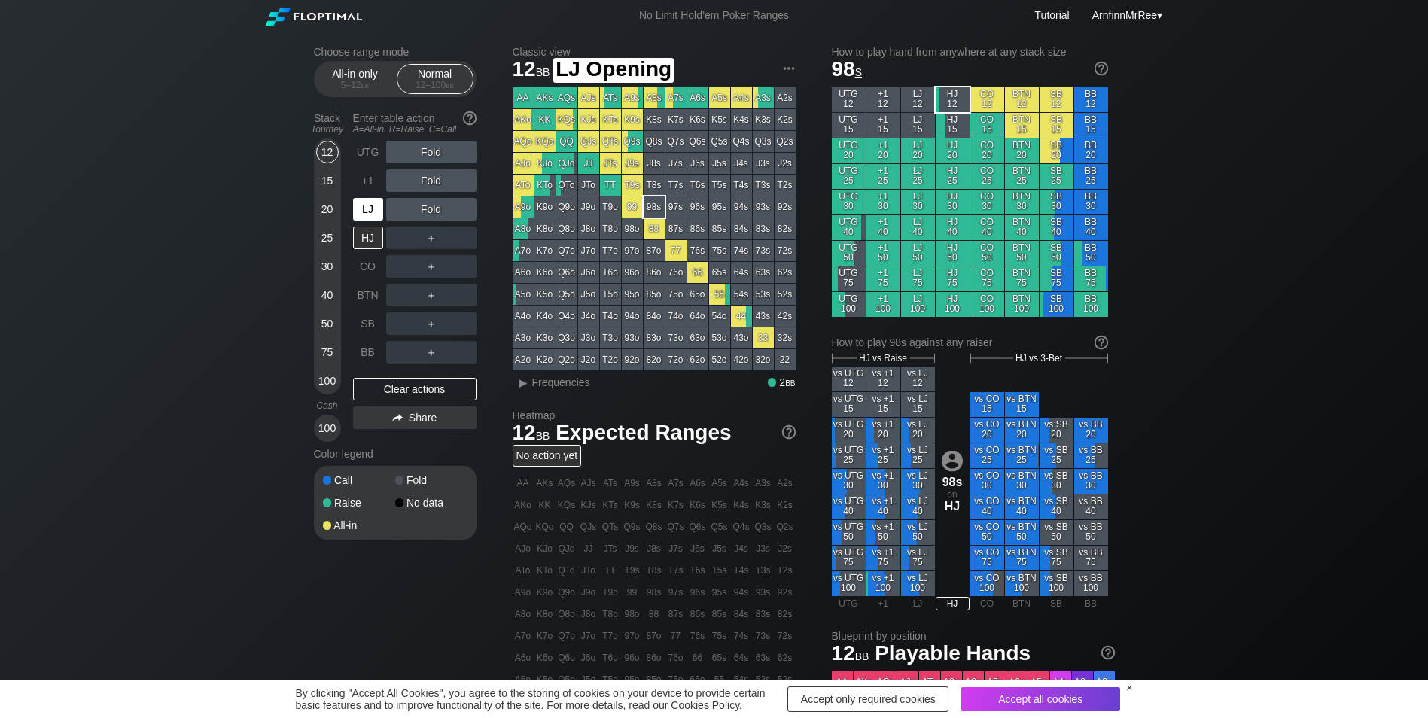
click at [367, 214] on div "LJ" at bounding box center [368, 209] width 30 height 23
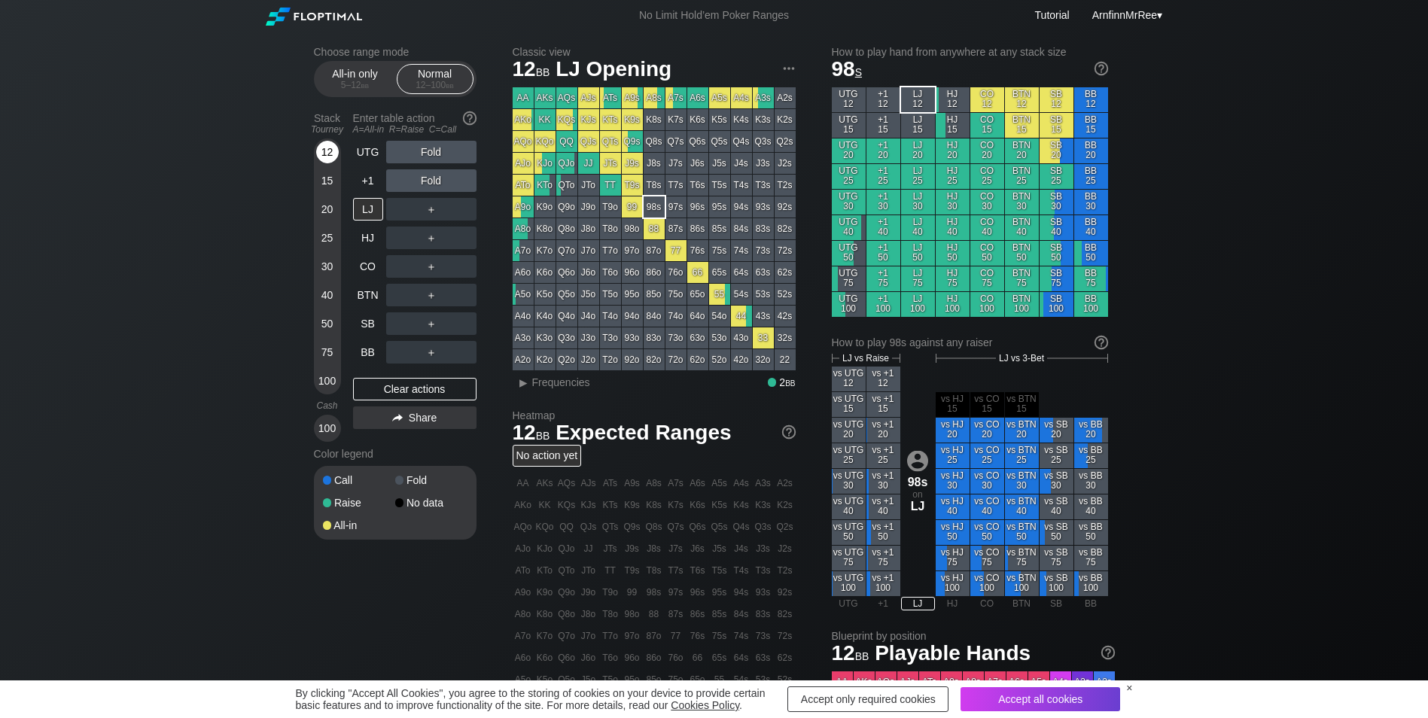
click at [318, 152] on div "12" at bounding box center [327, 152] width 23 height 23
click at [359, 208] on div "LJ" at bounding box center [368, 209] width 30 height 23
click at [354, 69] on div "All-in only 5 – 12 bb" at bounding box center [355, 79] width 69 height 29
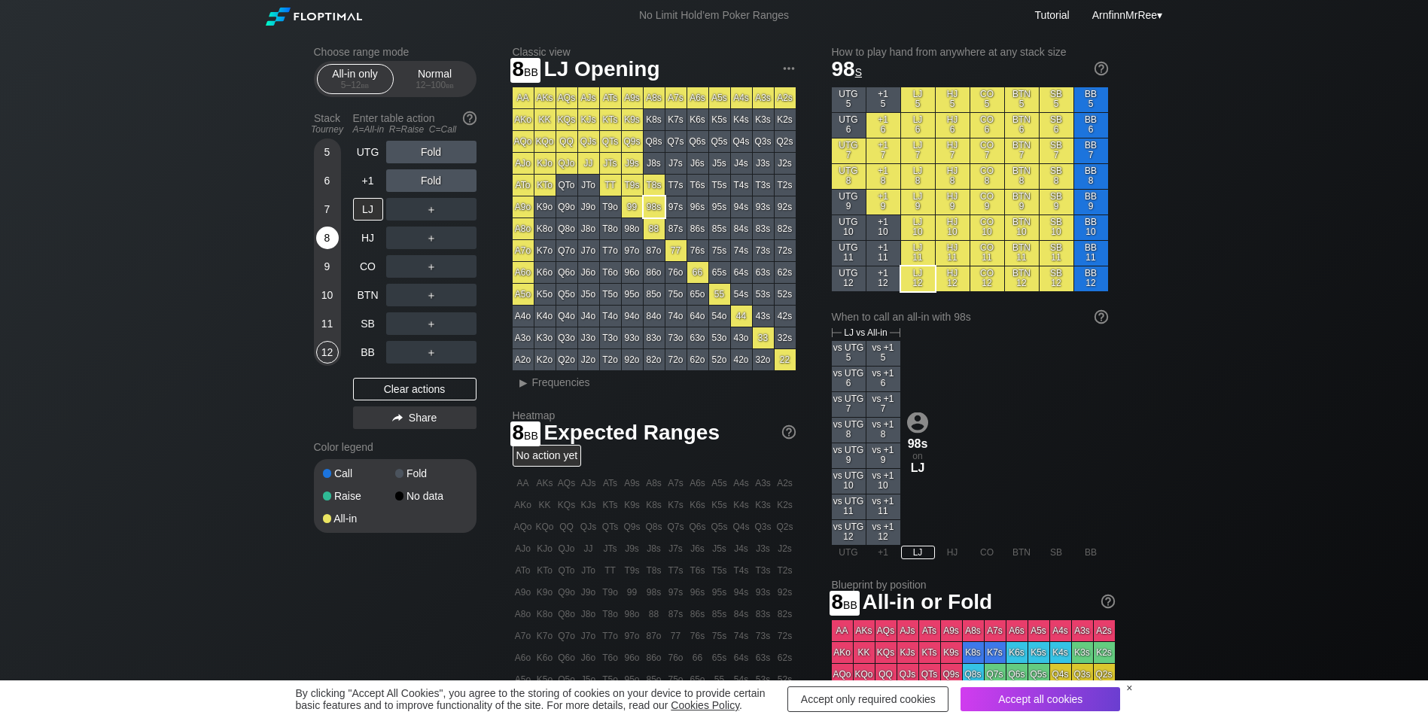
click at [321, 238] on div "8" at bounding box center [327, 238] width 23 height 23
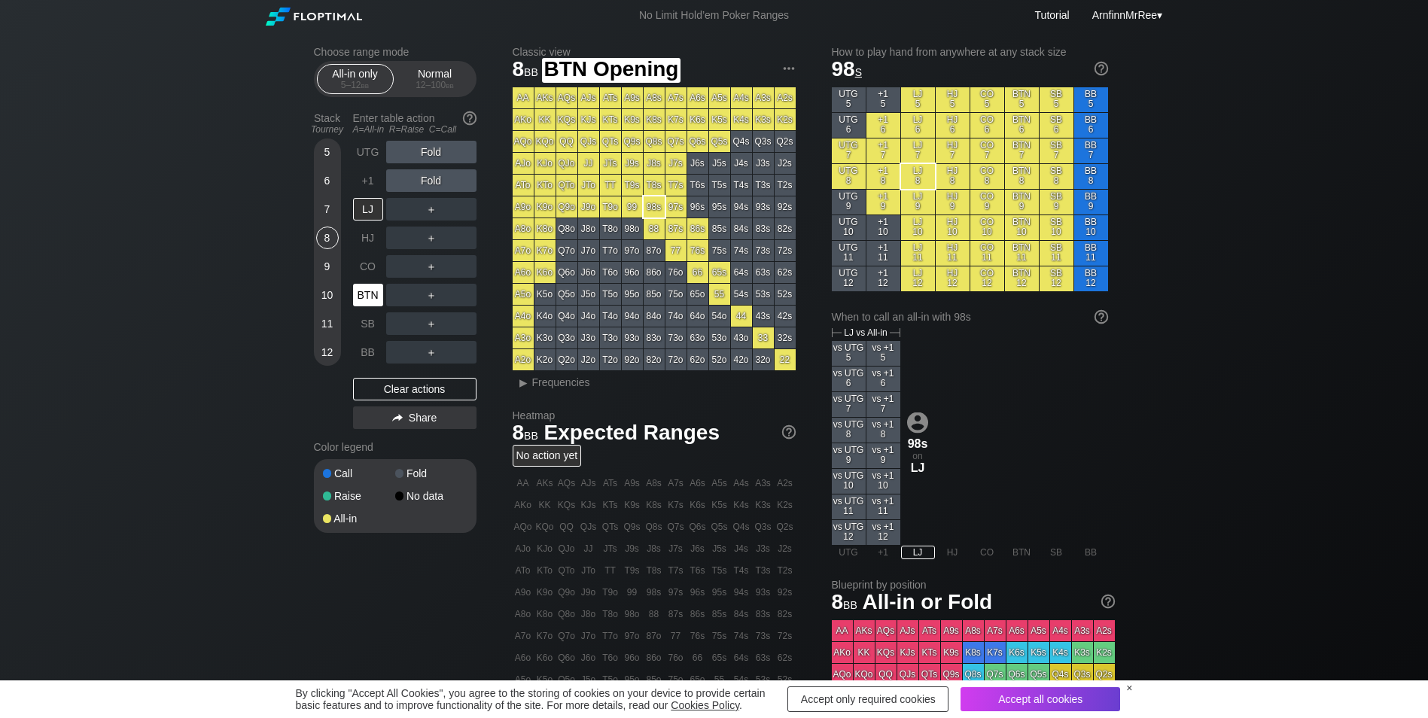
click at [362, 298] on div "BTN" at bounding box center [368, 295] width 30 height 23
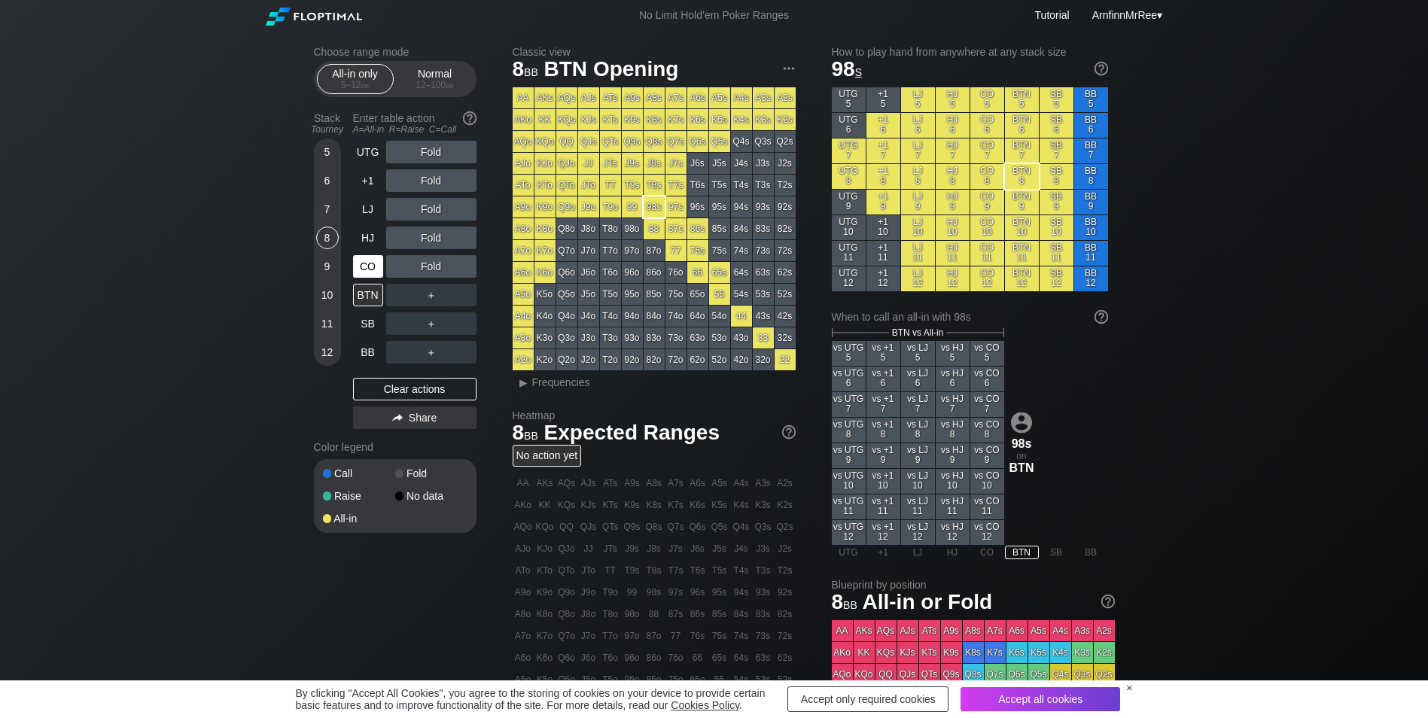
click at [379, 269] on div "CO" at bounding box center [368, 266] width 30 height 23
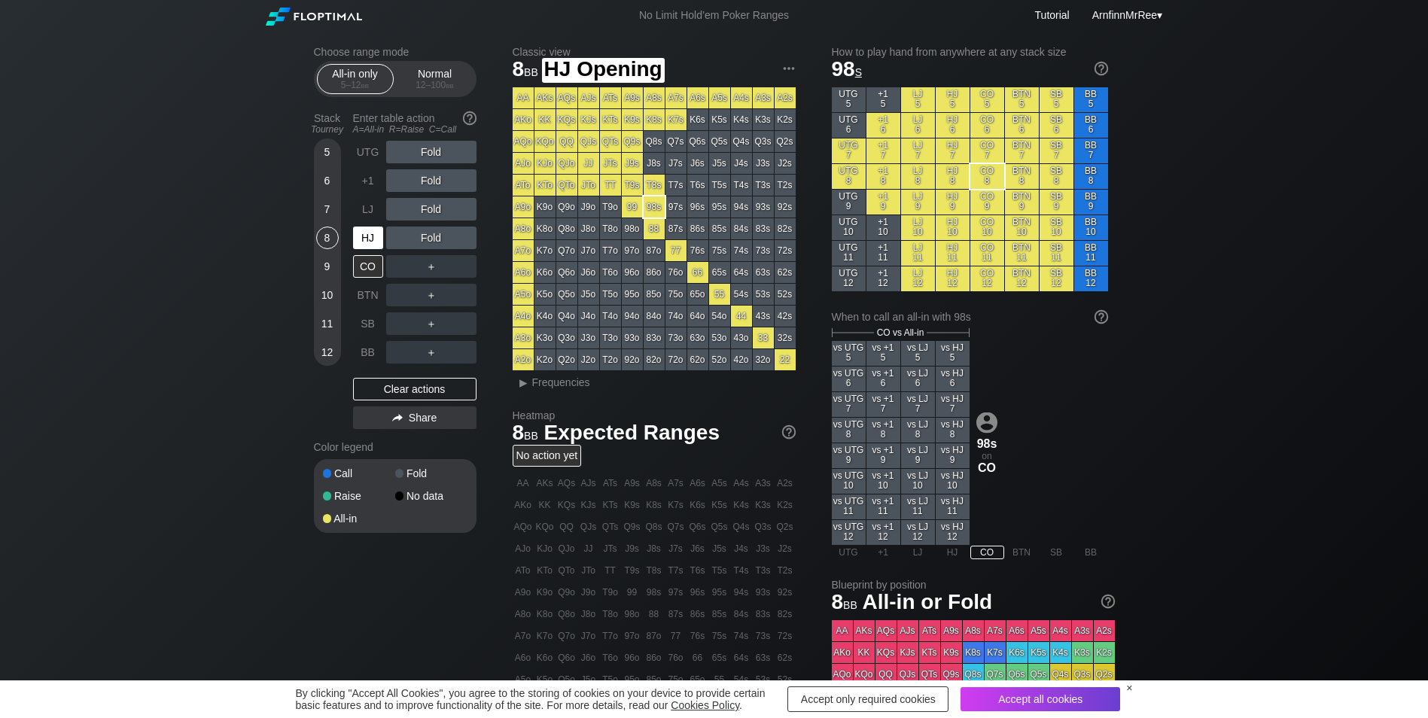
click at [373, 229] on div "HJ" at bounding box center [368, 238] width 30 height 23
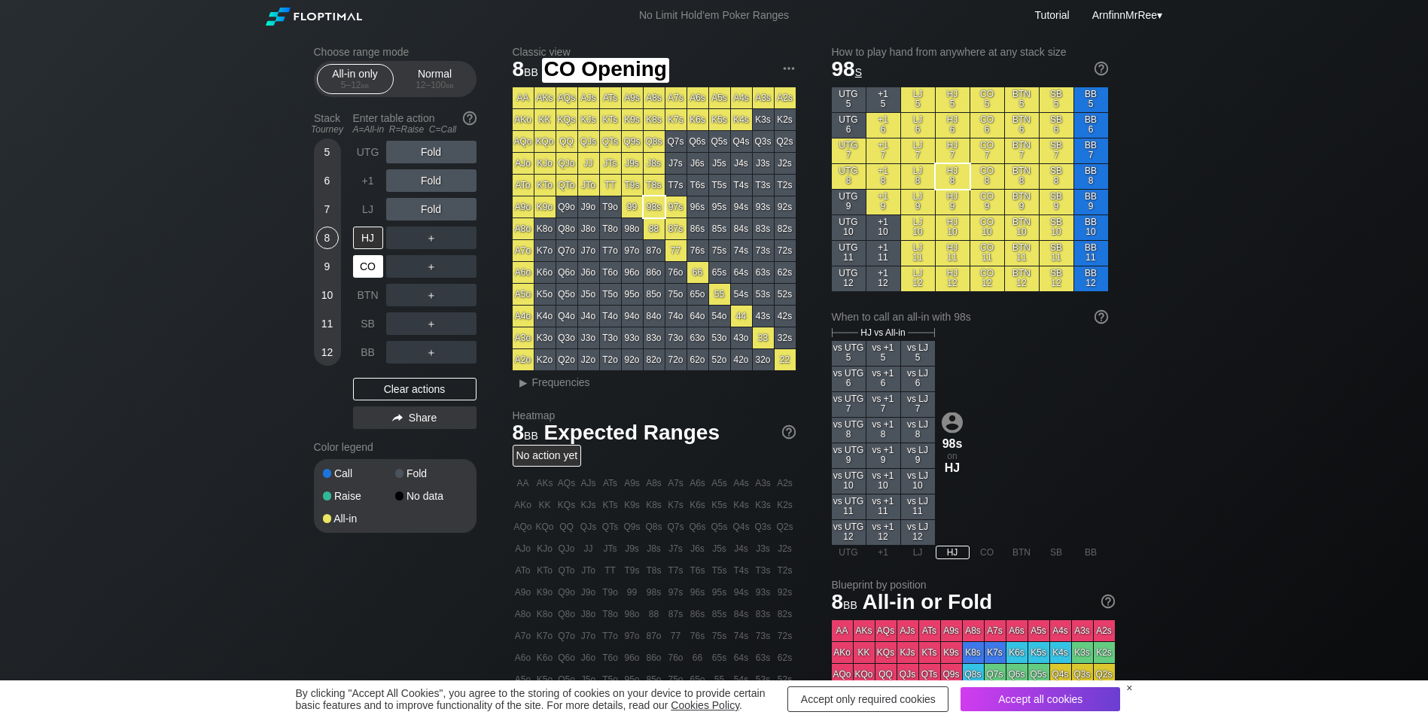
click at [367, 268] on div "CO" at bounding box center [368, 266] width 30 height 23
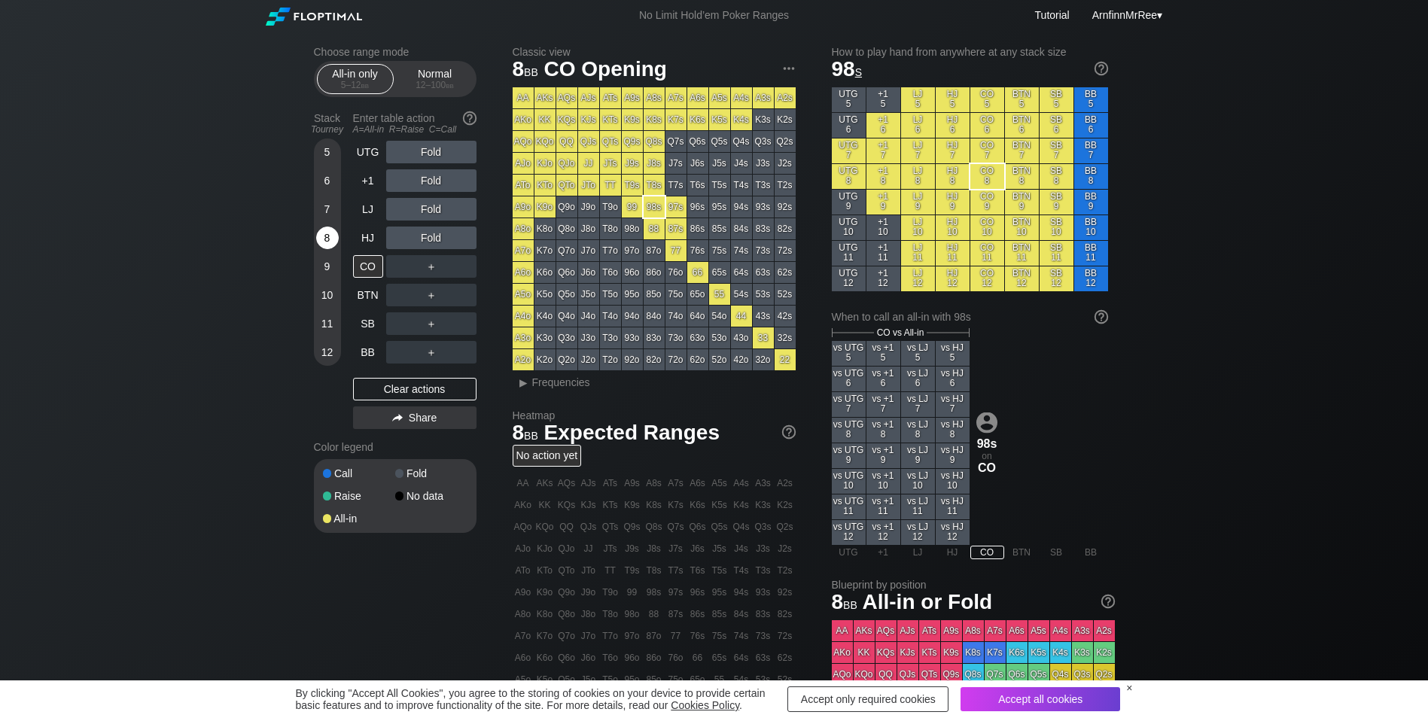
click at [324, 236] on div "8" at bounding box center [327, 238] width 23 height 23
click at [360, 266] on div "CO" at bounding box center [368, 266] width 30 height 23
click at [329, 207] on div "7" at bounding box center [327, 209] width 23 height 23
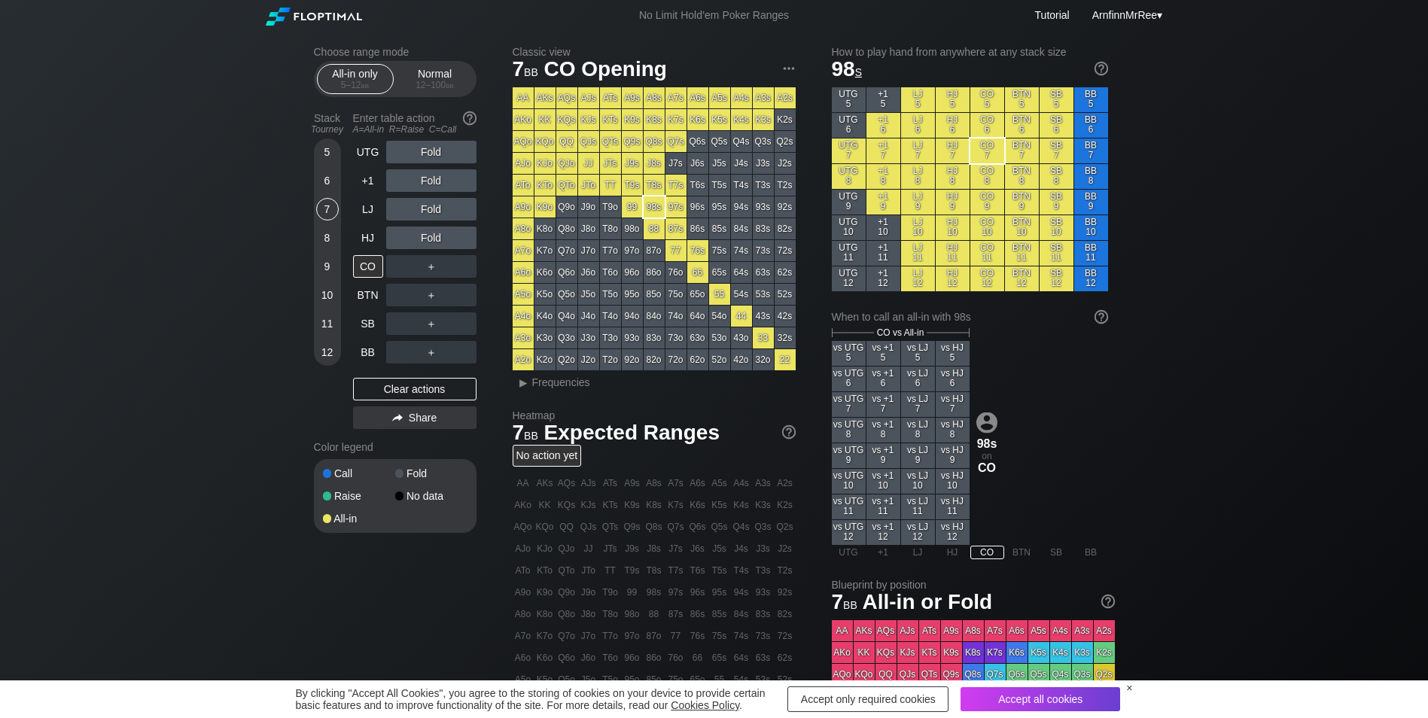
click at [432, 266] on div "＋" at bounding box center [431, 266] width 90 height 23
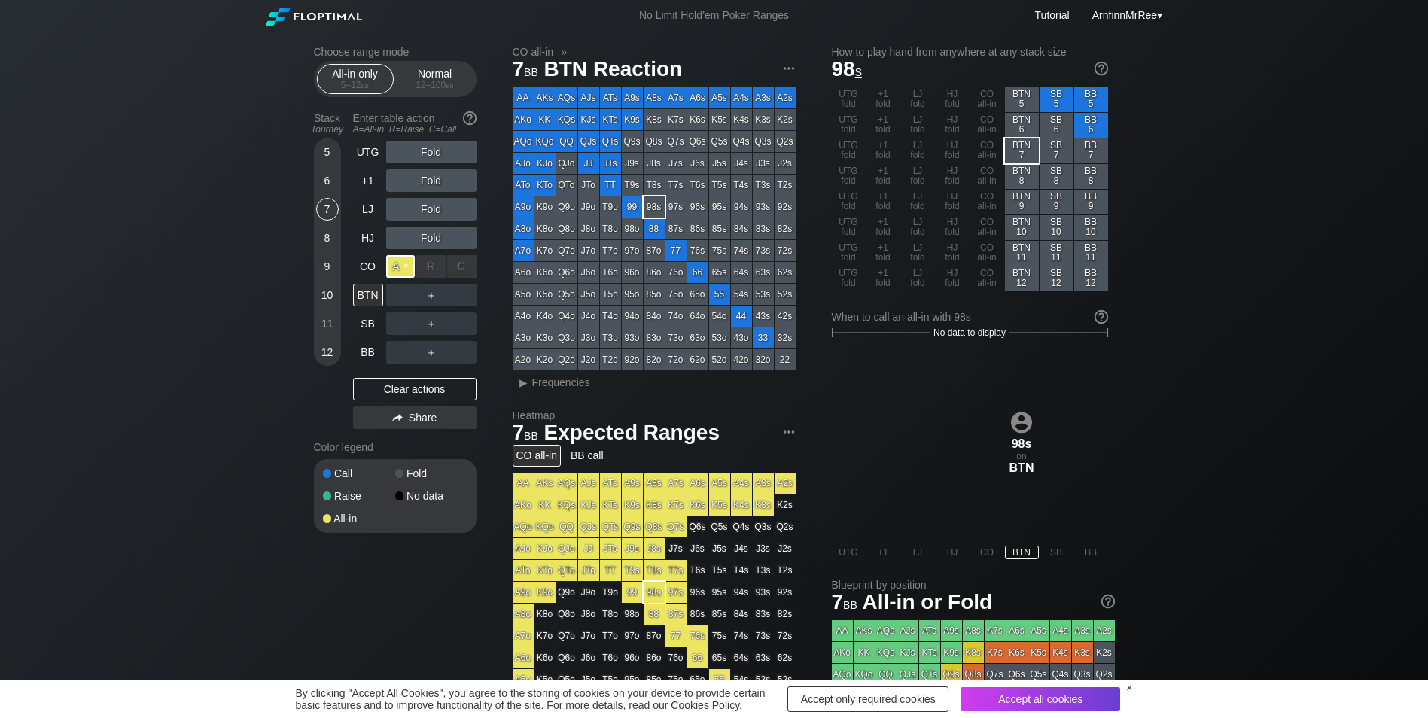
click at [397, 265] on div "A ✕" at bounding box center [400, 266] width 29 height 23
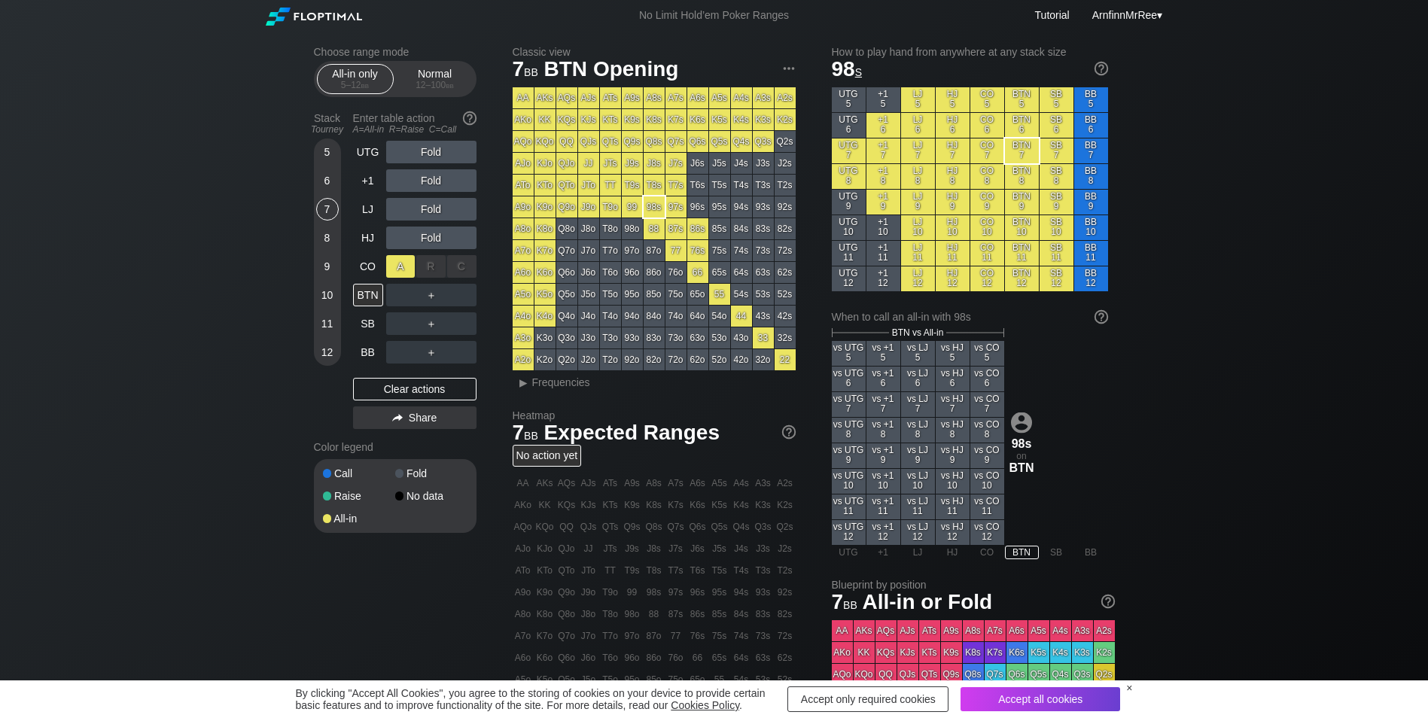
click at [397, 265] on div "A ✕" at bounding box center [400, 266] width 29 height 23
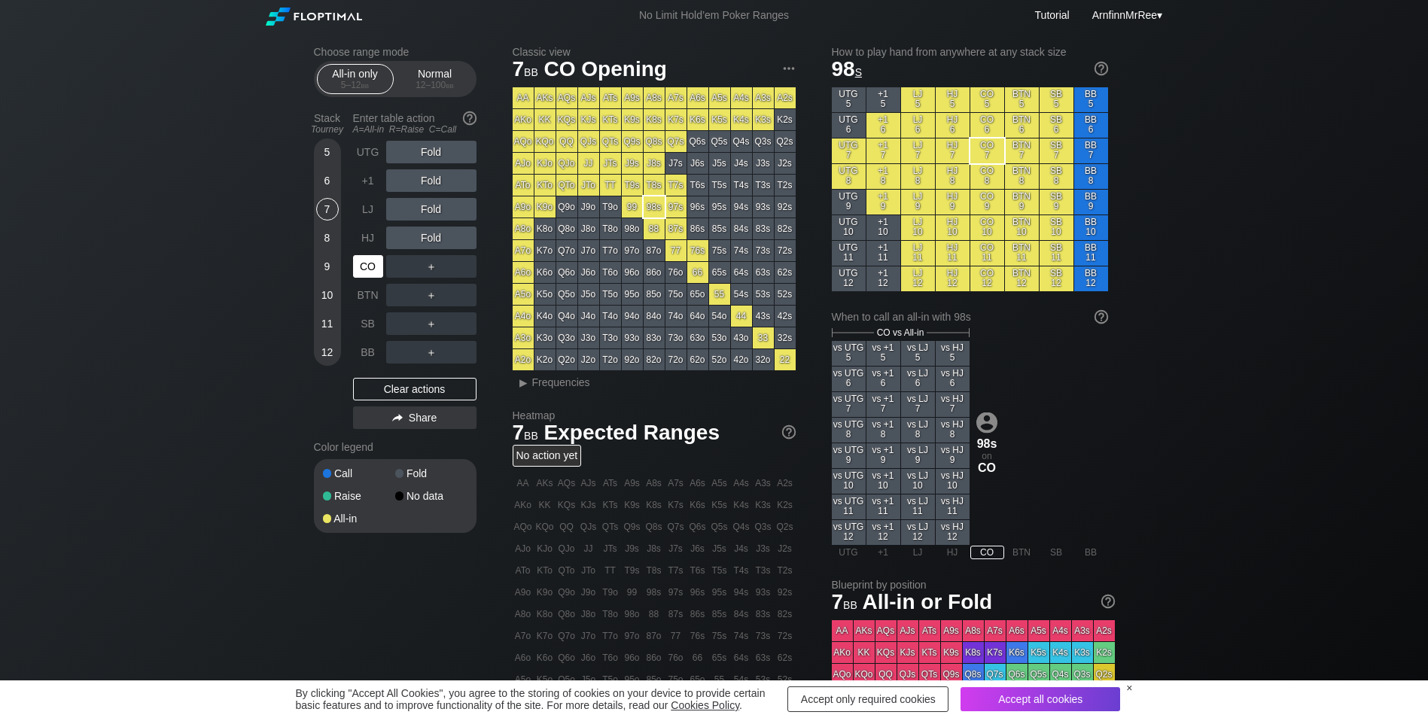
click at [374, 270] on div "CO" at bounding box center [368, 266] width 30 height 23
drag, startPoint x: 325, startPoint y: 263, endPoint x: 345, endPoint y: 257, distance: 21.0
click at [325, 263] on div "9" at bounding box center [327, 266] width 23 height 23
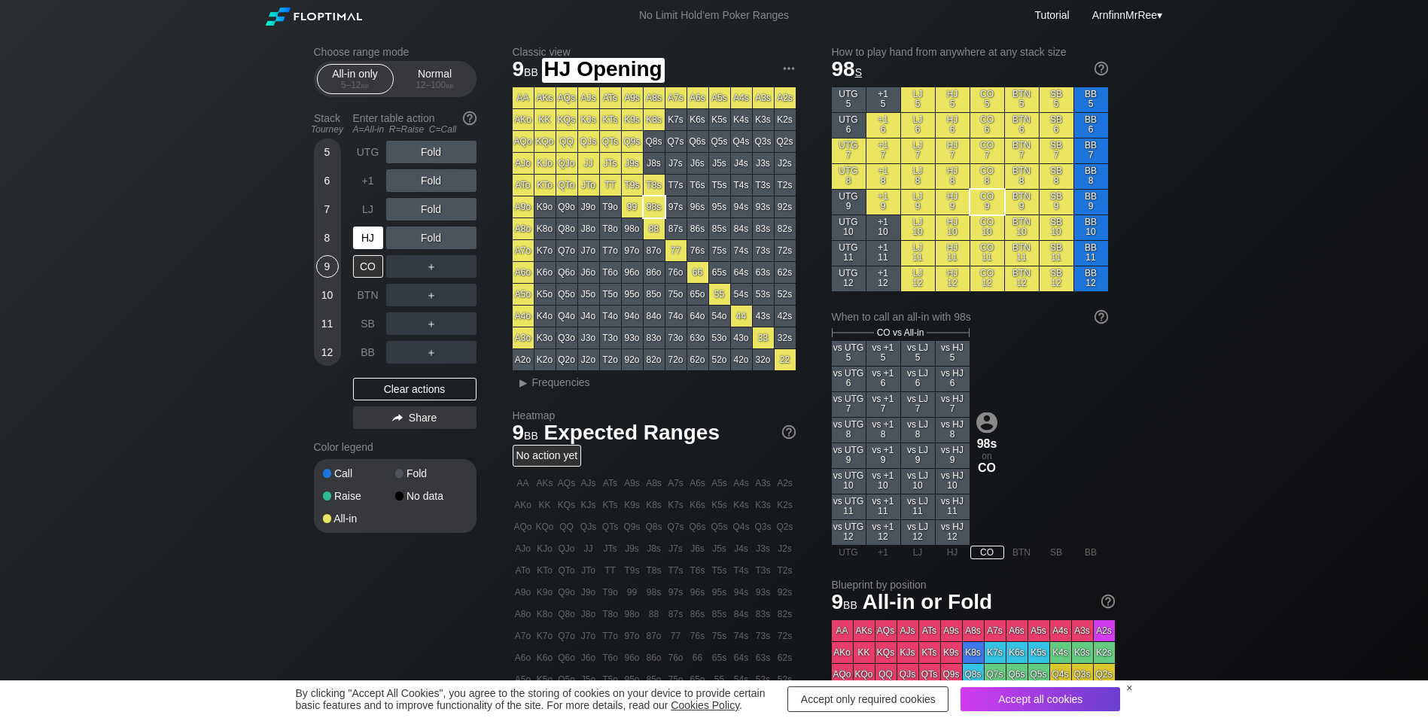
click at [366, 237] on div "HJ" at bounding box center [368, 238] width 30 height 23
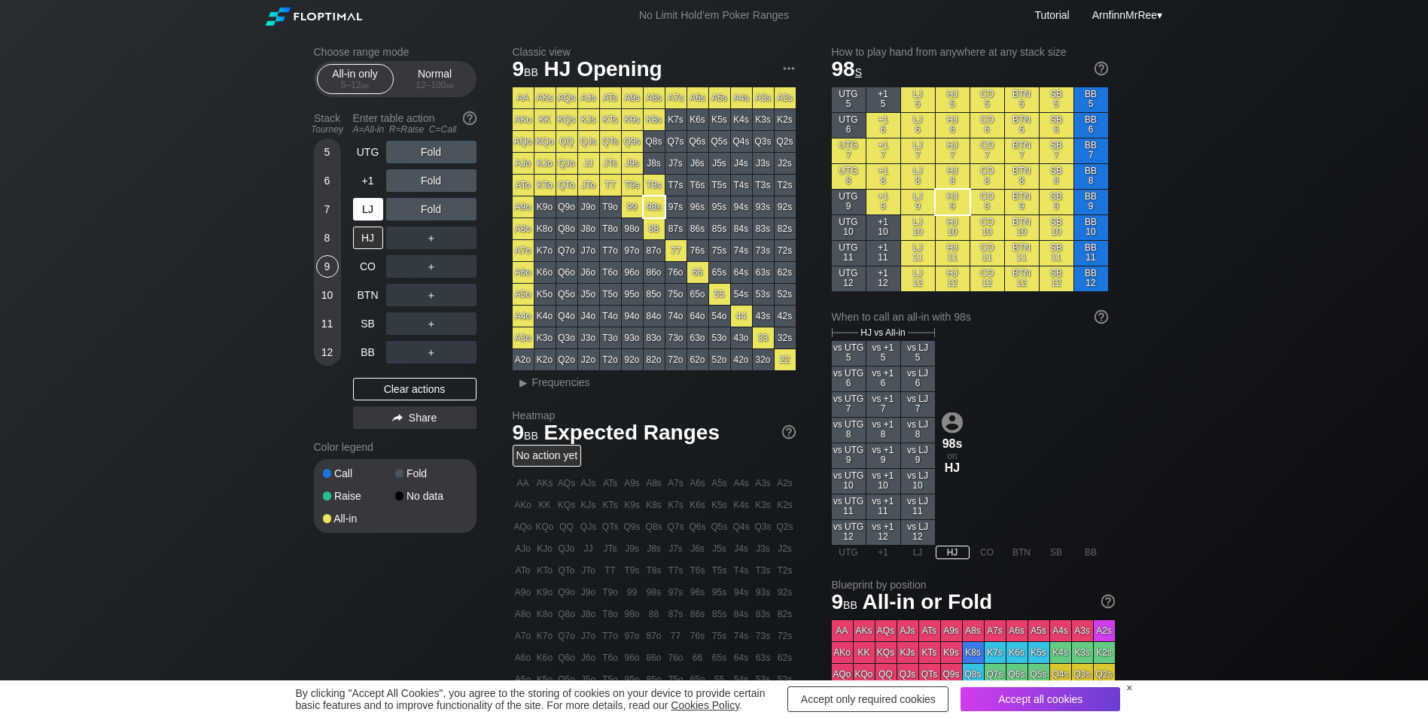
click at [363, 209] on div "LJ" at bounding box center [368, 209] width 30 height 23
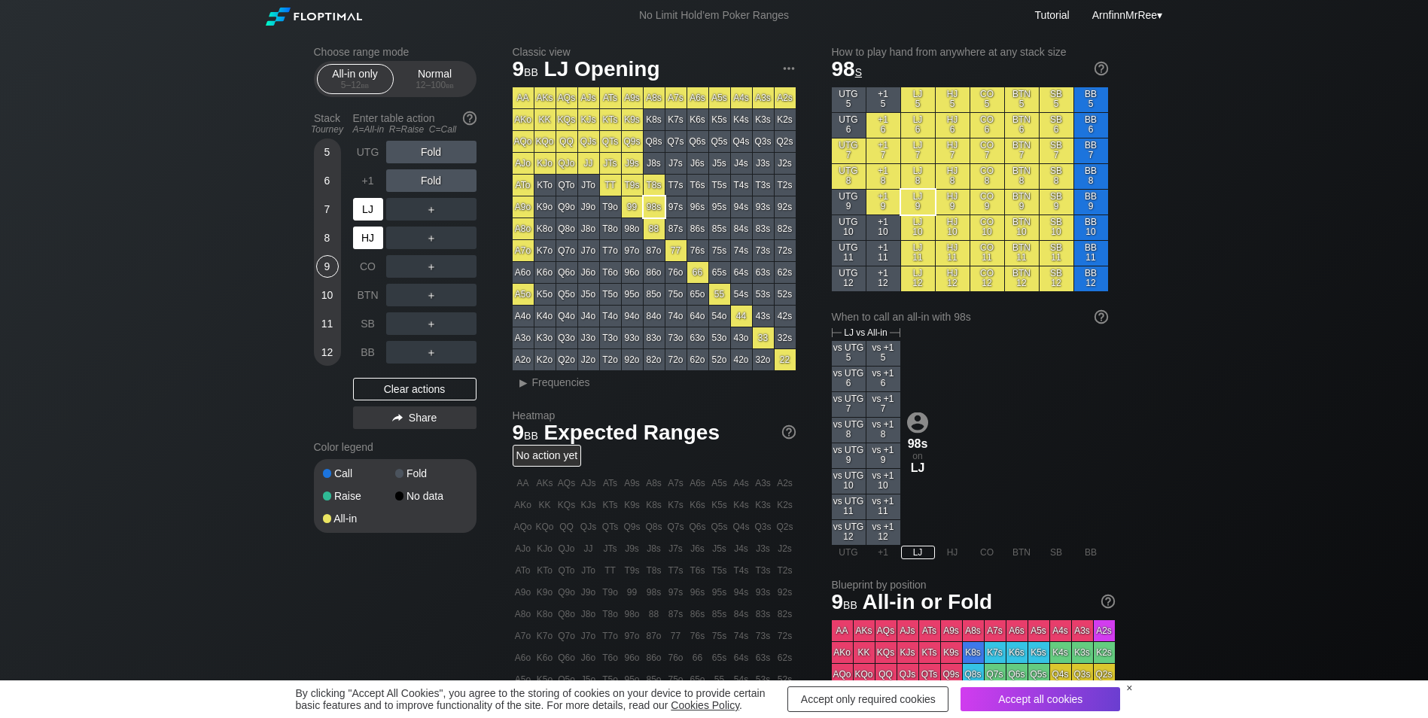
click at [364, 227] on div "HJ" at bounding box center [369, 238] width 33 height 29
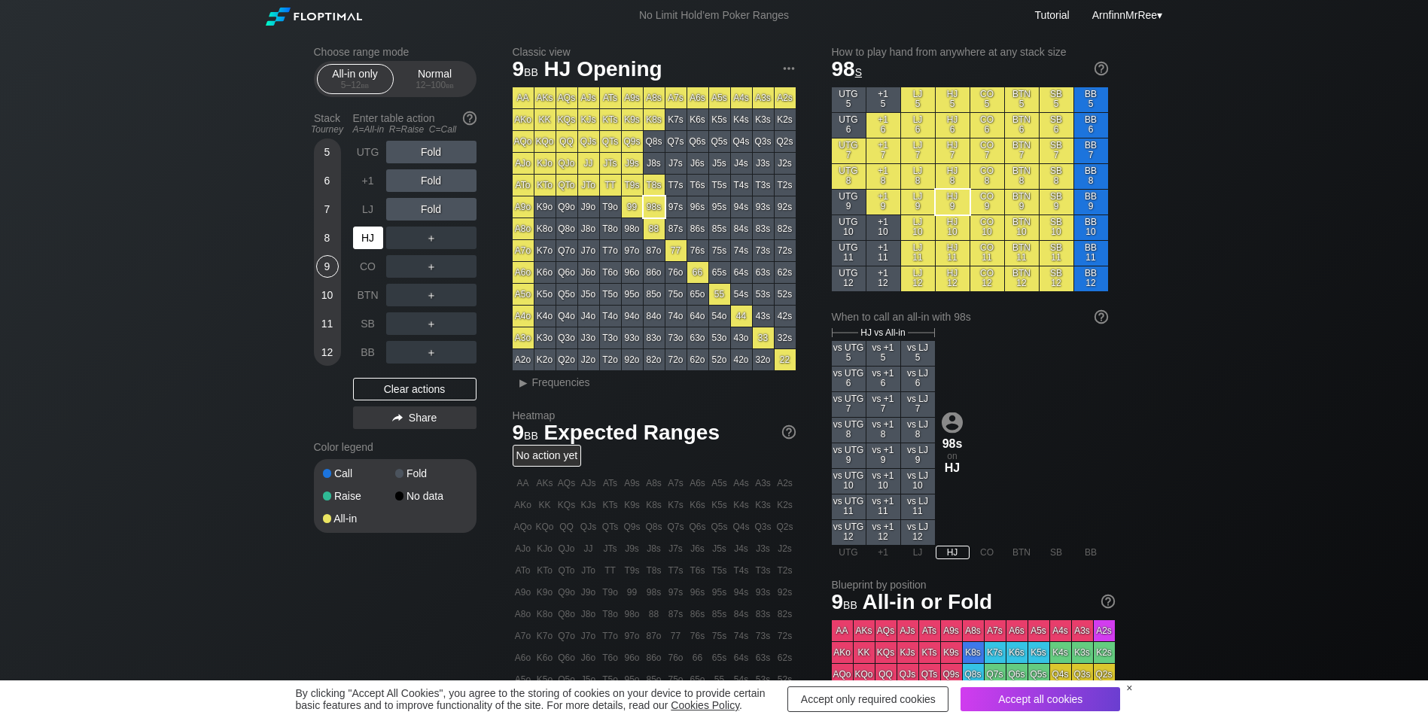
click at [363, 251] on div "HJ" at bounding box center [369, 238] width 33 height 29
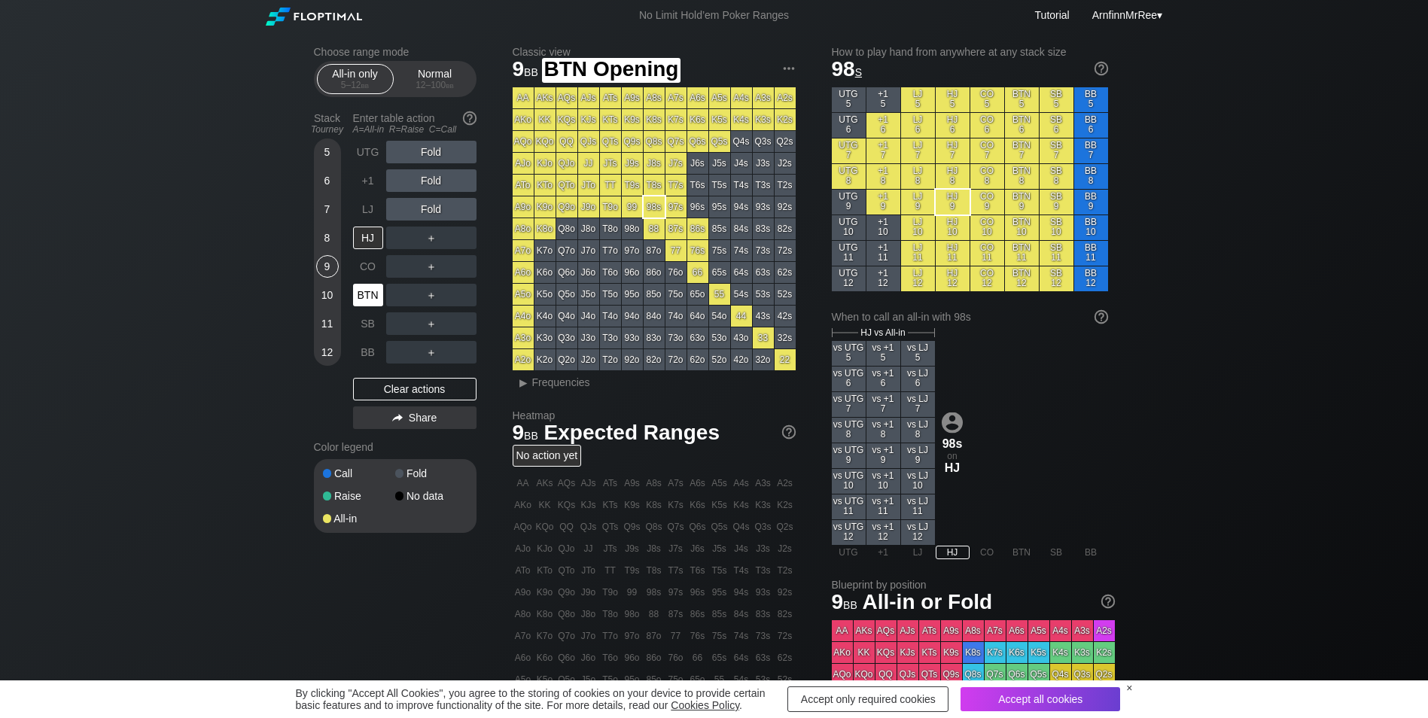
click at [367, 289] on div "BTN" at bounding box center [368, 295] width 30 height 23
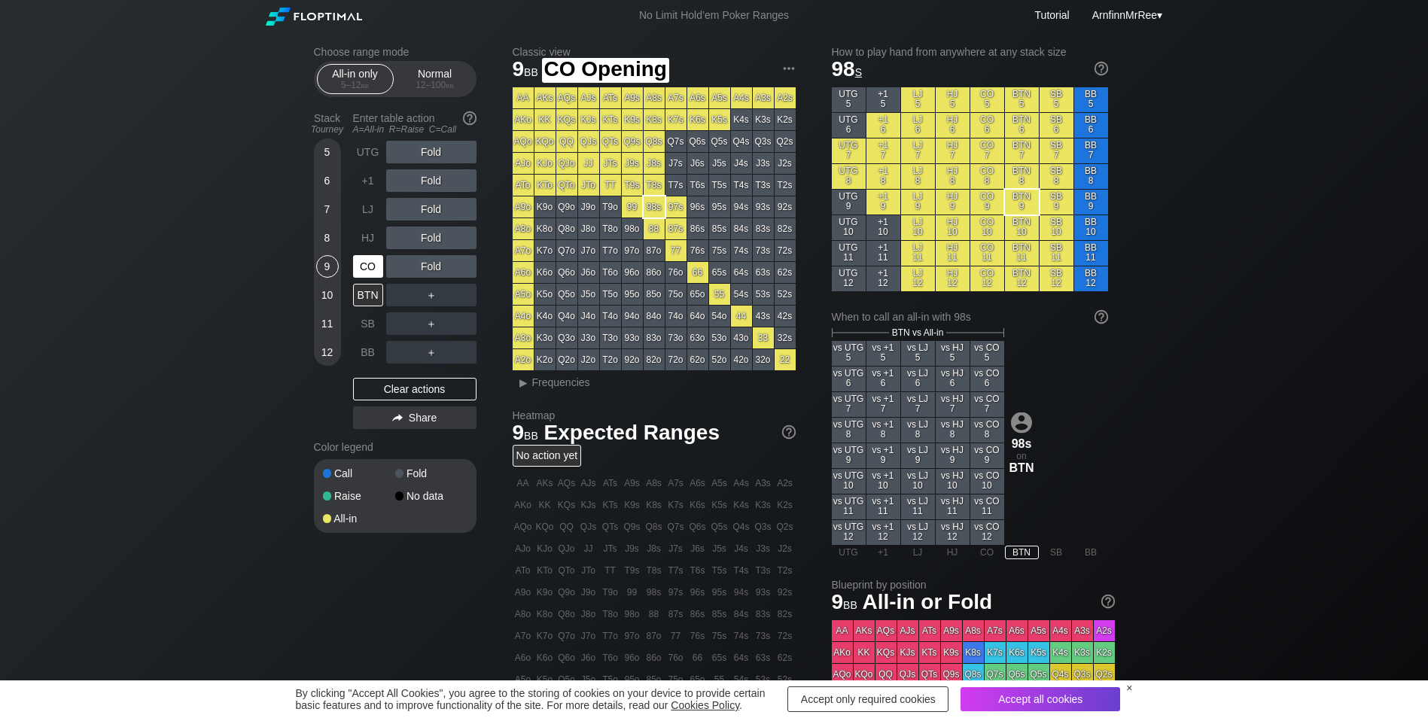
click at [366, 266] on div "CO" at bounding box center [368, 266] width 30 height 23
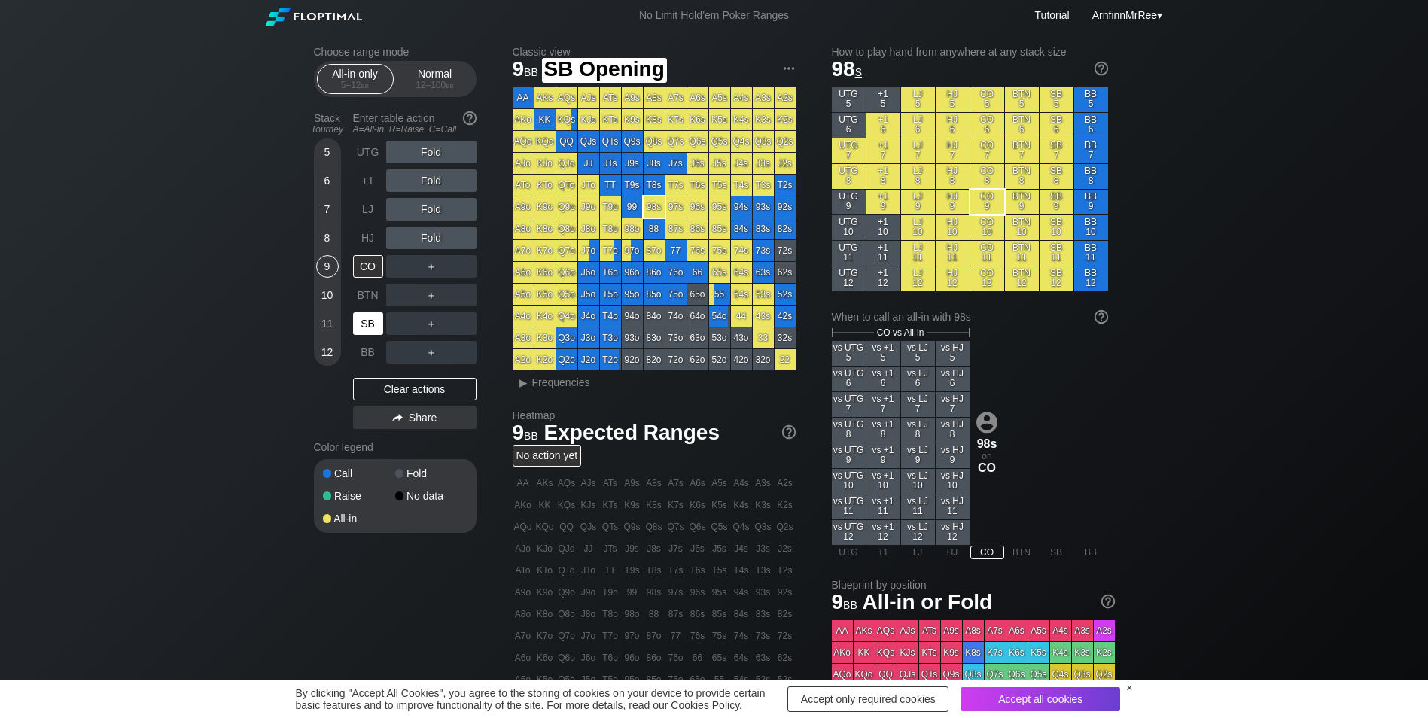
click at [370, 324] on div "SB" at bounding box center [368, 323] width 30 height 23
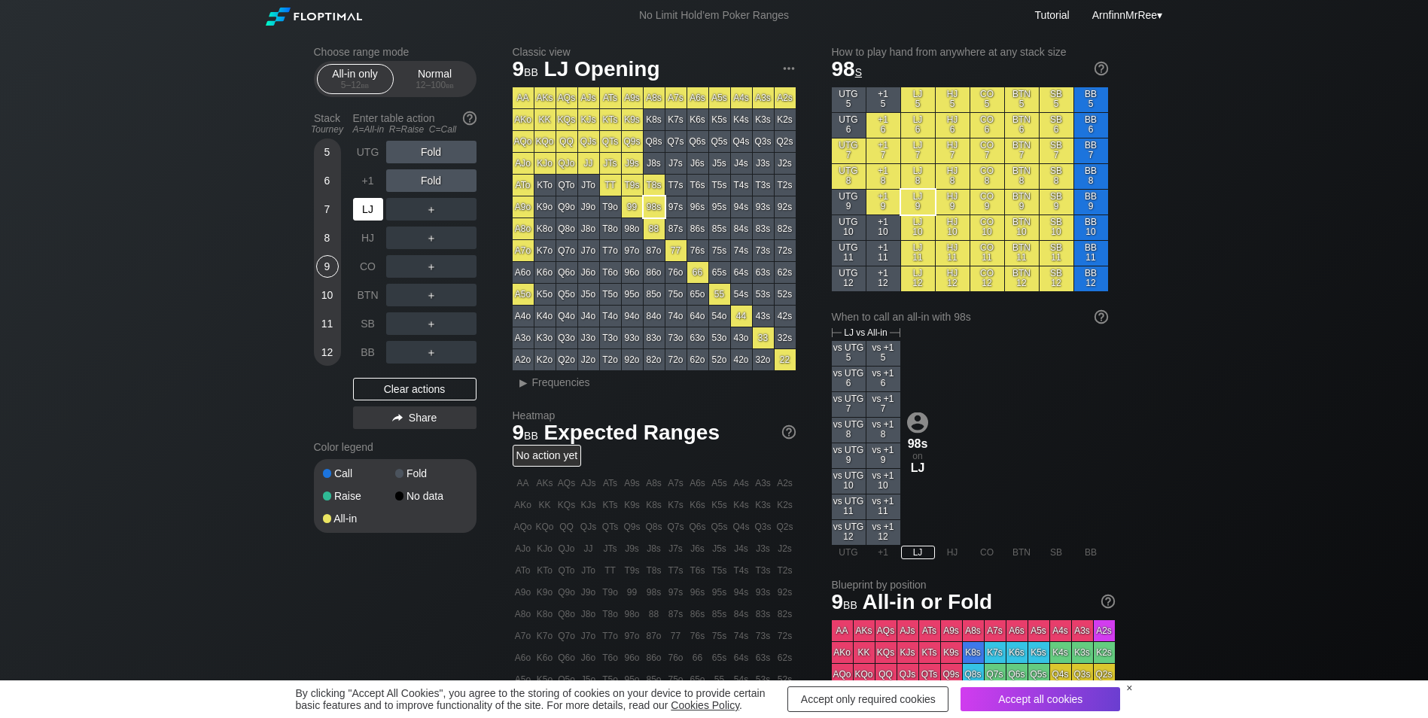
click at [370, 211] on div "LJ" at bounding box center [368, 209] width 30 height 23
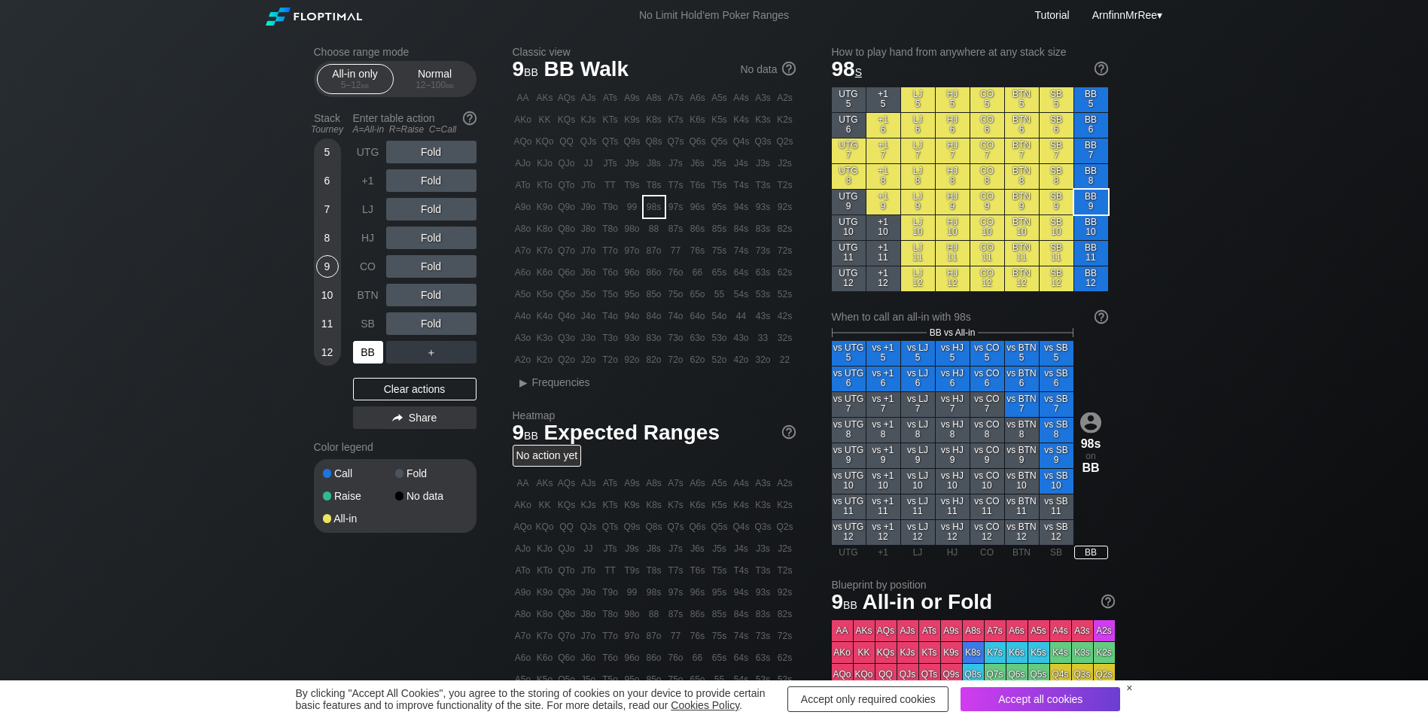
click at [362, 352] on div "BB" at bounding box center [368, 352] width 30 height 23
click at [322, 270] on div "9" at bounding box center [327, 266] width 23 height 23
click at [467, 327] on div "C ✕" at bounding box center [461, 323] width 29 height 23
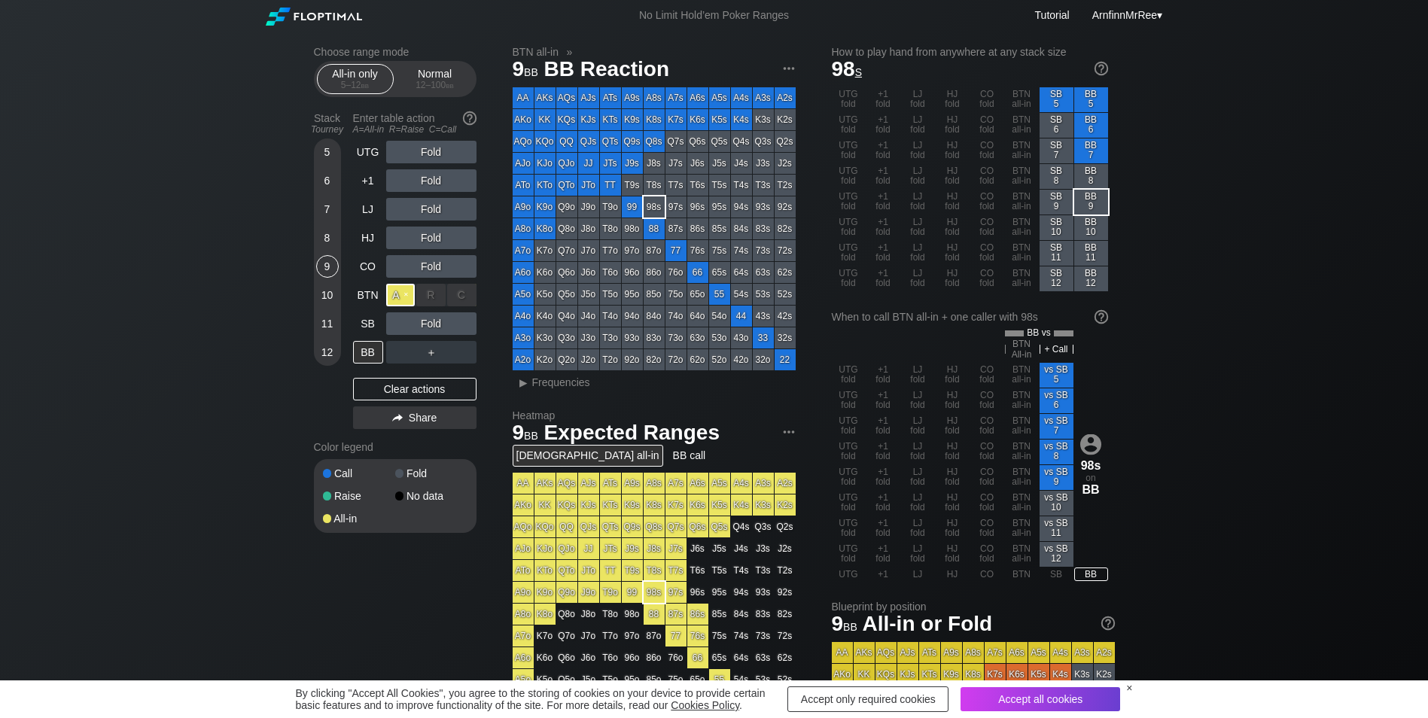
click at [402, 298] on div "A ✕" at bounding box center [400, 295] width 29 height 23
click at [366, 357] on div "BB" at bounding box center [368, 352] width 30 height 23
click at [402, 293] on div "A ✕" at bounding box center [400, 295] width 29 height 23
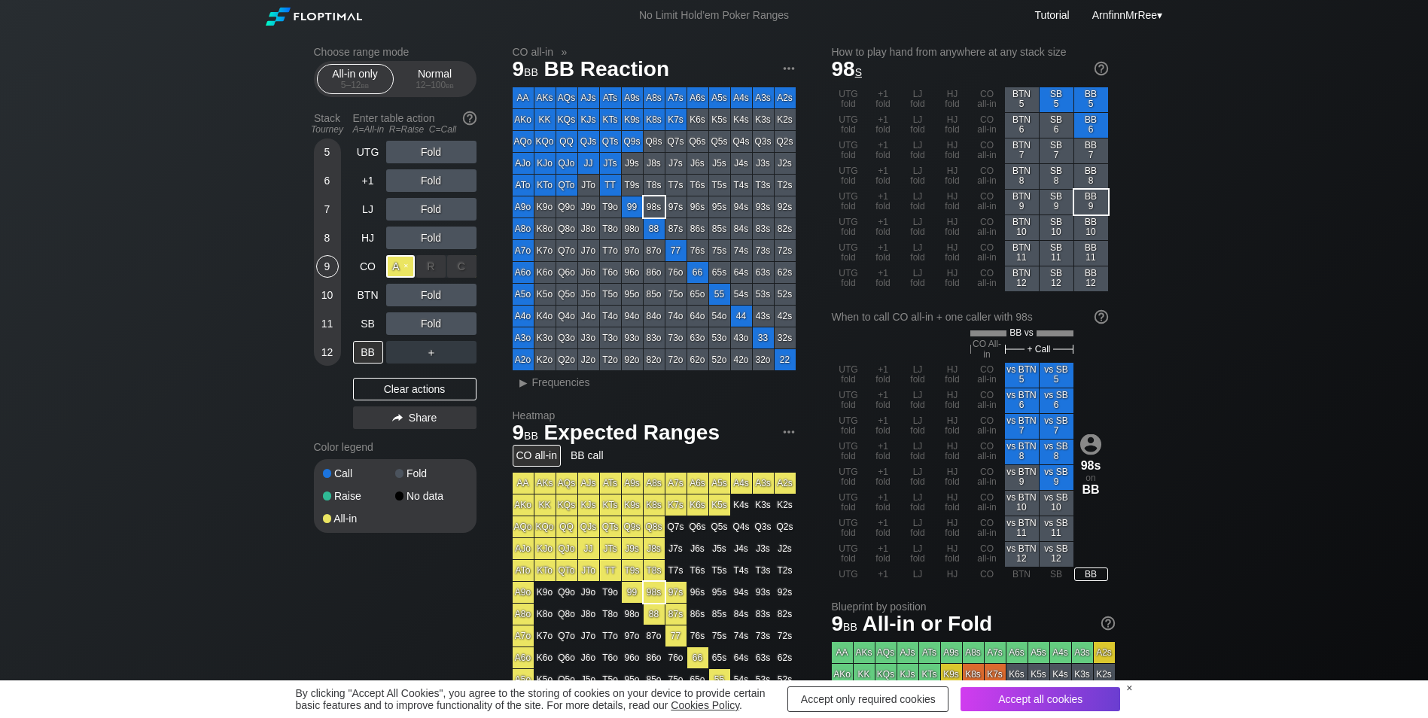
click at [404, 264] on div "A ✕" at bounding box center [400, 266] width 29 height 23
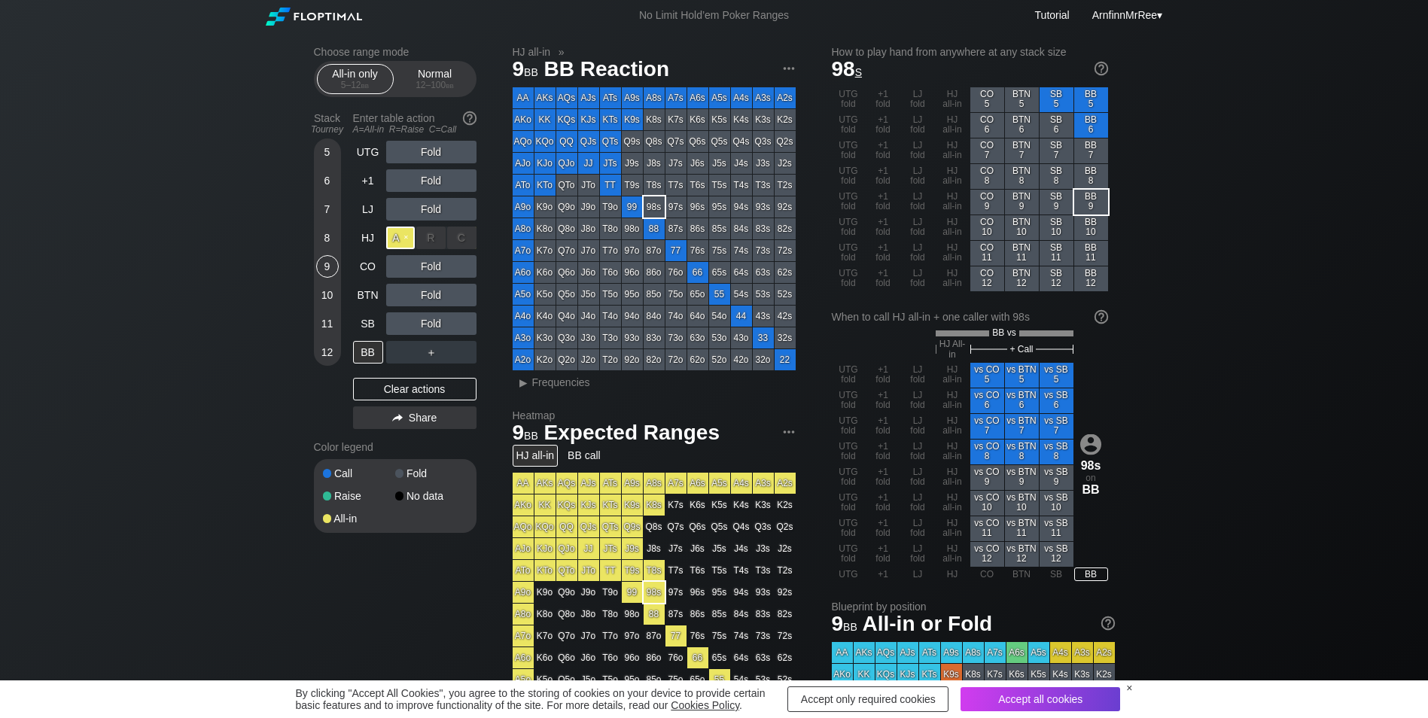
click at [407, 235] on div "A ✕" at bounding box center [400, 238] width 29 height 23
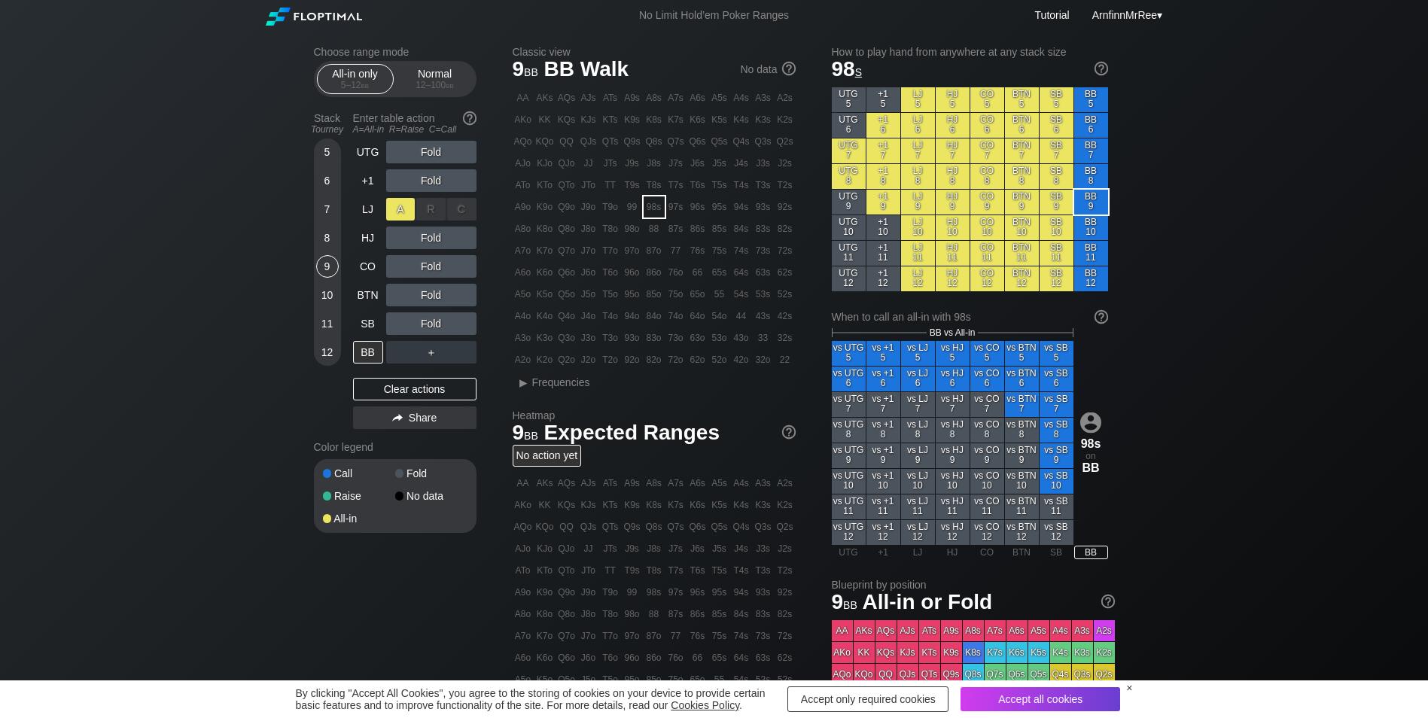
click at [404, 206] on div "A ✕" at bounding box center [400, 209] width 29 height 23
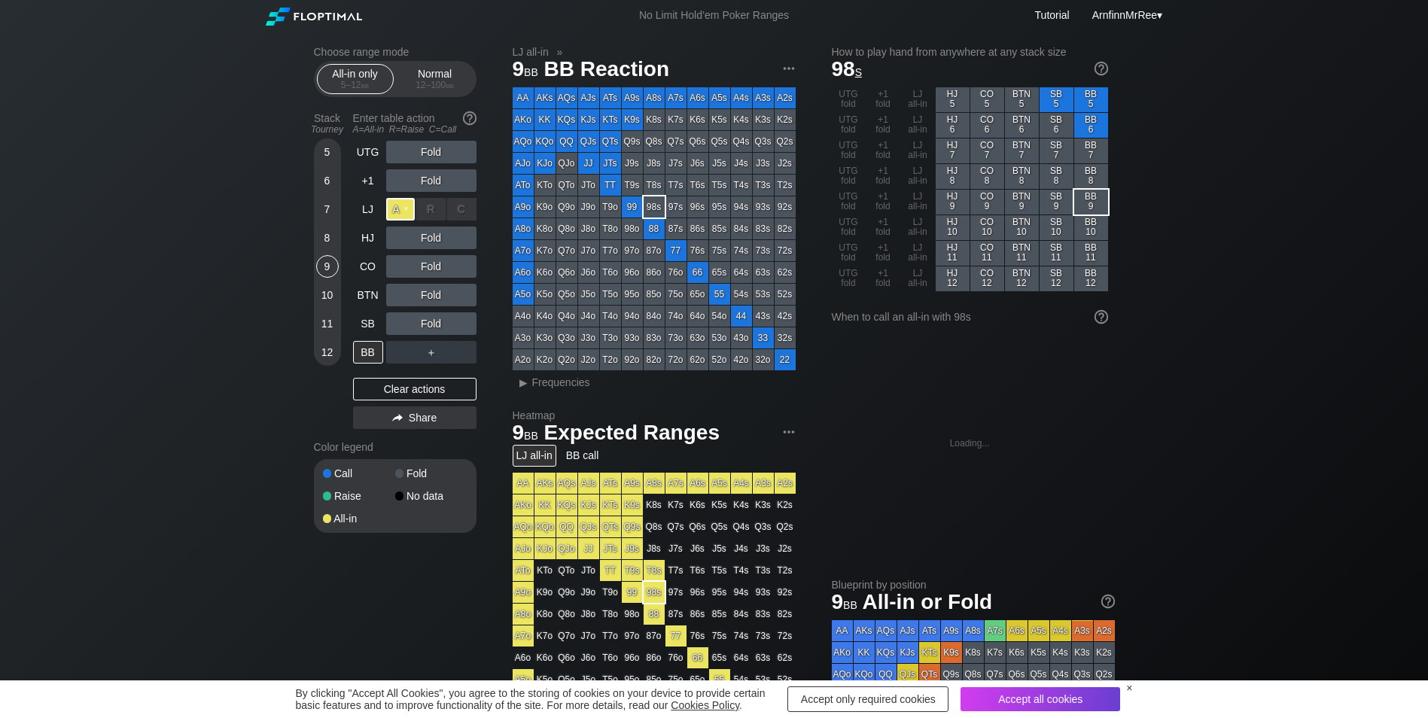
click at [404, 206] on div "A ✕" at bounding box center [400, 209] width 29 height 23
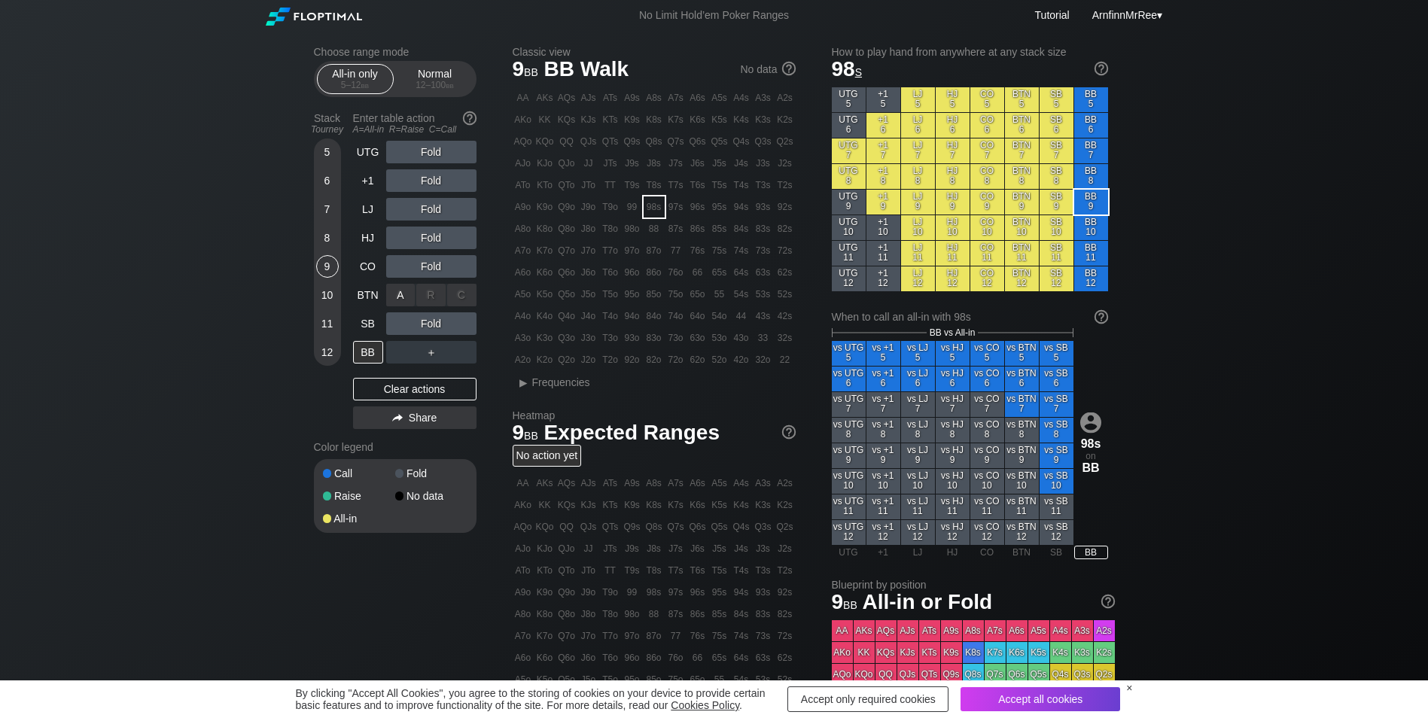
click at [406, 292] on div "A ✕" at bounding box center [400, 295] width 29 height 23
click at [85, 292] on div "Choose range mode All-in only 5 – 12 bb Normal 12 – 100 bb Stack Tourney Enter …" at bounding box center [714, 486] width 1428 height 910
click at [427, 74] on div "Normal 12 – 100 bb" at bounding box center [434, 79] width 69 height 29
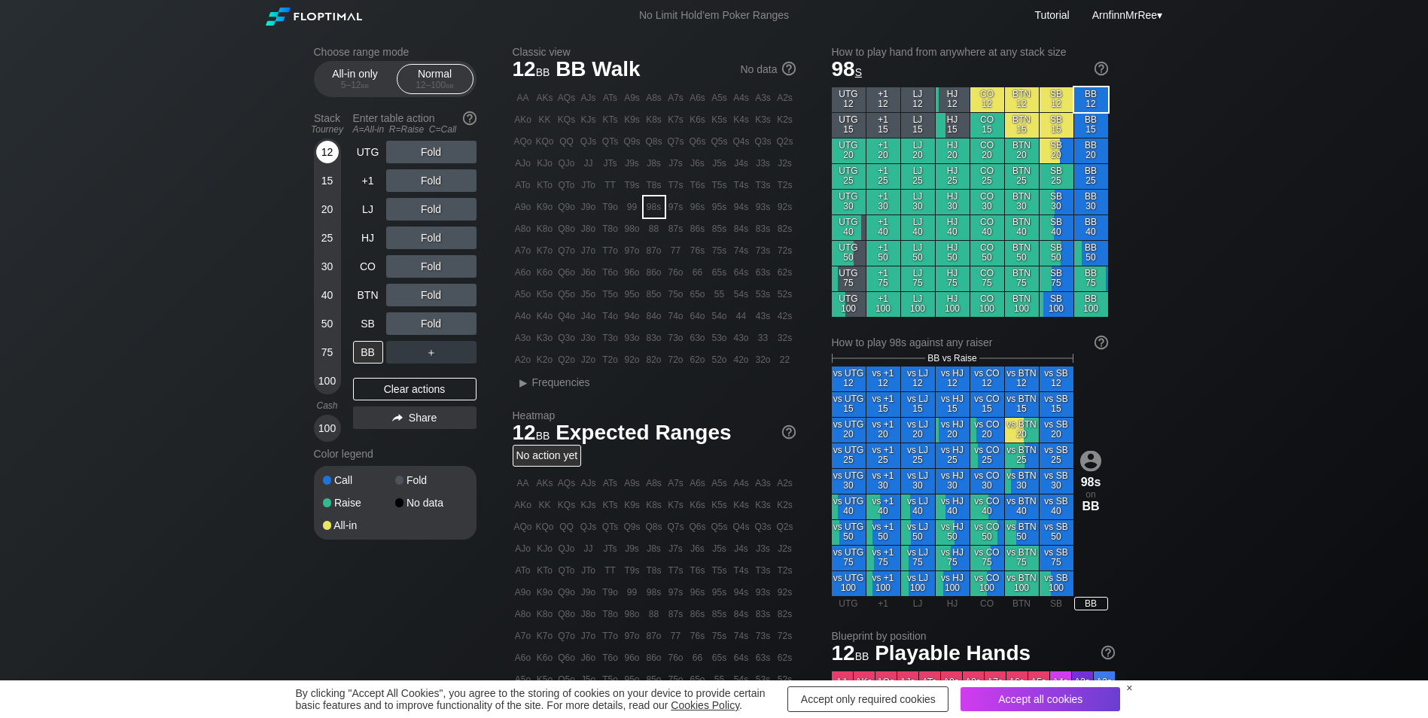
click at [327, 153] on div "12" at bounding box center [327, 152] width 23 height 23
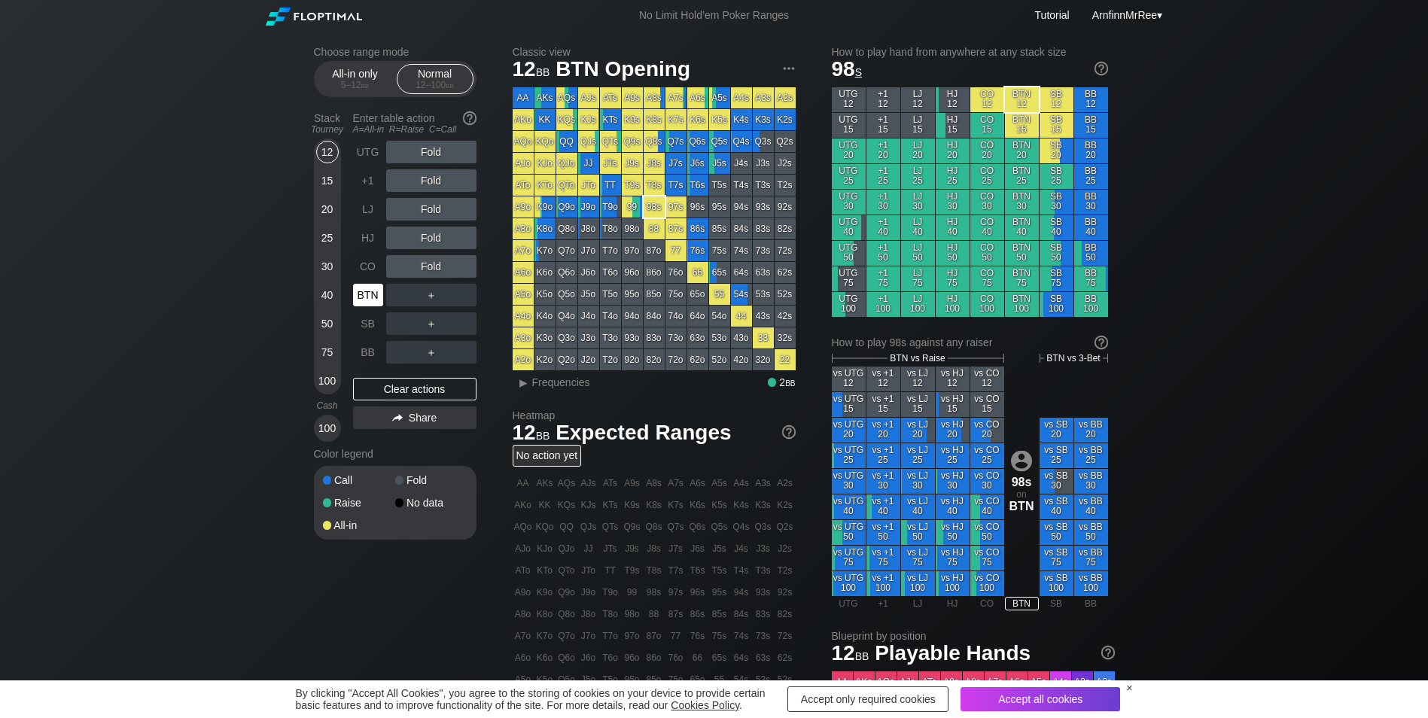
click at [370, 297] on div "BTN" at bounding box center [368, 295] width 30 height 23
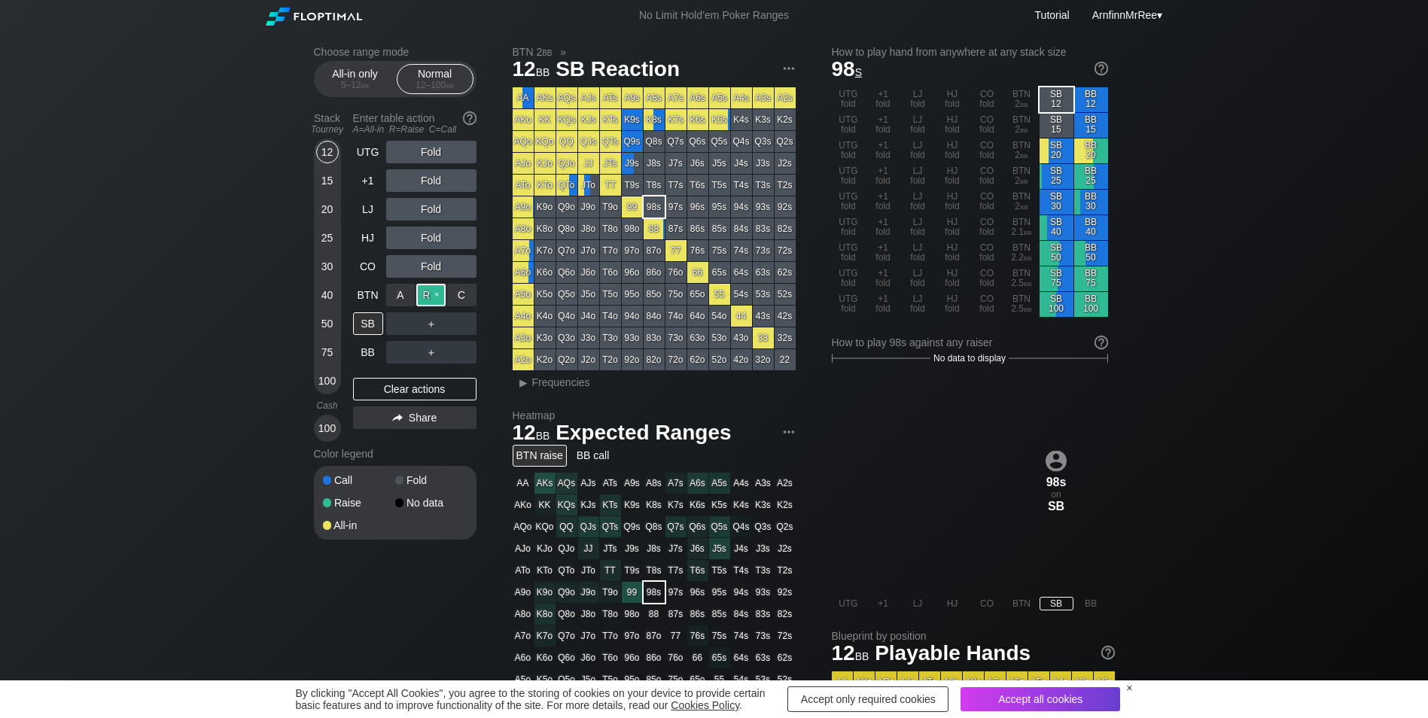
click at [427, 298] on div "R ✕" at bounding box center [430, 295] width 29 height 23
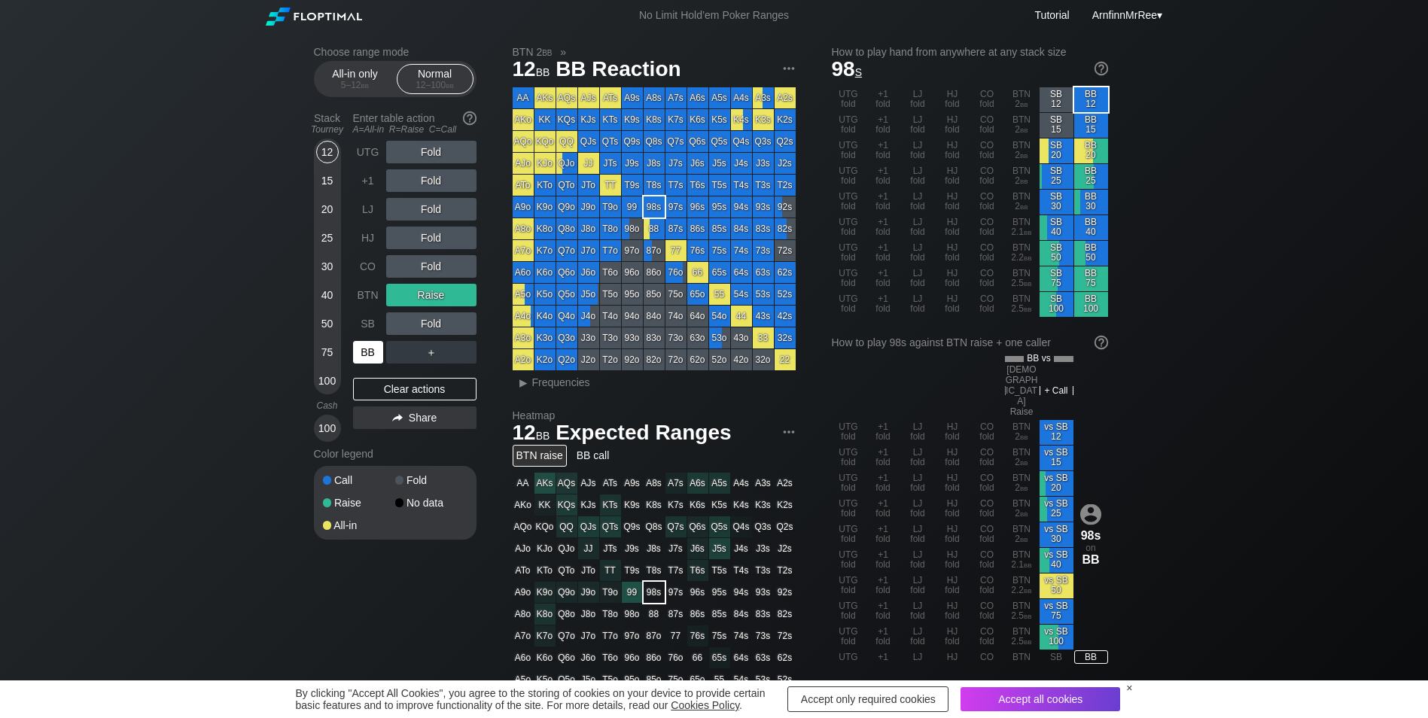
click at [368, 358] on div "BB" at bounding box center [368, 352] width 30 height 23
click at [587, 147] on div "QJs" at bounding box center [588, 141] width 21 height 21
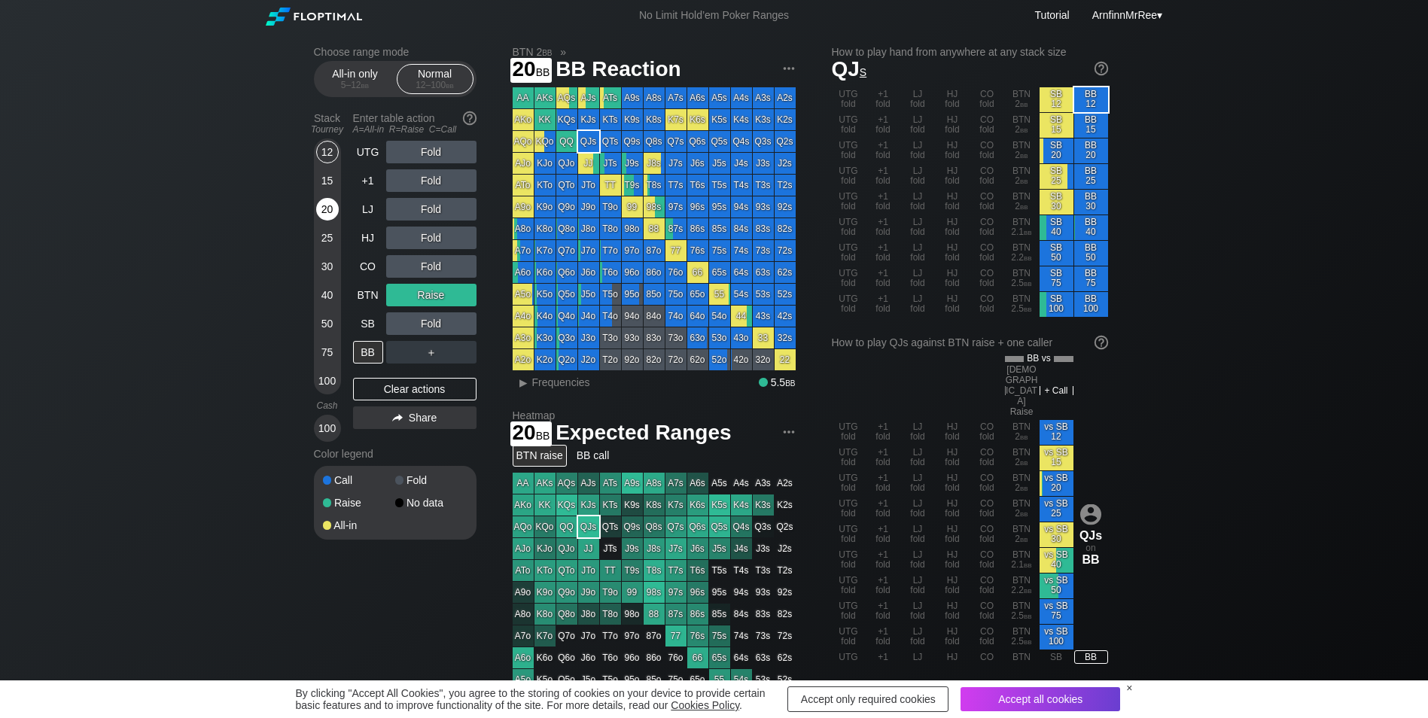
click at [330, 207] on div "20" at bounding box center [327, 209] width 23 height 23
click at [436, 295] on div "R ✕" at bounding box center [430, 295] width 29 height 23
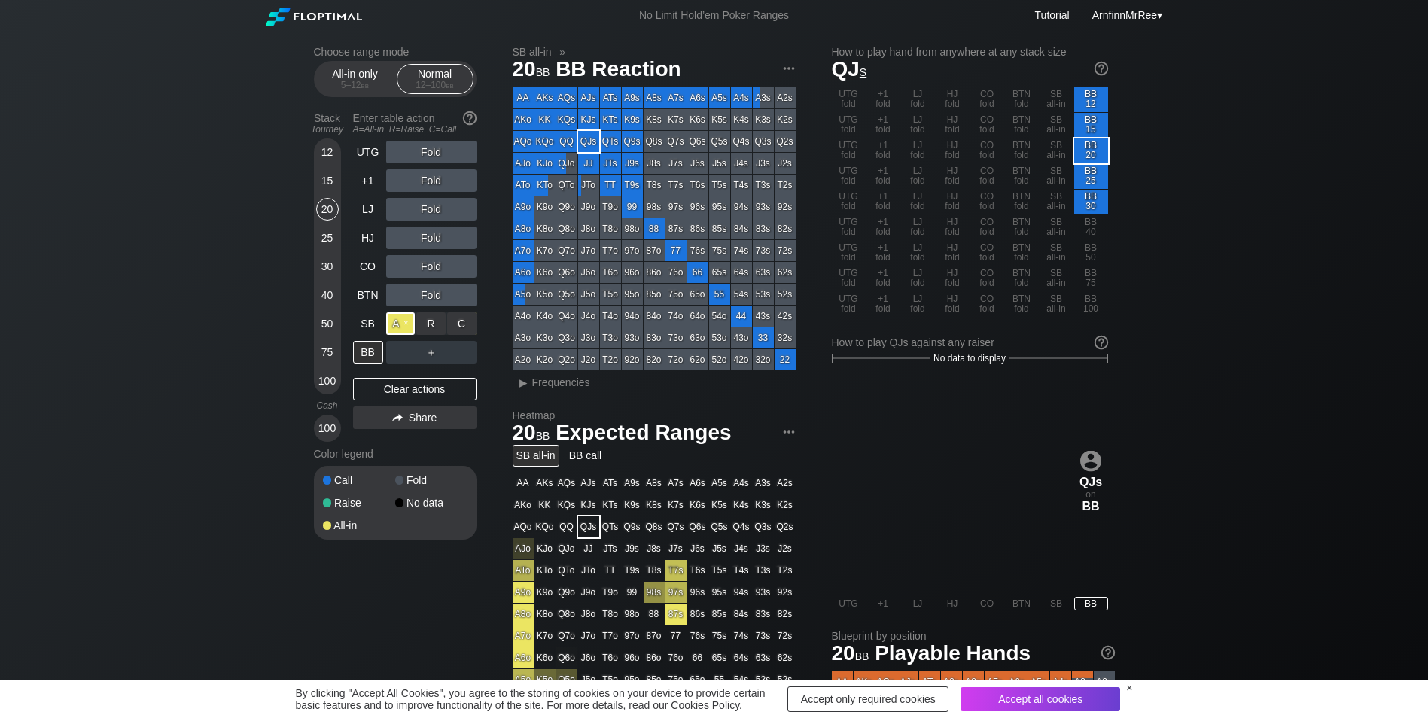
click at [399, 330] on div "A ✕" at bounding box center [400, 323] width 29 height 23
click at [370, 356] on div "BB" at bounding box center [368, 352] width 30 height 23
click at [367, 329] on div "SB" at bounding box center [368, 323] width 30 height 23
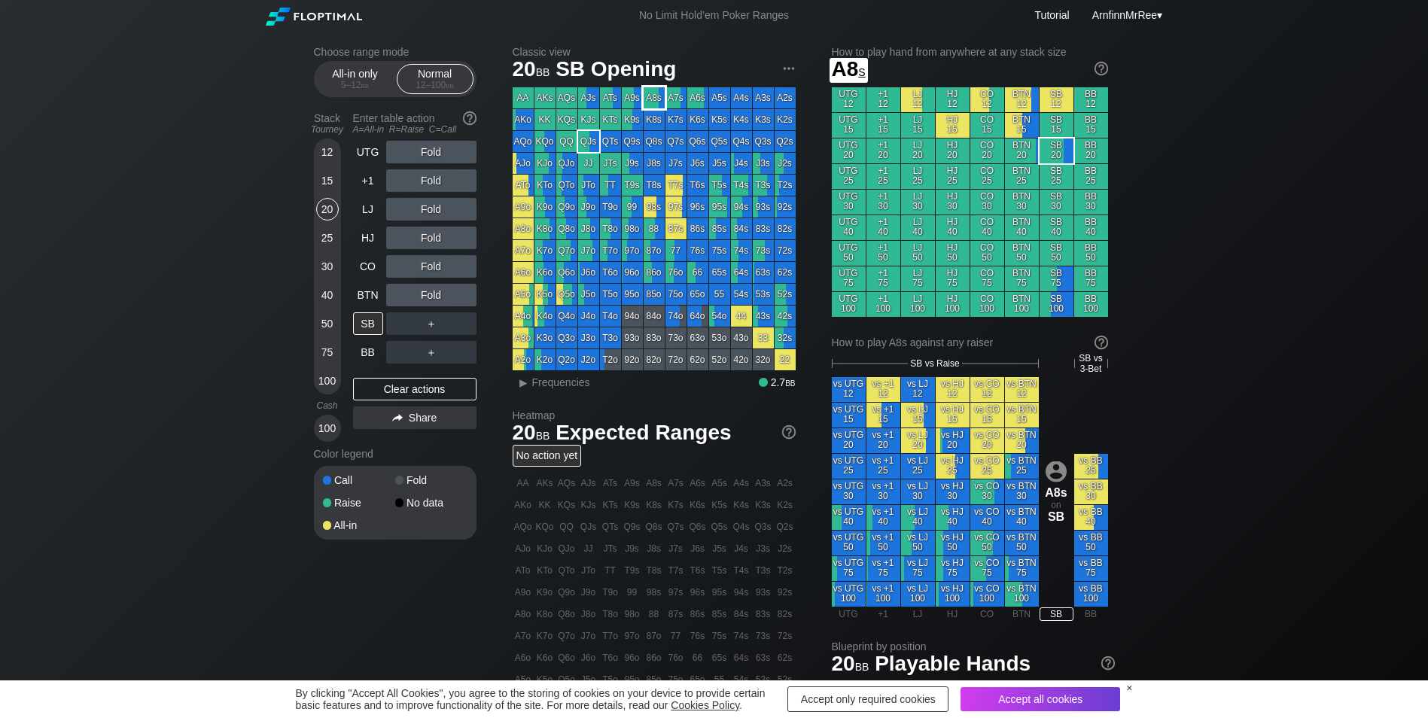
click at [652, 99] on div "A8s" at bounding box center [653, 97] width 21 height 21
click at [365, 290] on div "BTN" at bounding box center [368, 295] width 30 height 23
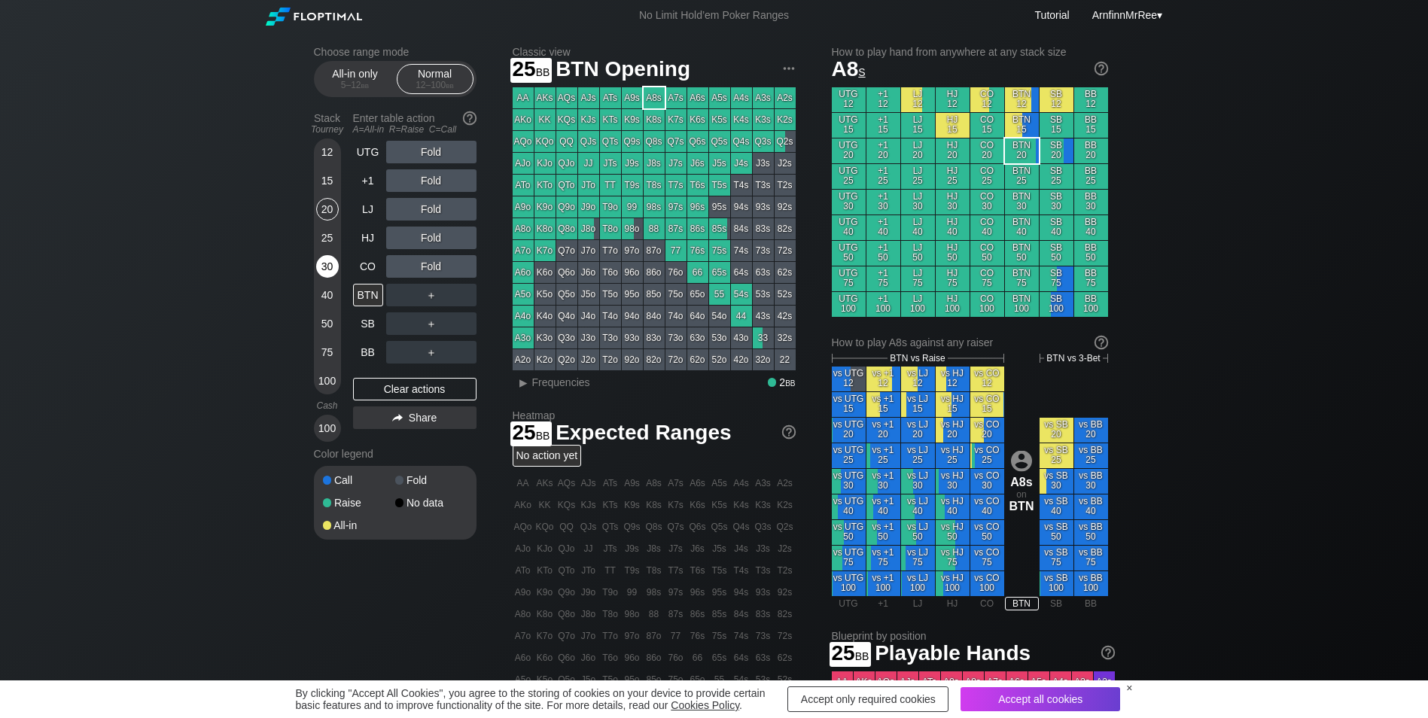
click at [325, 257] on div "30" at bounding box center [327, 266] width 23 height 23
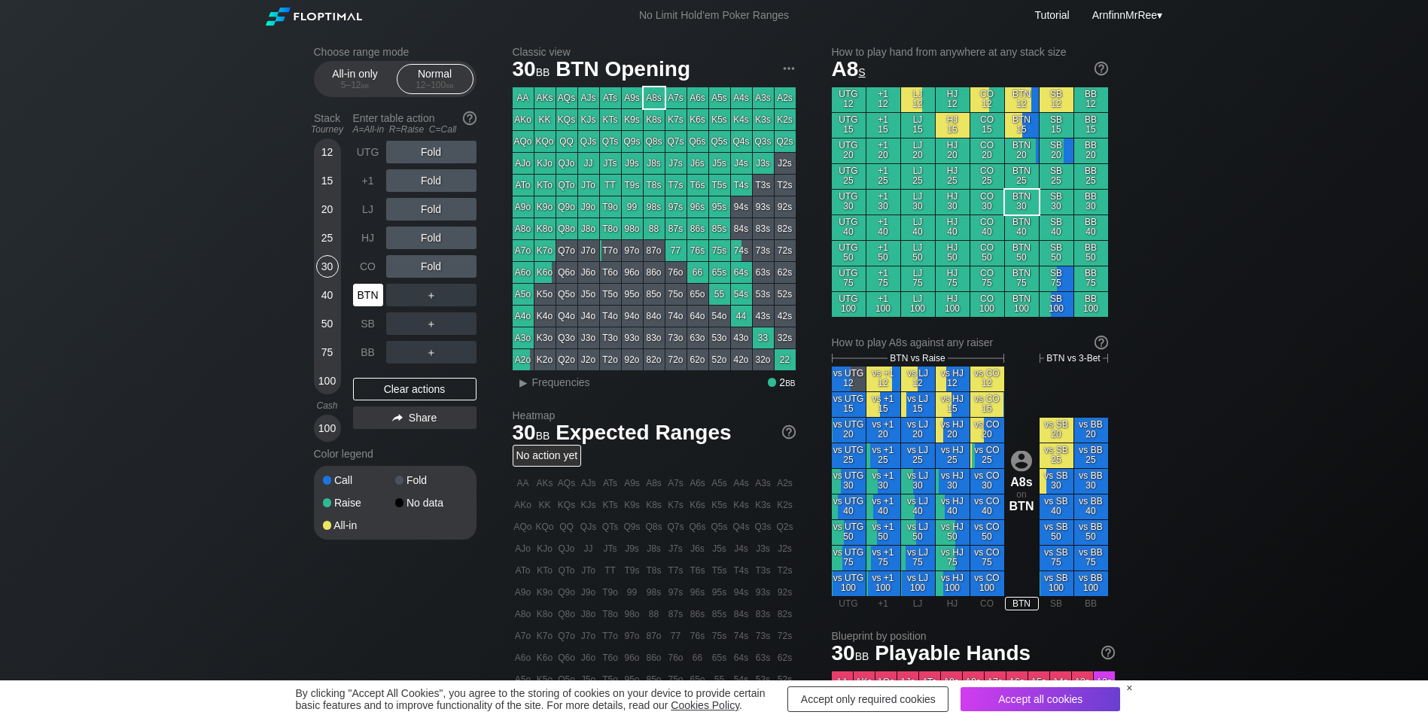
click at [370, 302] on div "BTN" at bounding box center [368, 295] width 30 height 23
drag, startPoint x: 327, startPoint y: 212, endPoint x: 339, endPoint y: 257, distance: 46.5
click at [327, 212] on div "20" at bounding box center [327, 209] width 23 height 23
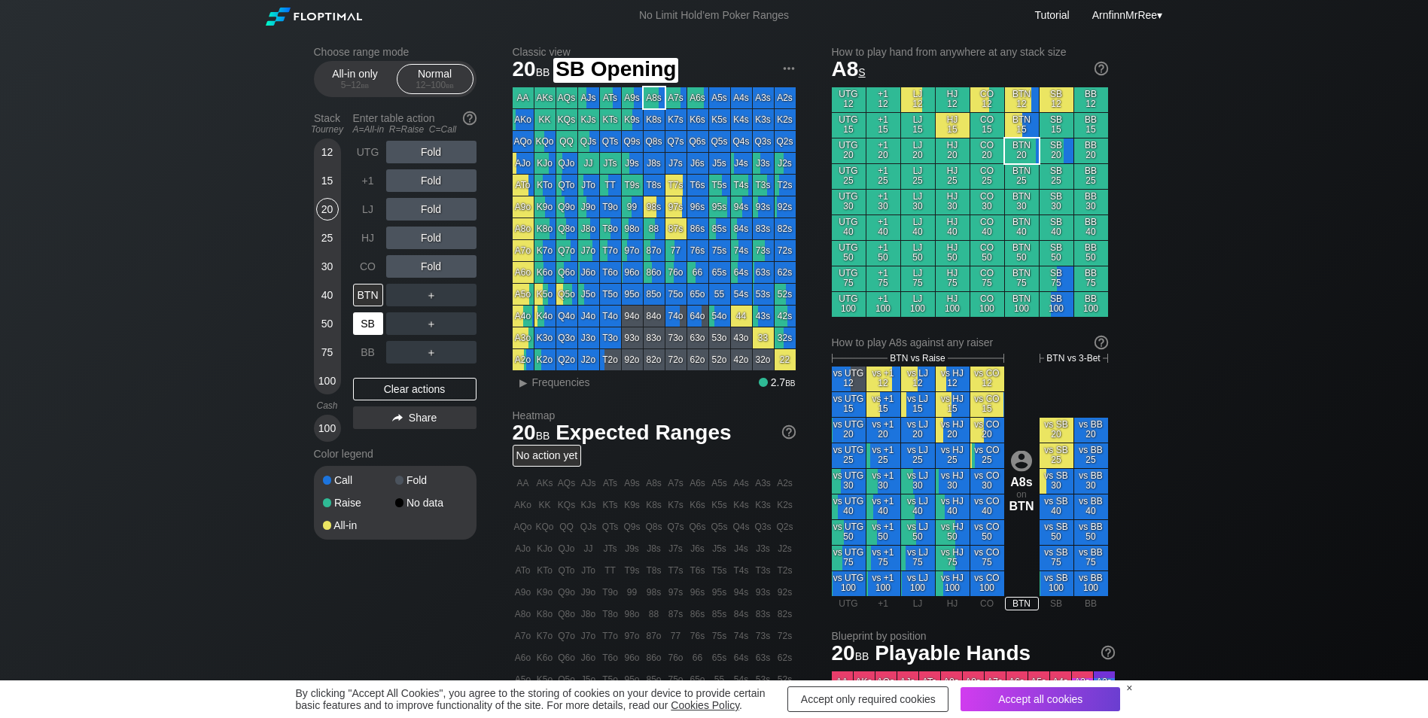
click at [379, 333] on div "SB" at bounding box center [368, 323] width 30 height 23
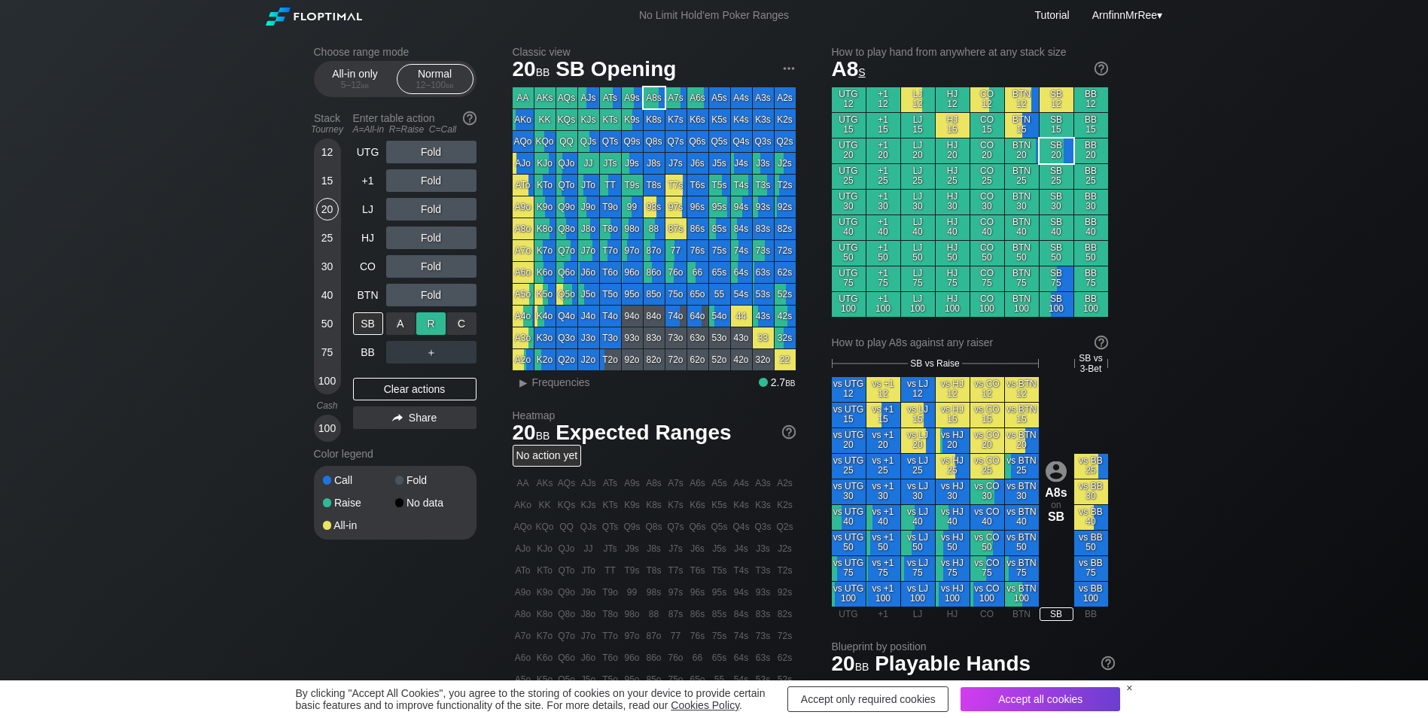
click at [430, 322] on div "R ✕" at bounding box center [430, 323] width 29 height 23
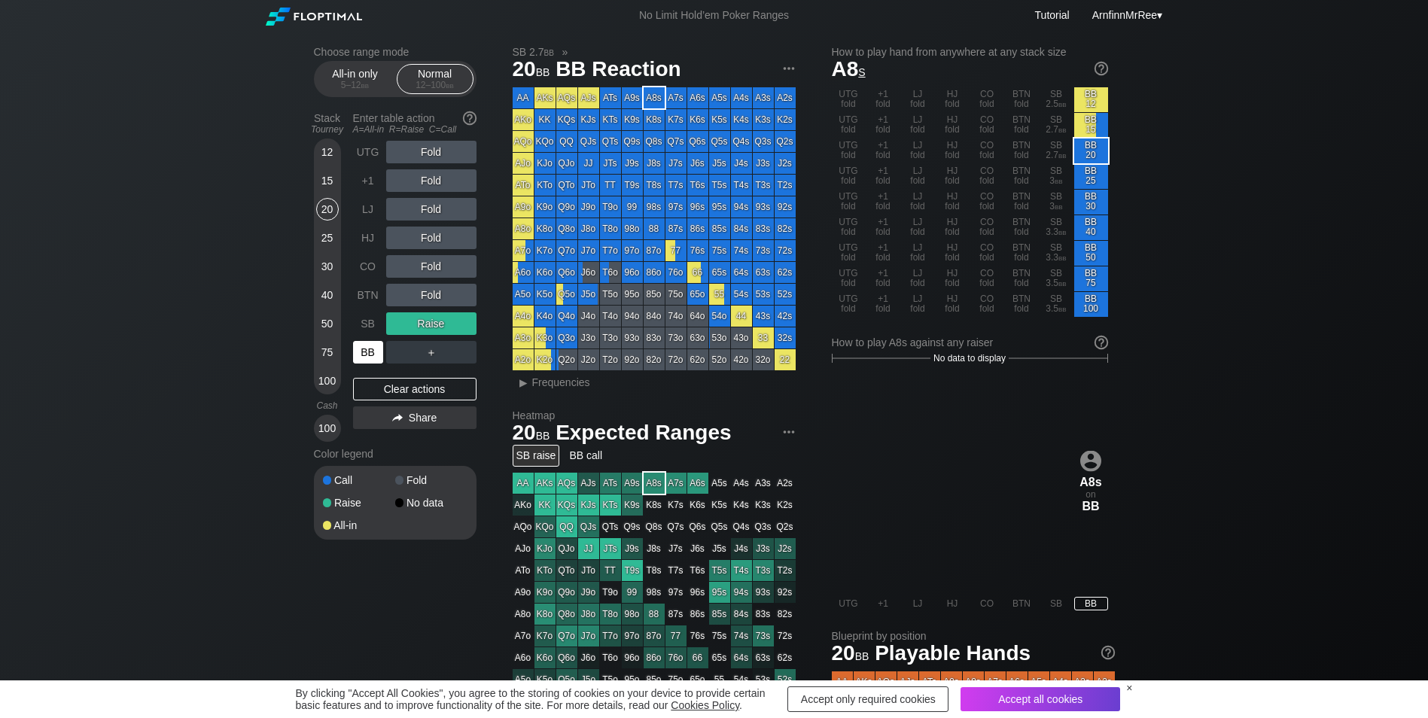
click at [371, 354] on div "BB" at bounding box center [368, 352] width 30 height 23
click at [364, 297] on div "BTN" at bounding box center [368, 295] width 30 height 23
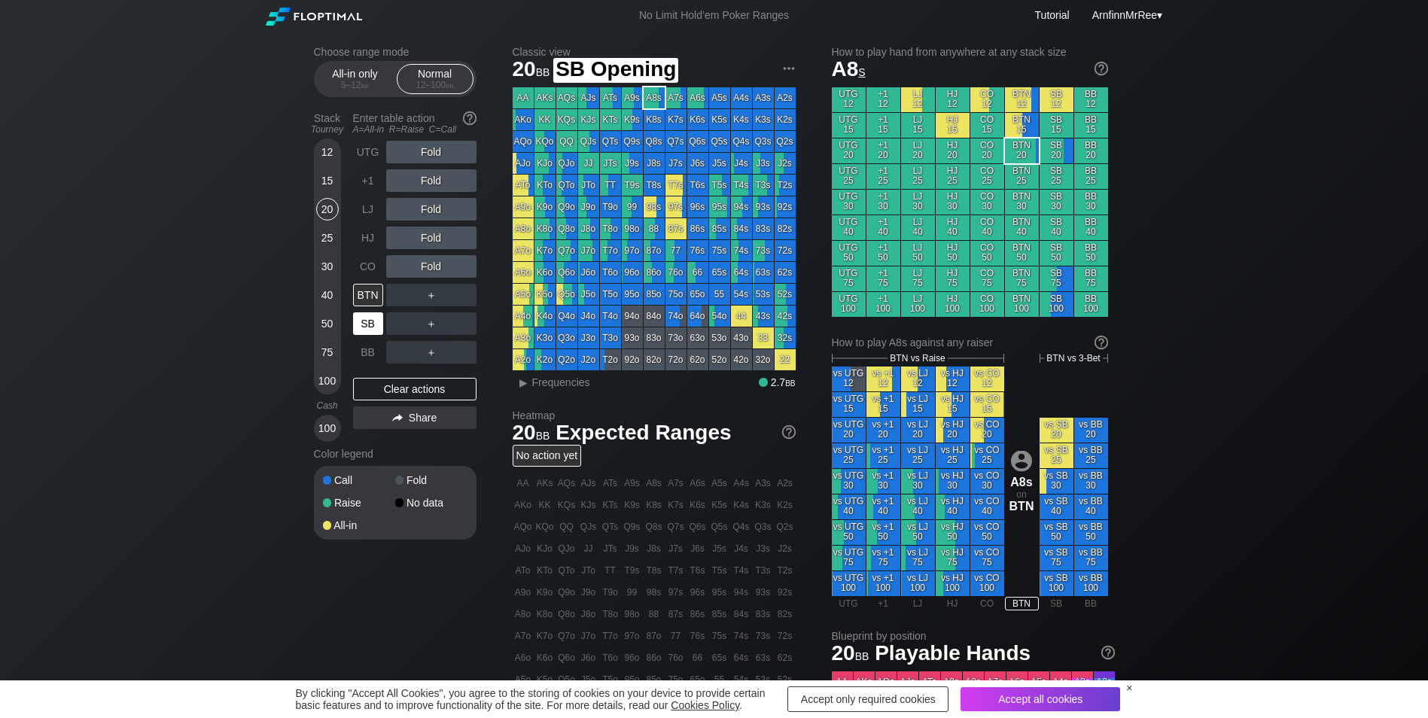
click at [363, 328] on div "SB" at bounding box center [368, 323] width 30 height 23
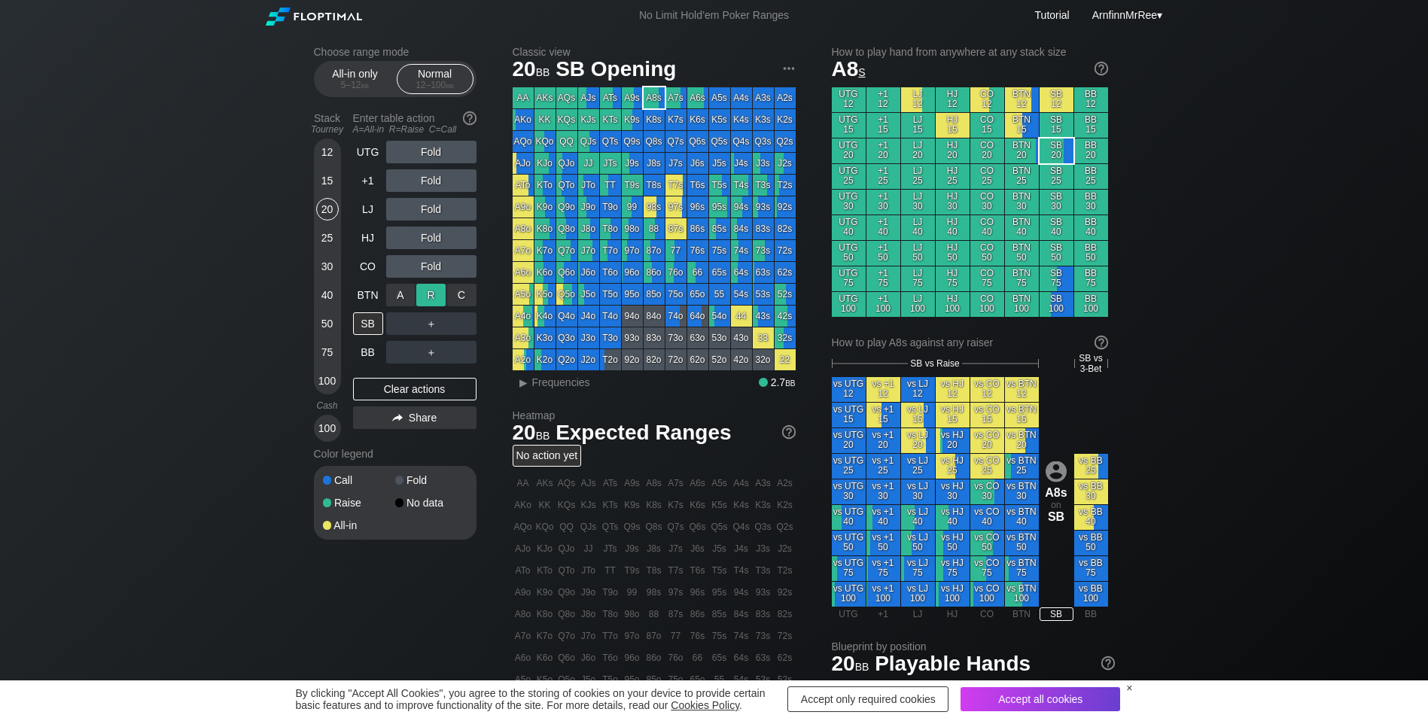
click at [431, 300] on div "R ✕" at bounding box center [430, 295] width 29 height 23
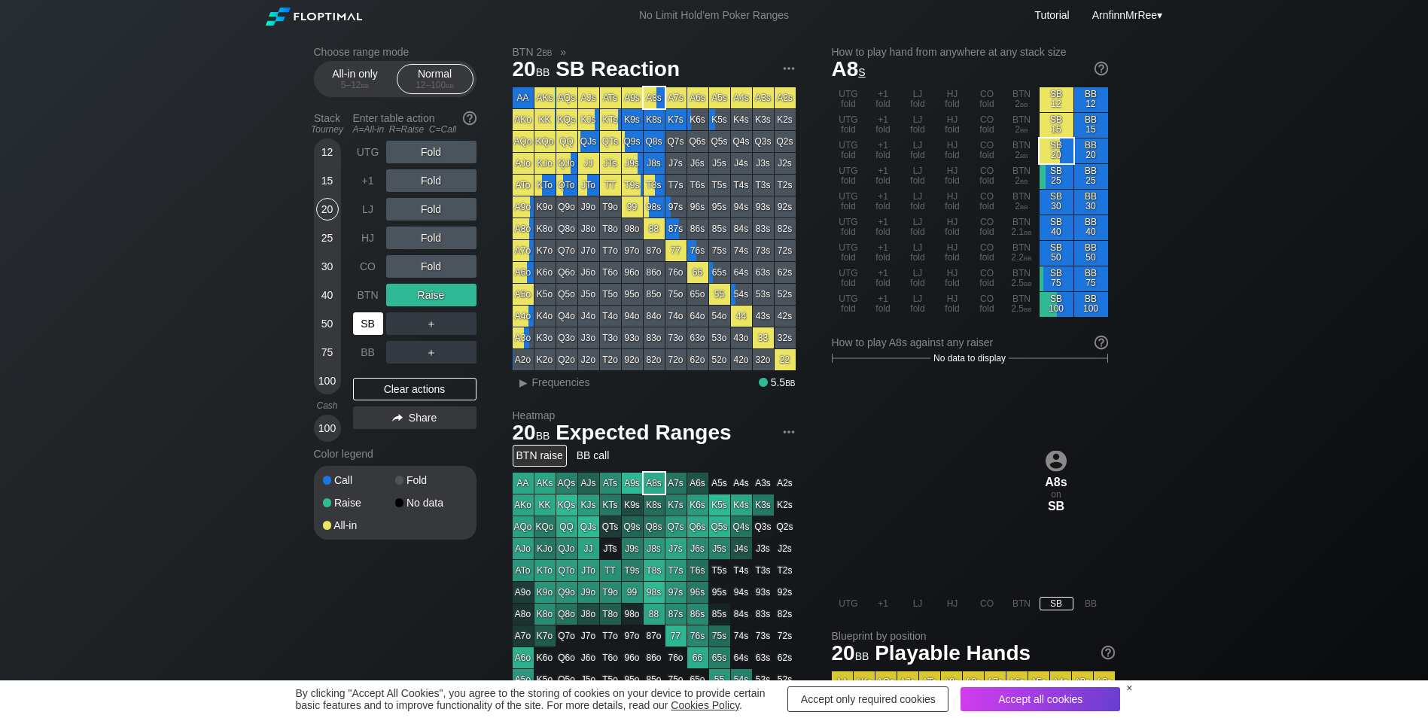
click at [372, 323] on div "SB" at bounding box center [368, 323] width 30 height 23
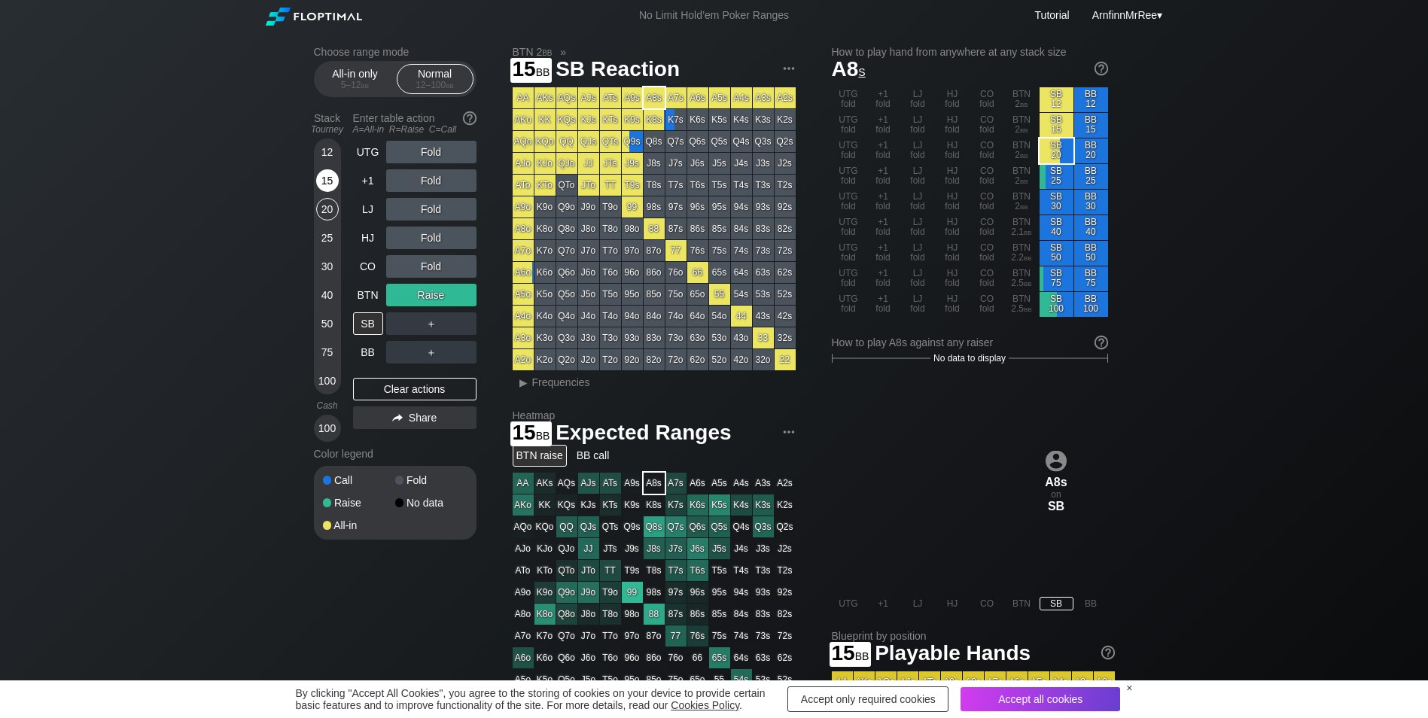
click at [322, 185] on div "15" at bounding box center [327, 180] width 23 height 23
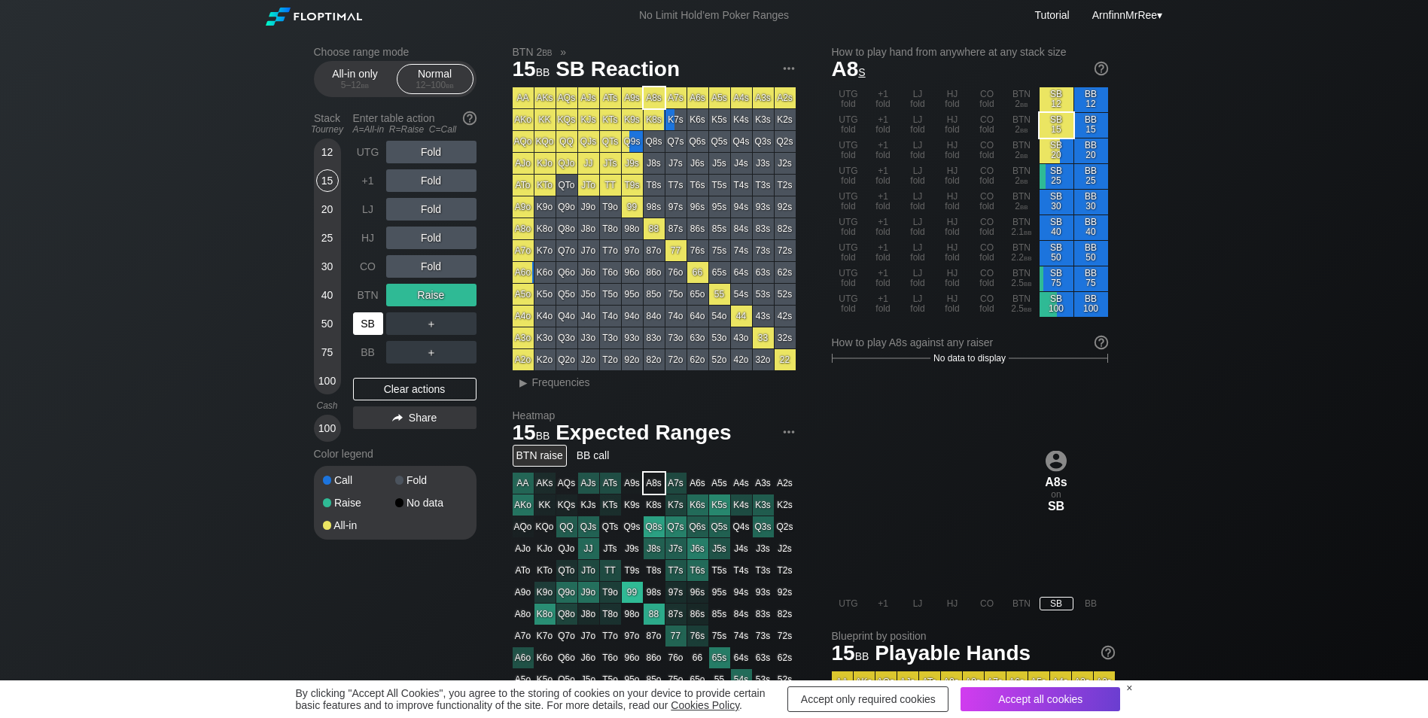
click at [362, 322] on div "SB" at bounding box center [368, 323] width 30 height 23
click at [330, 175] on div "15" at bounding box center [327, 180] width 23 height 23
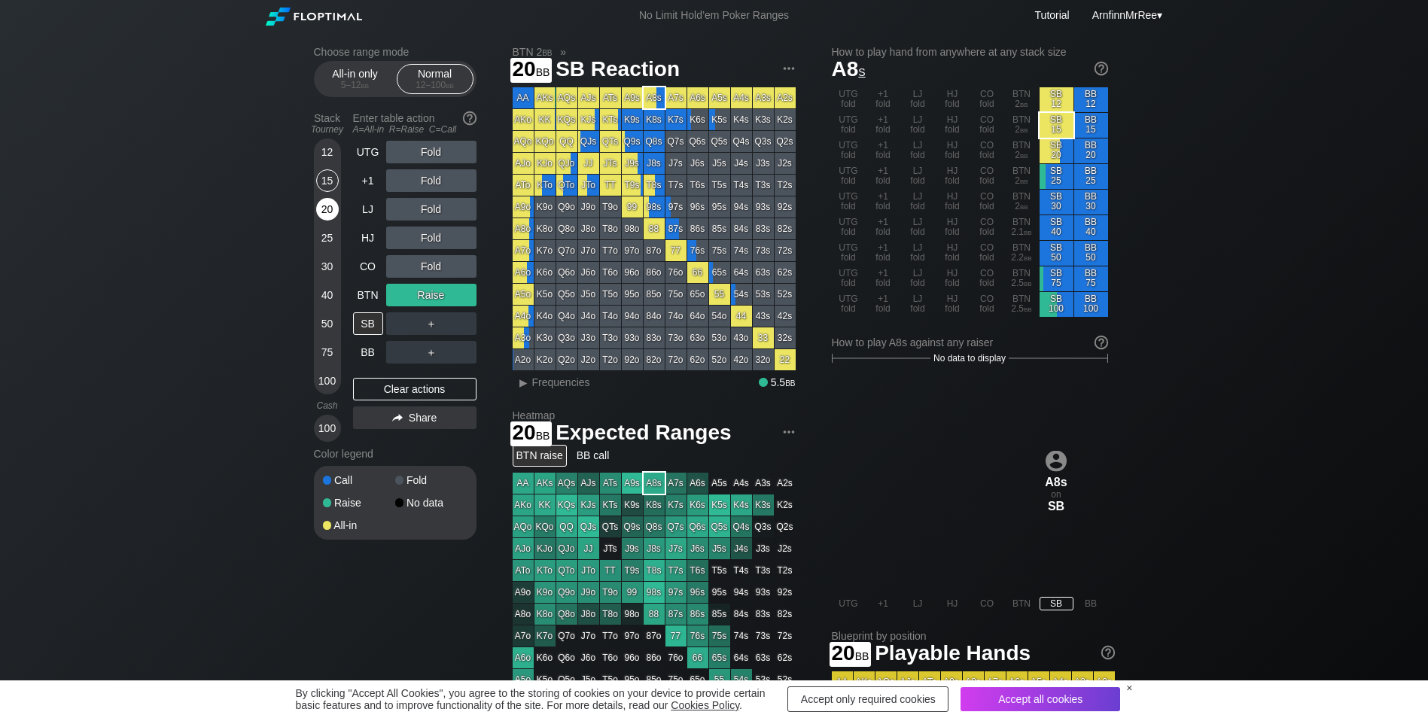
click at [330, 205] on div "20" at bounding box center [327, 209] width 23 height 23
click at [329, 214] on div "20" at bounding box center [327, 209] width 23 height 23
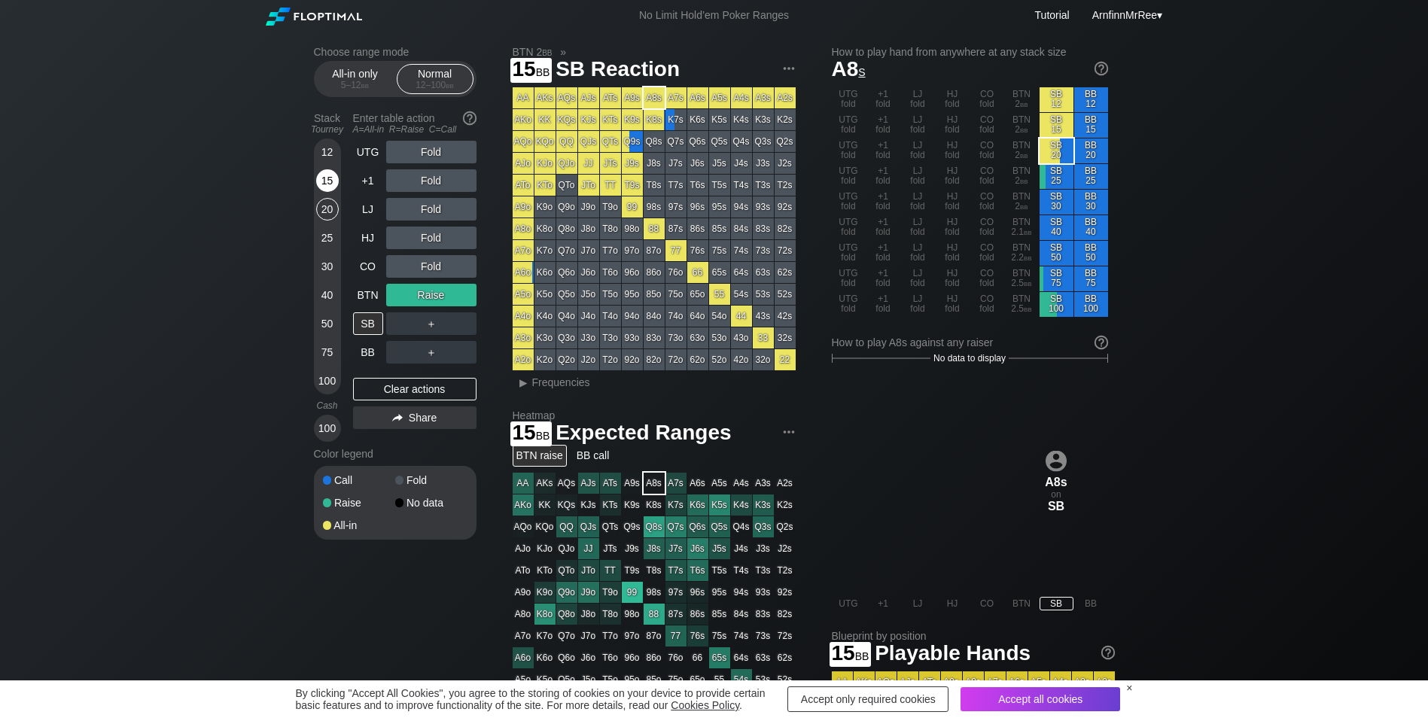
click at [318, 177] on div "15" at bounding box center [327, 180] width 23 height 23
click at [363, 292] on div "BTN" at bounding box center [368, 295] width 30 height 23
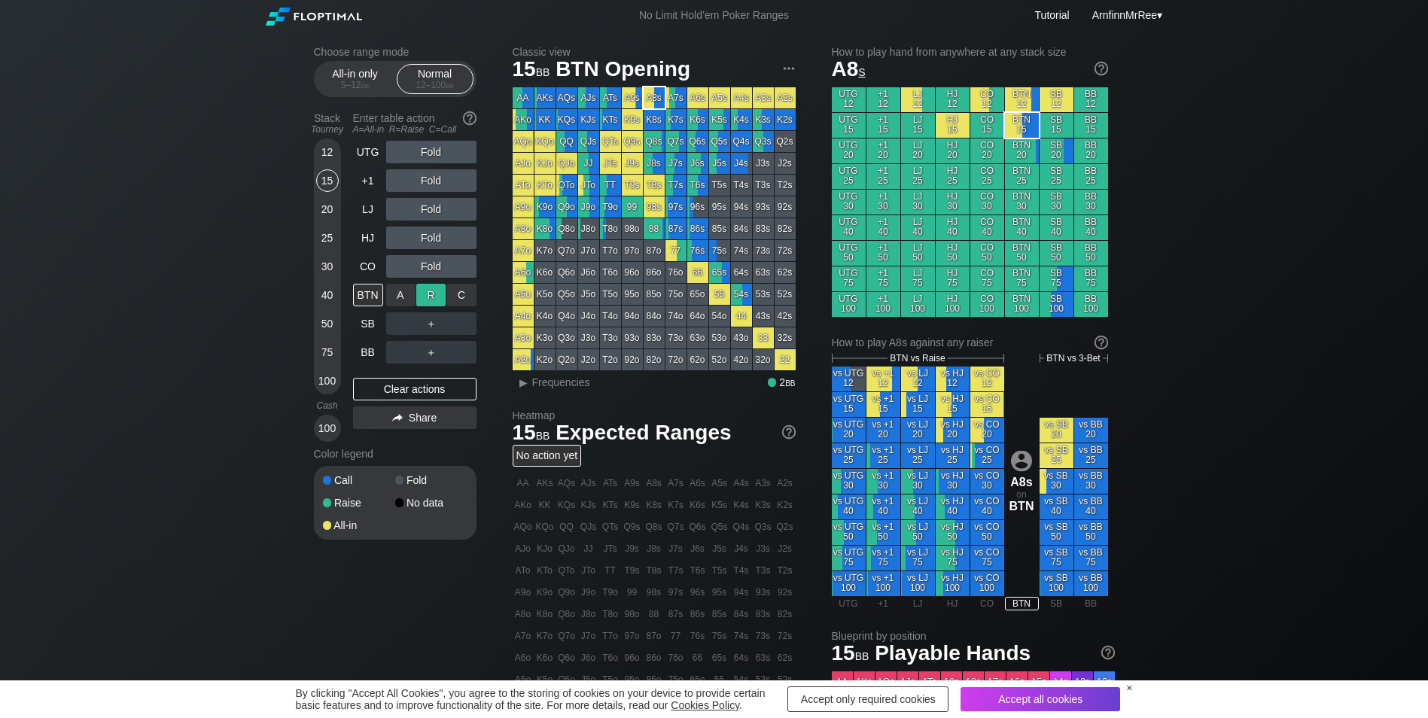
click at [432, 300] on div "R ✕" at bounding box center [430, 295] width 29 height 23
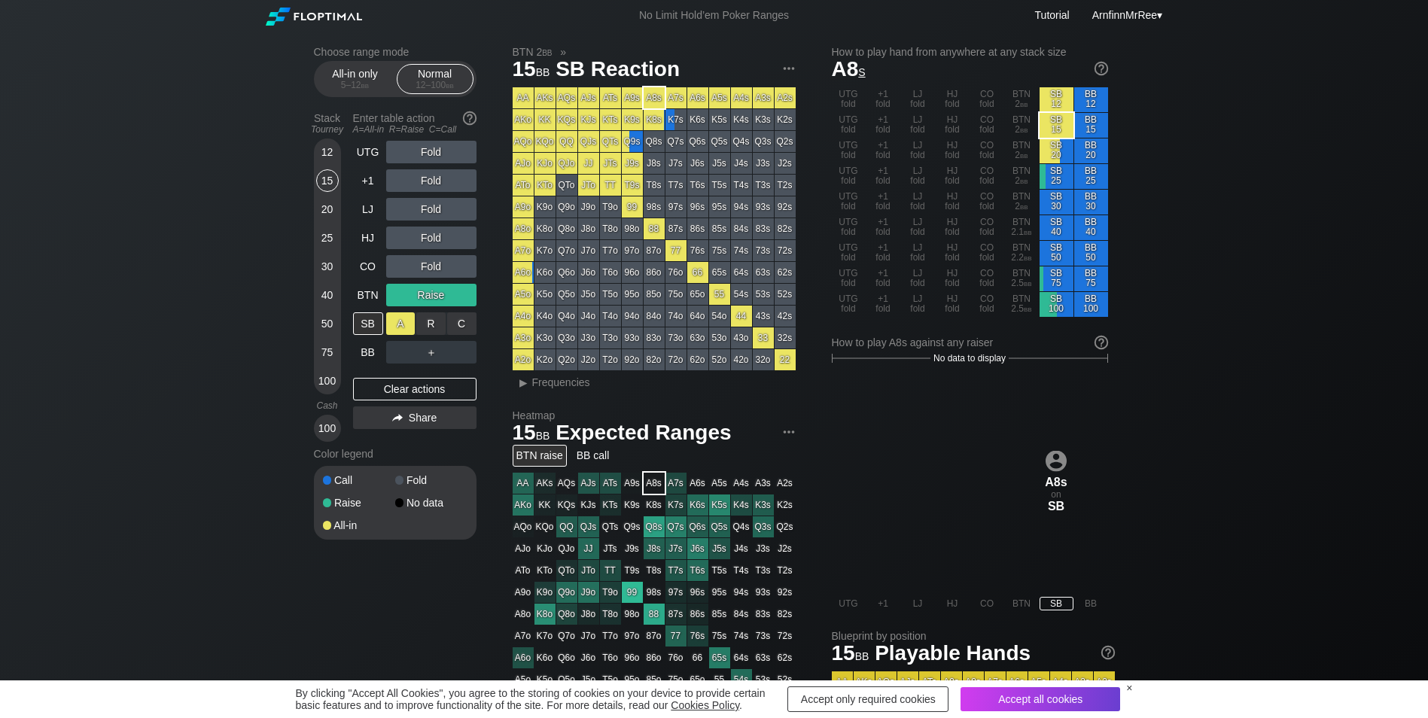
click at [403, 327] on div "A ✕" at bounding box center [400, 323] width 29 height 23
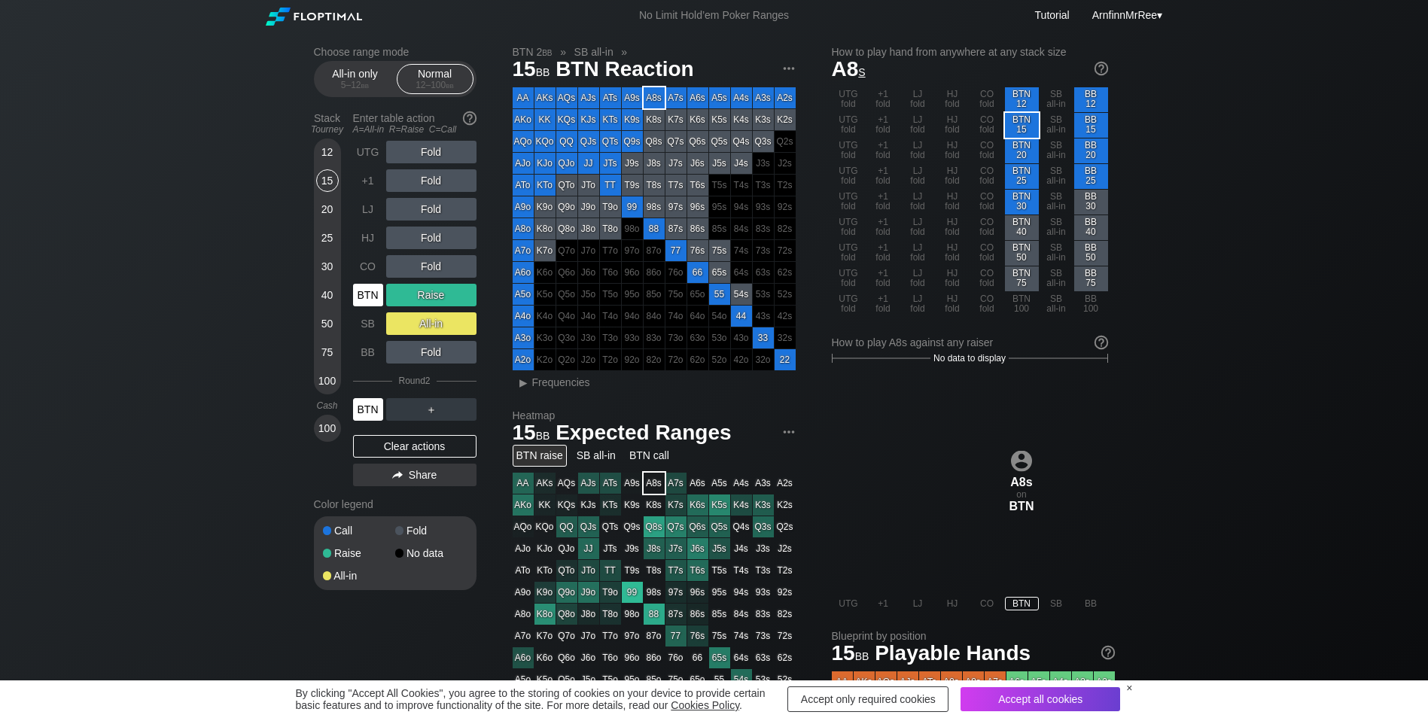
click at [368, 409] on div "BTN" at bounding box center [368, 409] width 30 height 23
click at [1376, 308] on div "Choose range mode All-in only 5 – 12 bb Normal 12 – 100 bb Stack Tourney Enter …" at bounding box center [714, 511] width 1428 height 961
click at [1122, 11] on span "ArnfinnMrRee" at bounding box center [1124, 15] width 65 height 12
click at [1121, 30] on div "My account" at bounding box center [1122, 33] width 78 height 21
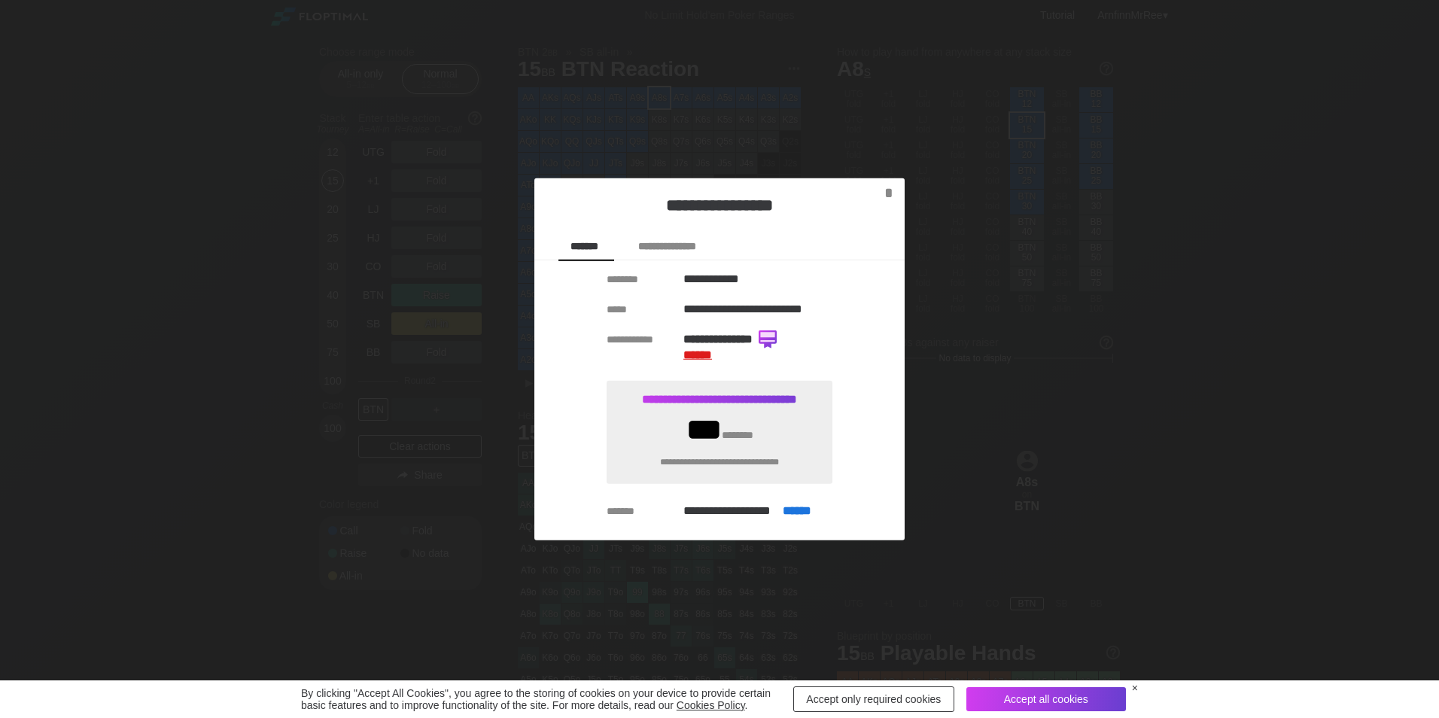
click at [707, 354] on span "******" at bounding box center [697, 354] width 29 height 11
click at [884, 195] on div "*" at bounding box center [888, 193] width 20 height 18
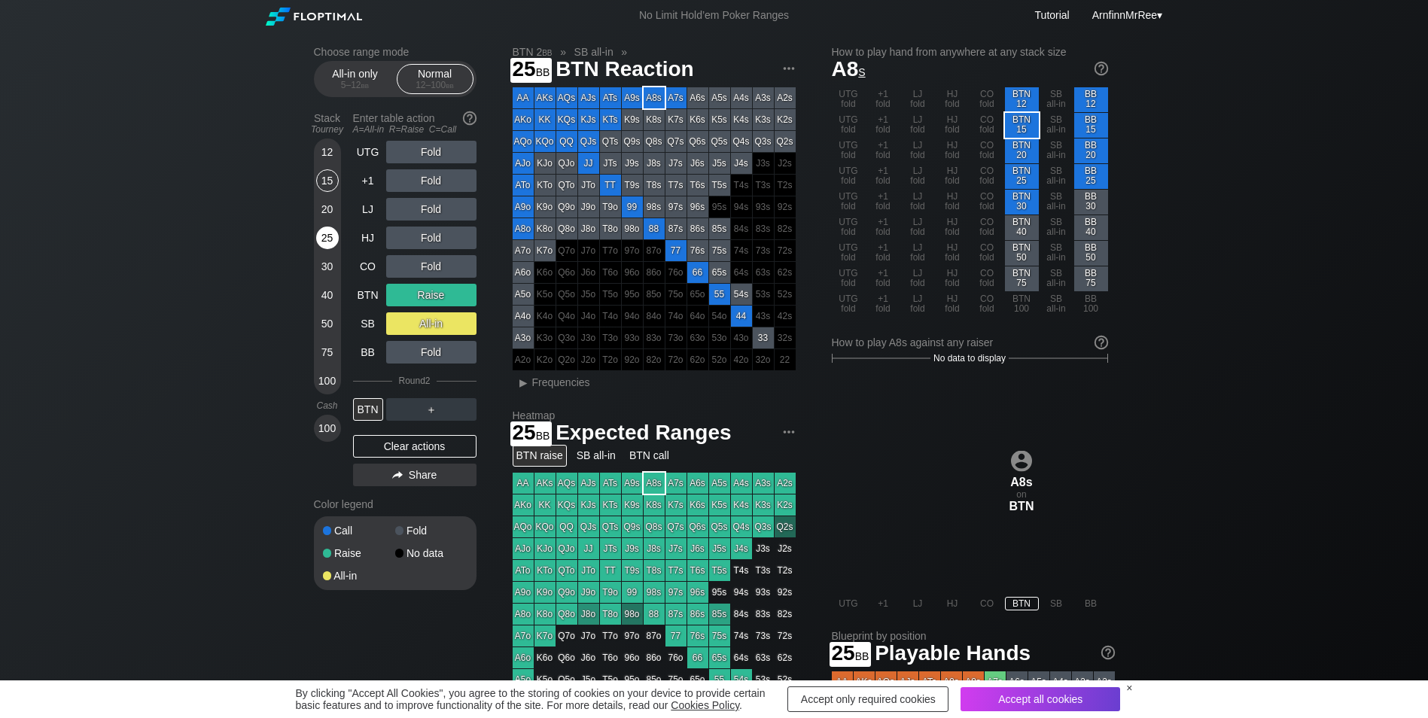
click at [334, 239] on div "25" at bounding box center [327, 238] width 23 height 23
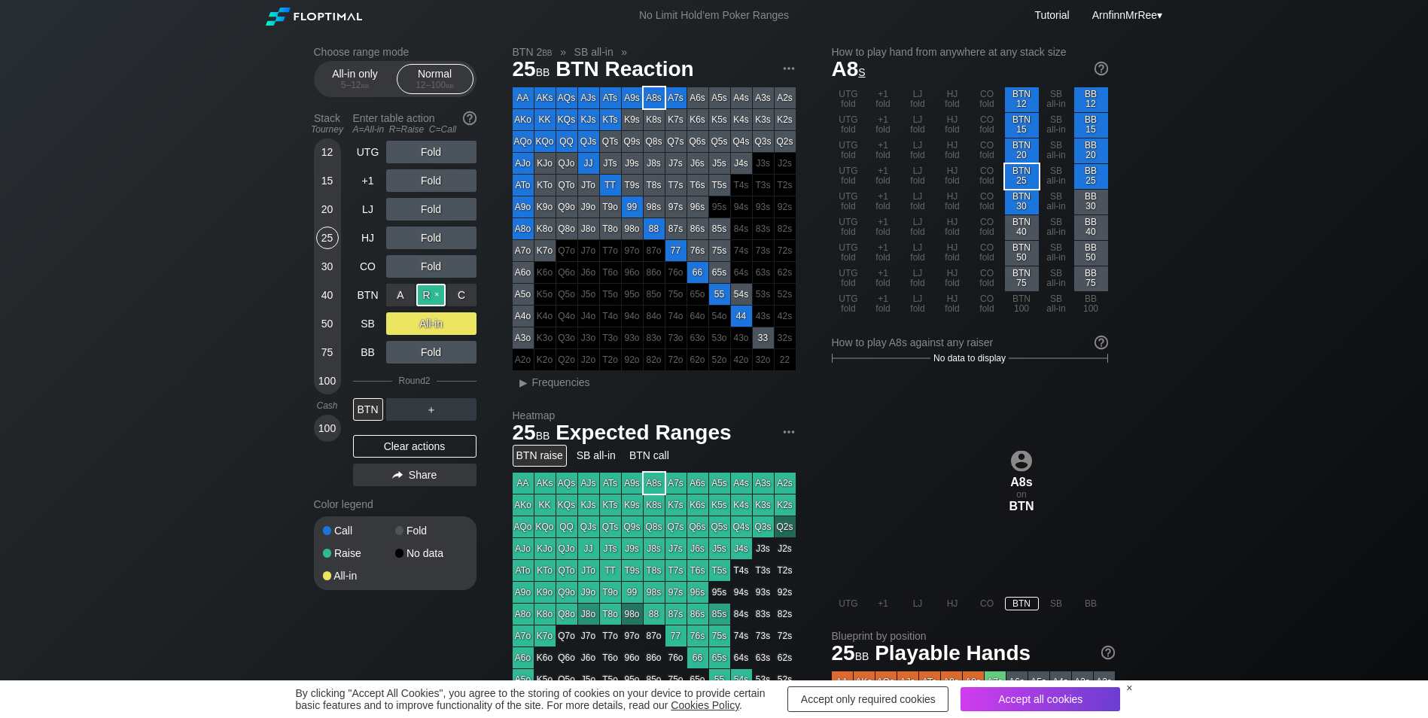
click at [439, 294] on div "R ✕" at bounding box center [430, 295] width 29 height 23
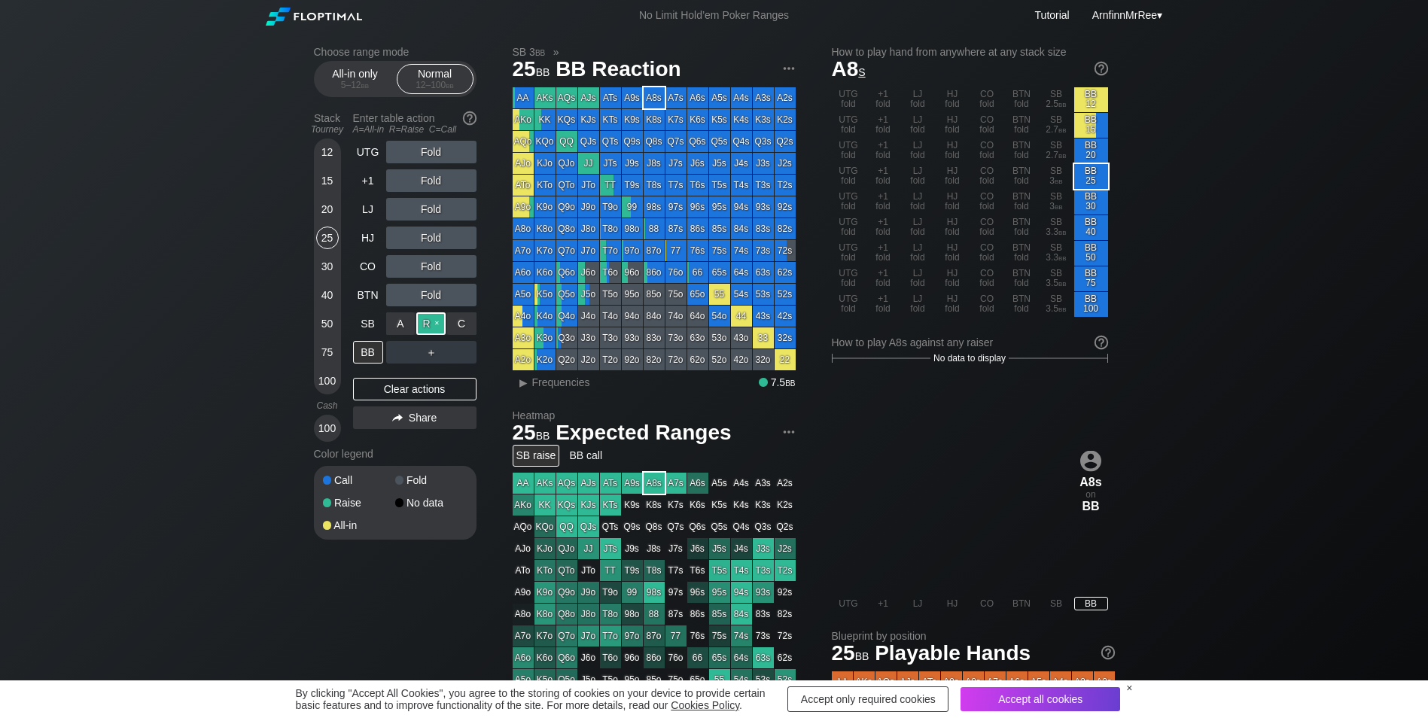
click at [436, 320] on div "R ✕" at bounding box center [430, 323] width 29 height 23
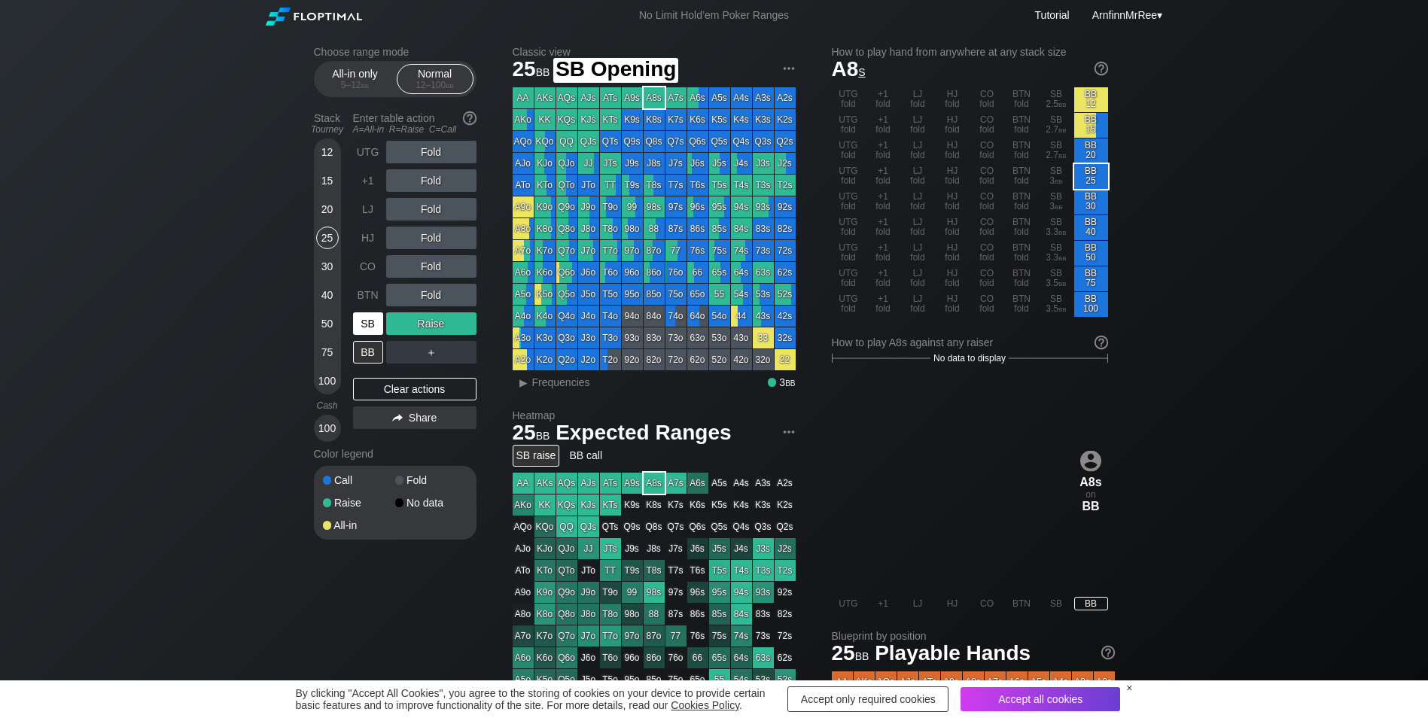
click at [372, 324] on div "SB" at bounding box center [368, 323] width 30 height 23
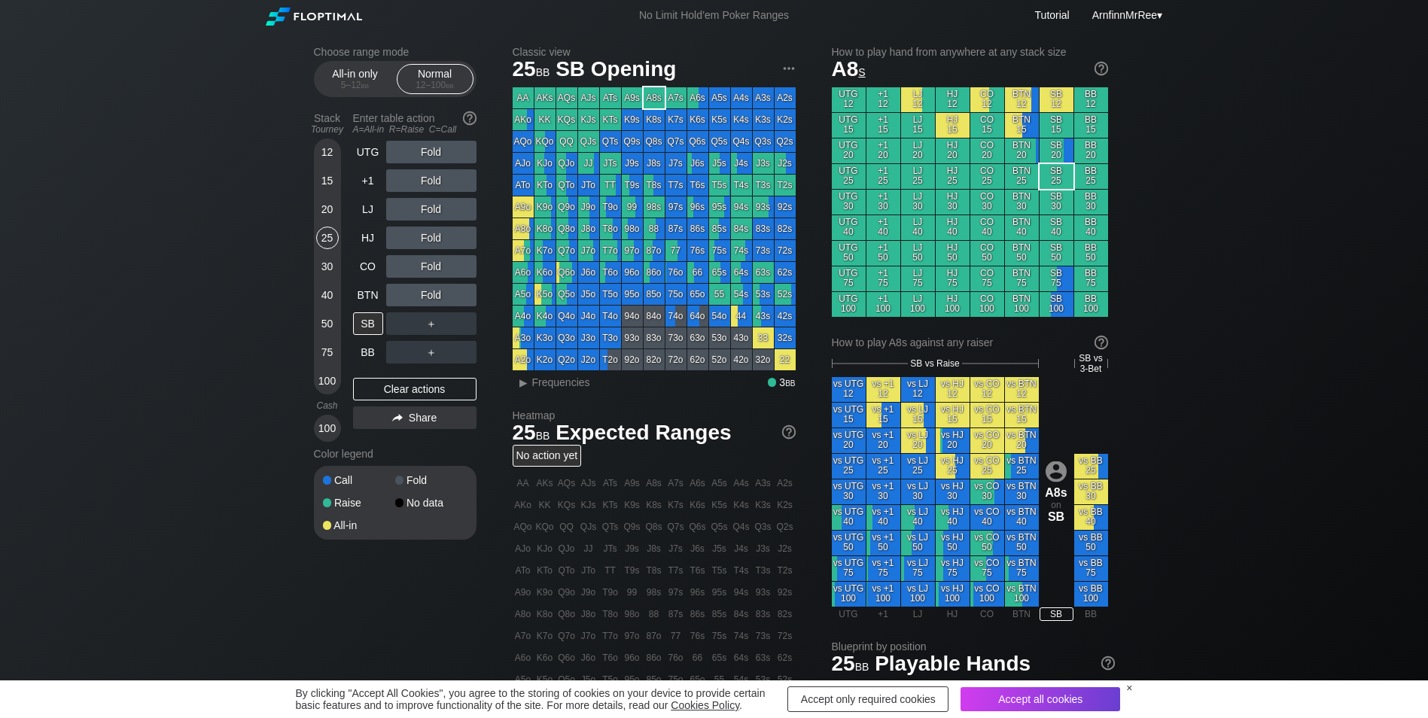
click at [424, 323] on div "＋" at bounding box center [431, 323] width 90 height 23
click at [464, 319] on div "C ✕" at bounding box center [461, 323] width 29 height 23
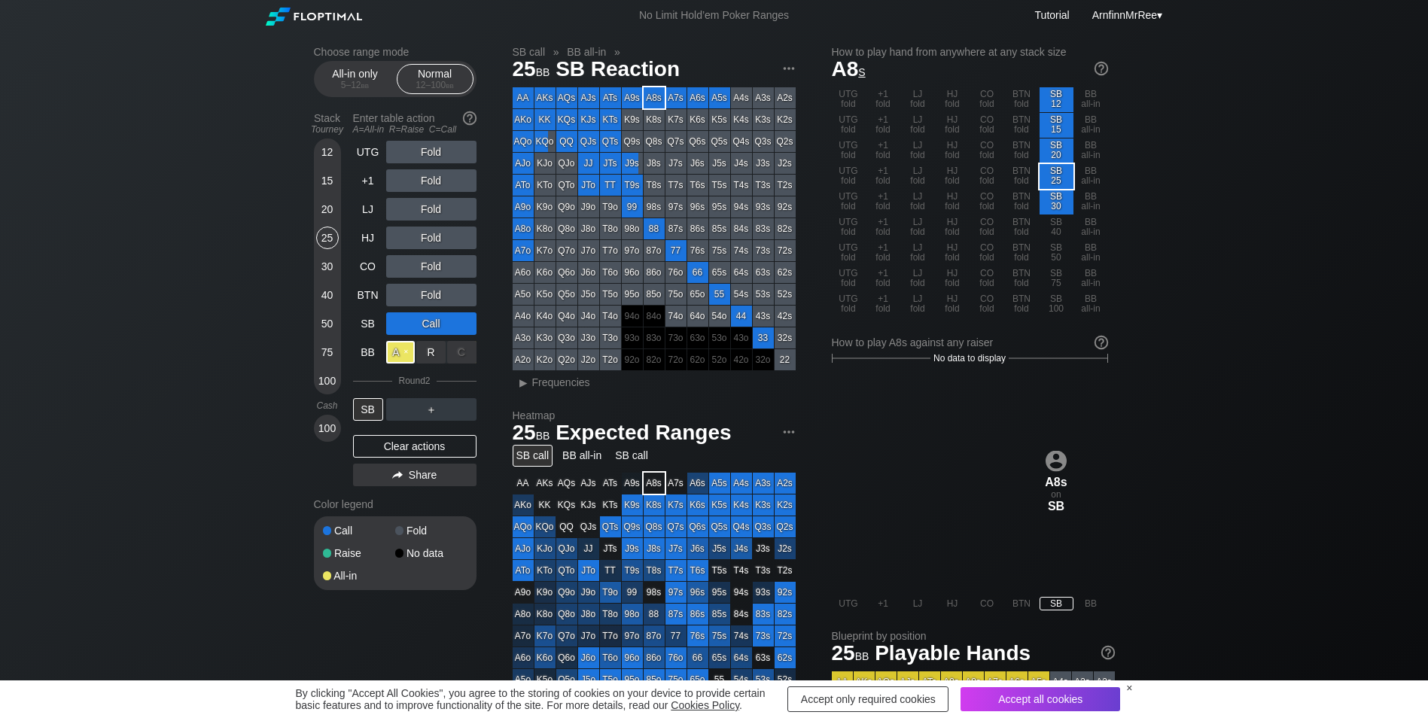
click at [404, 351] on div "A ✕" at bounding box center [400, 352] width 29 height 23
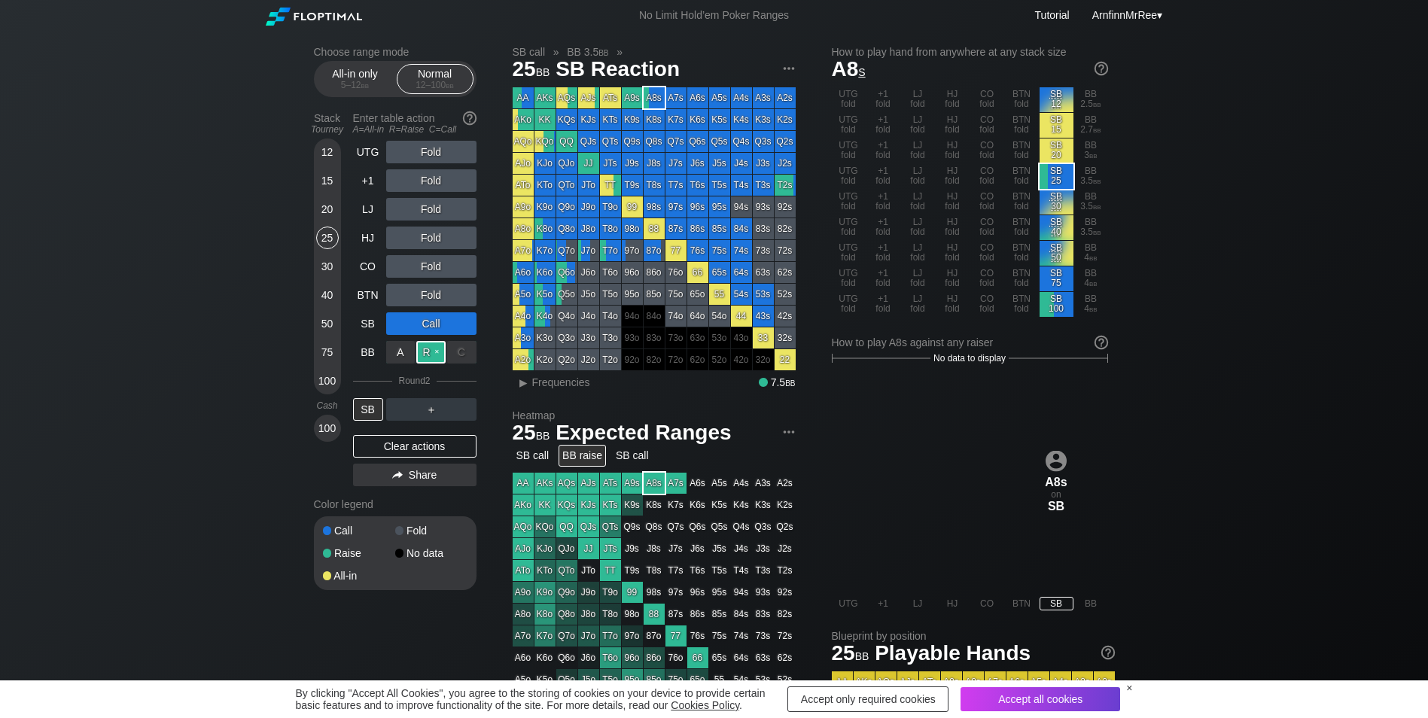
click at [432, 350] on div "R ✕" at bounding box center [430, 352] width 29 height 23
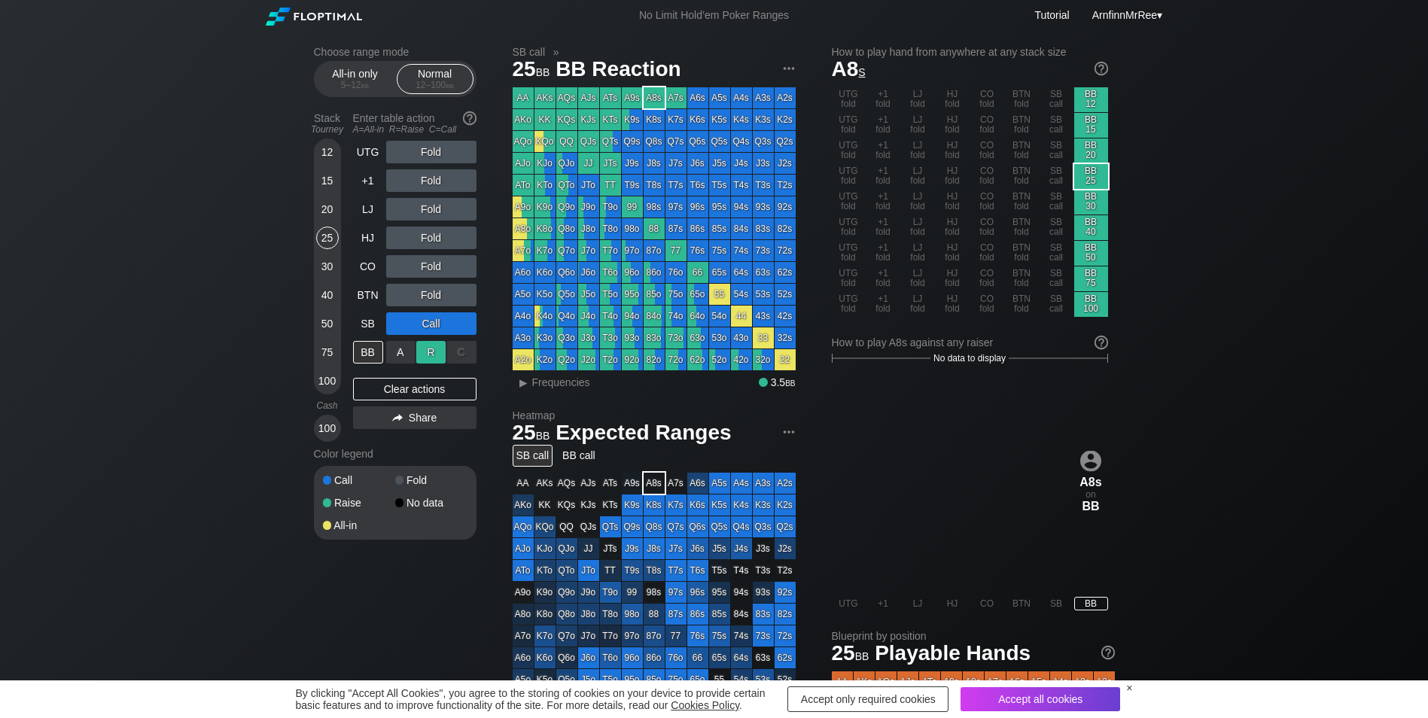
click at [433, 351] on div "R ✕" at bounding box center [430, 352] width 29 height 23
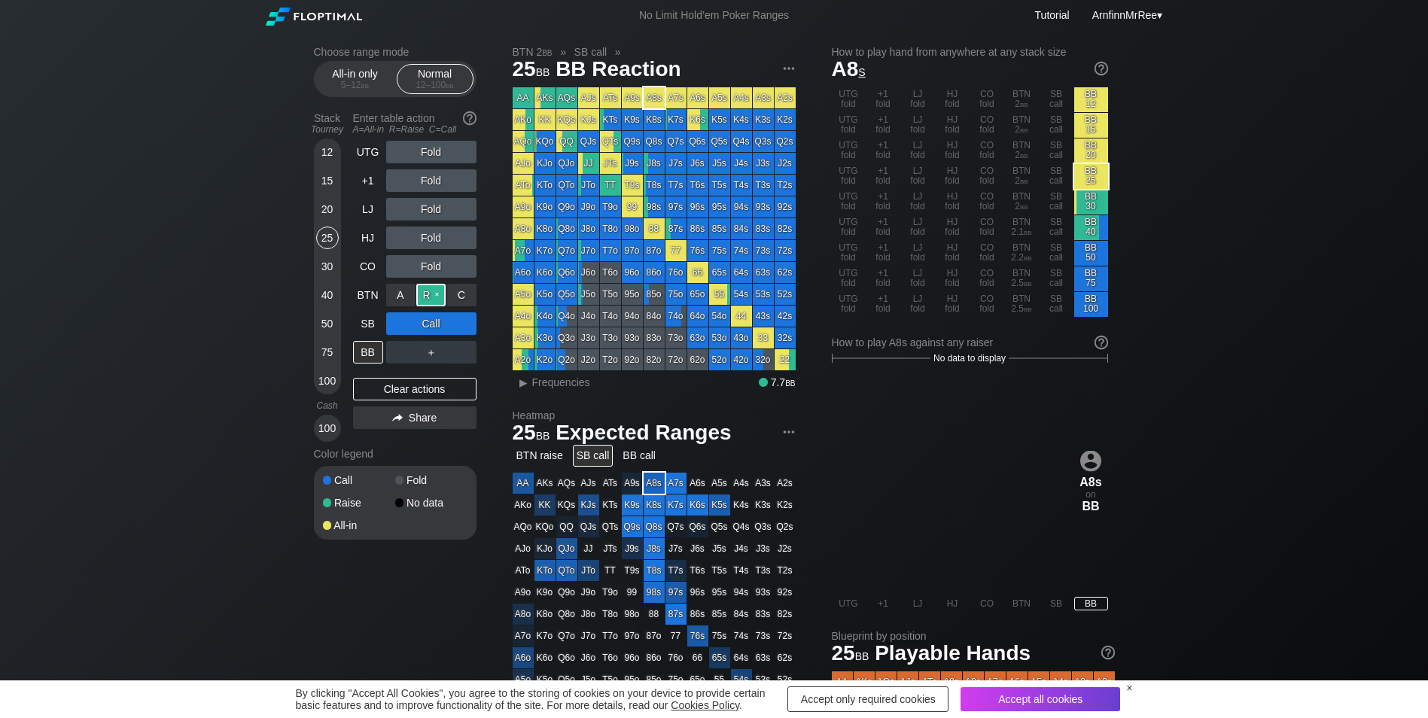
click at [432, 293] on div "R ✕" at bounding box center [430, 295] width 29 height 23
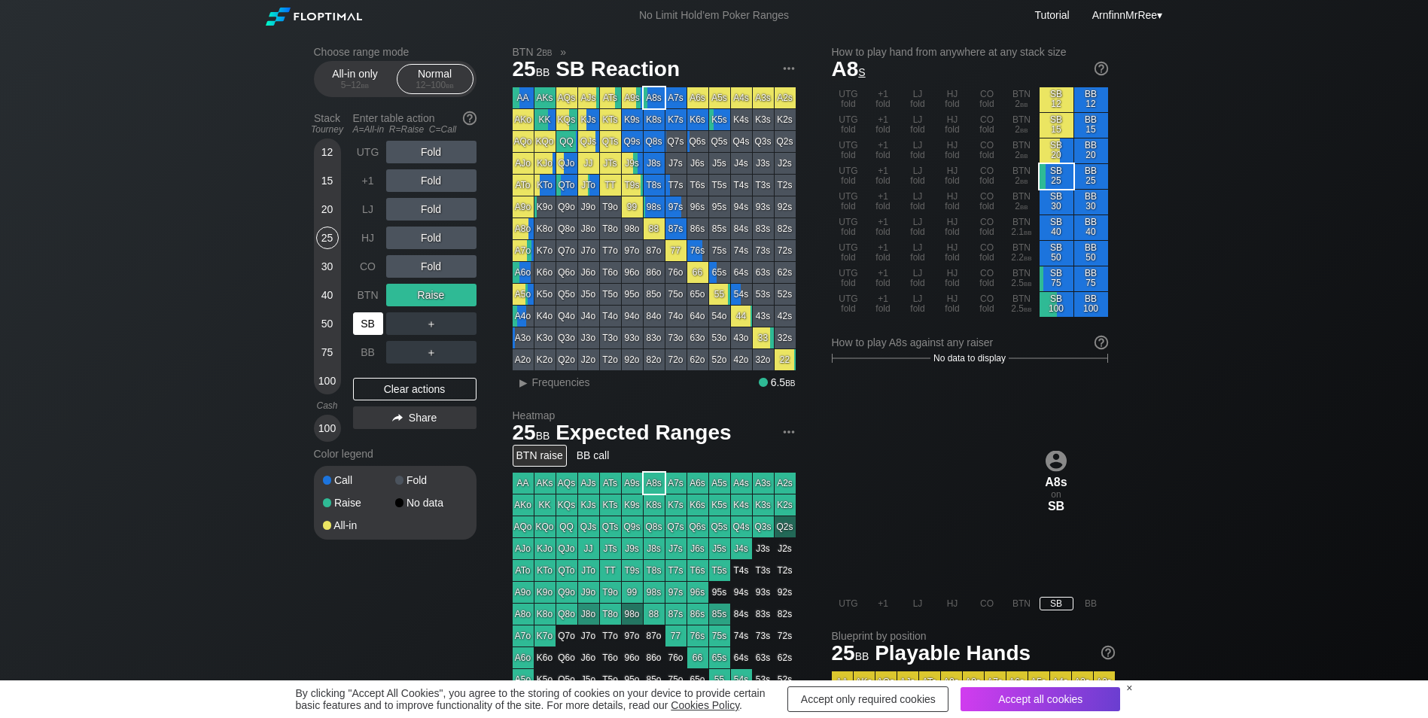
click at [363, 325] on div "SB" at bounding box center [368, 323] width 30 height 23
click at [321, 237] on div "25" at bounding box center [327, 238] width 23 height 23
click at [367, 333] on div "SB" at bounding box center [368, 323] width 30 height 23
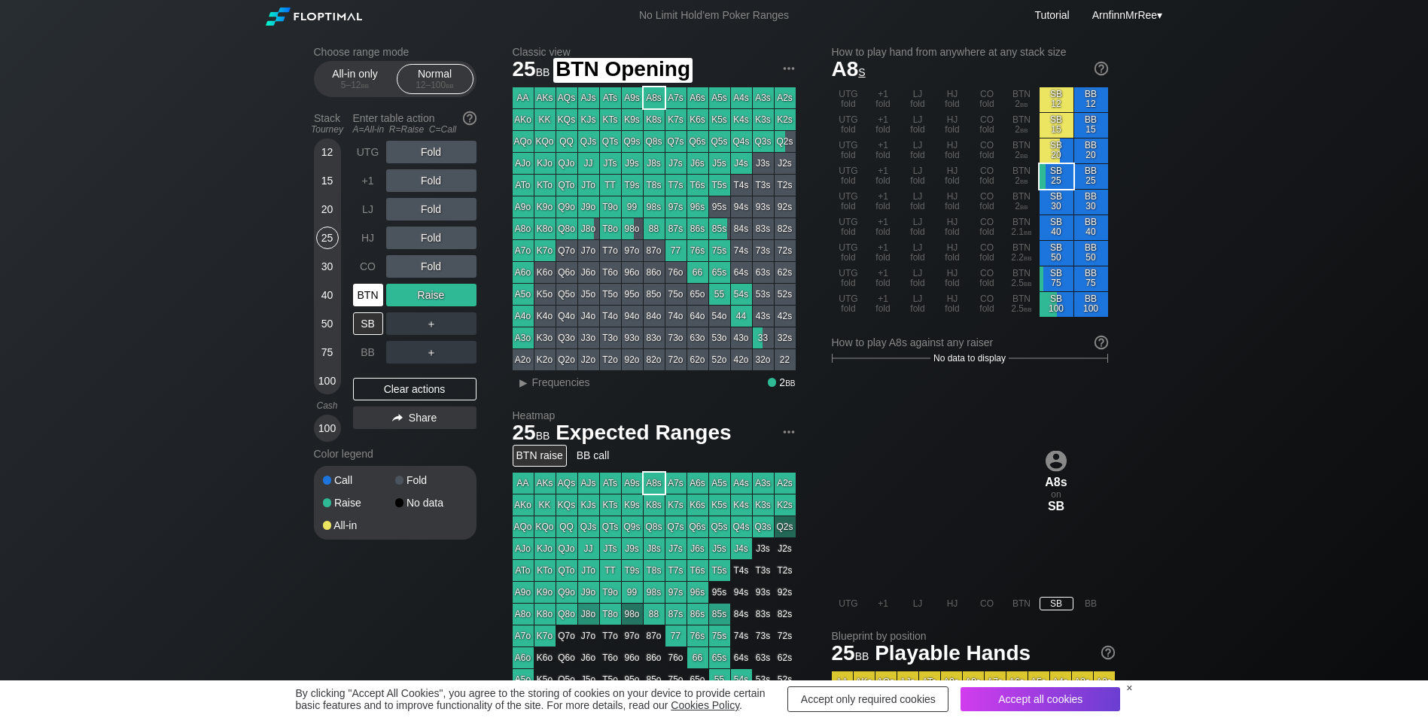
click at [372, 294] on div "BTN" at bounding box center [368, 295] width 30 height 23
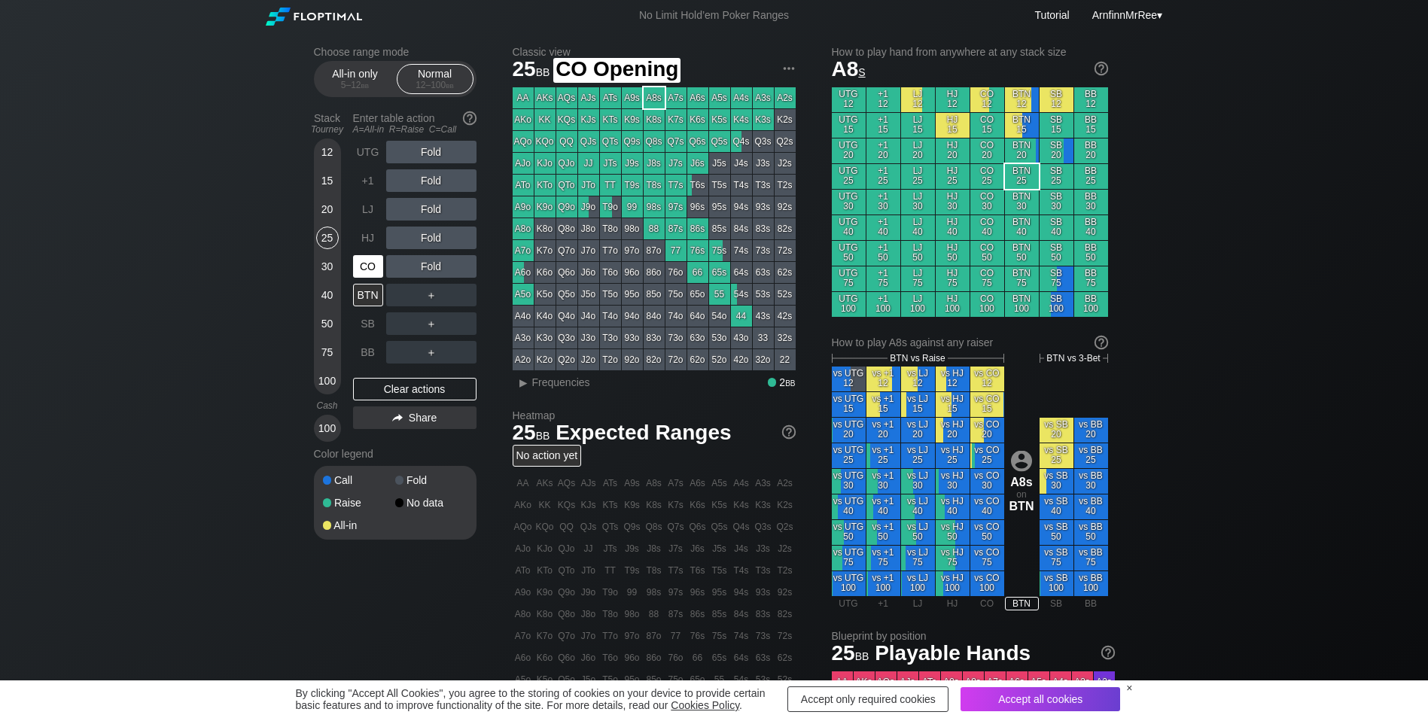
click at [371, 264] on div "CO" at bounding box center [368, 266] width 30 height 23
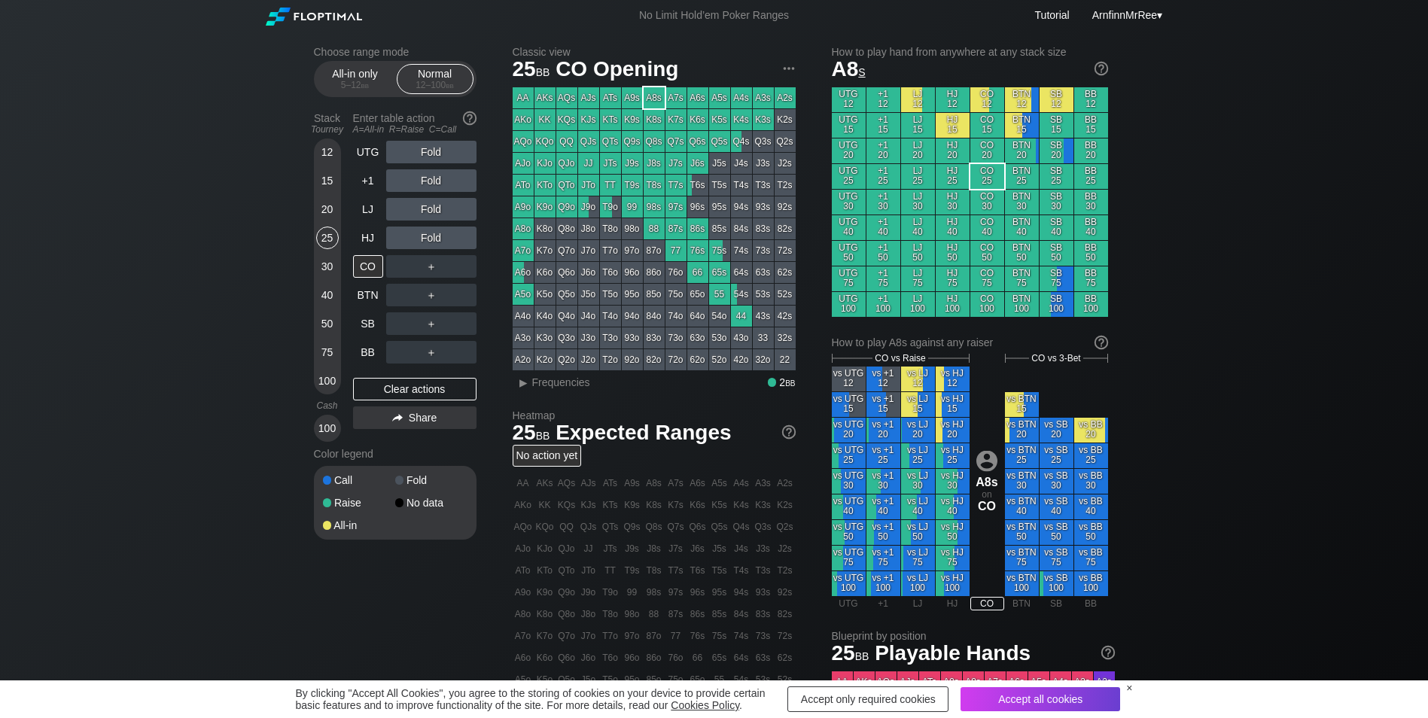
click at [433, 211] on div "Fold" at bounding box center [431, 209] width 90 height 23
click at [400, 212] on div "A ✕" at bounding box center [400, 209] width 29 height 23
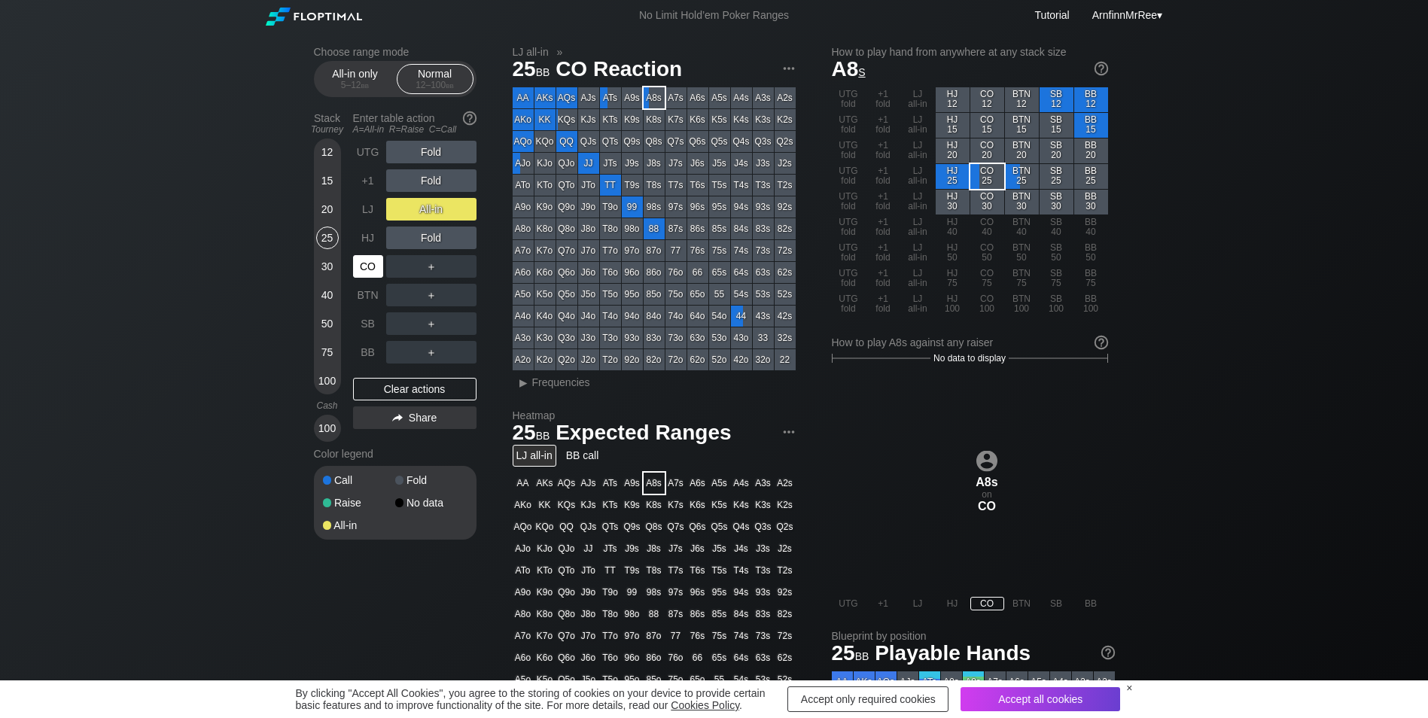
click at [370, 274] on div "CO" at bounding box center [368, 266] width 30 height 23
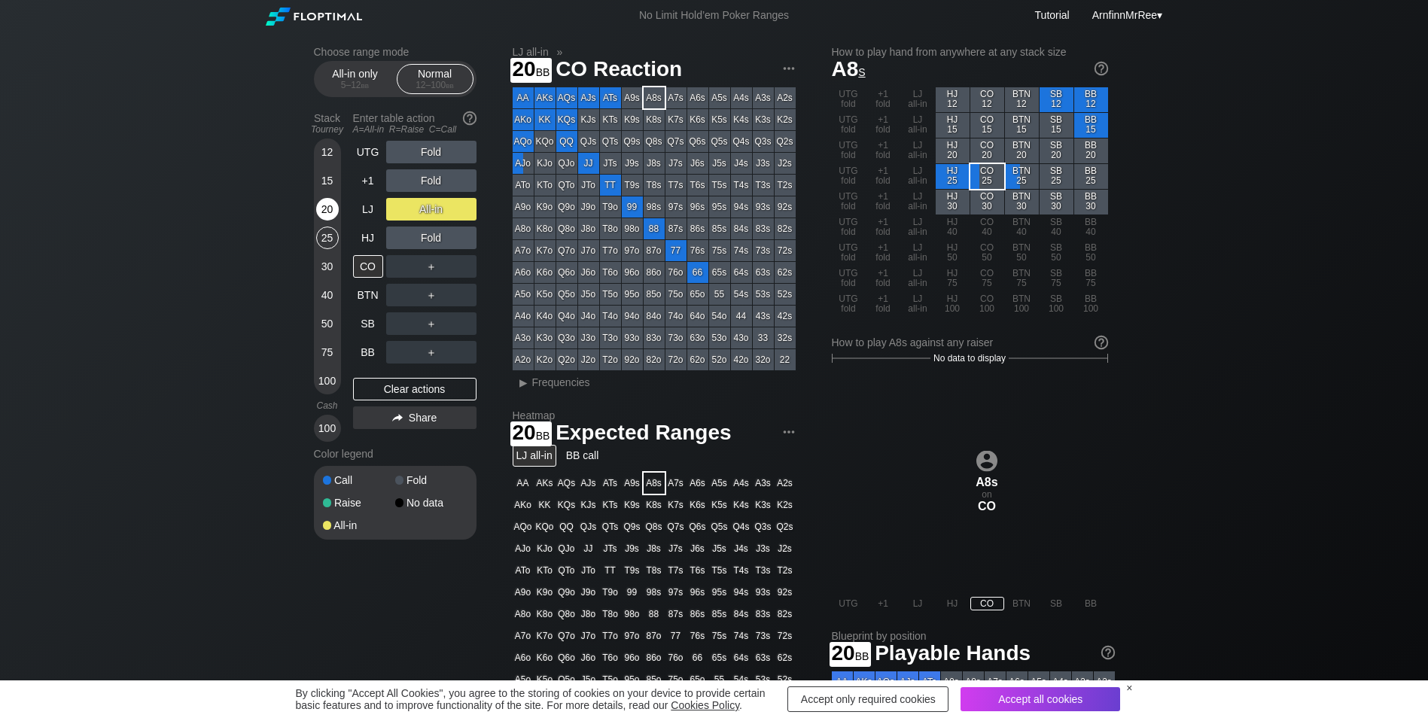
click at [332, 205] on div "20" at bounding box center [327, 209] width 23 height 23
click at [368, 268] on div "CO" at bounding box center [368, 266] width 30 height 23
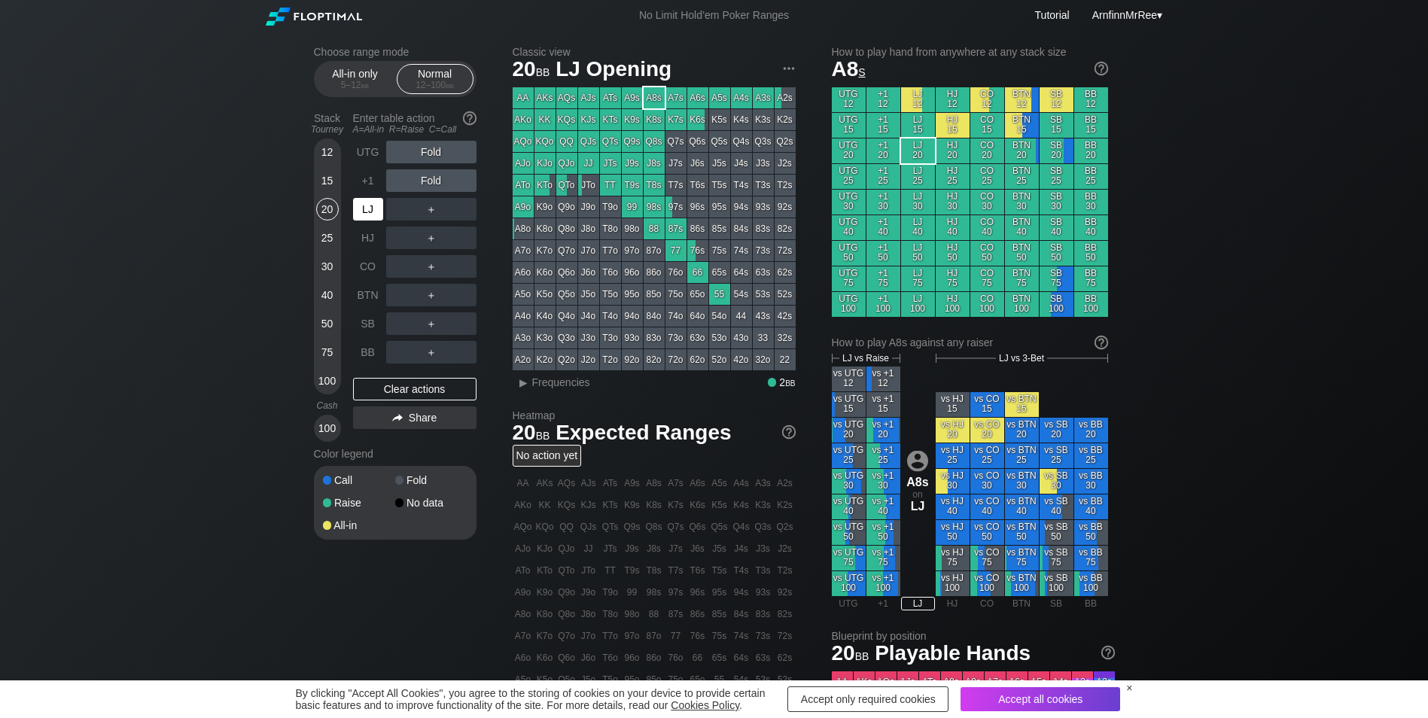
click at [365, 213] on div "LJ" at bounding box center [368, 209] width 30 height 23
click at [428, 209] on div "R ✕" at bounding box center [430, 209] width 29 height 23
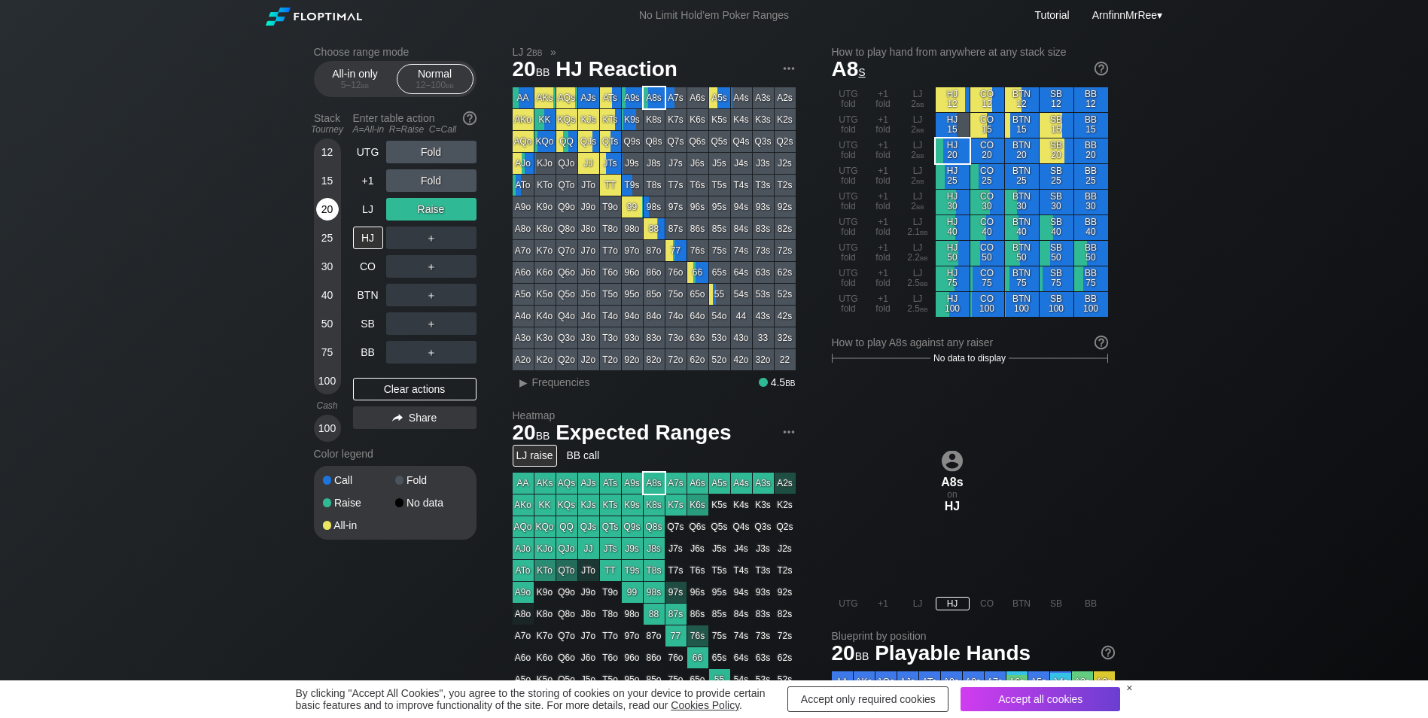
click at [324, 209] on div "20" at bounding box center [327, 209] width 23 height 23
click at [373, 235] on div "HJ" at bounding box center [368, 238] width 30 height 23
click at [430, 237] on div "R ✕" at bounding box center [430, 238] width 29 height 23
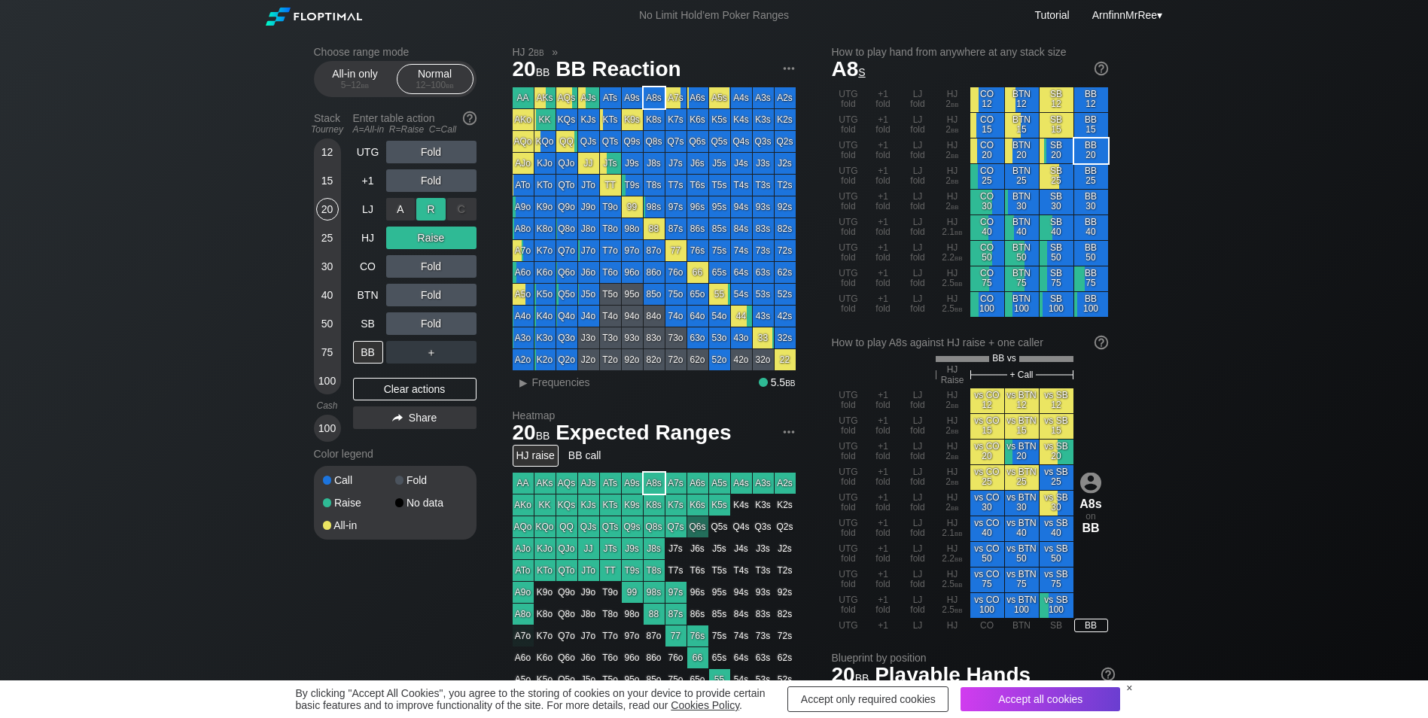
click at [439, 209] on div "R ✕" at bounding box center [430, 209] width 29 height 23
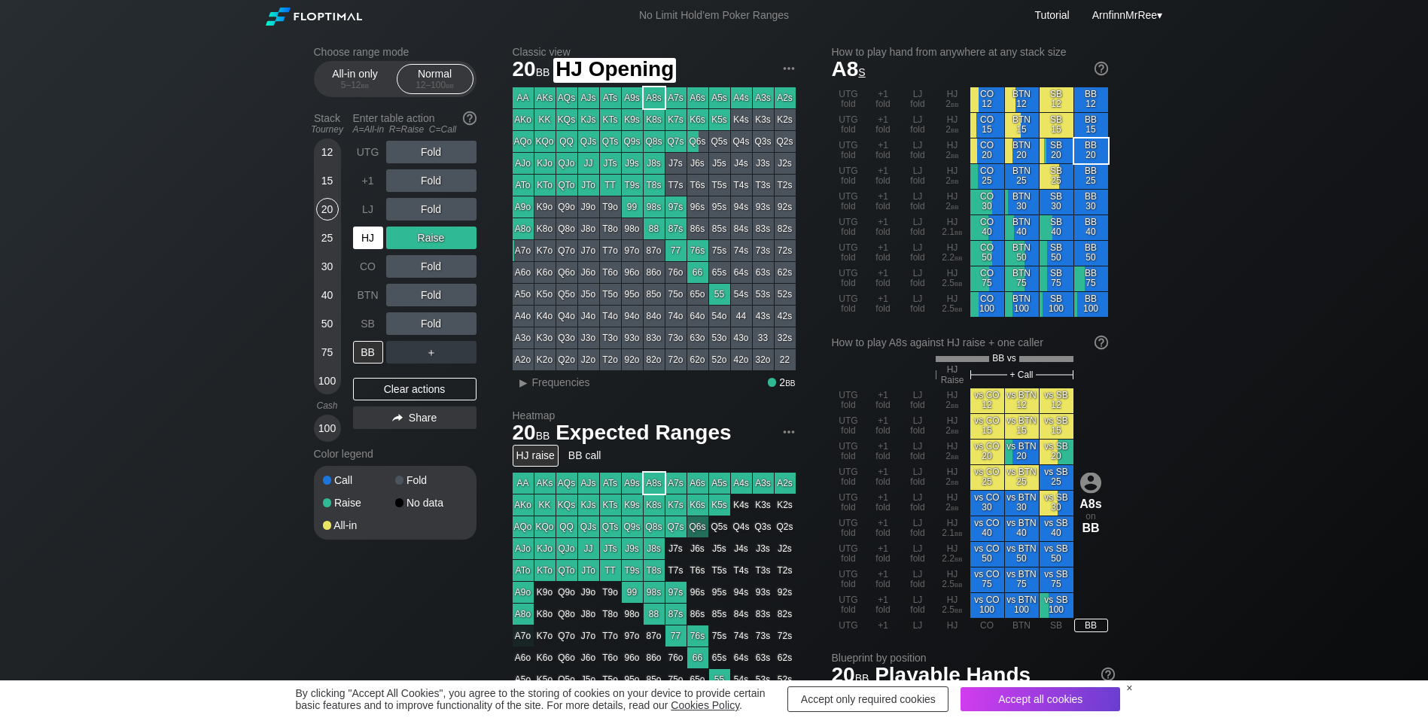
click at [378, 237] on div "HJ" at bounding box center [368, 238] width 30 height 23
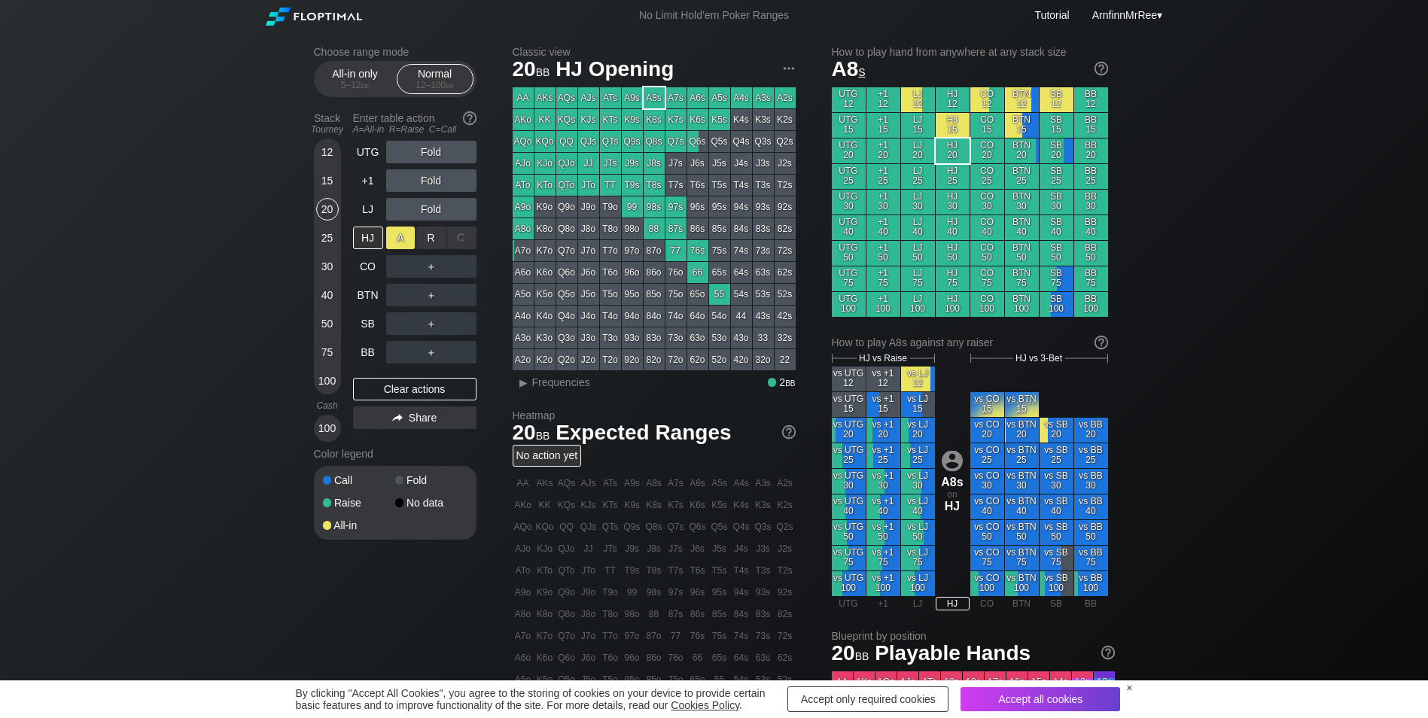
click at [428, 233] on div "R ✕" at bounding box center [430, 238] width 29 height 23
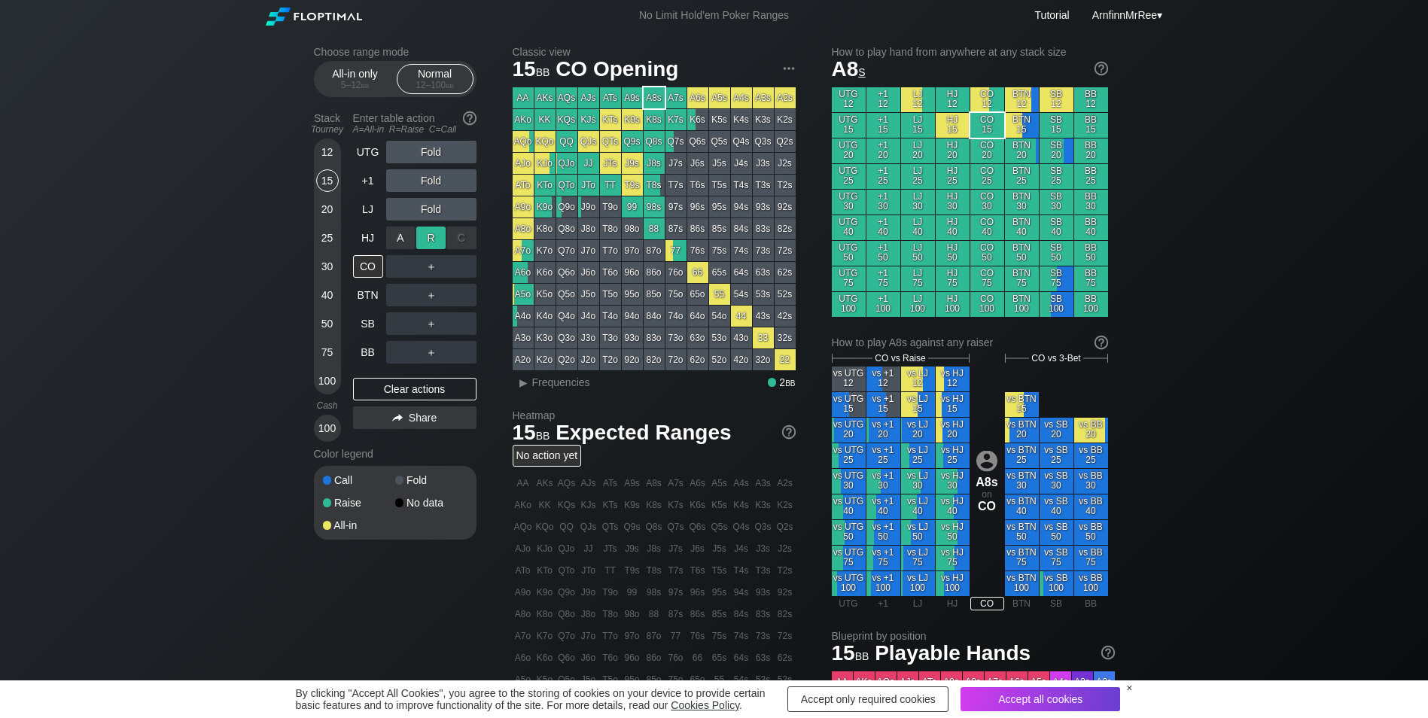
click at [436, 236] on div "R ✕" at bounding box center [430, 238] width 29 height 23
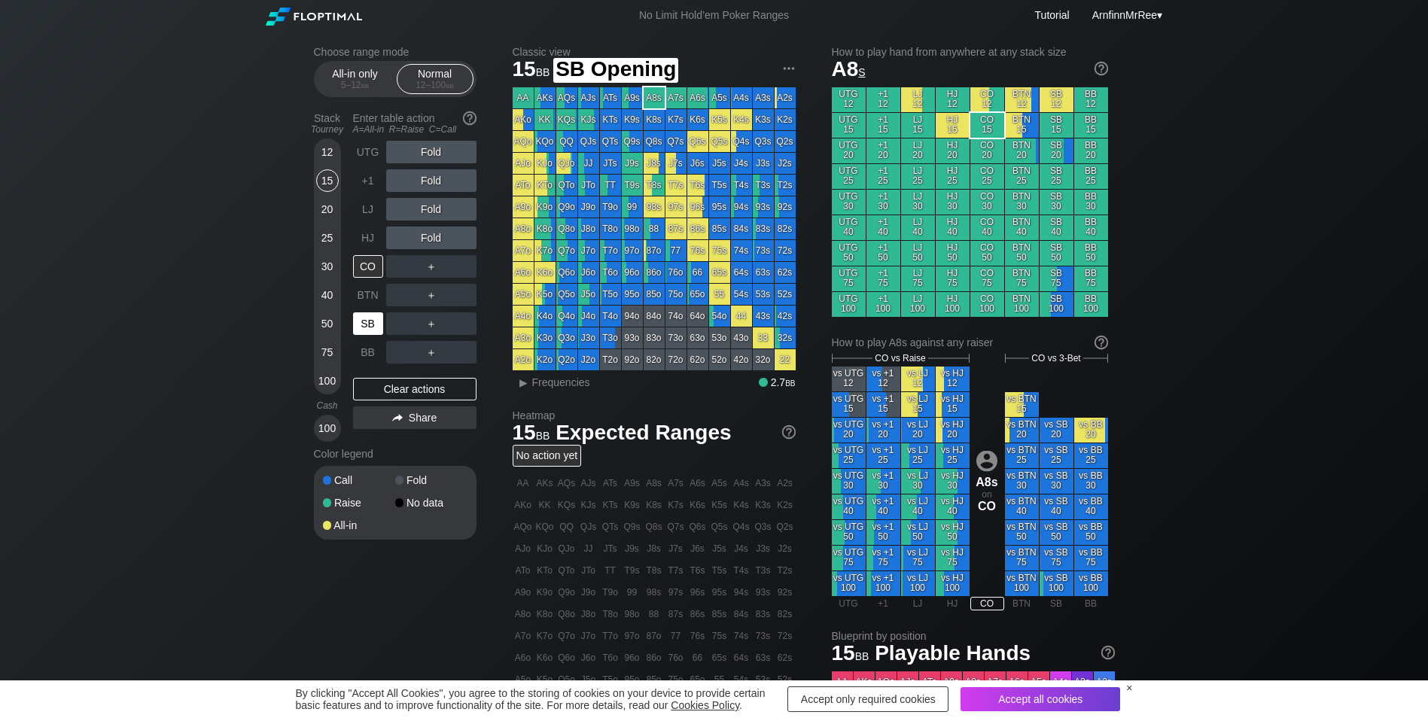
click at [370, 325] on div "SB" at bounding box center [368, 323] width 30 height 23
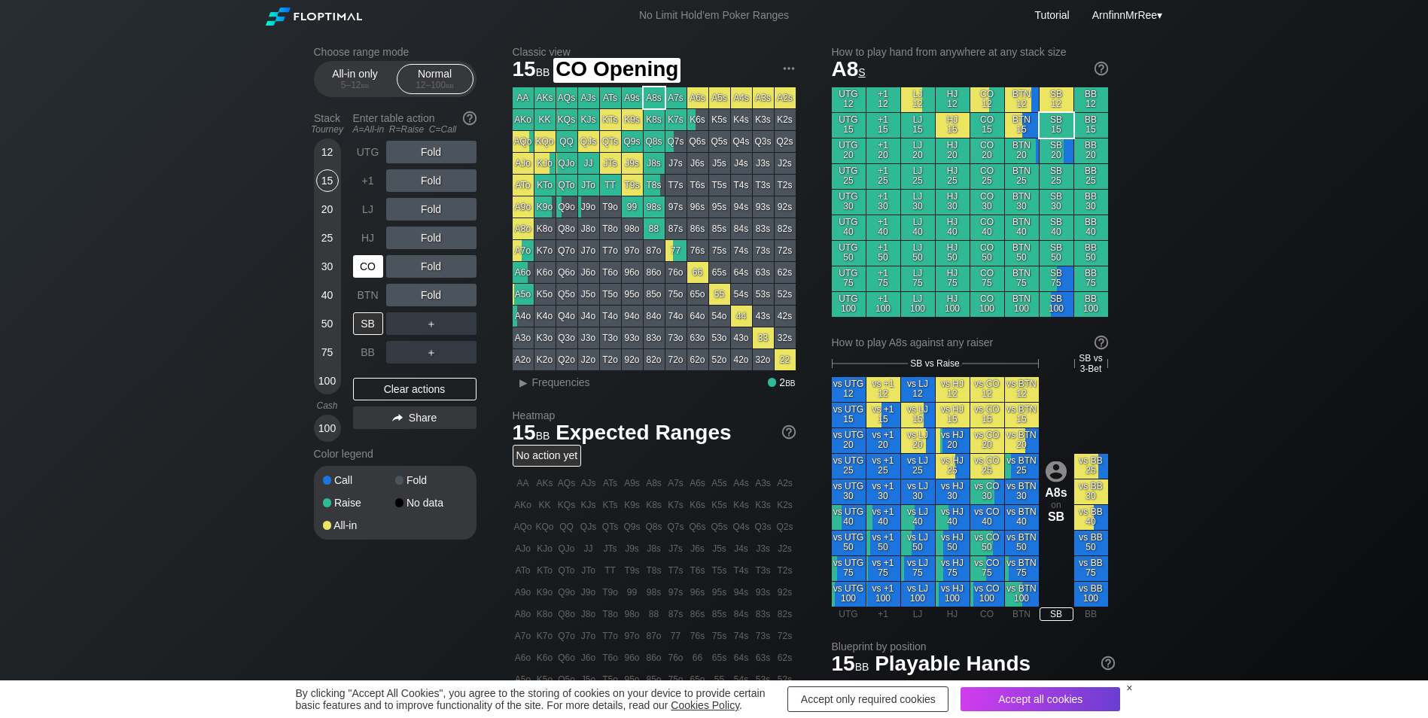
click at [365, 264] on div "CO" at bounding box center [368, 266] width 30 height 23
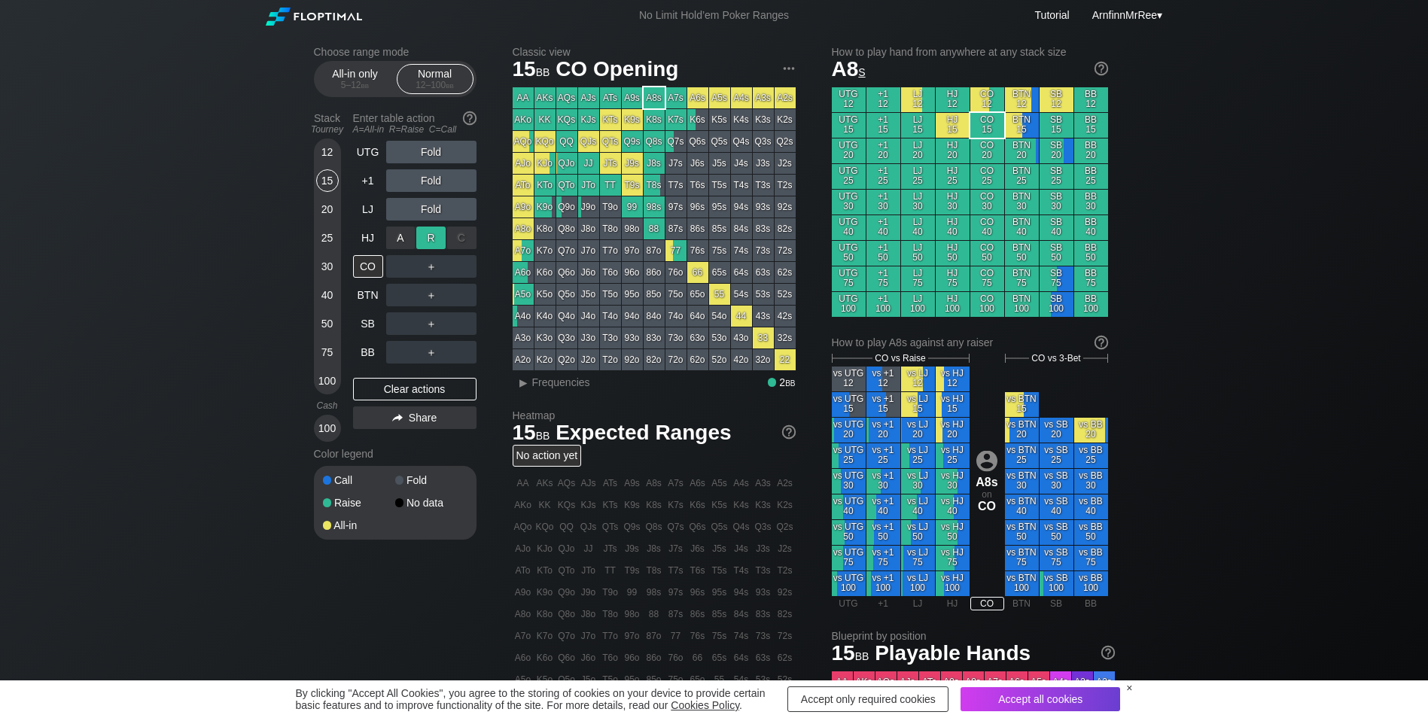
click at [428, 236] on div "R ✕" at bounding box center [430, 238] width 29 height 23
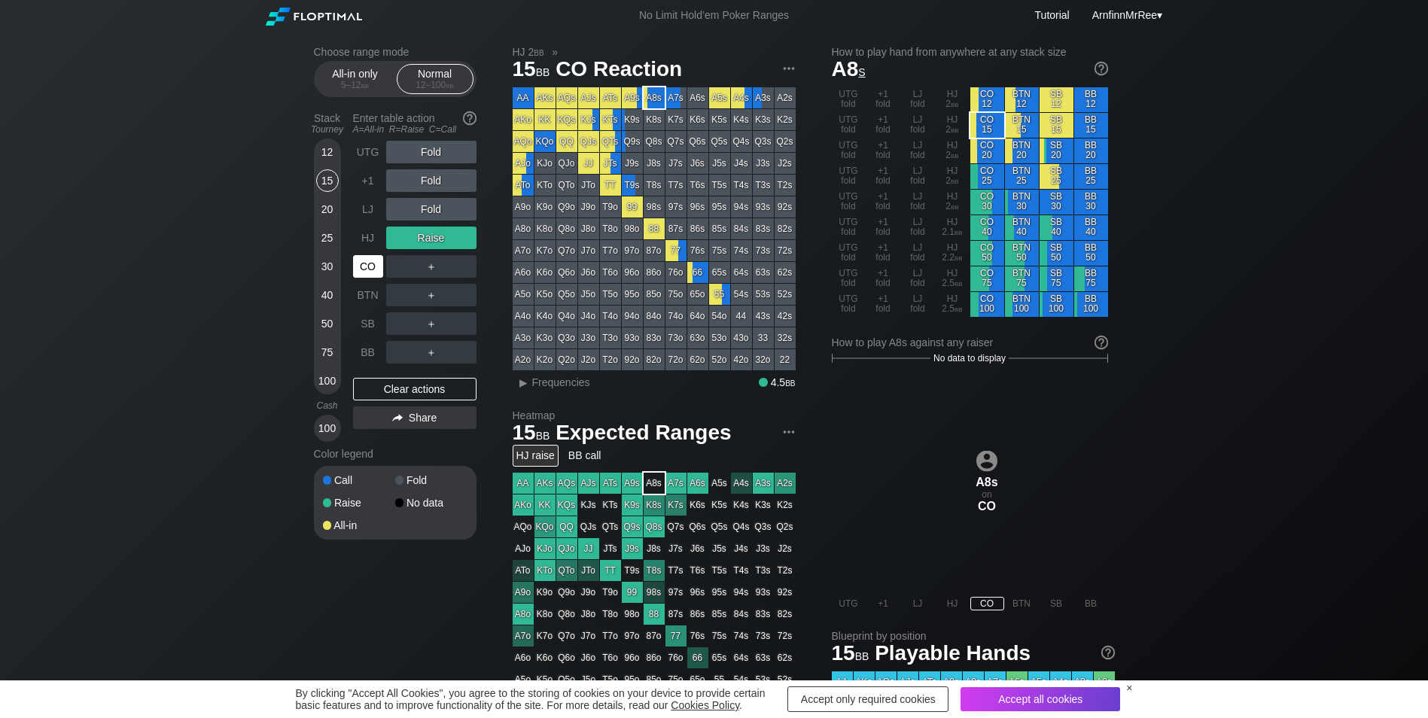
click at [370, 266] on div "CO" at bounding box center [368, 266] width 30 height 23
click at [326, 183] on div "15" at bounding box center [327, 180] width 23 height 23
click at [361, 266] on div "CO" at bounding box center [368, 266] width 30 height 23
click at [438, 236] on div "Raise" at bounding box center [431, 238] width 90 height 23
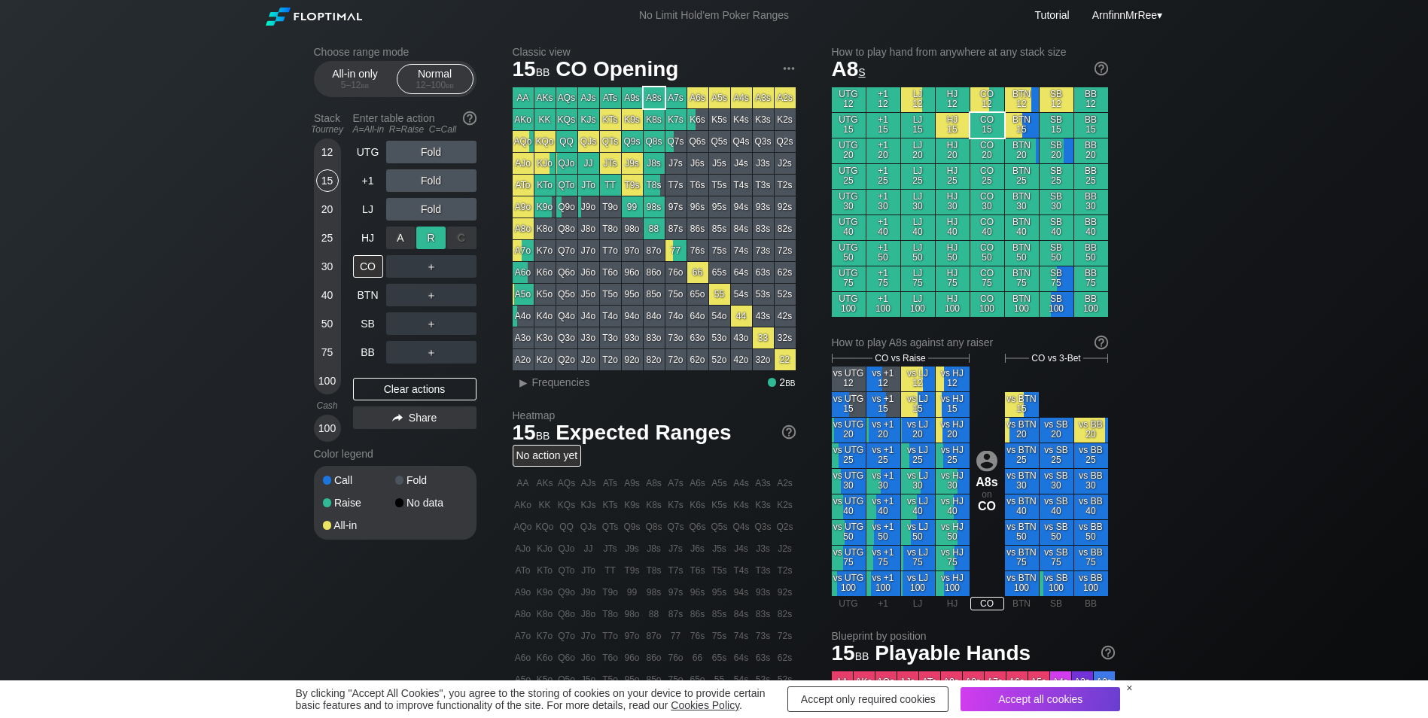
click at [434, 234] on div "R ✕" at bounding box center [430, 238] width 29 height 23
click at [366, 266] on div "CO" at bounding box center [368, 266] width 30 height 23
click at [345, 71] on div "All-in only 5 – 12 bb" at bounding box center [355, 79] width 69 height 29
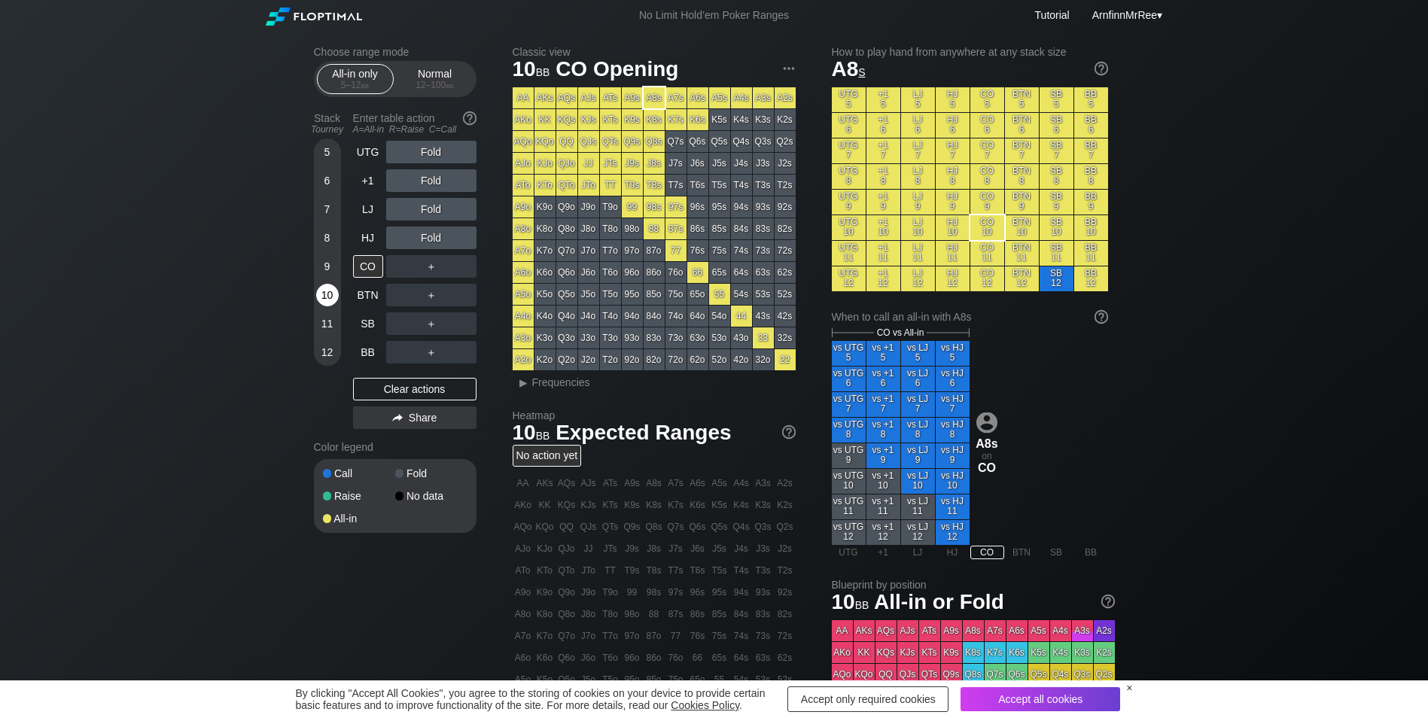
click at [327, 289] on div "10" at bounding box center [327, 295] width 23 height 23
drag, startPoint x: 401, startPoint y: 298, endPoint x: 383, endPoint y: 330, distance: 37.1
click at [402, 298] on div "A ✕" at bounding box center [400, 295] width 29 height 23
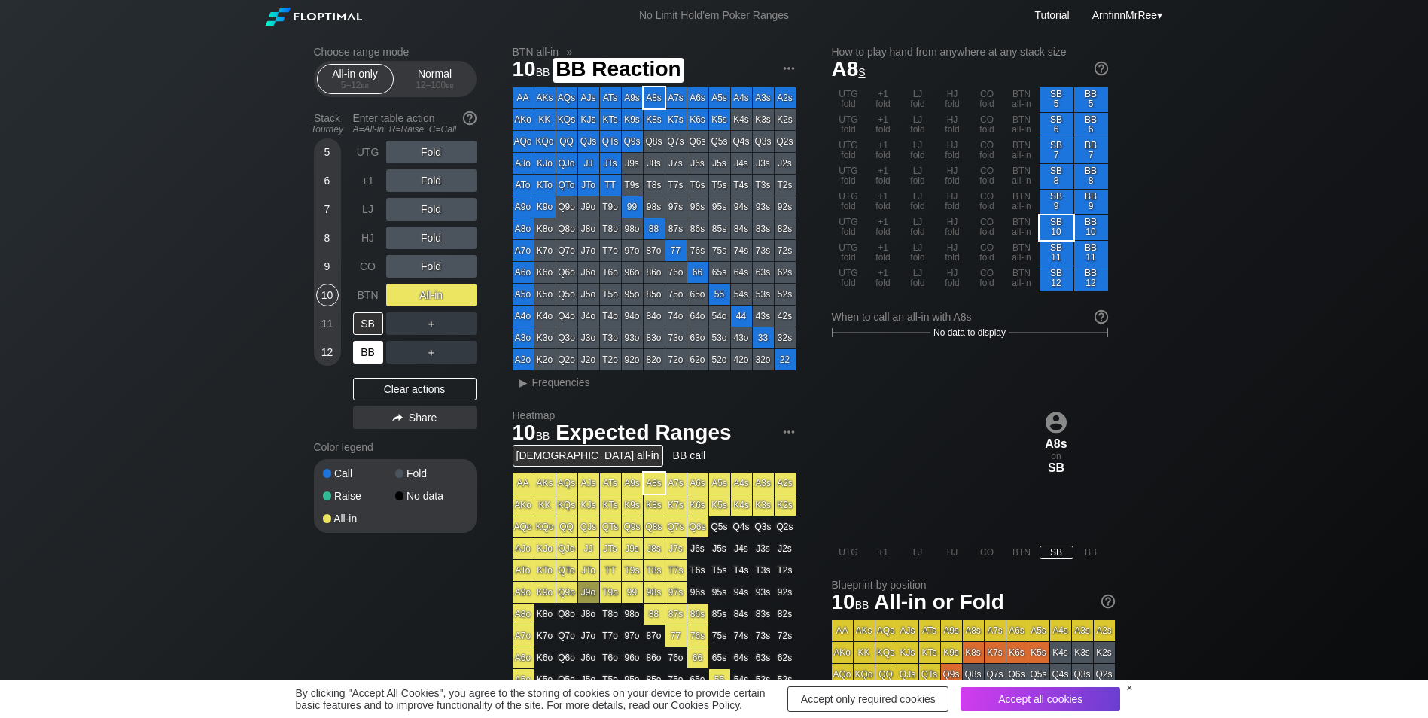
click at [365, 358] on div "BB" at bounding box center [368, 352] width 30 height 23
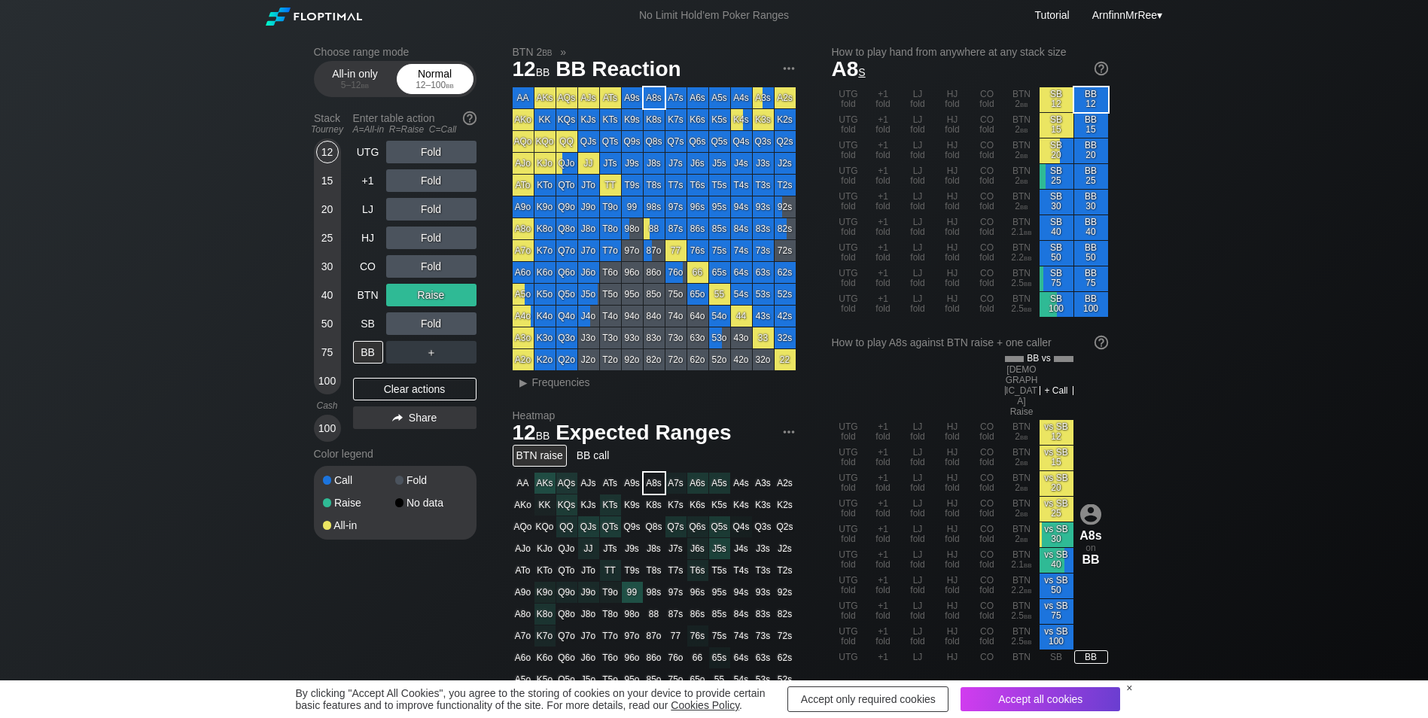
click at [431, 79] on div "Normal 12 – 100 bb" at bounding box center [434, 79] width 69 height 29
click at [324, 151] on div "12" at bounding box center [327, 152] width 23 height 23
click at [363, 354] on div "BB" at bounding box center [368, 352] width 30 height 23
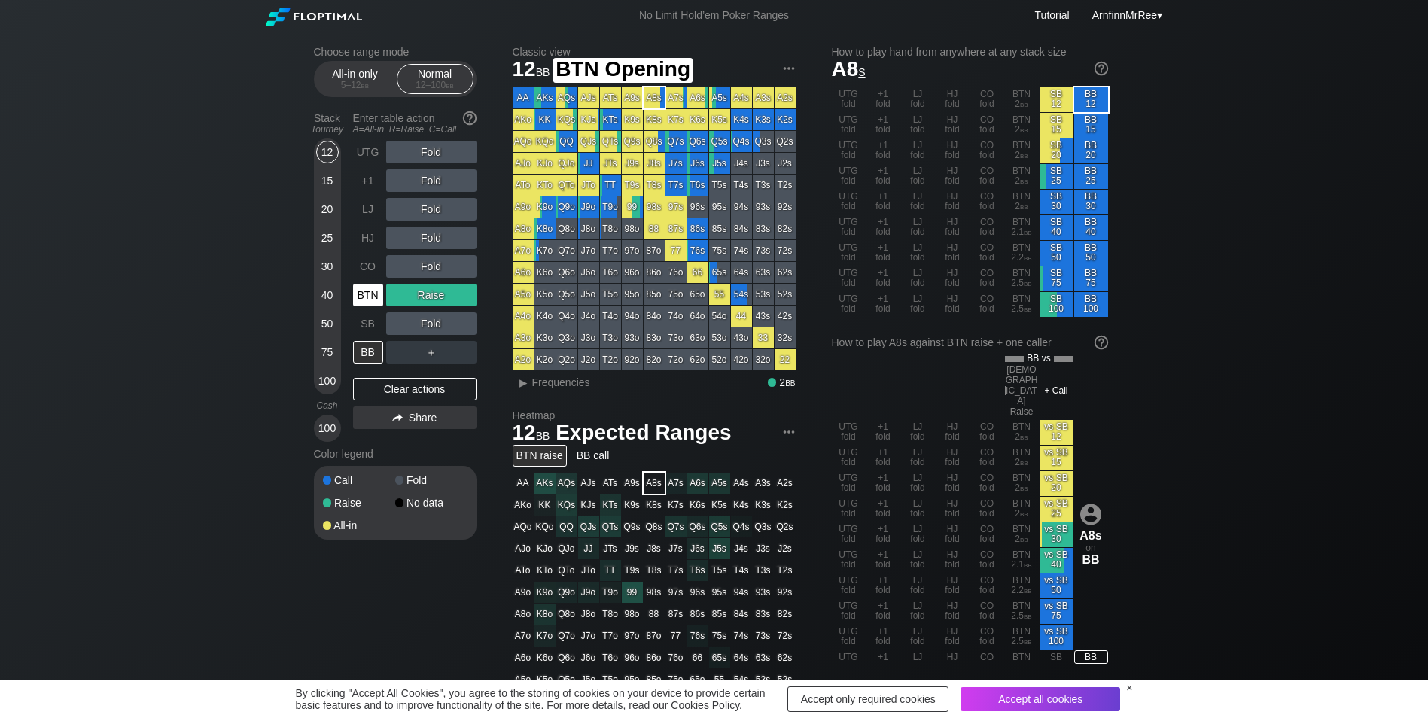
click at [366, 301] on div "BTN" at bounding box center [368, 295] width 30 height 23
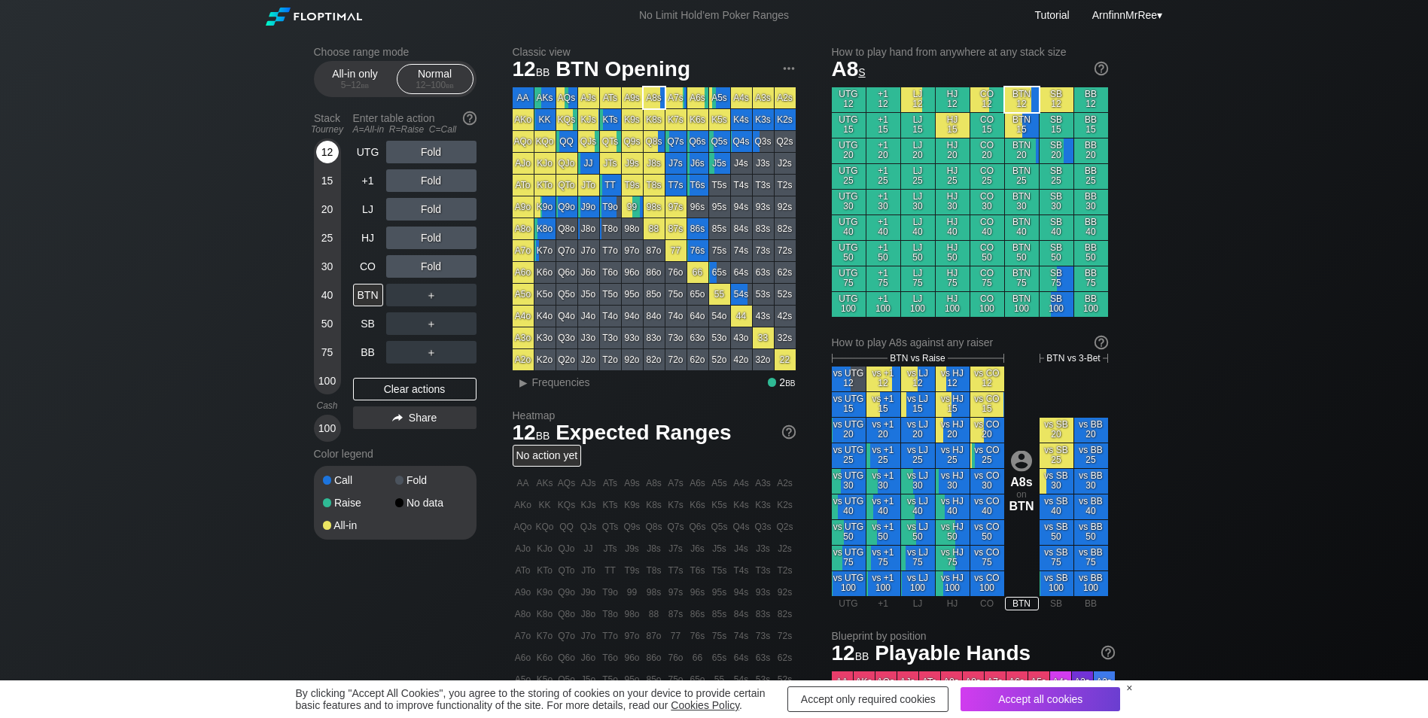
click at [321, 147] on div "12" at bounding box center [327, 152] width 23 height 23
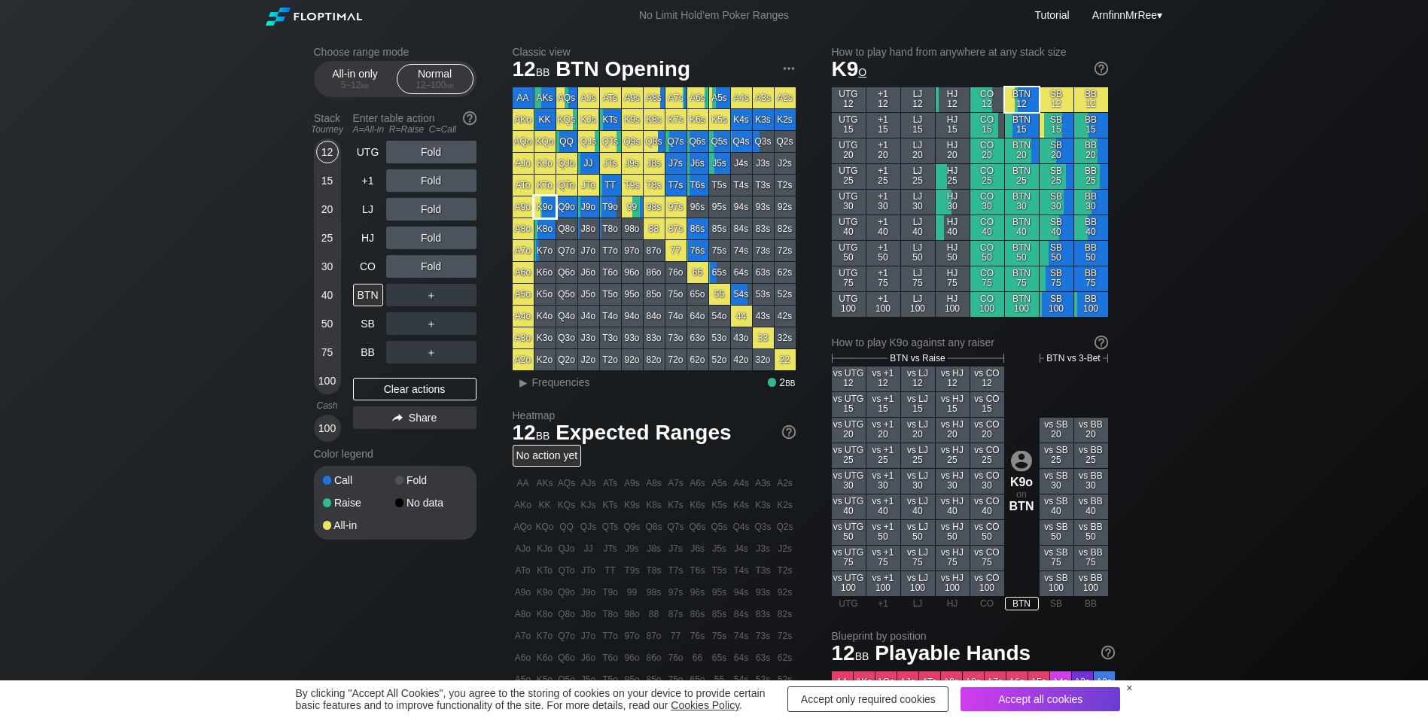
click at [545, 208] on div "K9o" at bounding box center [544, 206] width 21 height 21
click at [338, 72] on div "All-in only 5 – 12 bb" at bounding box center [355, 79] width 69 height 29
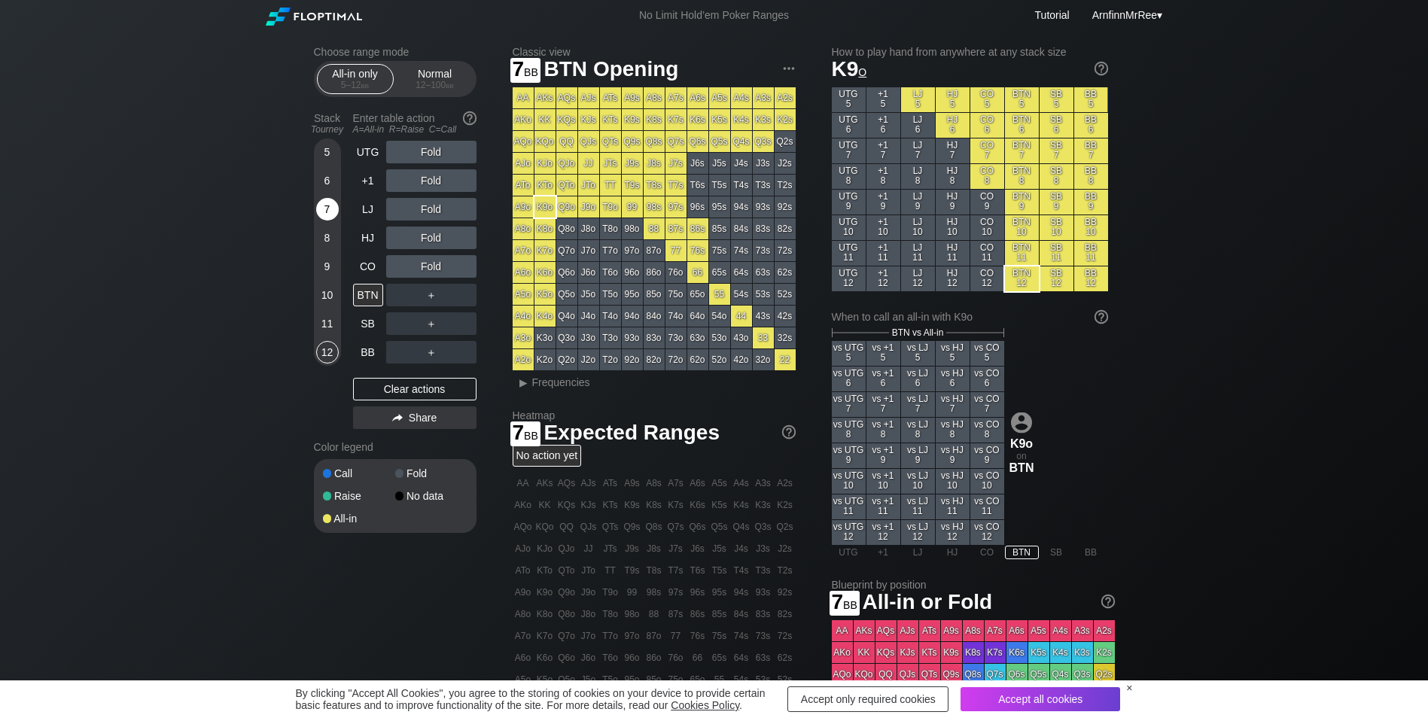
click at [323, 211] on div "7" at bounding box center [327, 209] width 23 height 23
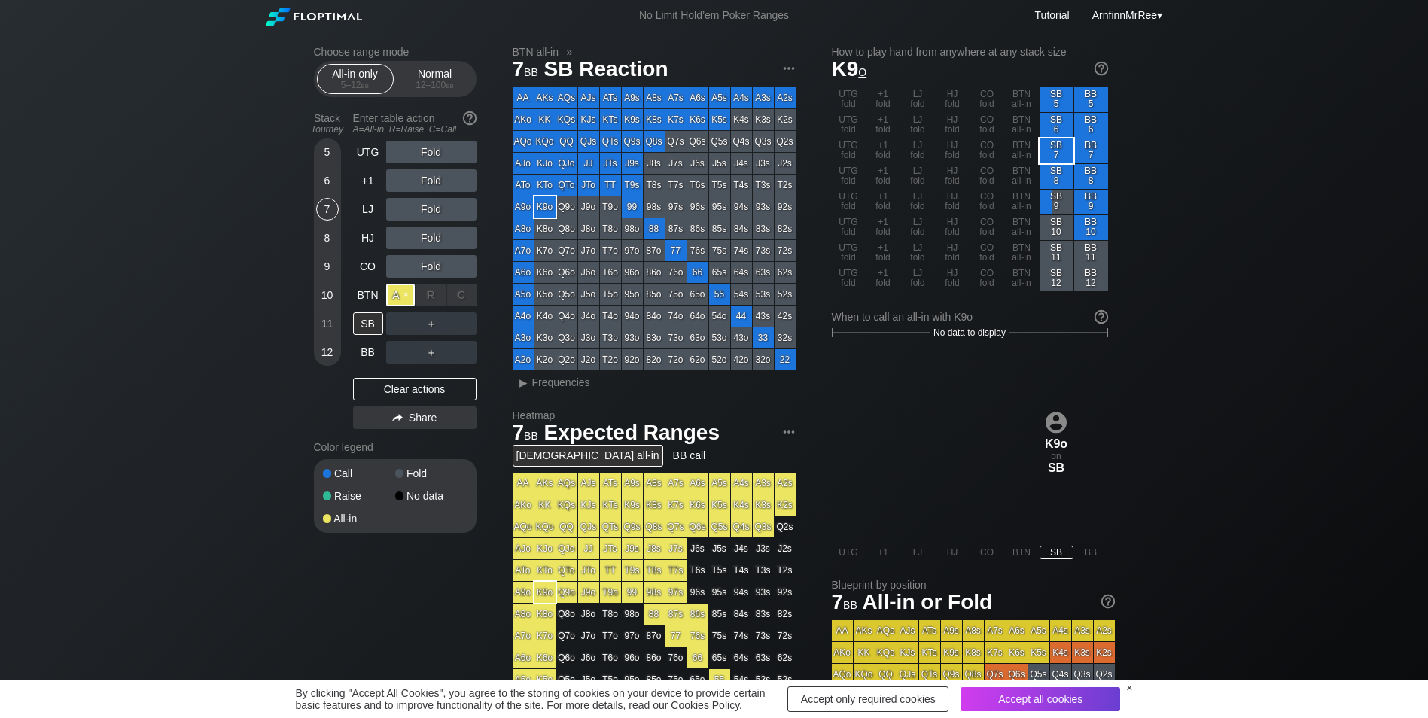
click at [399, 296] on div "A ✕" at bounding box center [400, 295] width 29 height 23
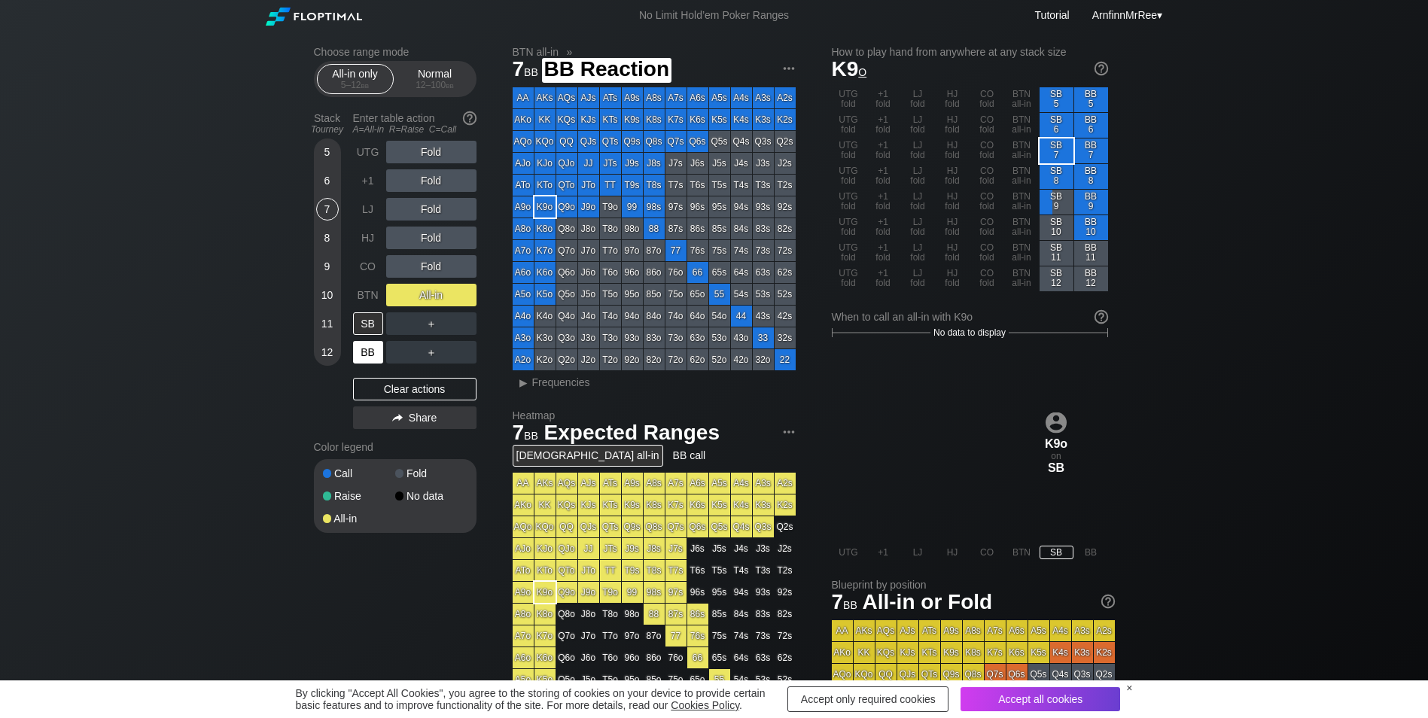
click at [366, 353] on div "BB" at bounding box center [368, 352] width 30 height 23
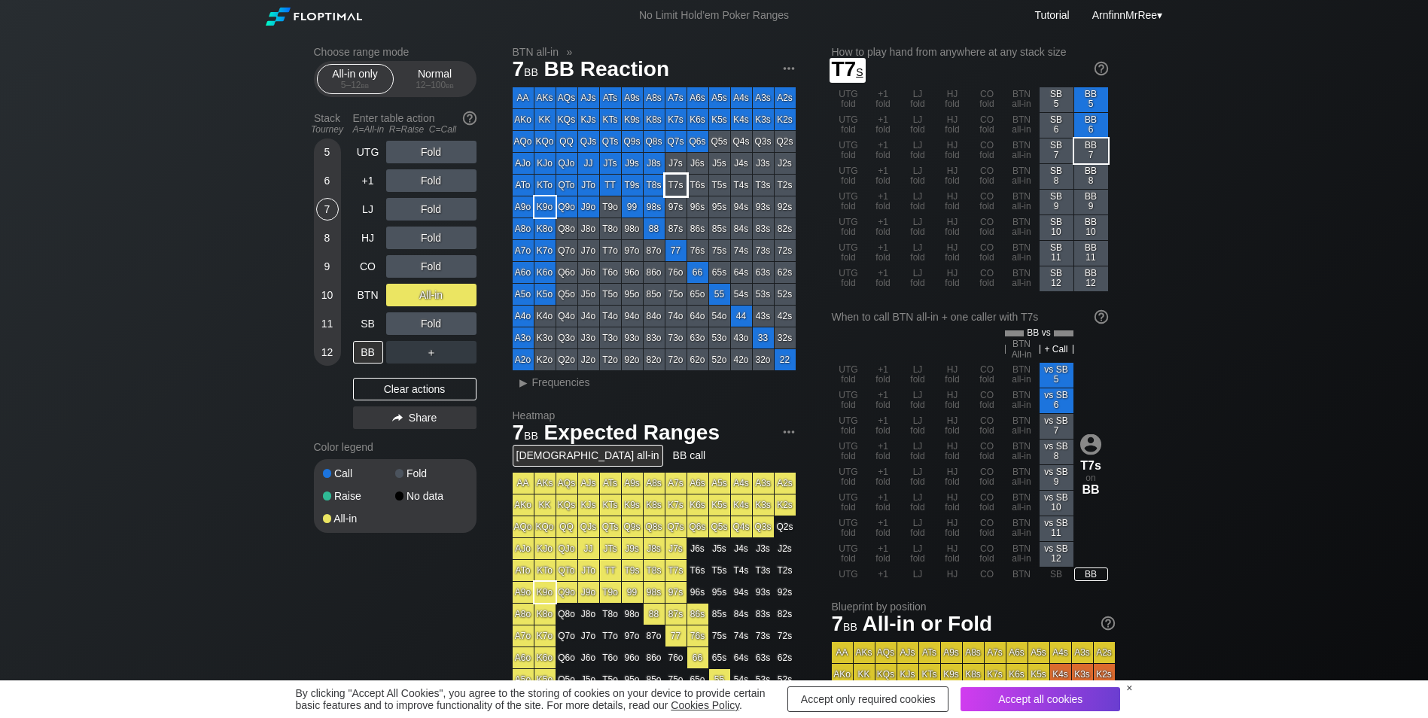
click at [672, 182] on div "T7s" at bounding box center [675, 185] width 21 height 21
click at [412, 295] on div "A ✕" at bounding box center [400, 295] width 29 height 23
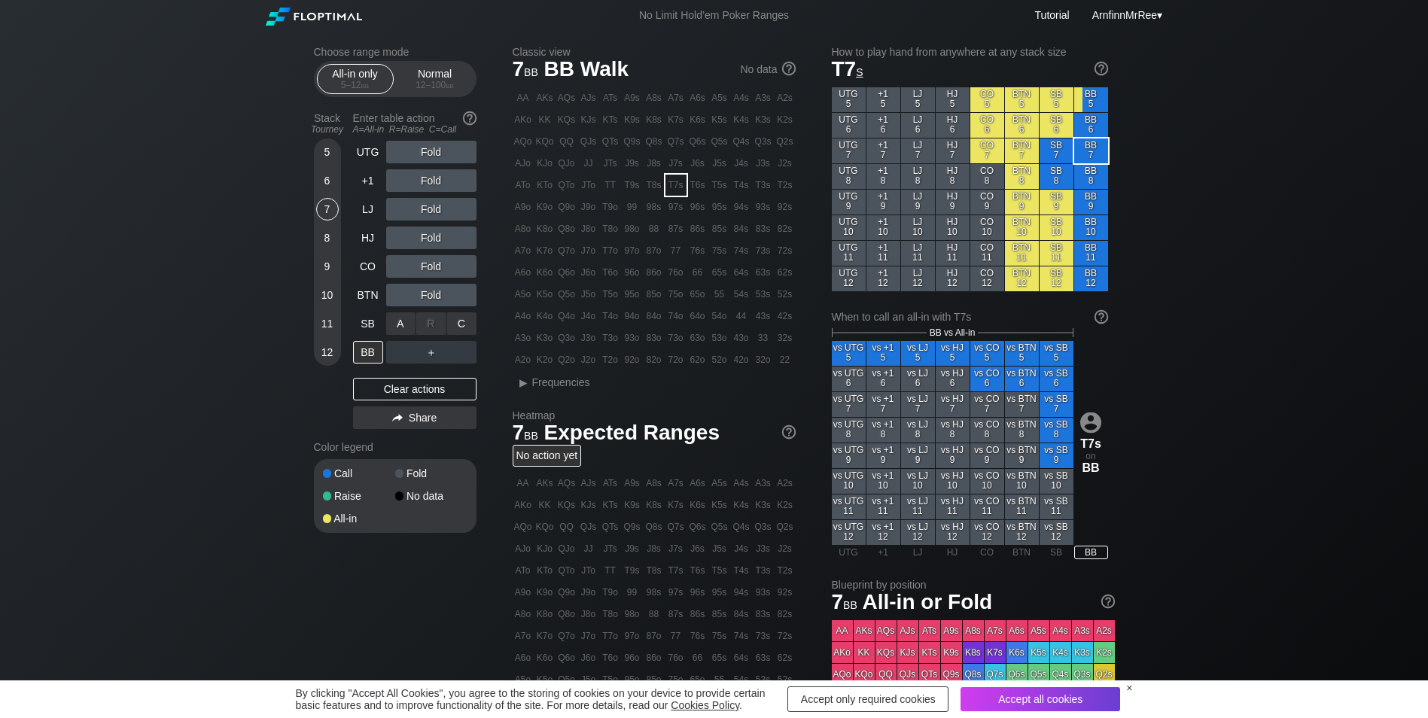
click at [404, 320] on div "A ✕" at bounding box center [400, 323] width 29 height 23
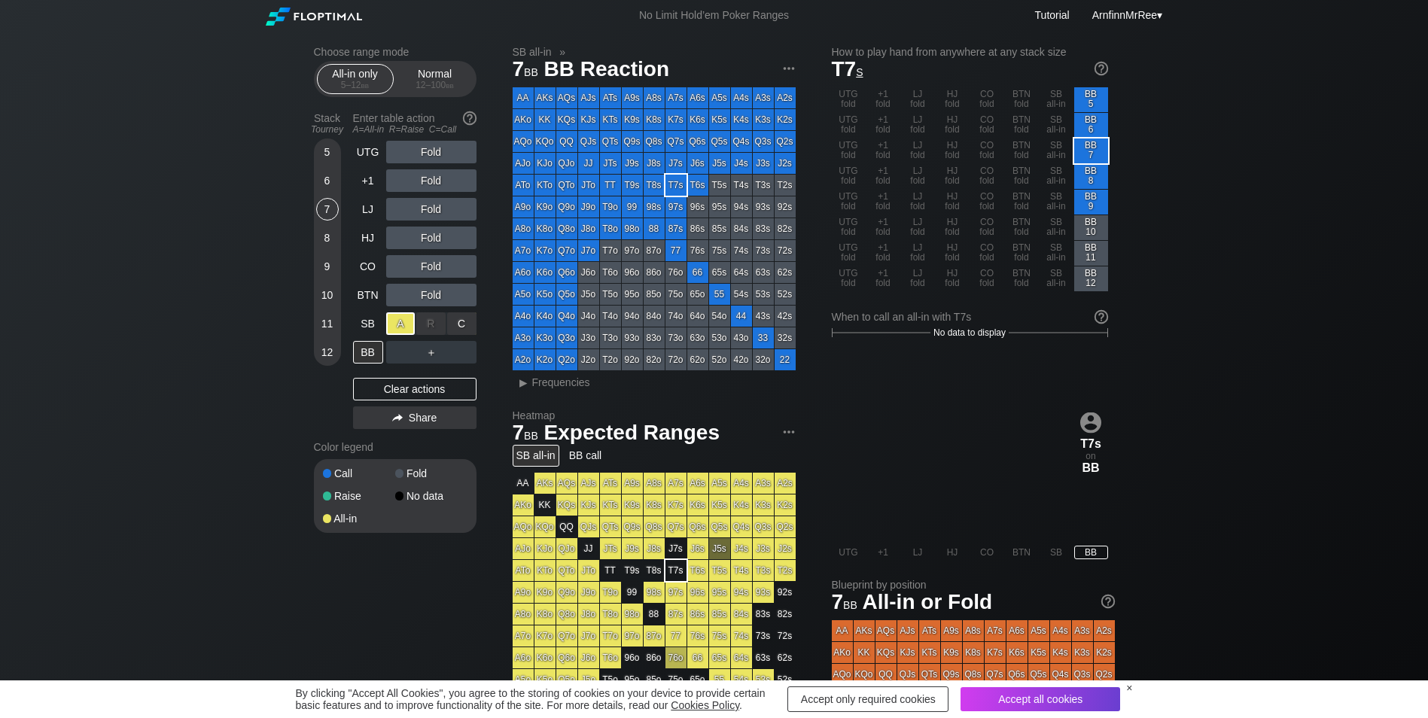
click at [404, 320] on div "A ✕" at bounding box center [400, 323] width 29 height 23
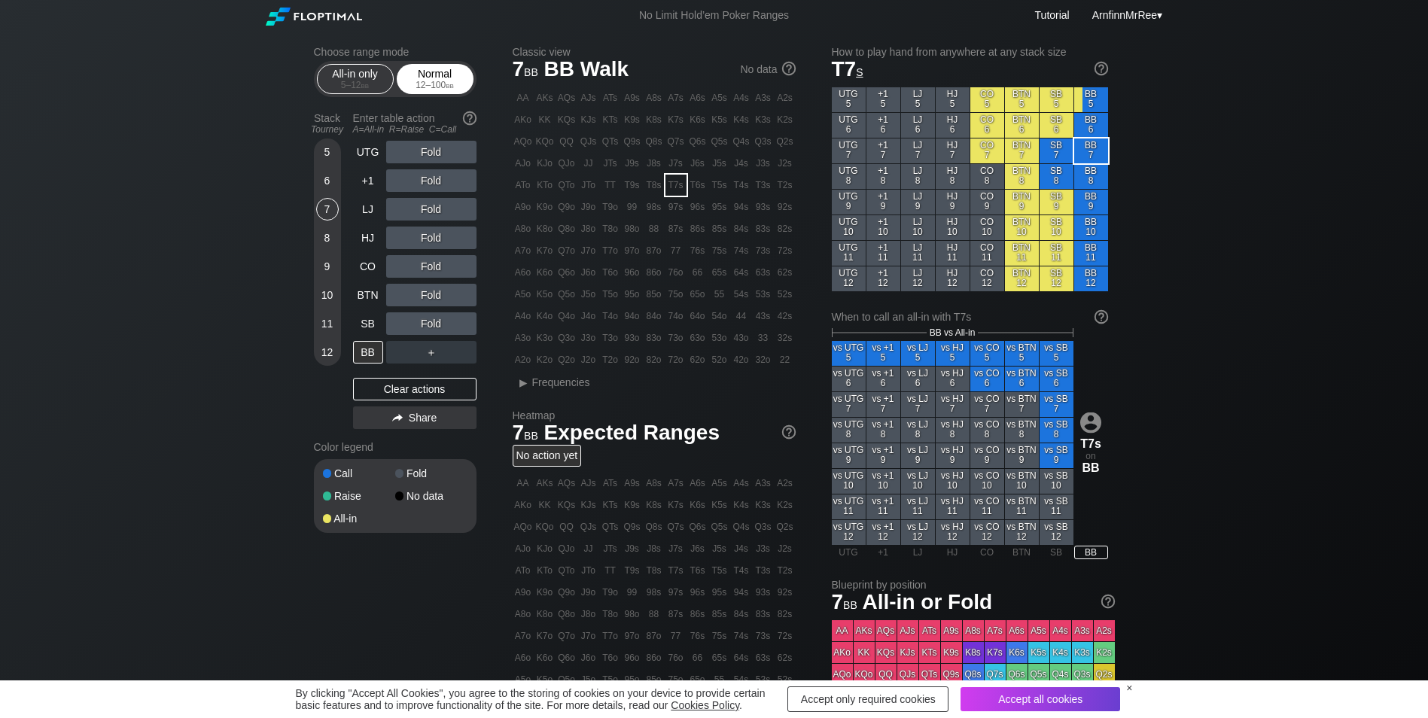
click at [427, 76] on div "Normal 12 – 100 bb" at bounding box center [434, 79] width 69 height 29
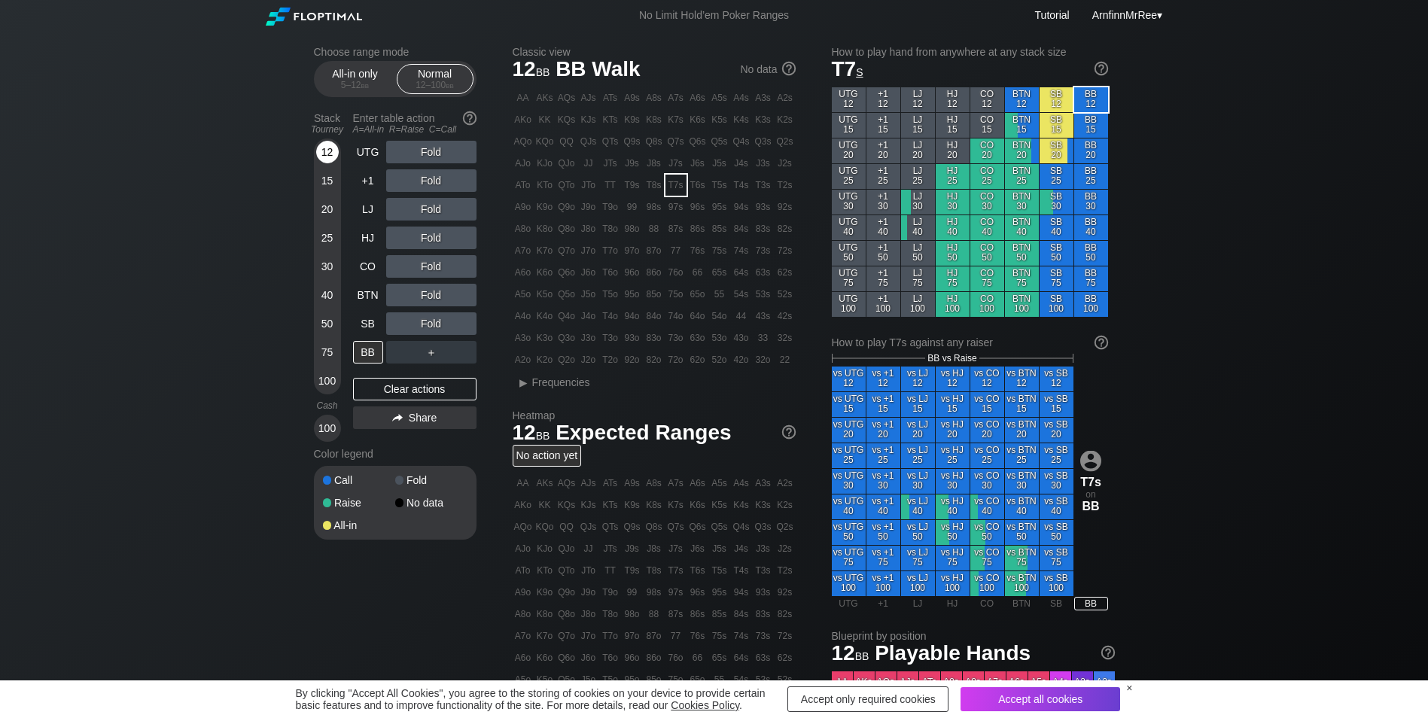
click at [324, 145] on div "12" at bounding box center [327, 152] width 23 height 23
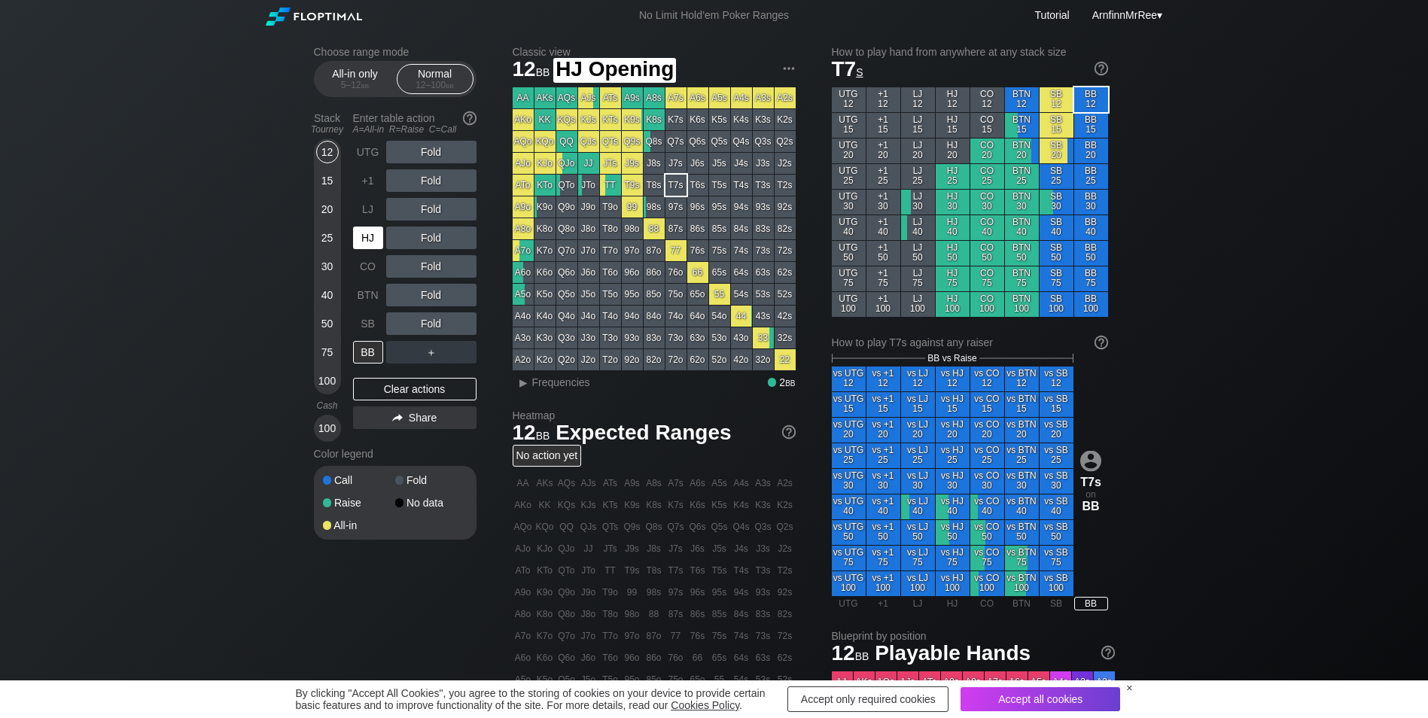
click at [372, 241] on div "HJ" at bounding box center [368, 238] width 30 height 23
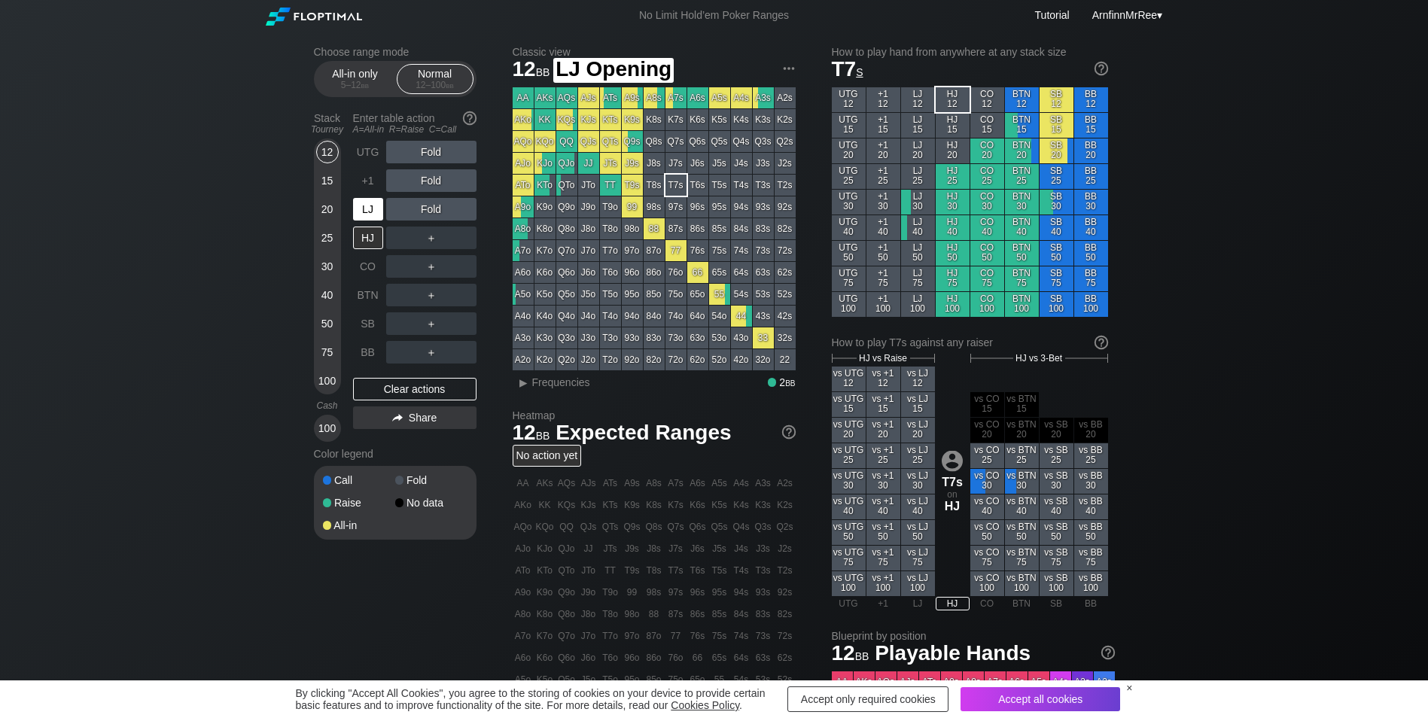
click at [365, 208] on div "LJ" at bounding box center [368, 209] width 30 height 23
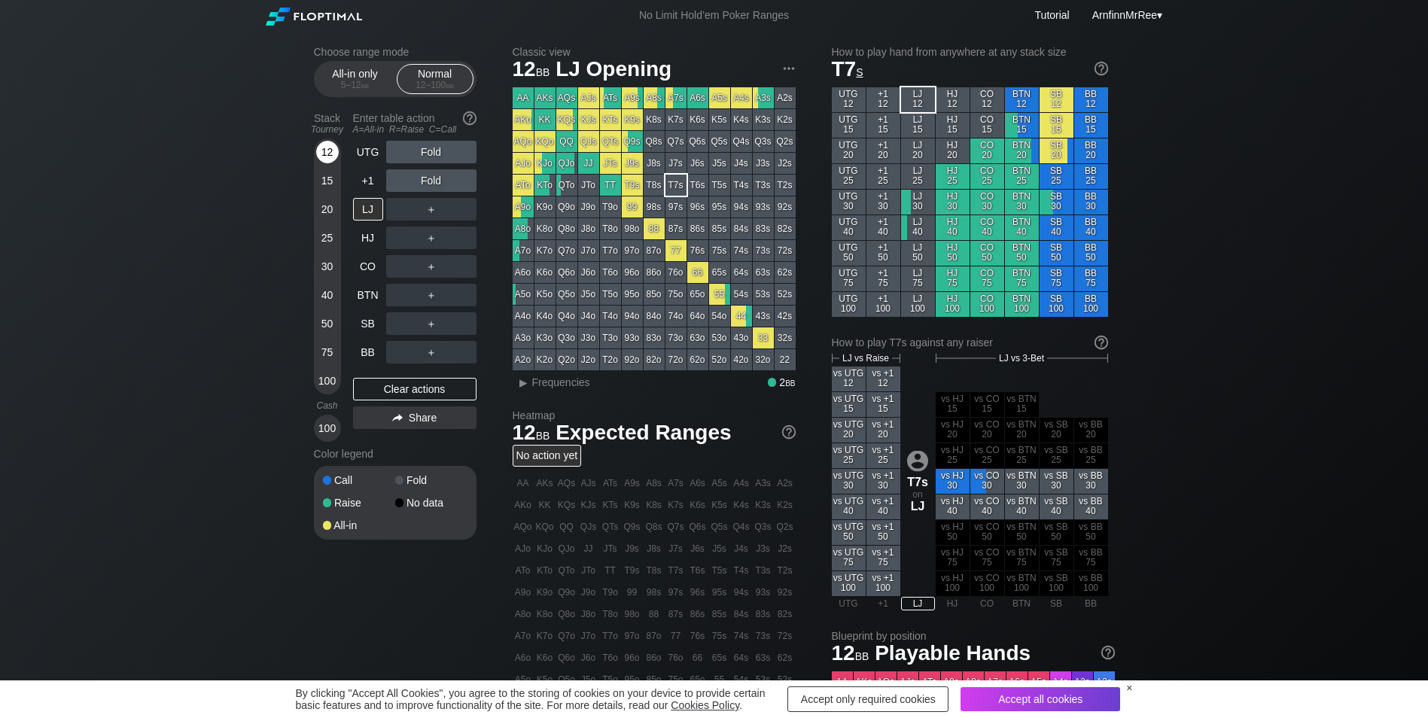
click at [316, 147] on div "12" at bounding box center [327, 155] width 23 height 29
click at [345, 78] on div "All-in only 5 – 12 bb" at bounding box center [355, 79] width 69 height 29
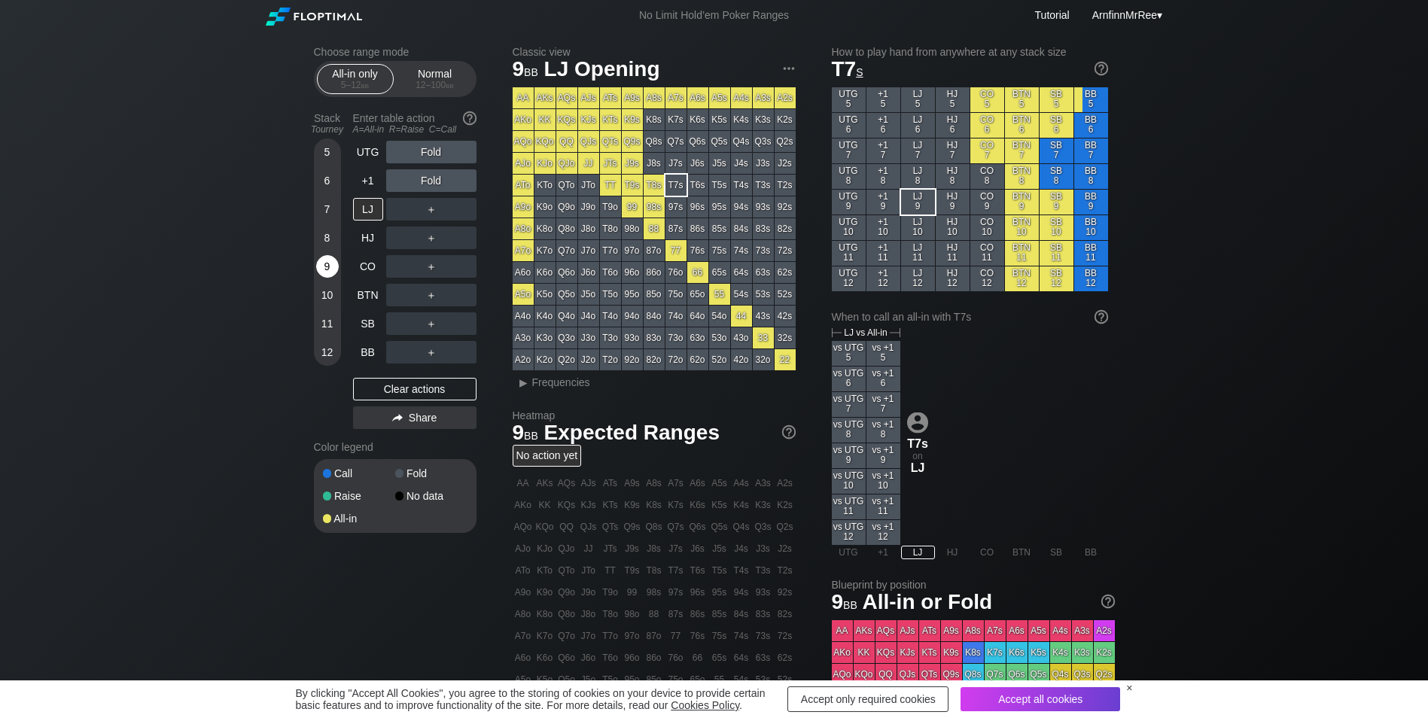
click at [327, 263] on div "9" at bounding box center [327, 266] width 23 height 23
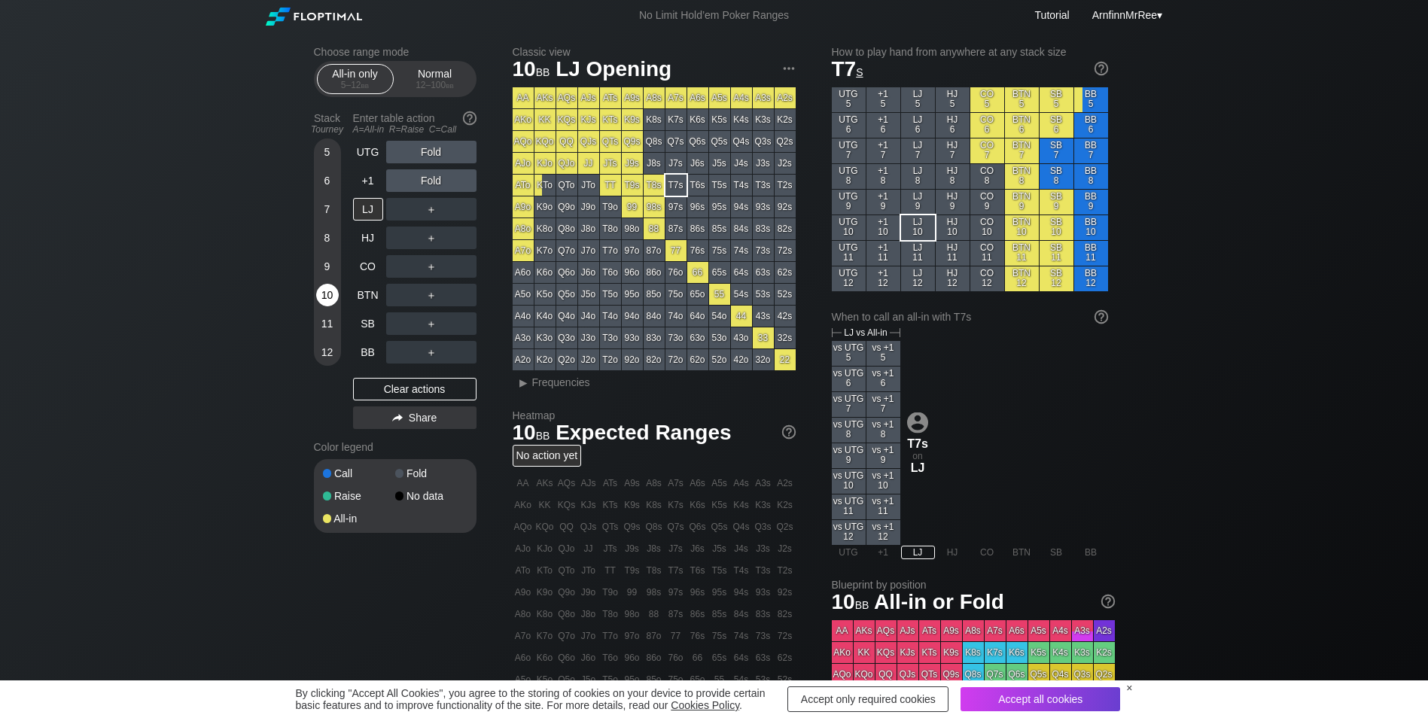
click at [328, 295] on div "10" at bounding box center [327, 295] width 23 height 23
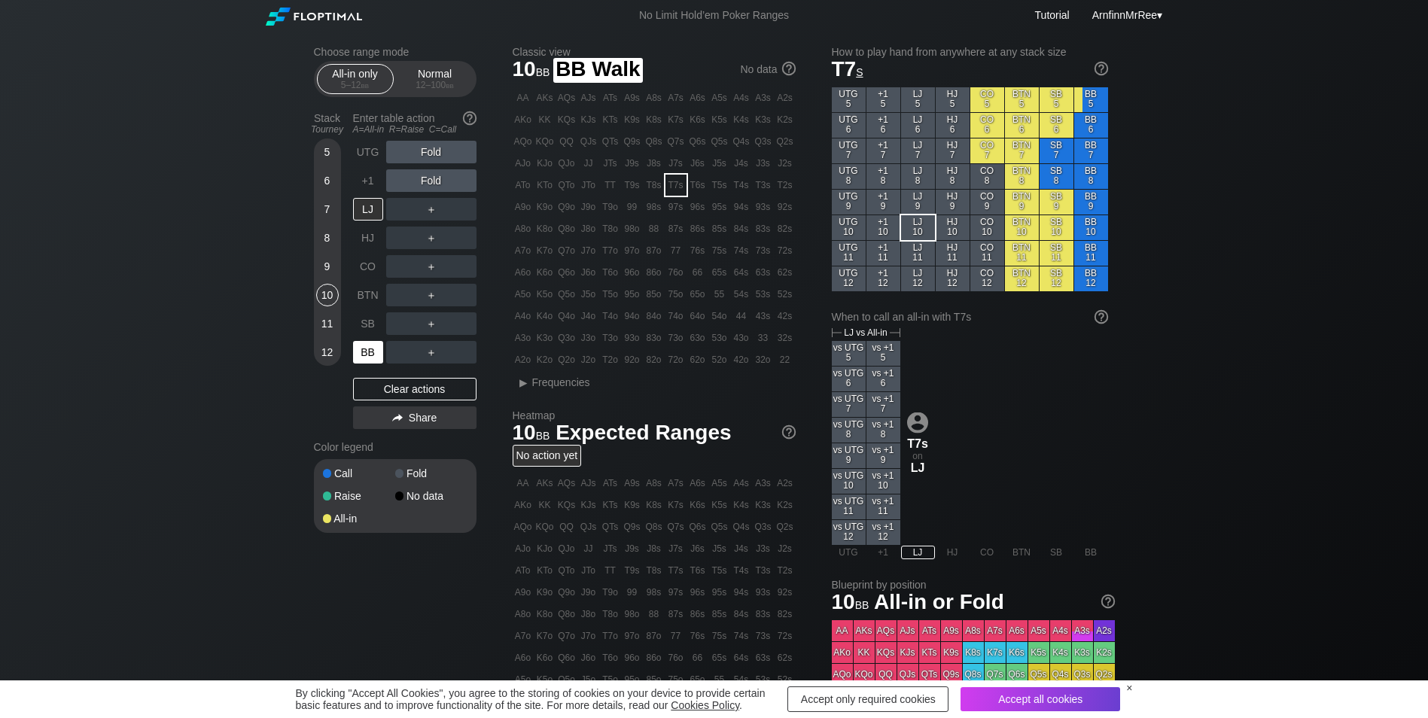
click at [366, 355] on div "BB" at bounding box center [368, 352] width 30 height 23
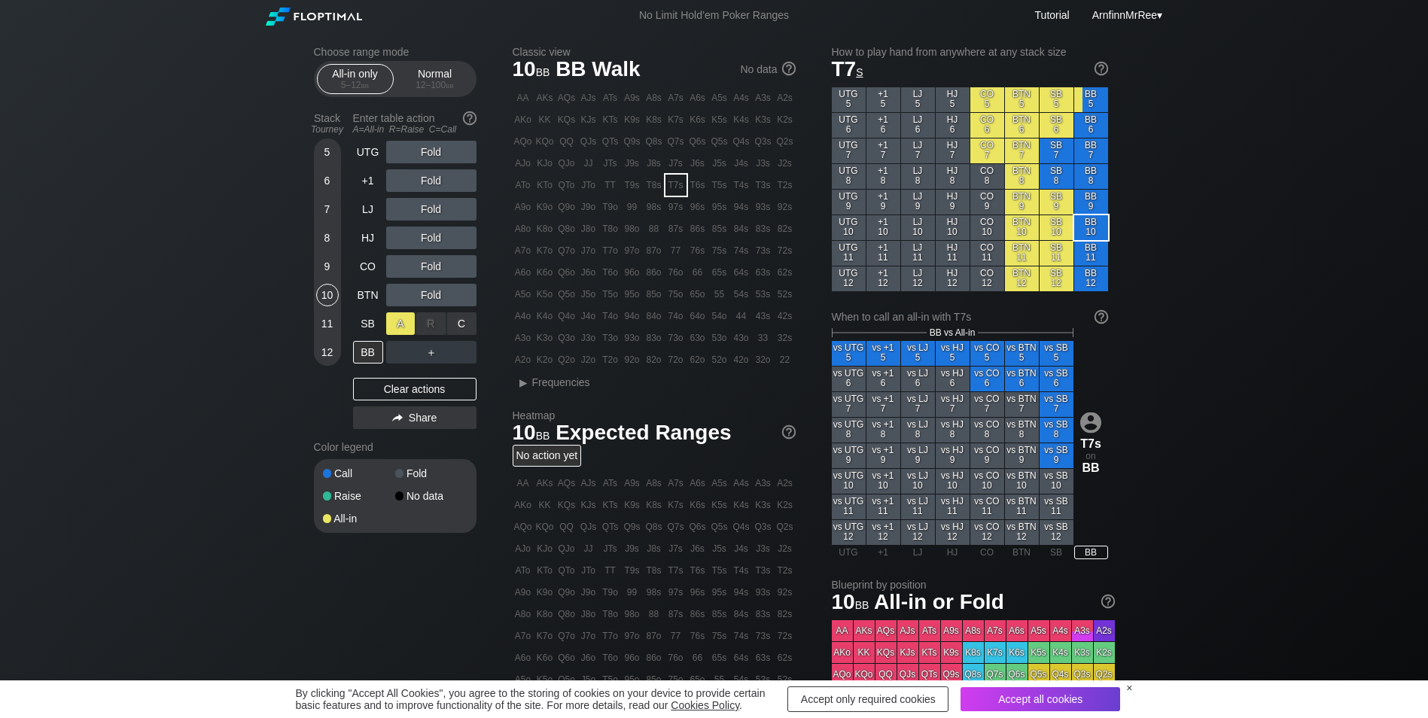
click at [406, 326] on div "A ✕" at bounding box center [400, 323] width 29 height 23
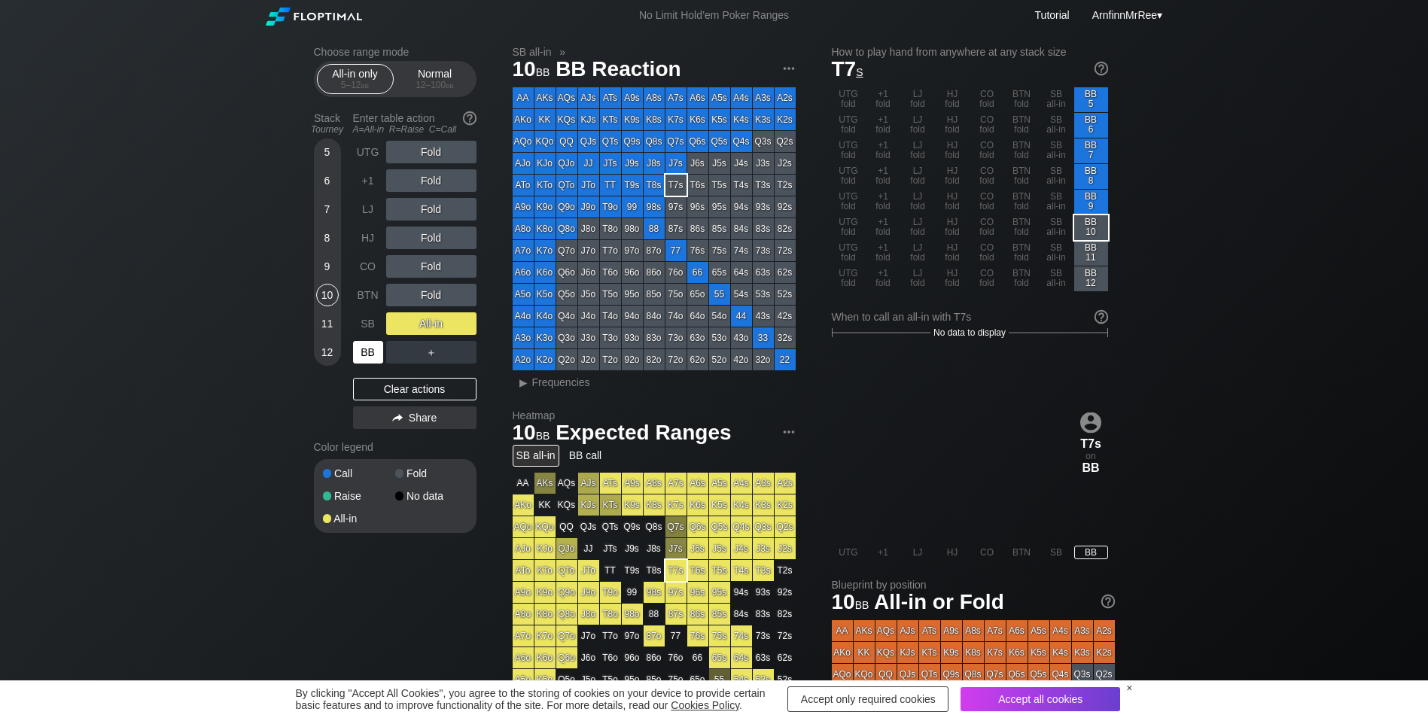
click at [361, 354] on div "BB" at bounding box center [368, 352] width 30 height 23
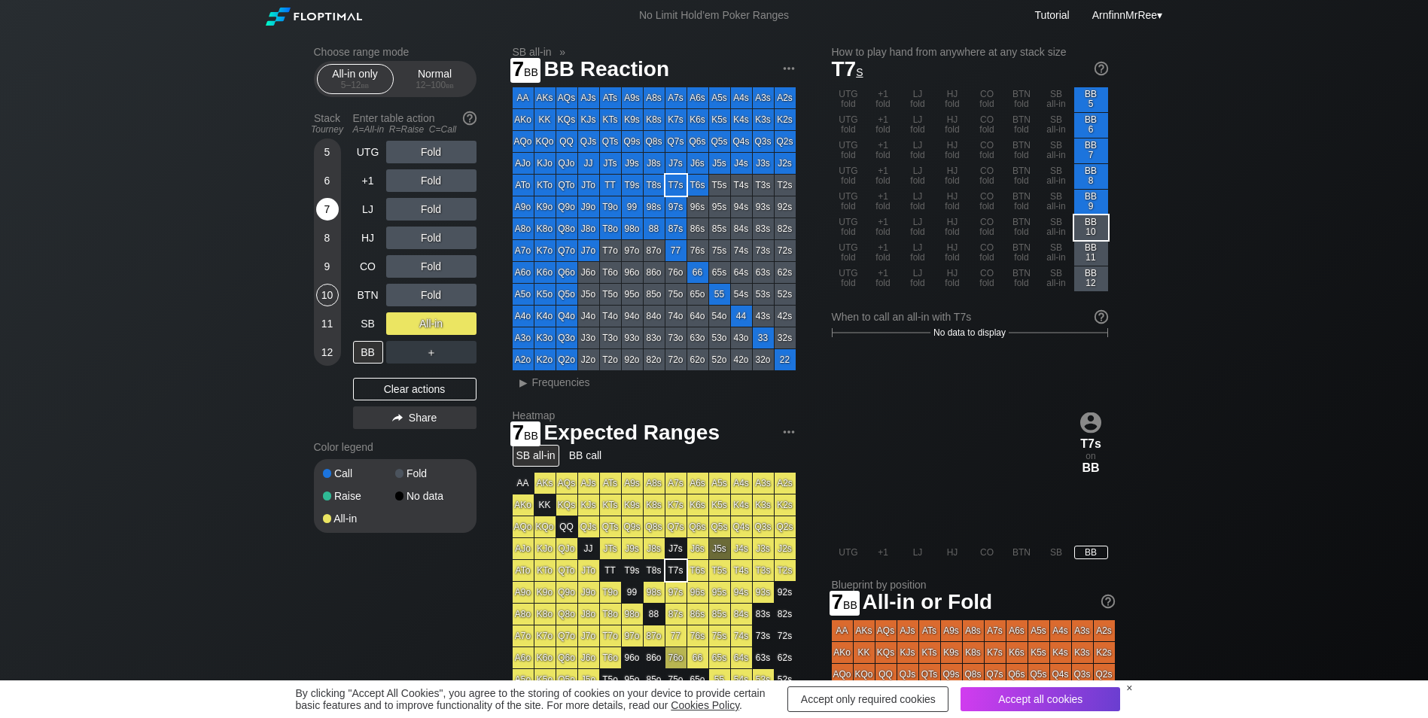
click at [328, 211] on div "7" at bounding box center [327, 209] width 23 height 23
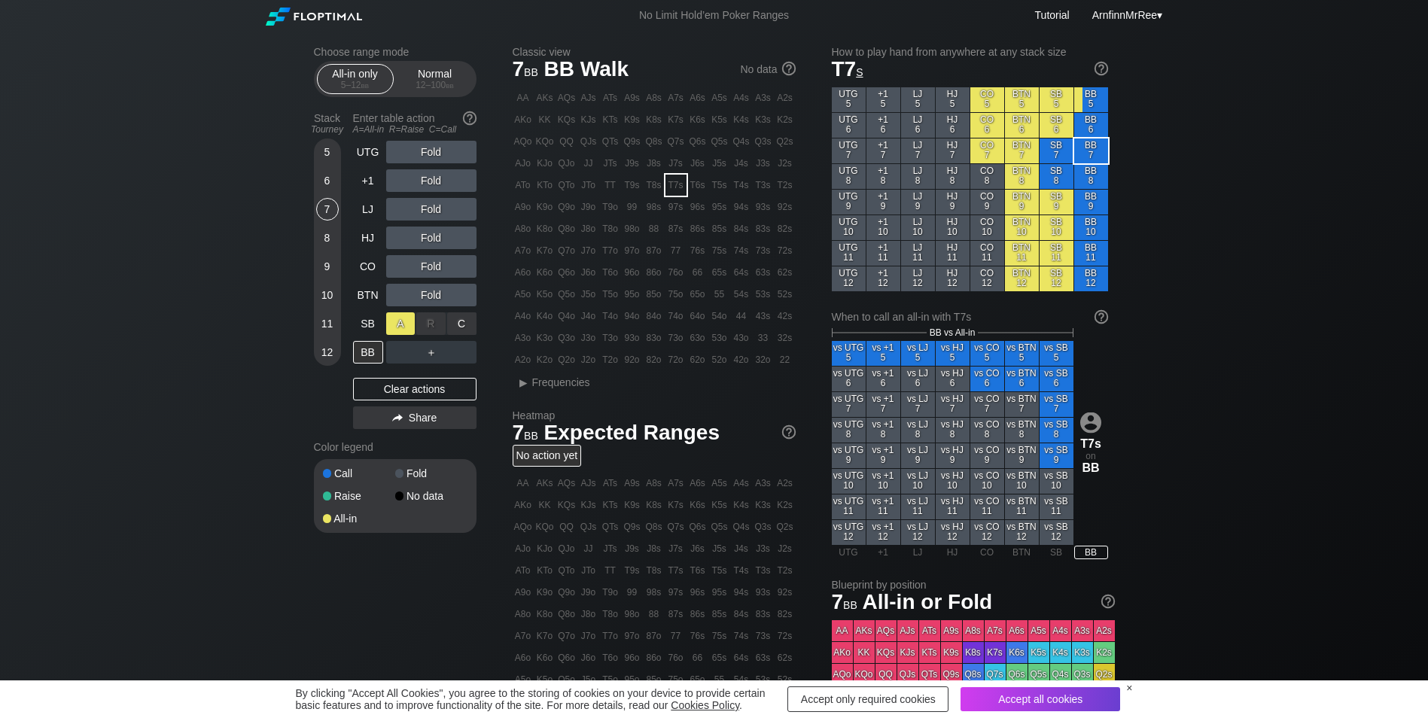
click at [408, 321] on div "A ✕" at bounding box center [400, 323] width 29 height 23
click at [768, 141] on div "Q3s" at bounding box center [763, 141] width 21 height 21
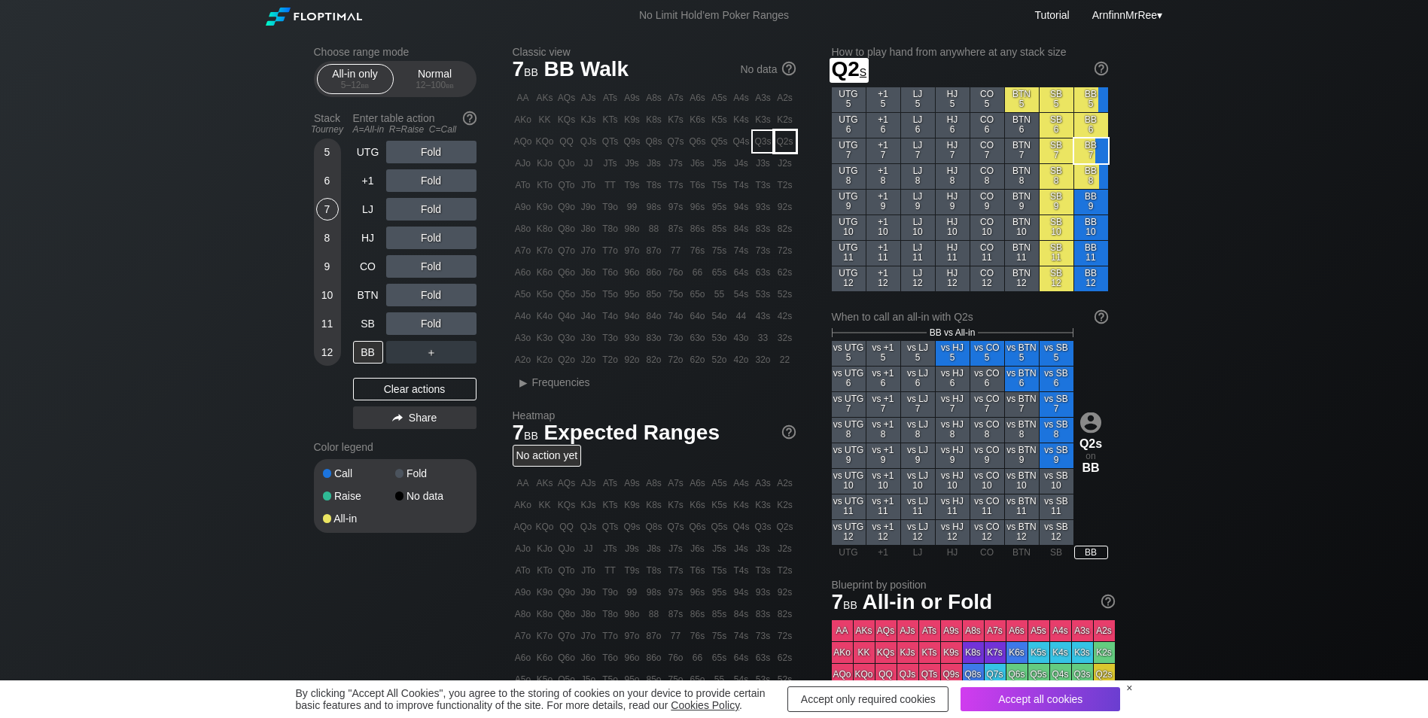
click at [784, 141] on div "Q2s" at bounding box center [784, 141] width 21 height 21
click at [403, 325] on div "A ✕" at bounding box center [400, 323] width 29 height 23
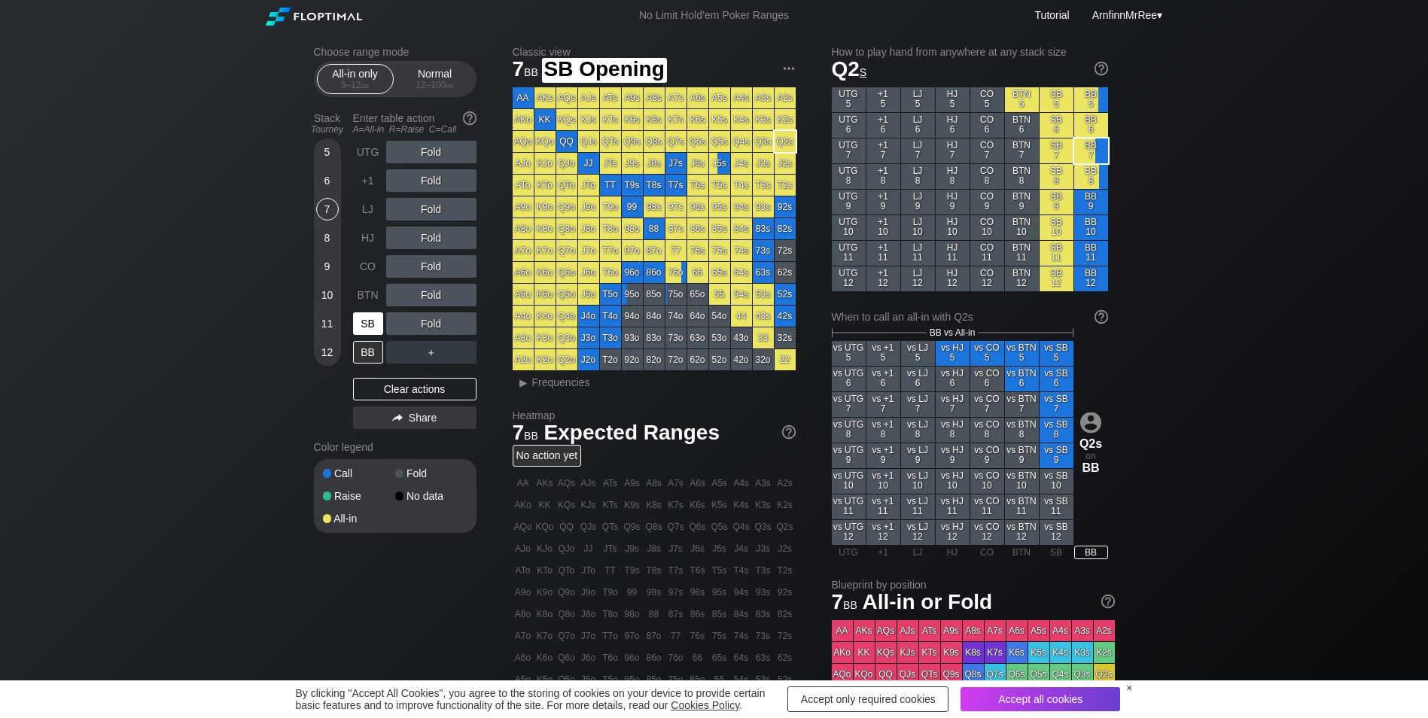
click at [365, 327] on div "SB" at bounding box center [368, 323] width 30 height 23
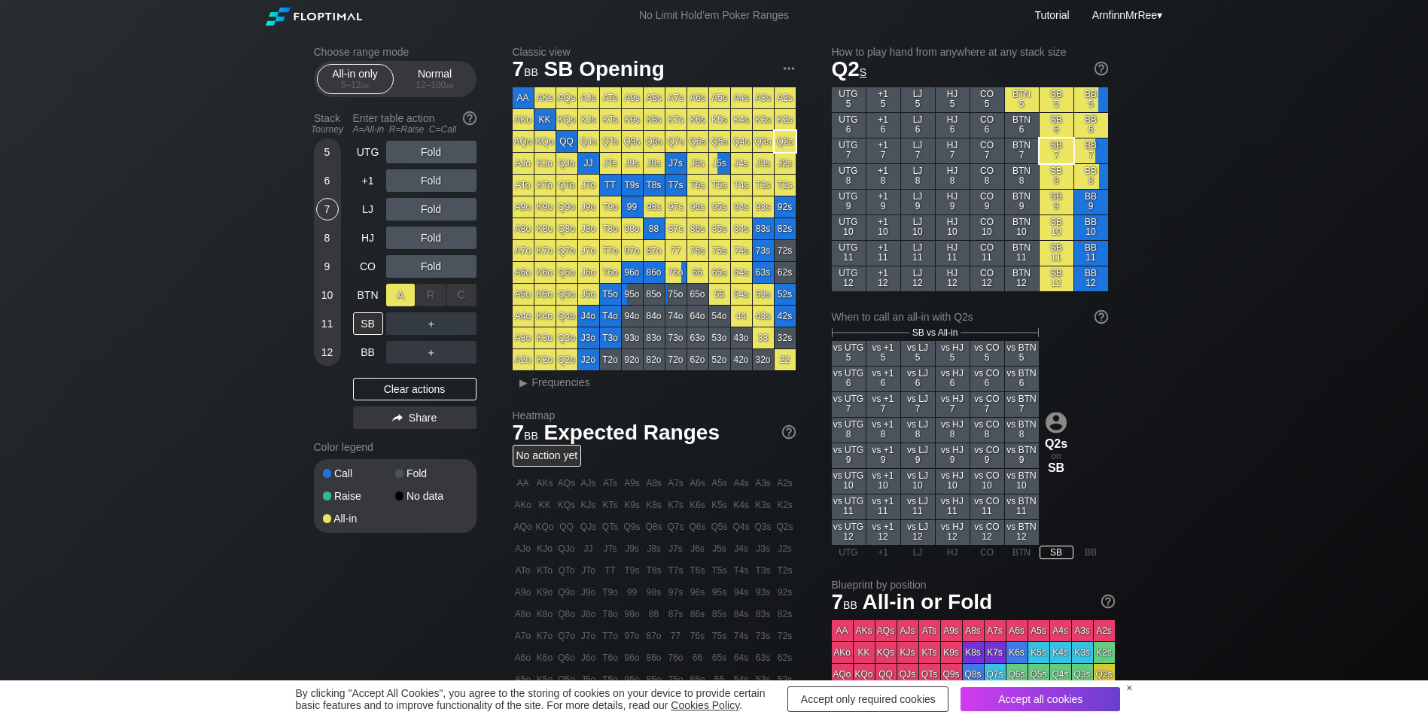
click at [395, 297] on div "A ✕" at bounding box center [400, 295] width 29 height 23
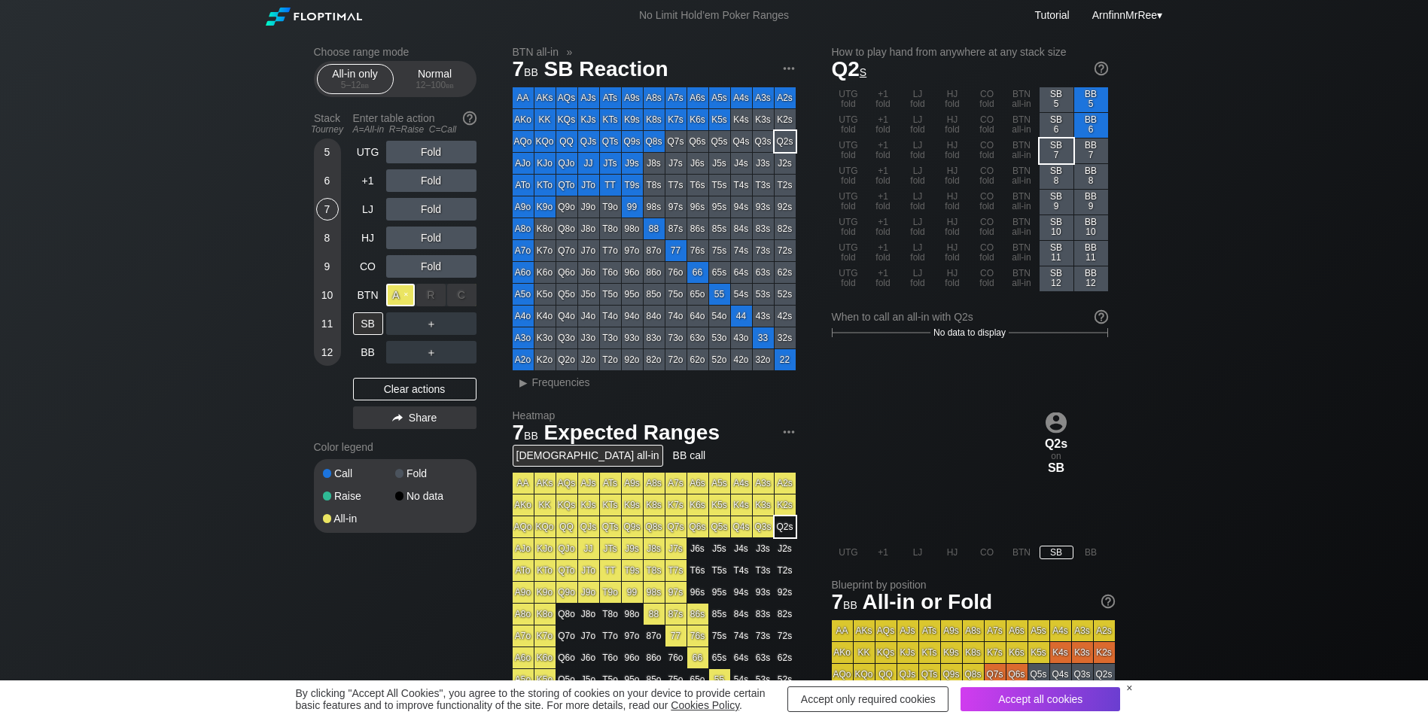
click at [395, 297] on div "A ✕" at bounding box center [400, 295] width 29 height 23
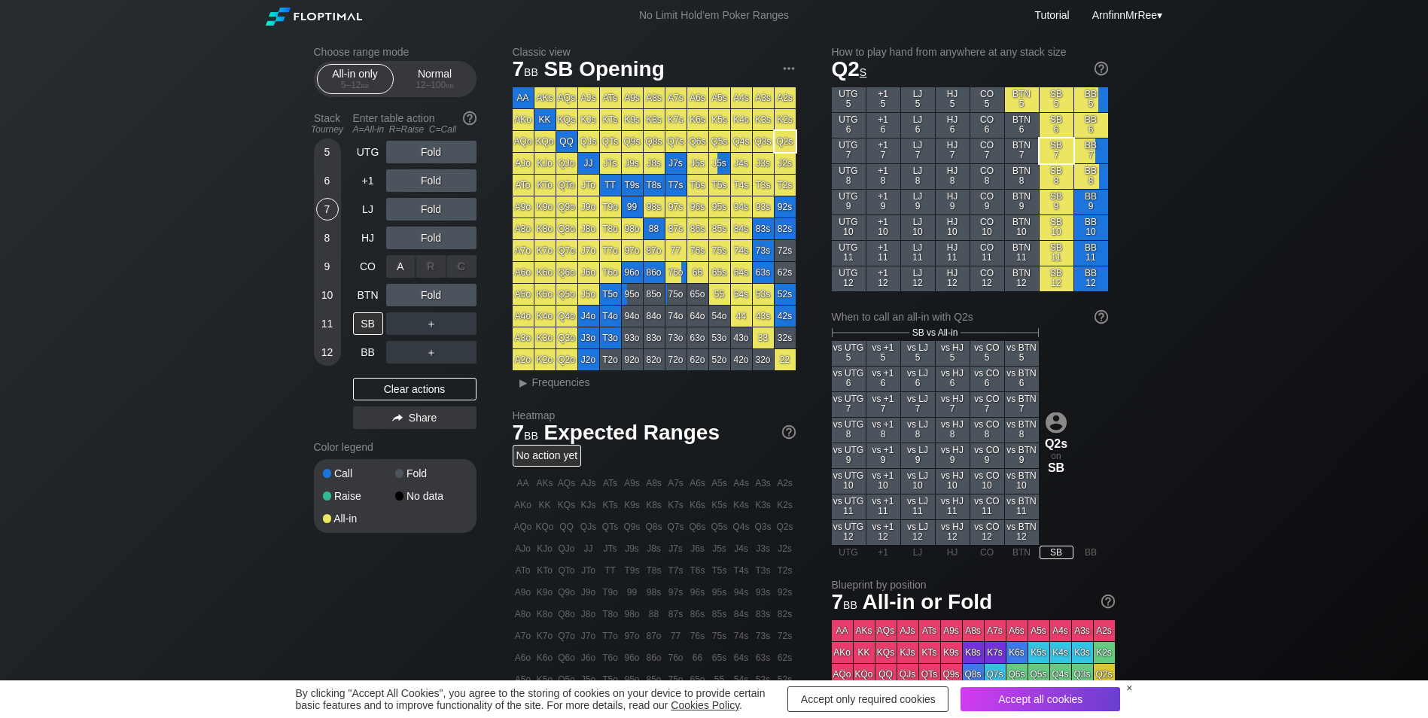
click at [400, 272] on div "A ✕" at bounding box center [400, 266] width 29 height 23
click at [367, 322] on div "SB" at bounding box center [368, 323] width 30 height 23
click at [373, 333] on div "SB" at bounding box center [368, 323] width 30 height 23
